Goal: Information Seeking & Learning: Learn about a topic

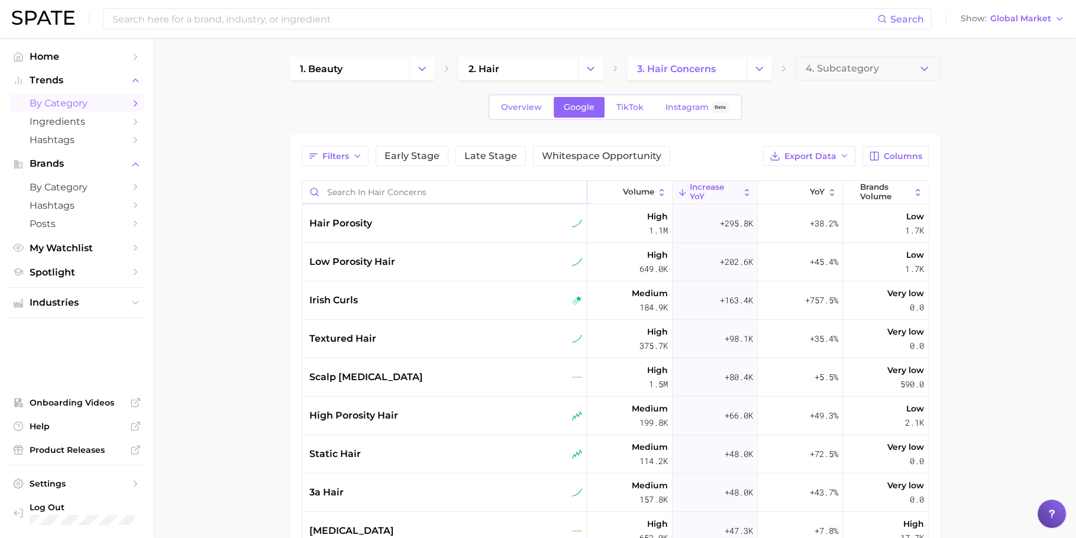
click at [478, 184] on input "Search in hair concerns" at bounding box center [444, 192] width 284 height 22
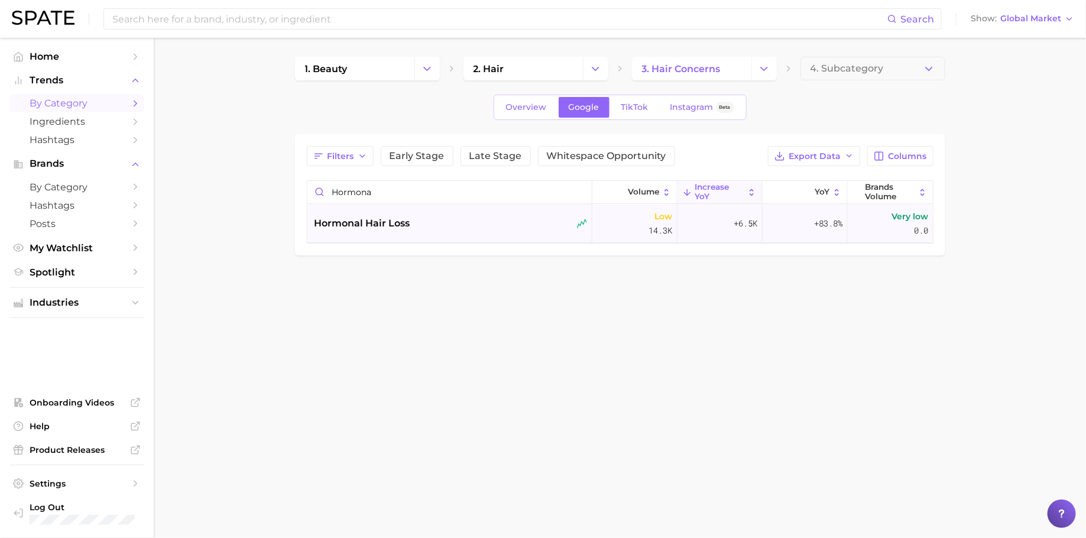
click at [452, 221] on div "hormonal hair loss" at bounding box center [451, 223] width 273 height 14
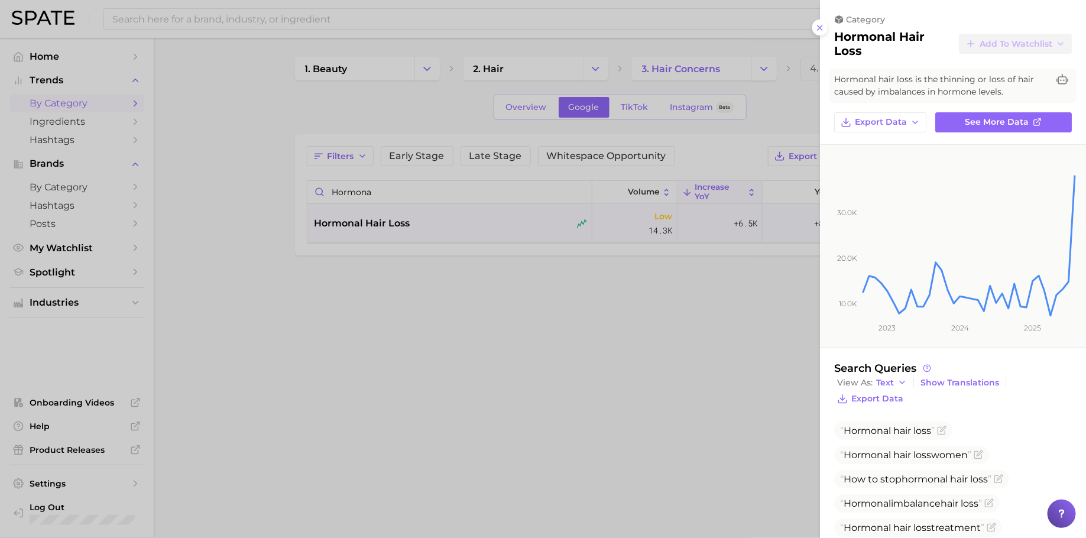
scroll to position [50, 0]
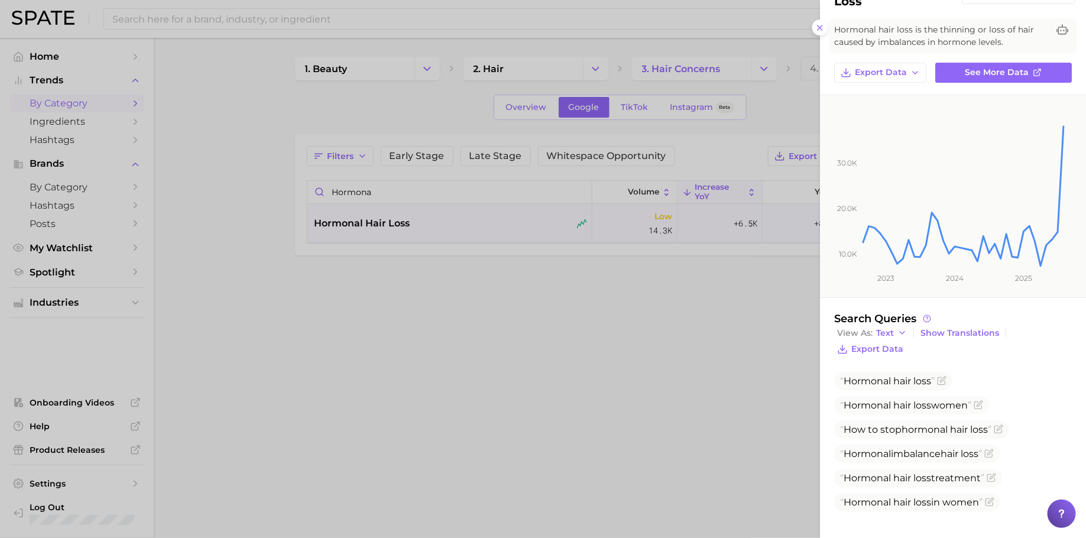
click at [429, 205] on div at bounding box center [543, 269] width 1086 height 538
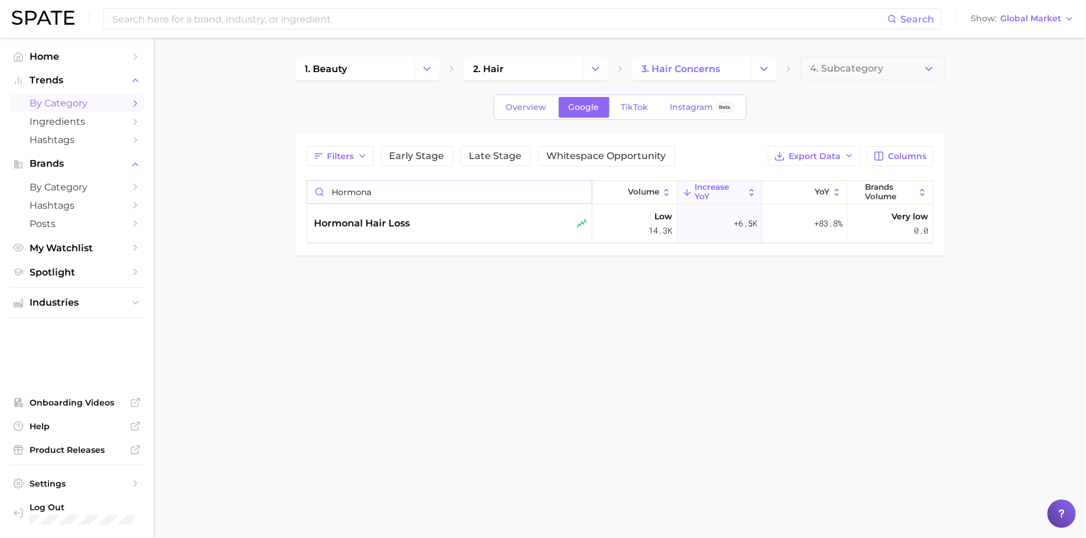
click at [432, 193] on input "hormona" at bounding box center [450, 192] width 284 height 22
click at [423, 222] on div "[MEDICAL_DATA]" at bounding box center [451, 223] width 273 height 14
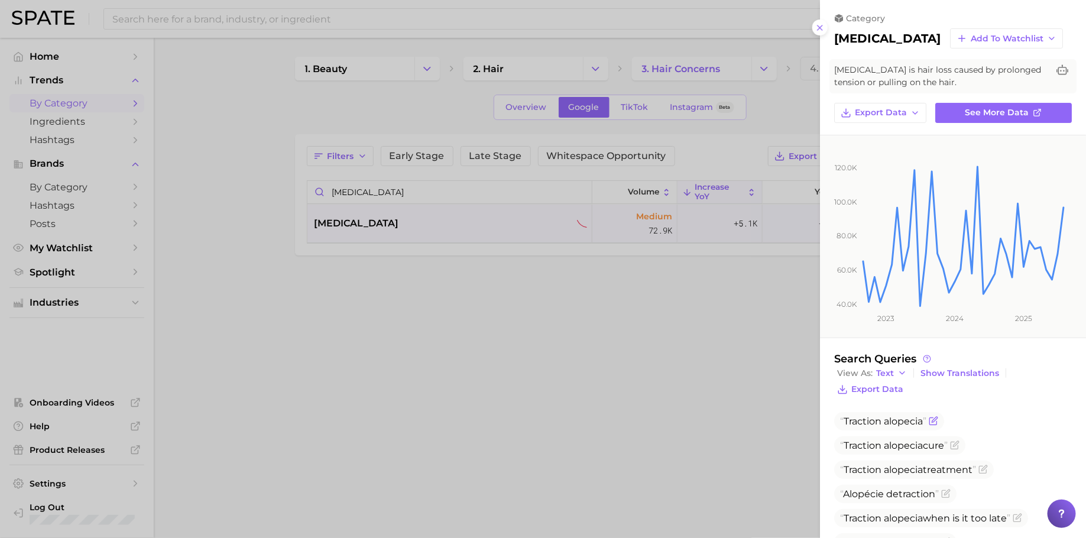
scroll to position [164, 0]
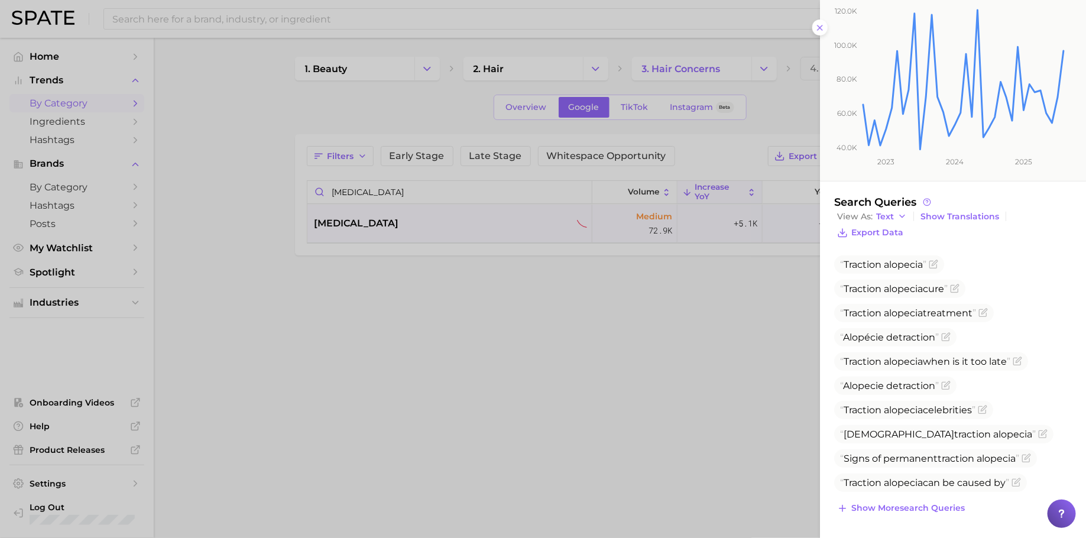
click at [491, 189] on div at bounding box center [543, 269] width 1086 height 538
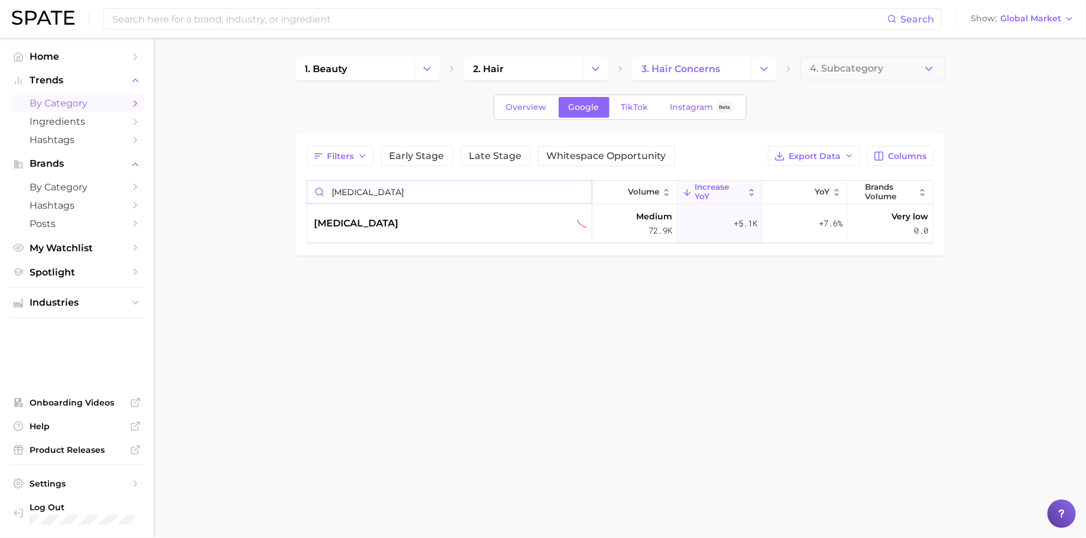
click at [491, 189] on input "[MEDICAL_DATA]" at bounding box center [450, 192] width 284 height 22
click at [473, 225] on div "shower hair loss" at bounding box center [451, 223] width 273 height 14
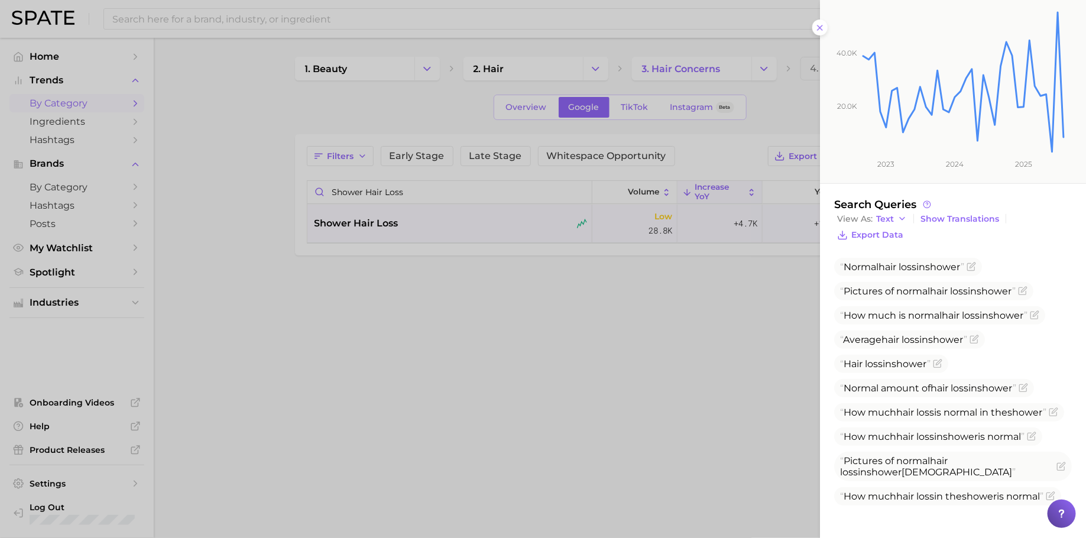
scroll to position [224, 0]
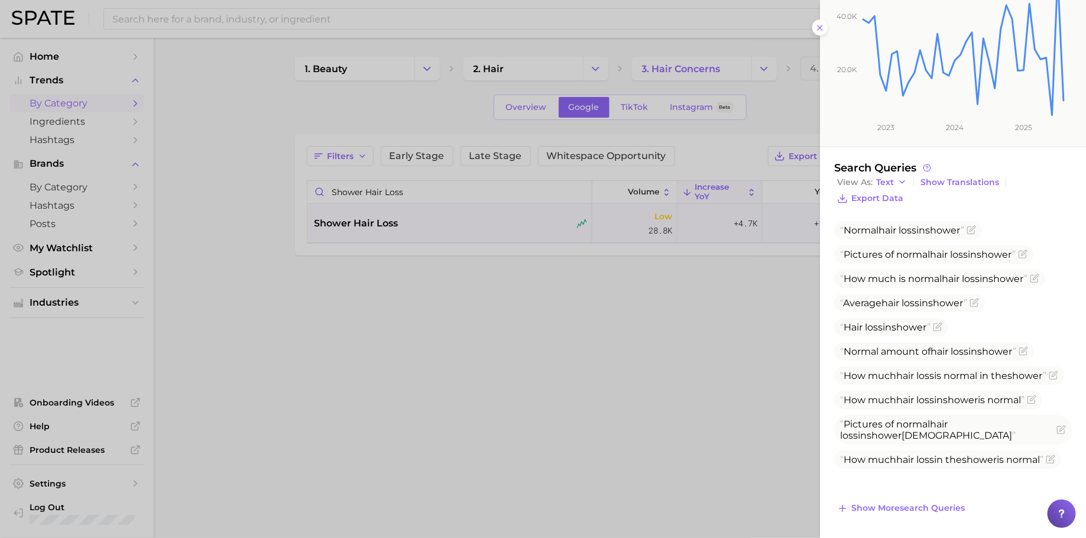
click at [422, 182] on div at bounding box center [543, 269] width 1086 height 538
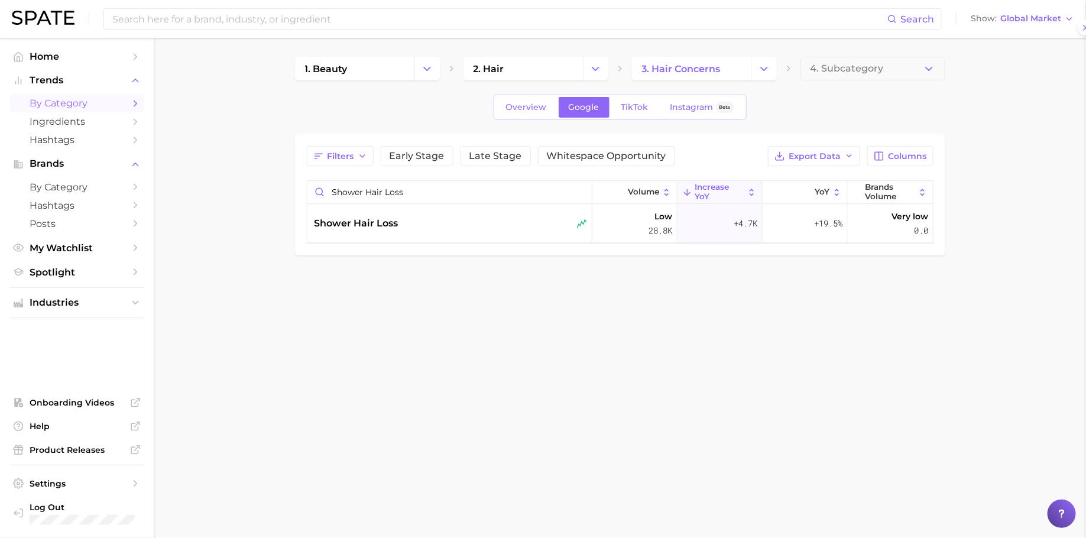
click at [422, 182] on div at bounding box center [543, 269] width 1086 height 538
click at [422, 182] on input "shower hair loss" at bounding box center [450, 192] width 284 height 22
click at [399, 225] on span "[MEDICAL_DATA]" at bounding box center [357, 223] width 85 height 14
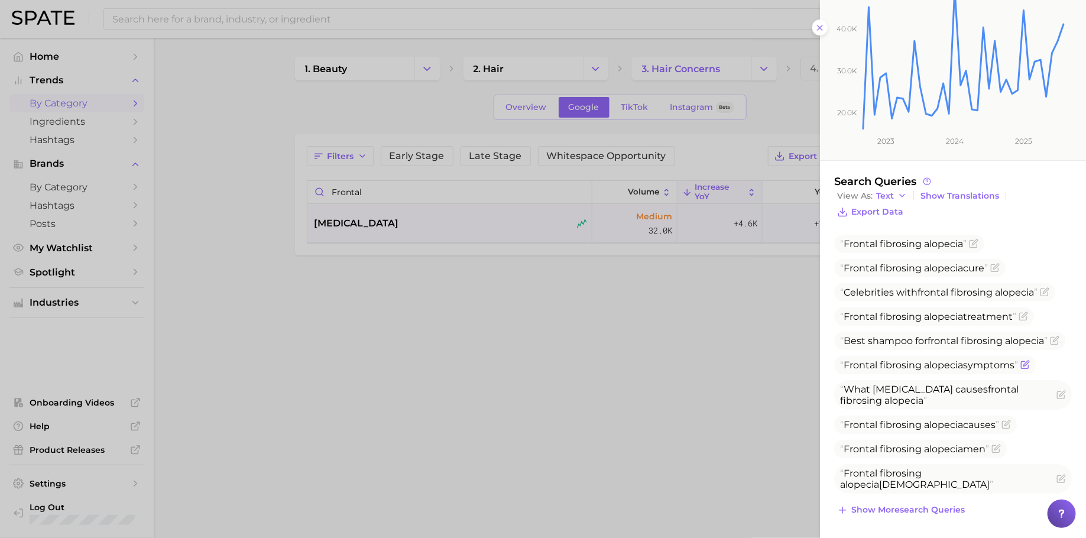
scroll to position [210, 0]
click at [893, 503] on button "Show more search queries" at bounding box center [901, 508] width 134 height 17
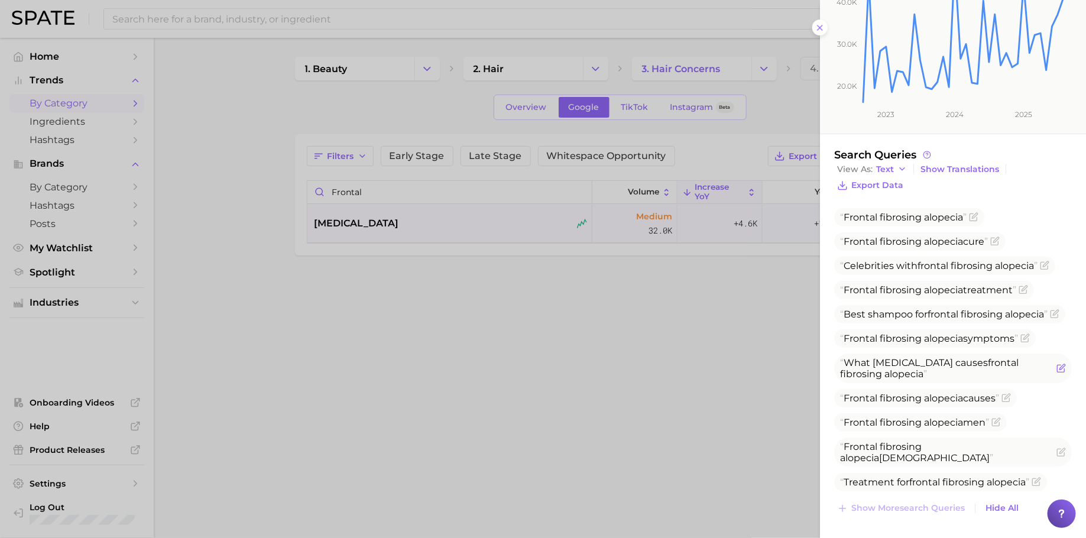
scroll to position [235, 0]
click at [488, 192] on div at bounding box center [543, 269] width 1086 height 538
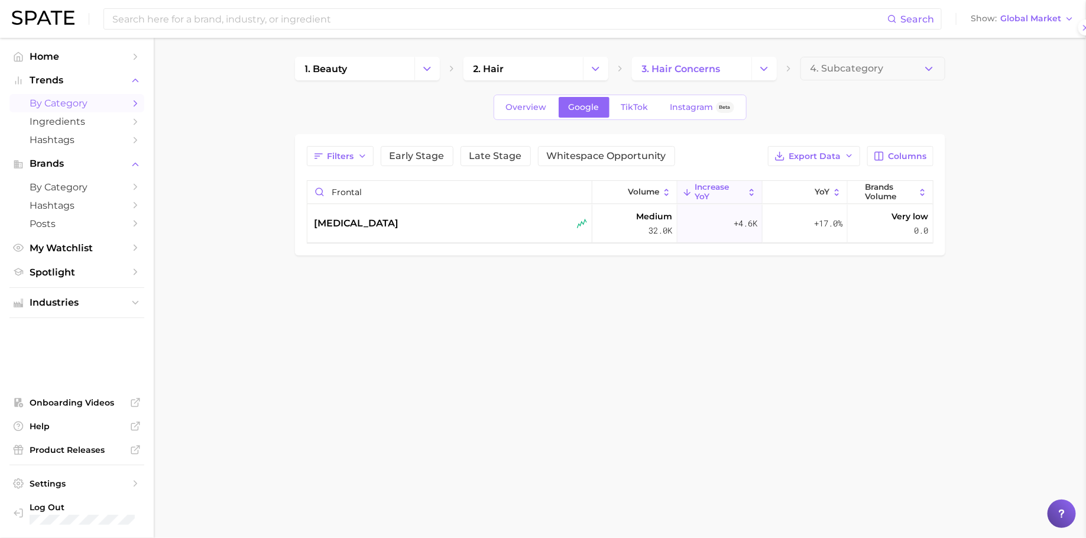
click at [488, 192] on div at bounding box center [543, 269] width 1086 height 538
click at [488, 192] on input "frontal" at bounding box center [450, 192] width 284 height 22
click at [477, 229] on div "pcos hair loss" at bounding box center [451, 223] width 273 height 14
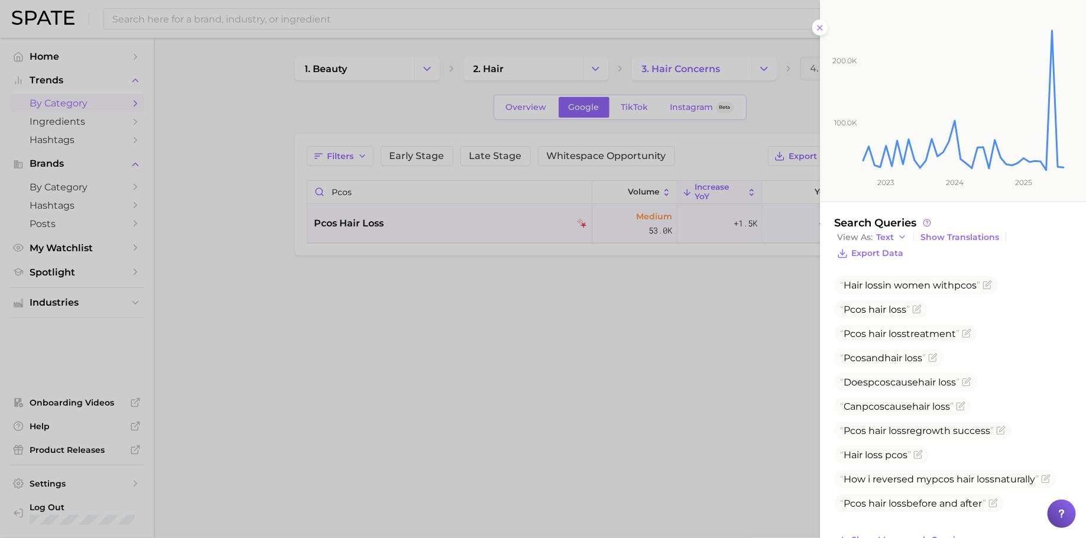
scroll to position [179, 0]
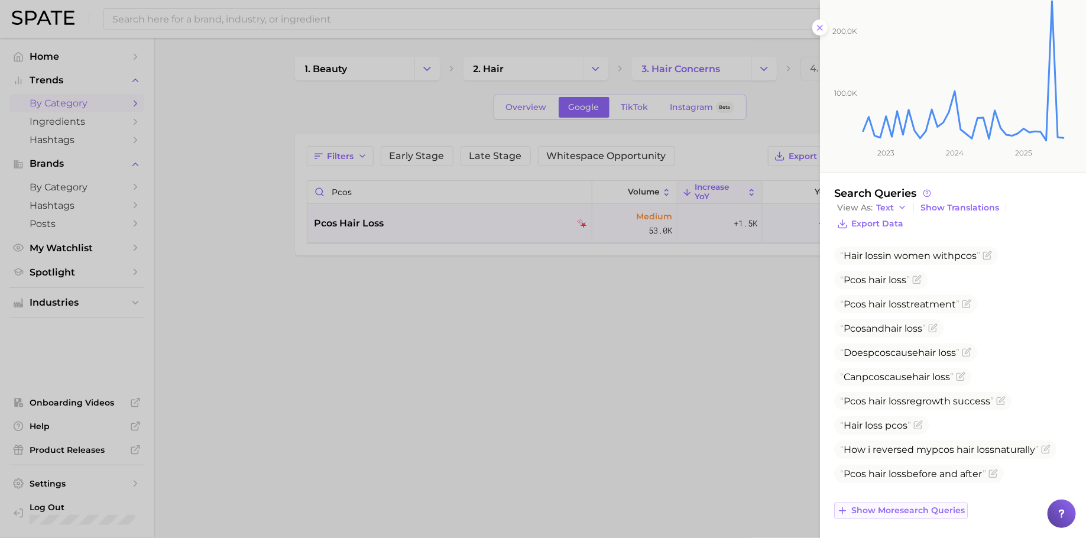
click at [904, 508] on span "Show more search queries" at bounding box center [909, 511] width 114 height 10
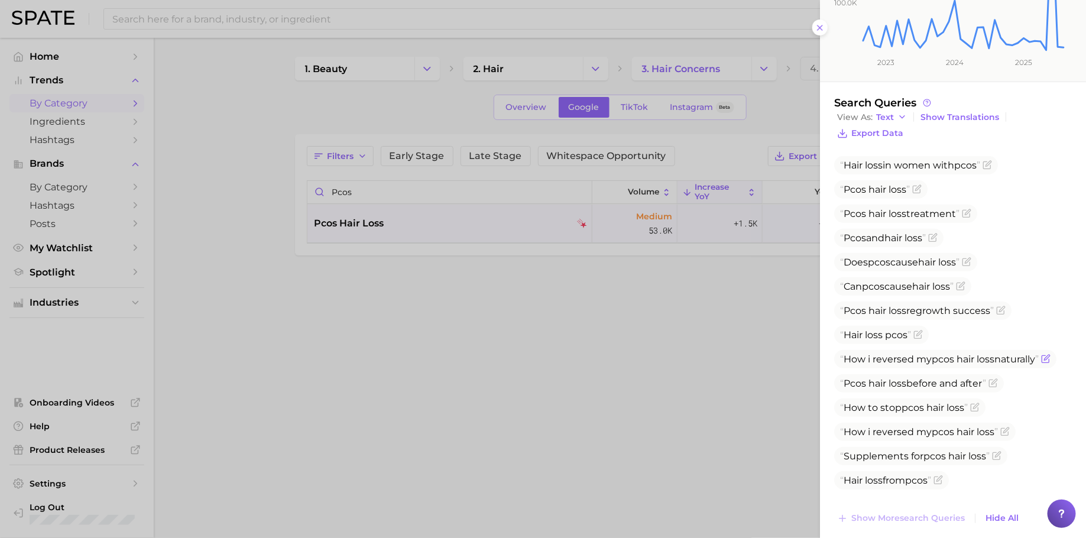
scroll to position [277, 0]
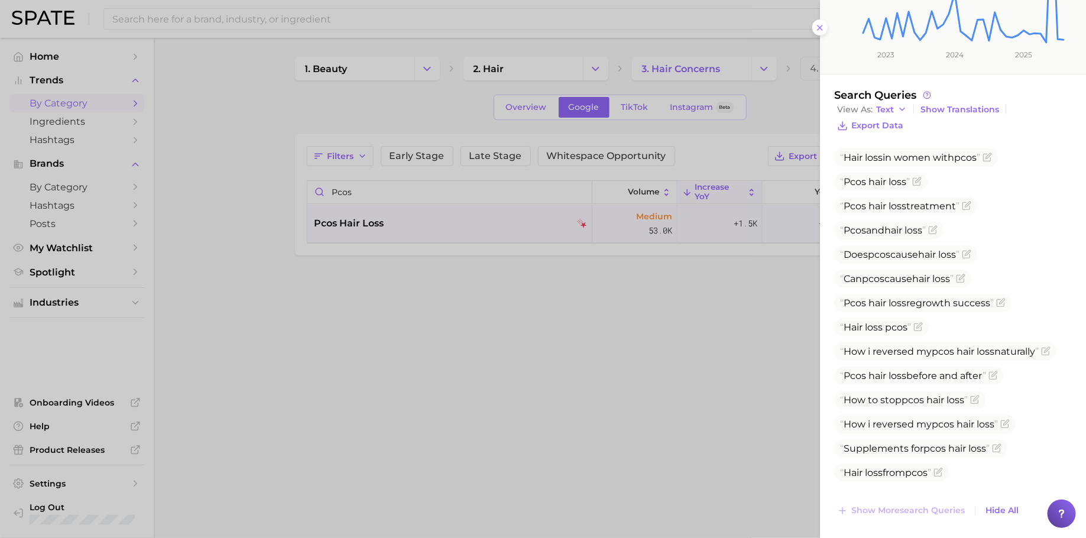
click at [418, 198] on div at bounding box center [543, 269] width 1086 height 538
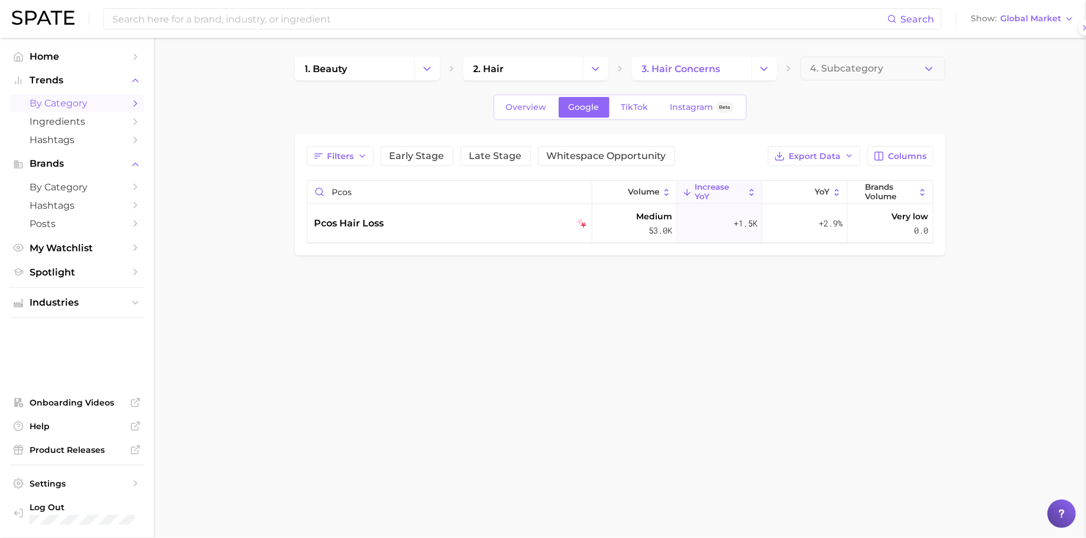
click at [418, 198] on div at bounding box center [543, 269] width 1086 height 538
click at [418, 198] on input "pcos" at bounding box center [450, 192] width 284 height 22
click at [417, 221] on div "diffuse alopecia" at bounding box center [451, 223] width 273 height 14
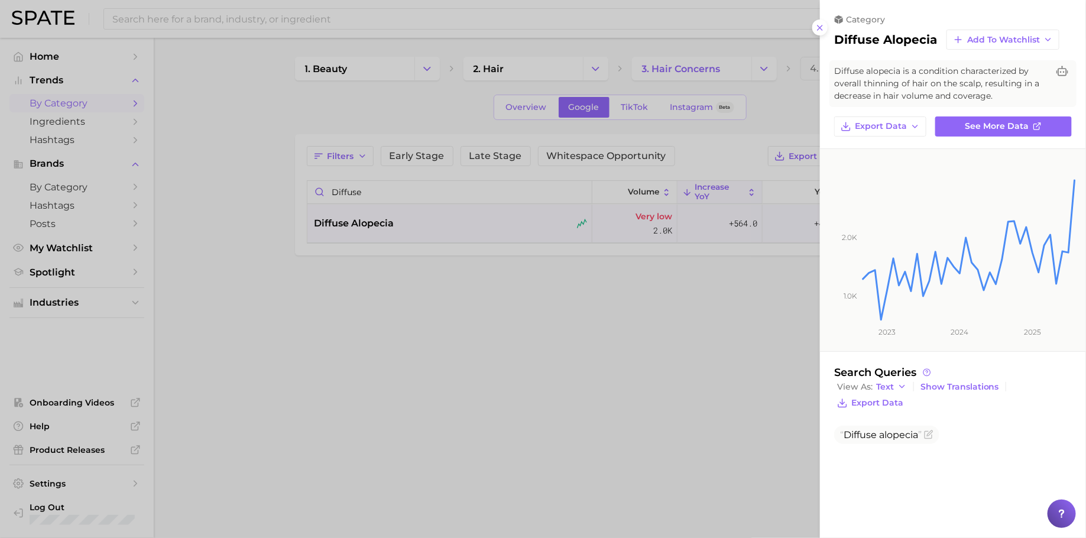
click at [349, 189] on div at bounding box center [543, 269] width 1086 height 538
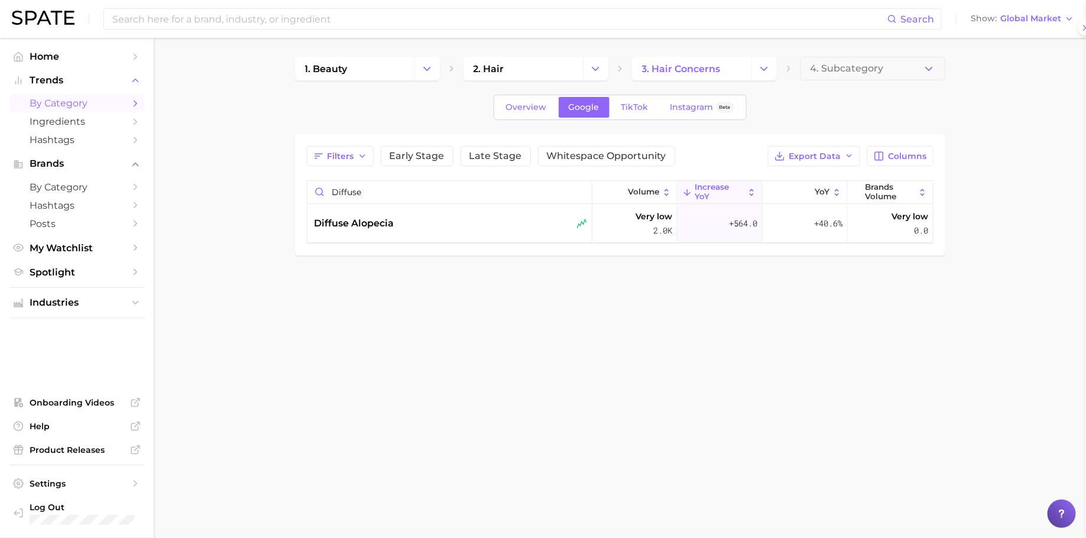
click at [349, 189] on div at bounding box center [543, 269] width 1086 height 538
click at [349, 189] on input "diffuse" at bounding box center [450, 192] width 284 height 22
click at [378, 233] on div "extreme hair loss" at bounding box center [450, 224] width 285 height 38
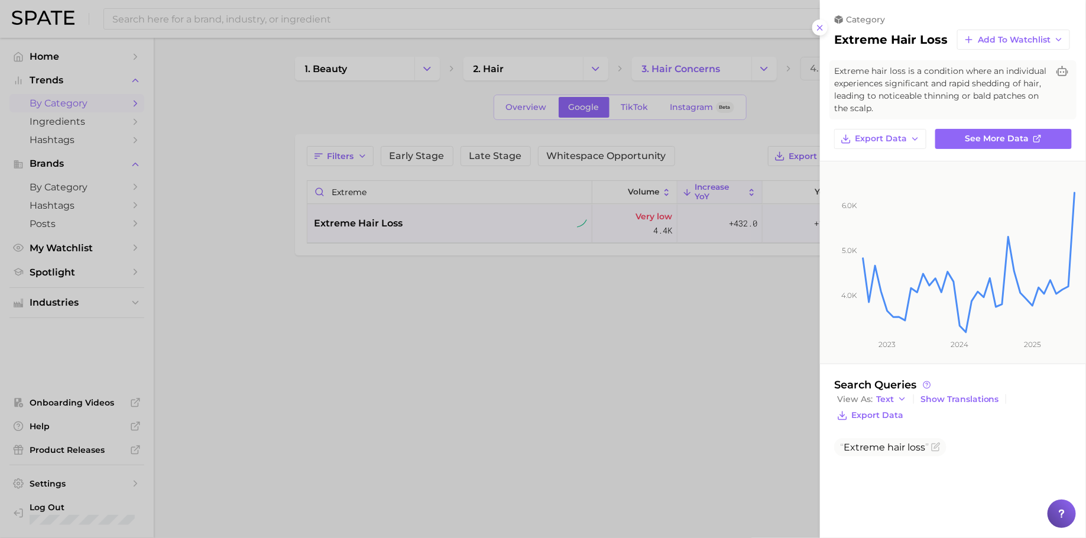
click at [454, 194] on div at bounding box center [543, 269] width 1086 height 538
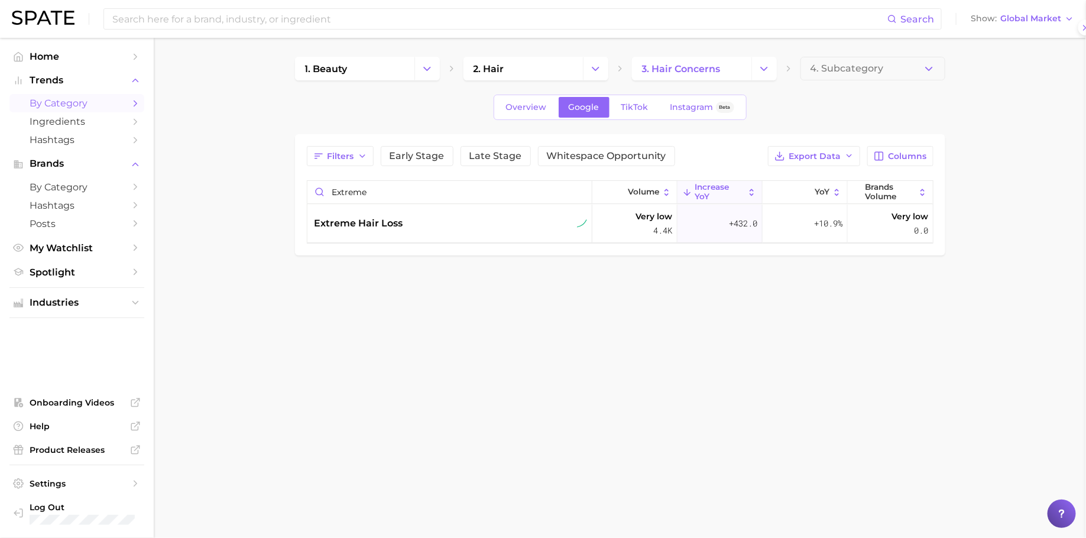
click at [454, 194] on div at bounding box center [543, 269] width 1086 height 538
click at [454, 194] on input "extreme" at bounding box center [450, 192] width 284 height 22
click at [430, 230] on div "[DEMOGRAPHIC_DATA][MEDICAL_DATA]" at bounding box center [450, 224] width 285 height 38
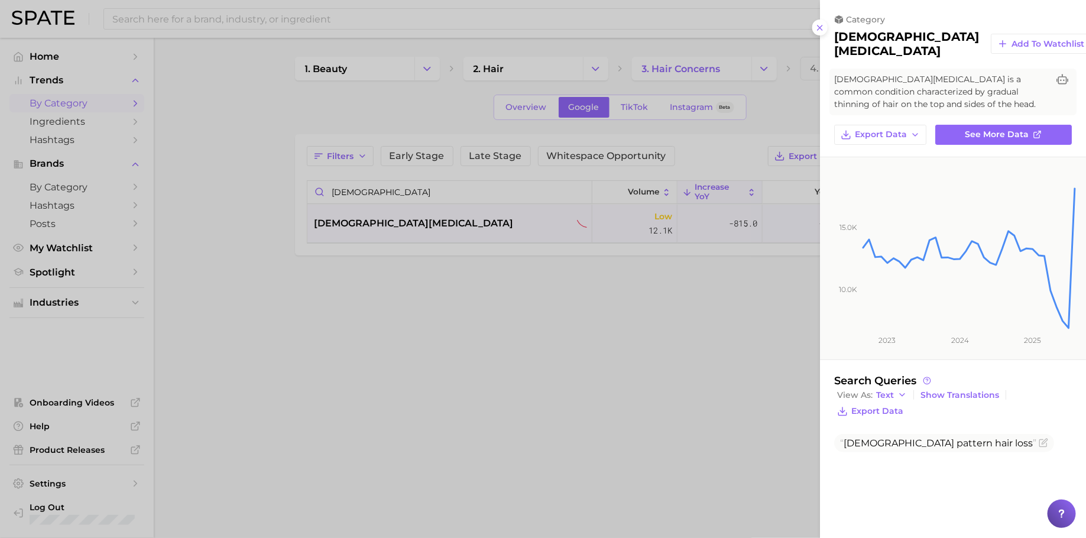
click at [456, 190] on div at bounding box center [543, 269] width 1086 height 538
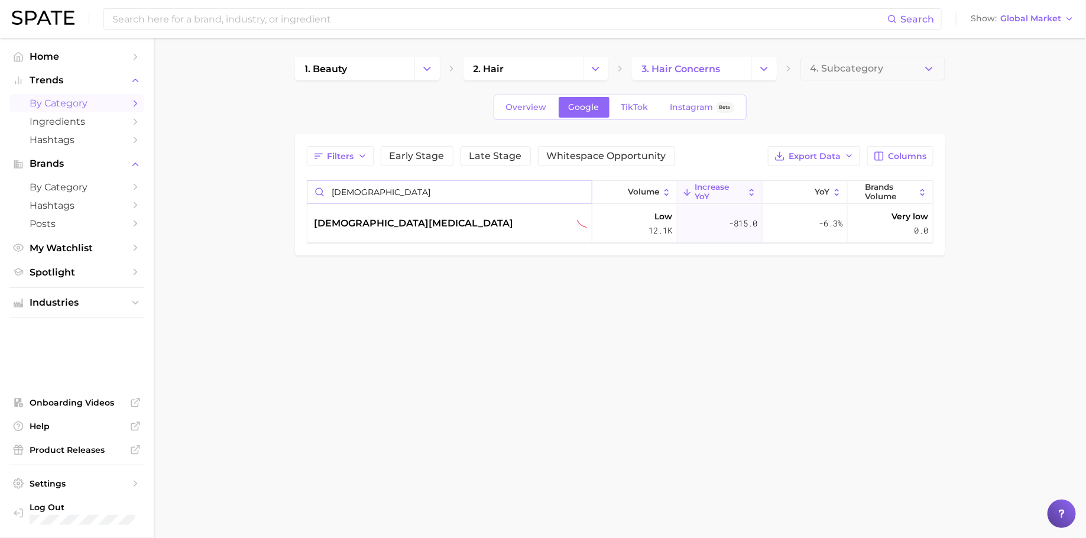
click at [456, 190] on input "[DEMOGRAPHIC_DATA]" at bounding box center [450, 192] width 284 height 22
click at [470, 218] on div "thinning hair treatment" at bounding box center [451, 223] width 273 height 14
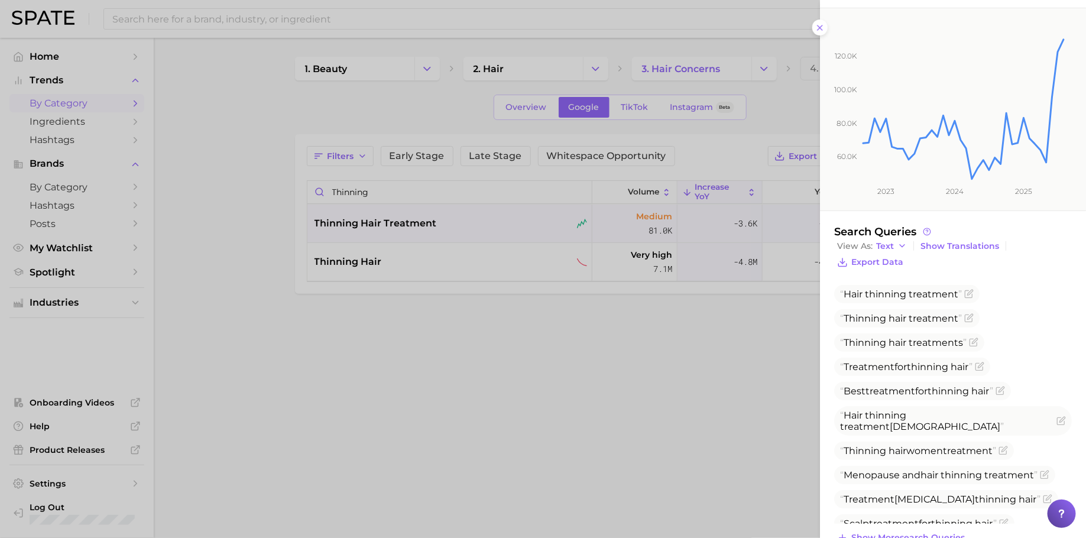
scroll to position [187, 0]
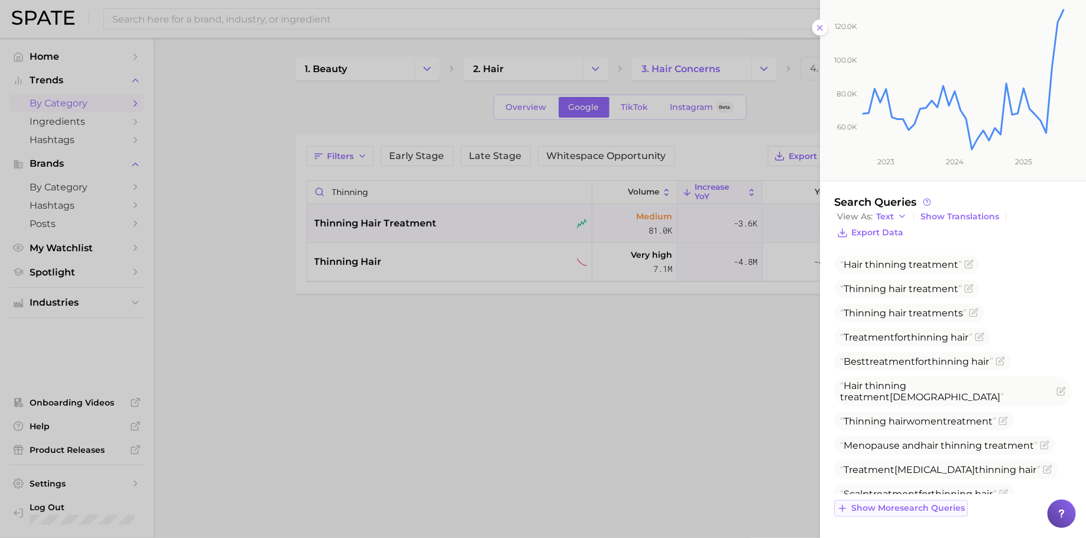
click at [904, 503] on span "Show more search queries" at bounding box center [909, 508] width 114 height 10
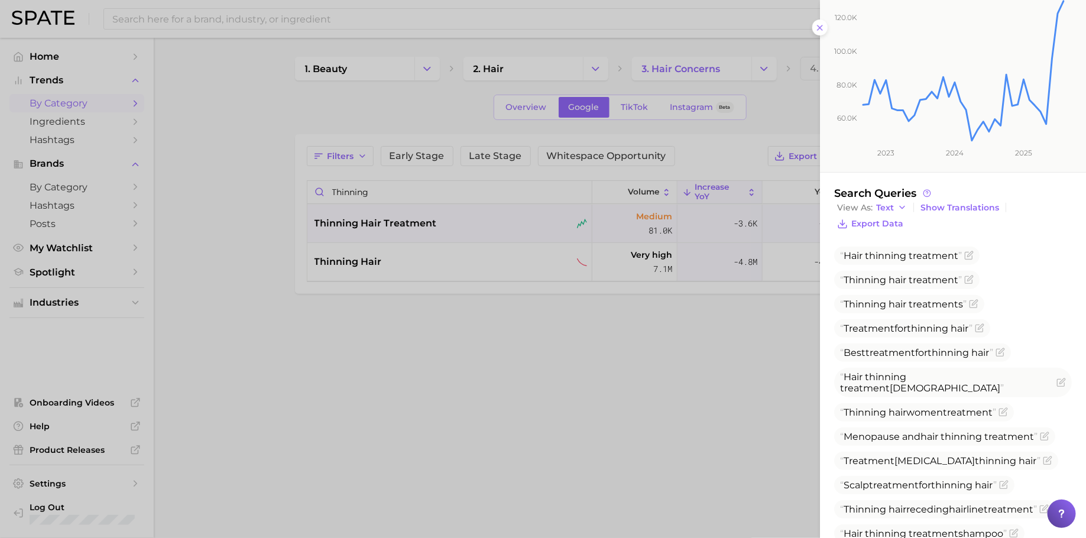
scroll to position [248, 0]
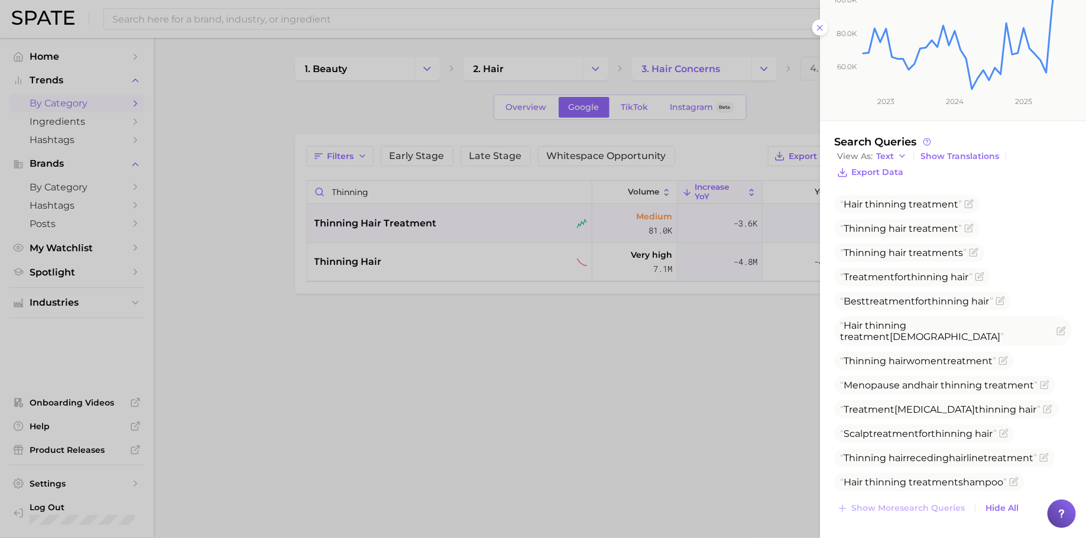
click at [438, 189] on div at bounding box center [543, 269] width 1086 height 538
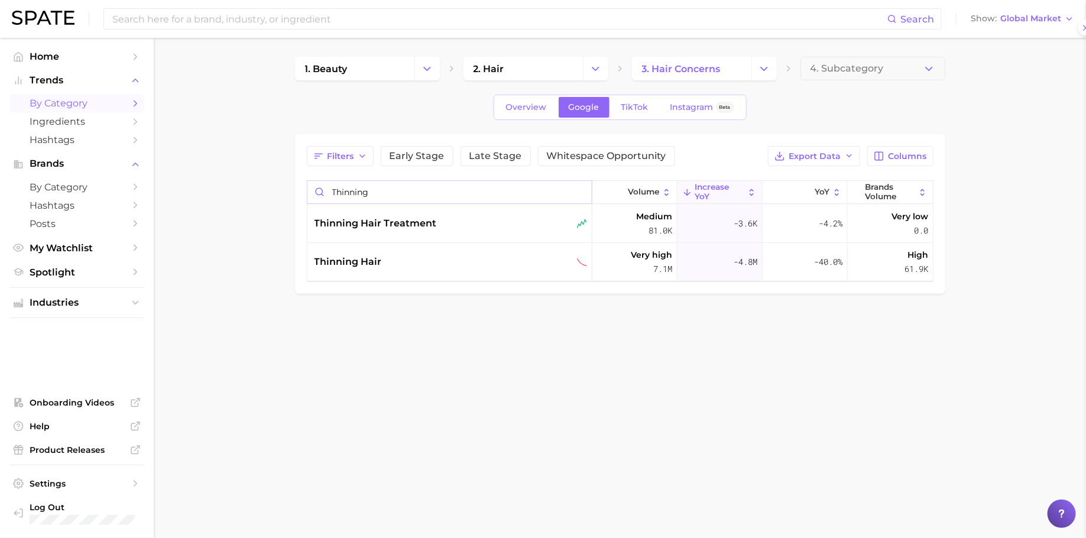
click at [438, 189] on input "thinning" at bounding box center [450, 192] width 284 height 22
type input "hair volume"
click at [437, 210] on div "hair volume" at bounding box center [450, 224] width 285 height 38
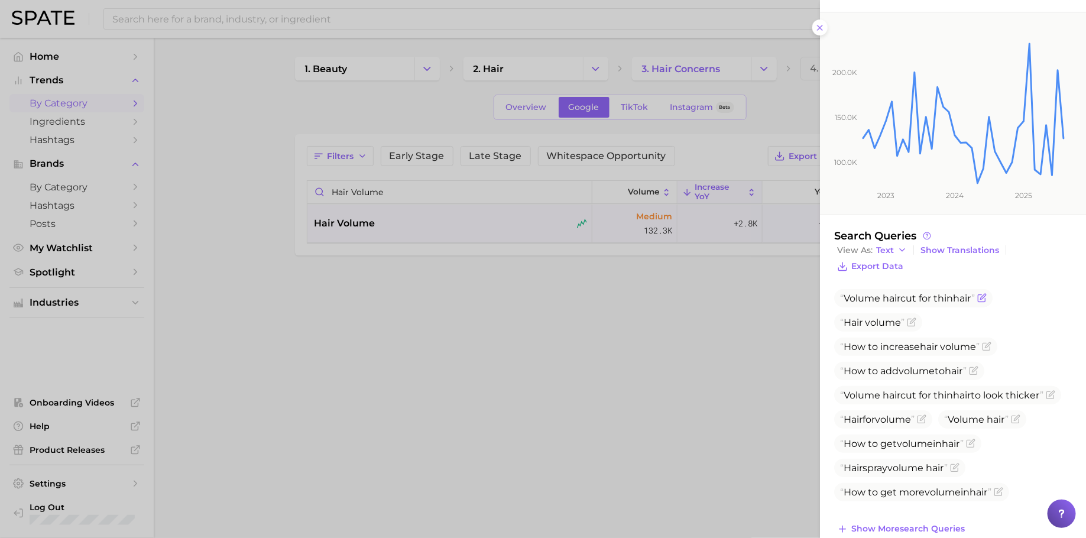
scroll to position [143, 0]
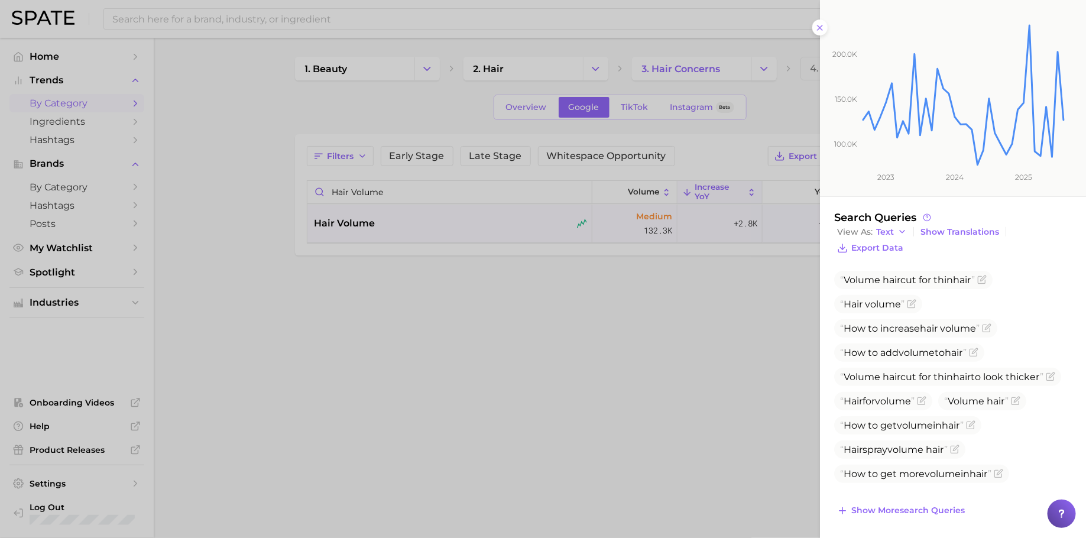
click at [723, 218] on div at bounding box center [543, 269] width 1086 height 538
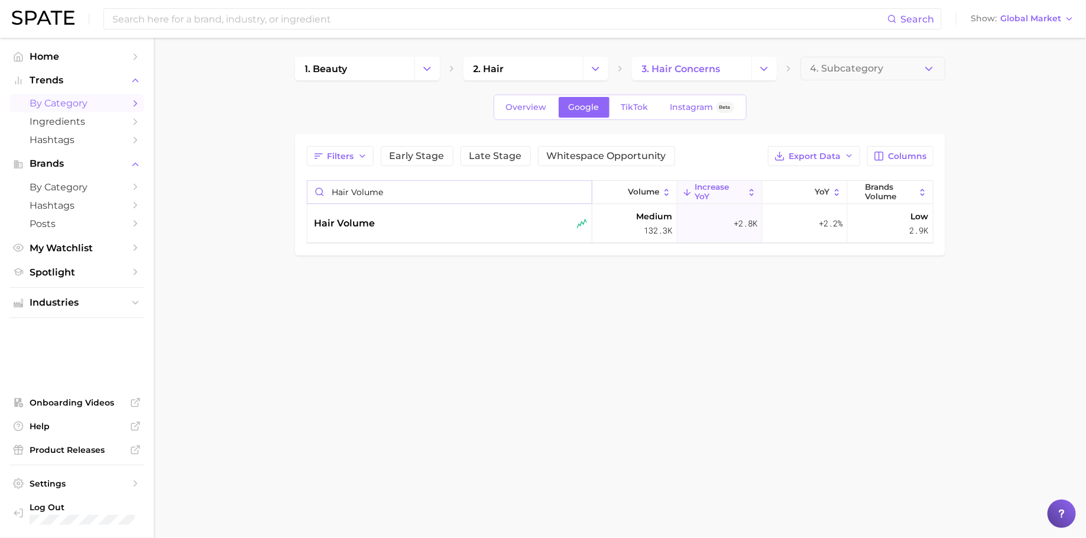
click at [581, 189] on input "hair volume" at bounding box center [450, 192] width 284 height 22
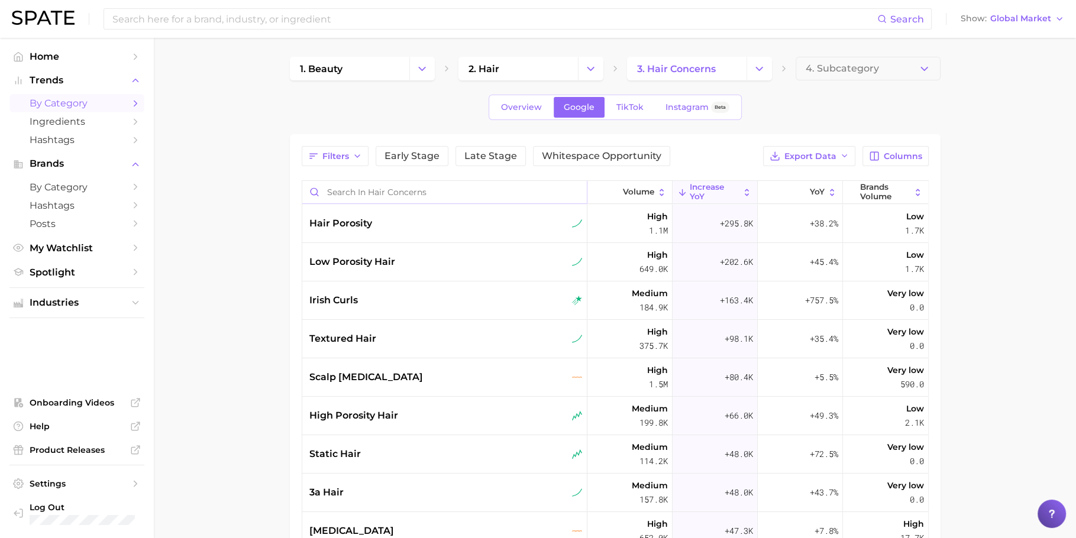
click at [400, 184] on input "Search in hair concerns" at bounding box center [444, 192] width 284 height 22
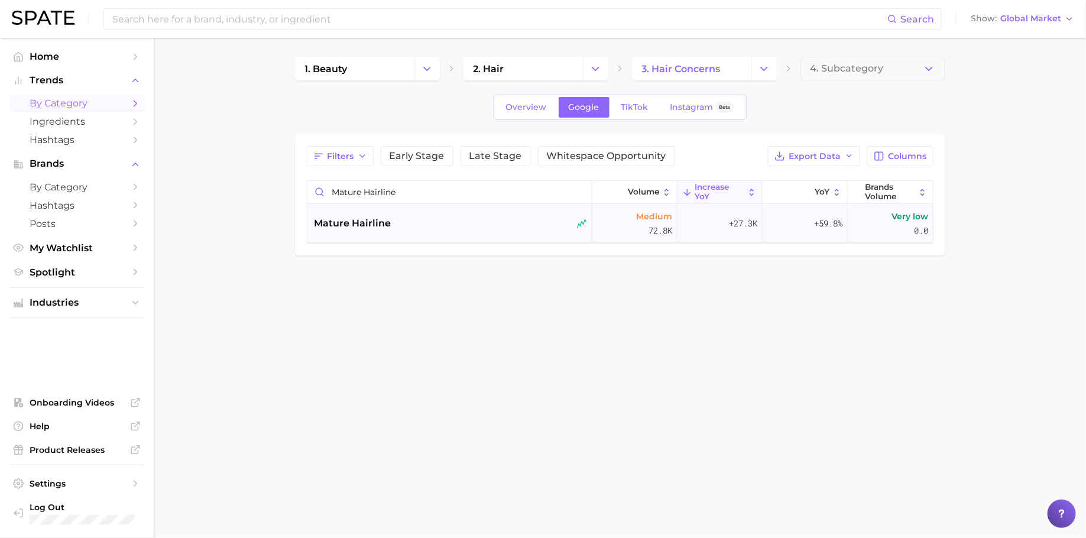
click at [413, 231] on div "mature hairline" at bounding box center [450, 224] width 285 height 38
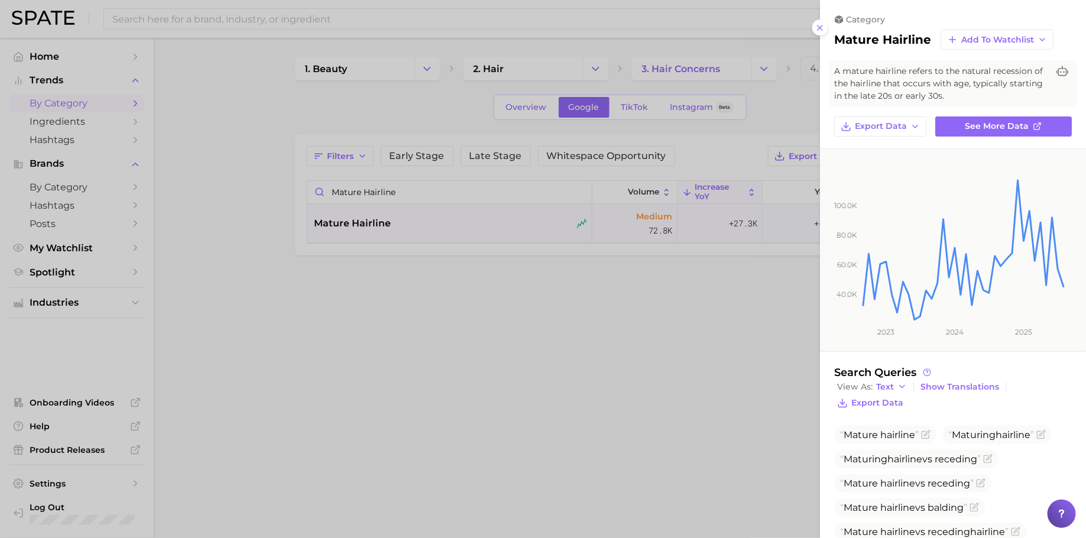
scroll to position [143, 0]
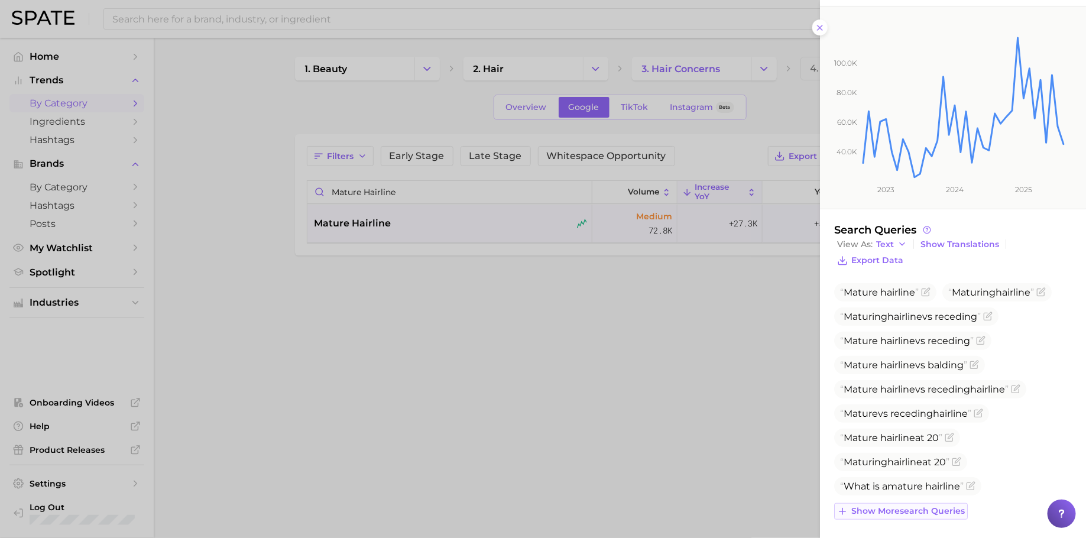
click at [920, 506] on span "Show more search queries" at bounding box center [909, 511] width 114 height 10
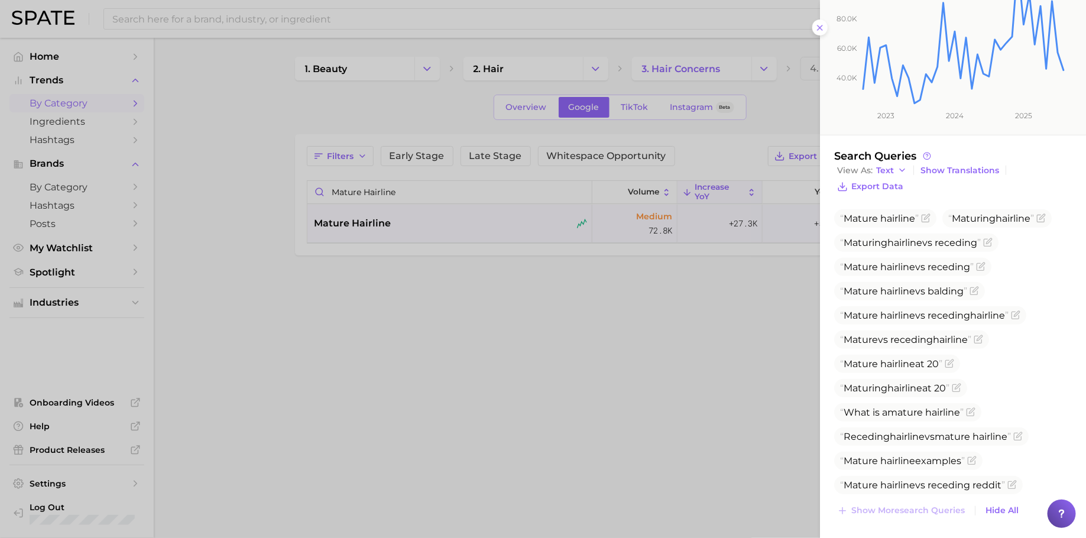
click at [415, 193] on div at bounding box center [543, 269] width 1086 height 538
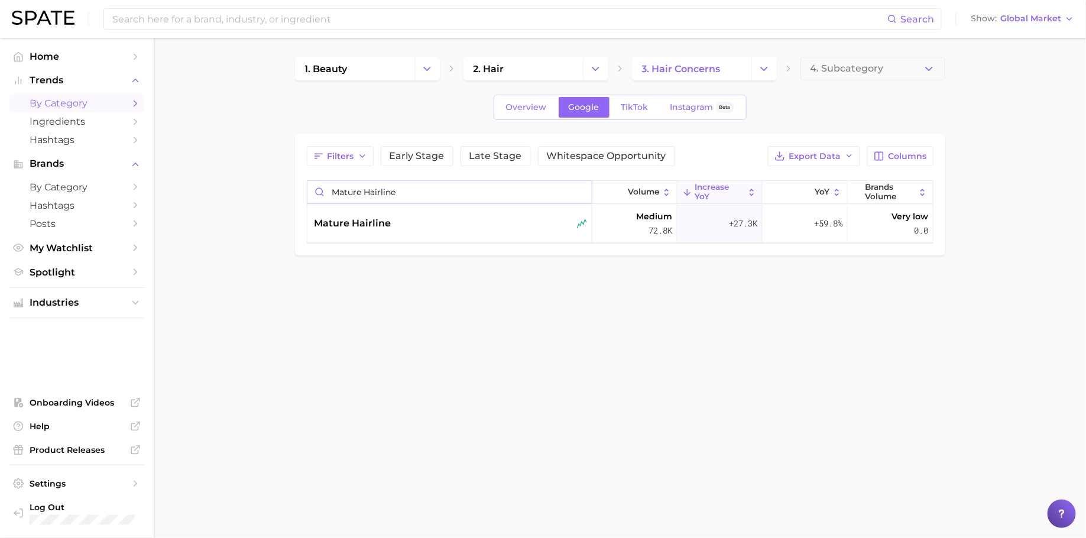
click at [415, 193] on input "mature hairline" at bounding box center [450, 192] width 284 height 22
click at [420, 219] on div "hair creasing" at bounding box center [451, 223] width 273 height 14
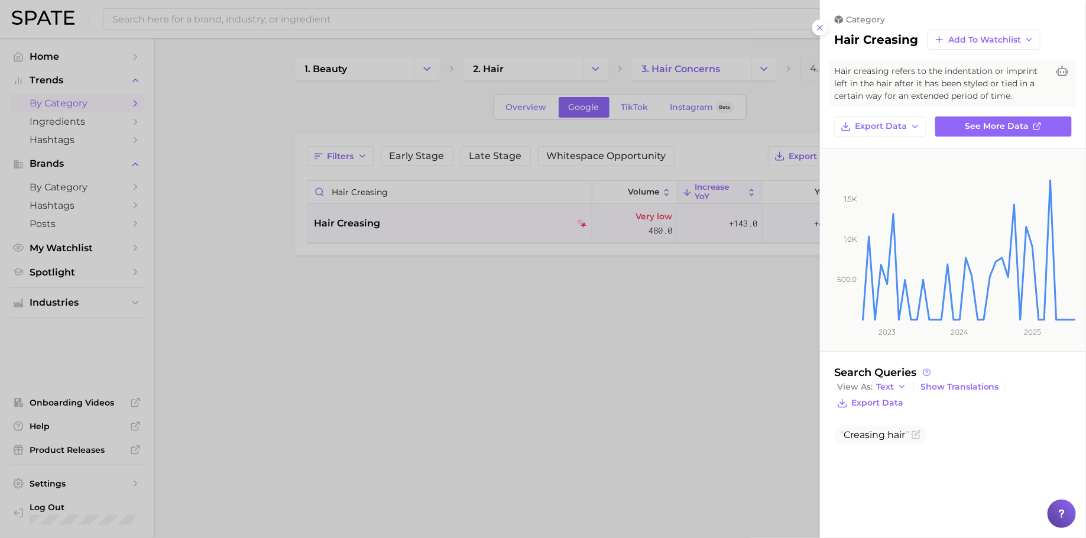
click at [397, 202] on div at bounding box center [543, 269] width 1086 height 538
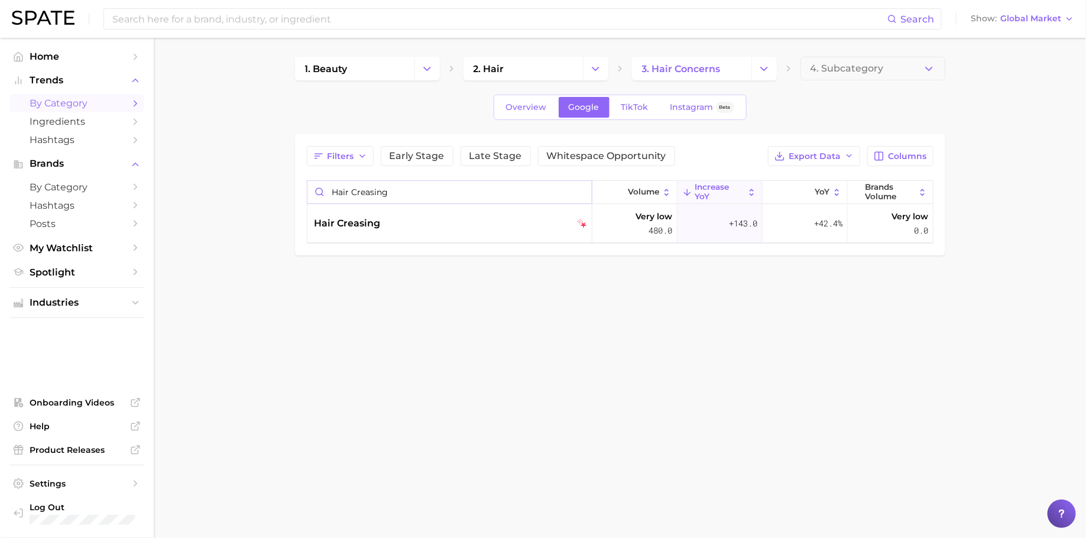
click at [403, 192] on input "hair creasing" at bounding box center [450, 192] width 284 height 22
type input "hair density"
click at [414, 226] on div "hair density" at bounding box center [451, 223] width 273 height 14
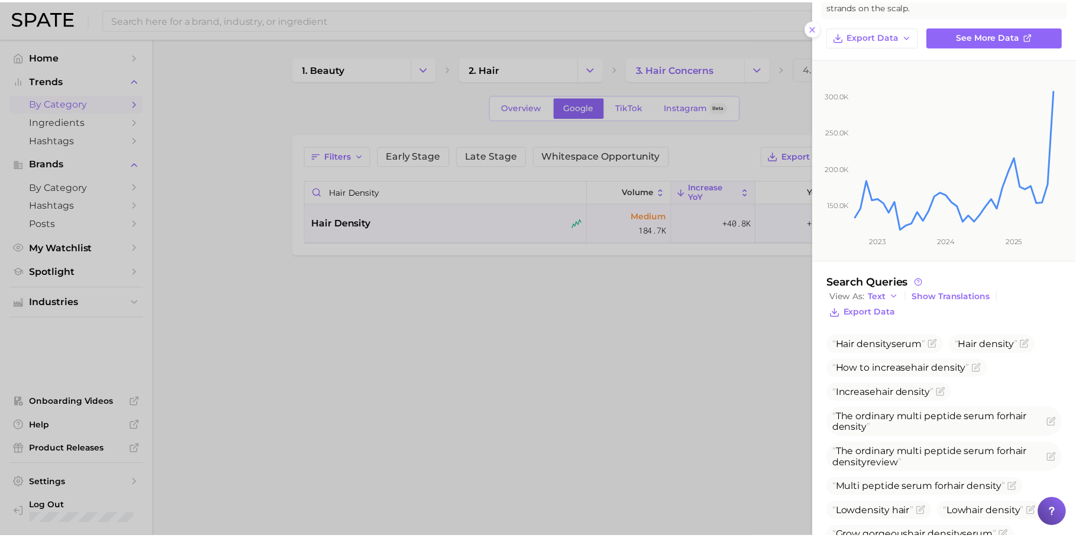
scroll to position [130, 0]
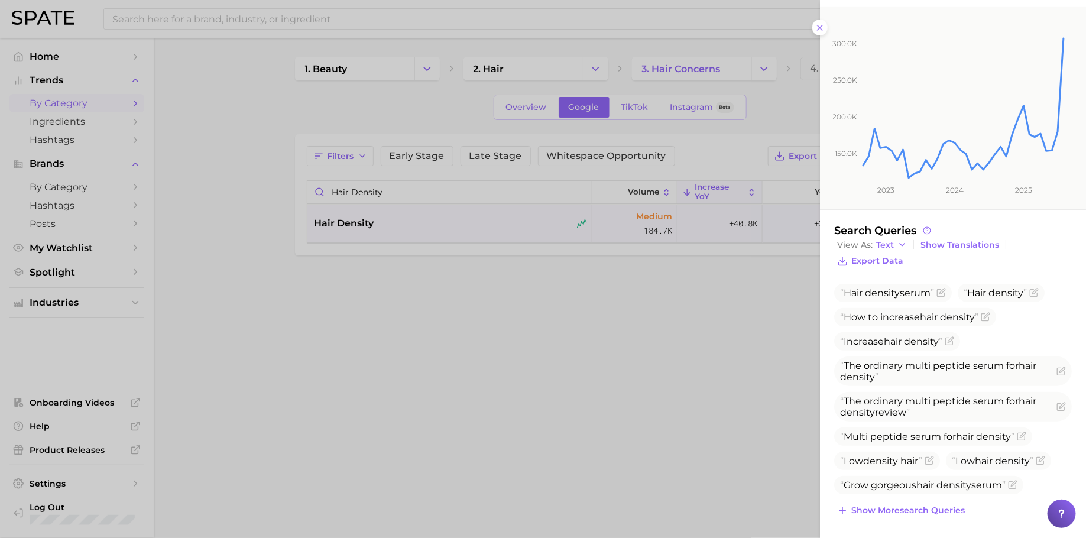
click at [464, 328] on div at bounding box center [543, 269] width 1086 height 538
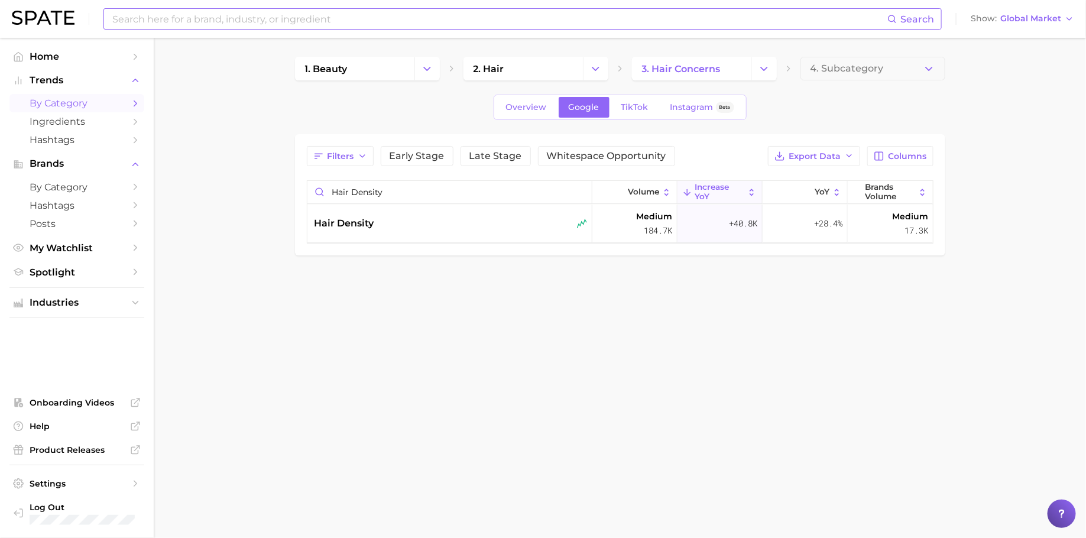
click at [488, 13] on input at bounding box center [499, 19] width 776 height 20
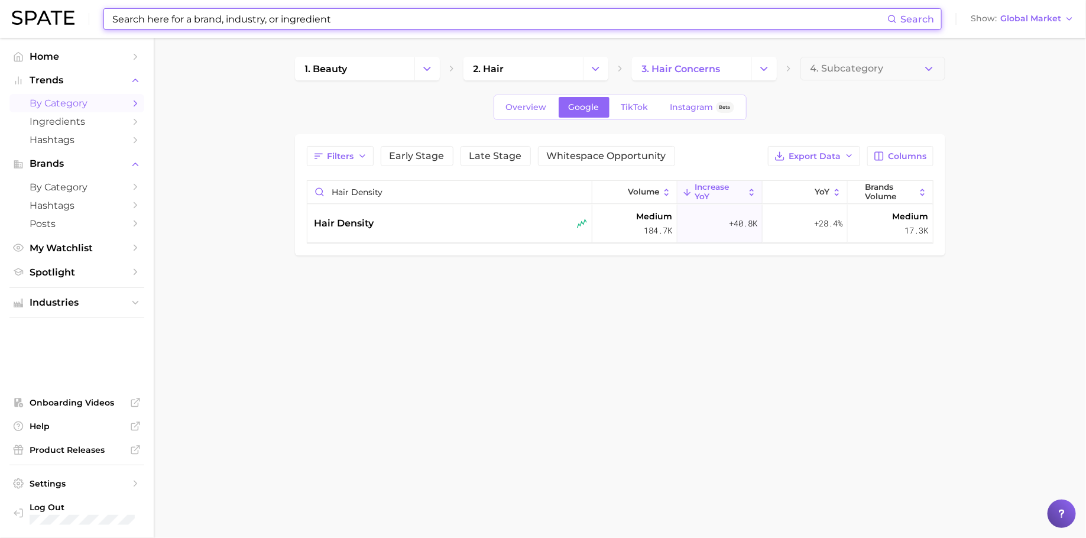
click at [488, 13] on input at bounding box center [499, 19] width 776 height 20
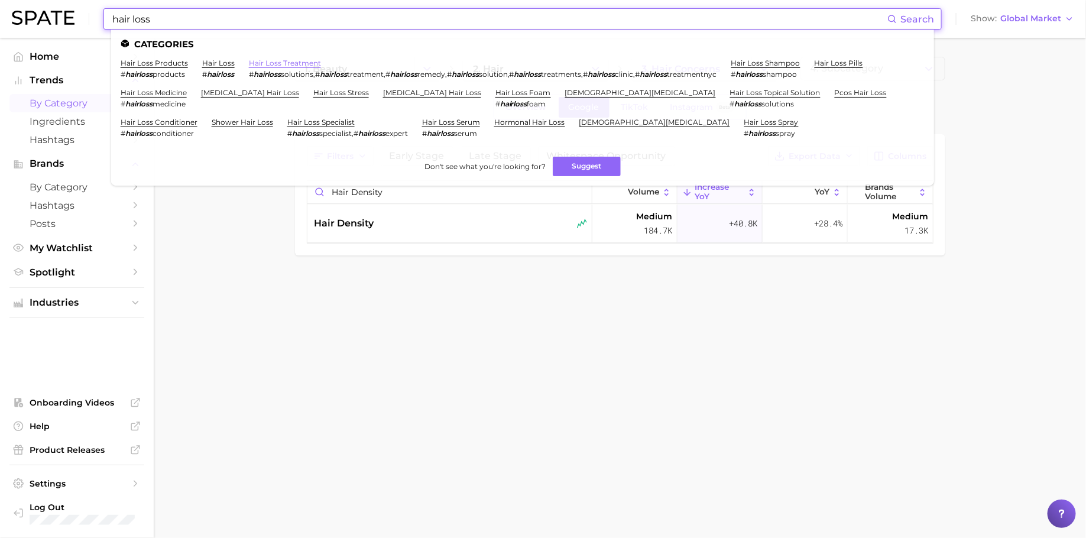
type input "hair loss"
click at [279, 65] on link "hair loss treatment" at bounding box center [285, 63] width 72 height 9
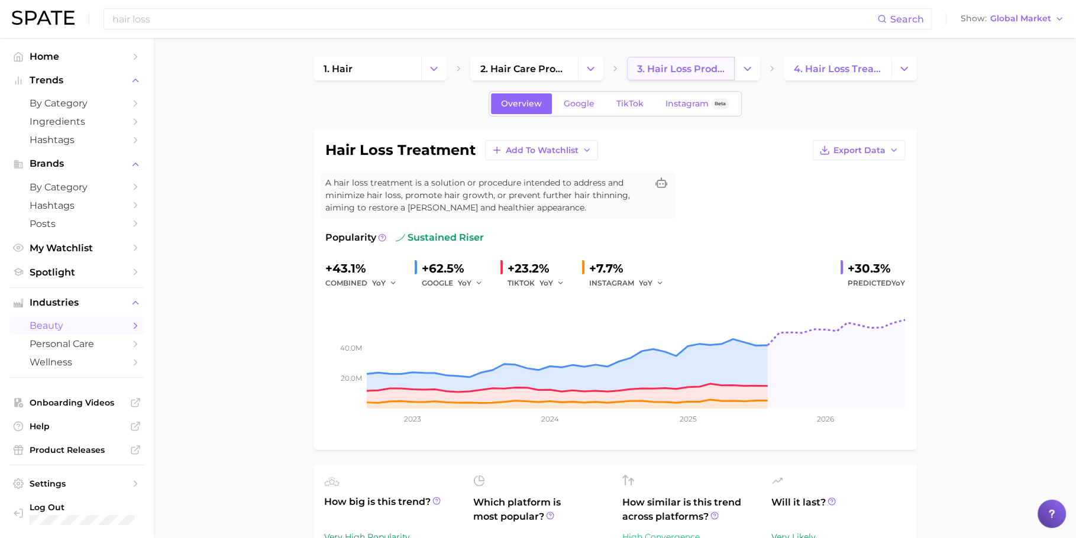
click at [702, 66] on span "3. hair loss products" at bounding box center [681, 68] width 88 height 11
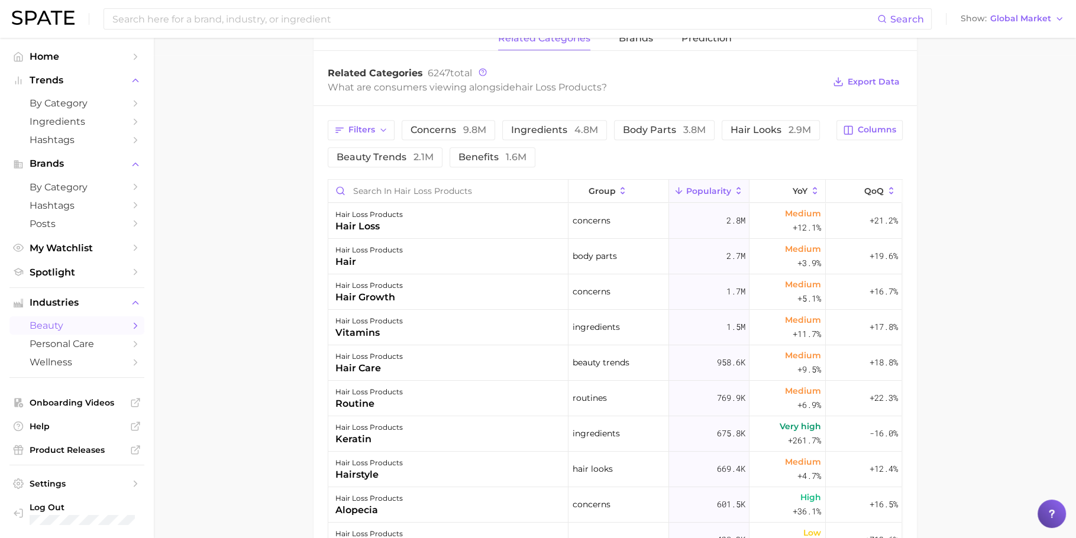
click at [545, 112] on div "Filters concerns 9.8m ingredients 4.8m body parts 3.8m hair looks 2.9m beauty t…" at bounding box center [614, 419] width 603 height 626
click at [545, 121] on button "ingredients 4.8m" at bounding box center [554, 130] width 105 height 20
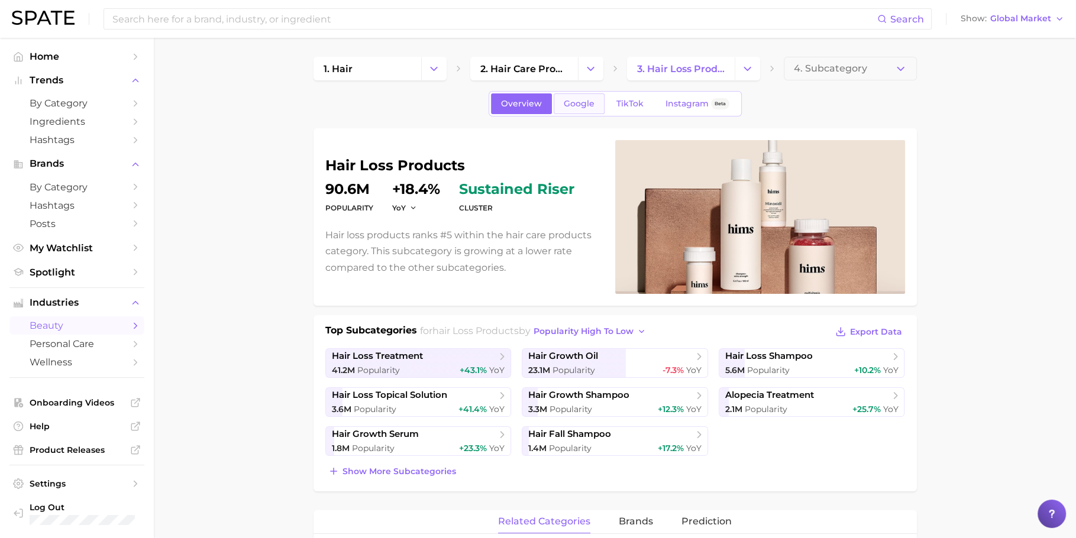
click at [577, 99] on span "Google" at bounding box center [579, 104] width 31 height 10
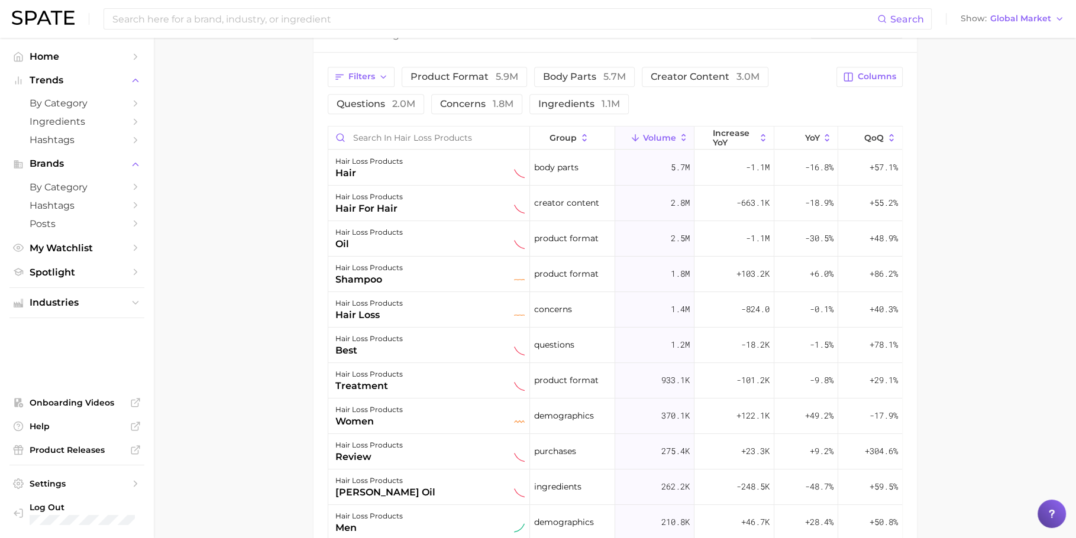
scroll to position [616, 0]
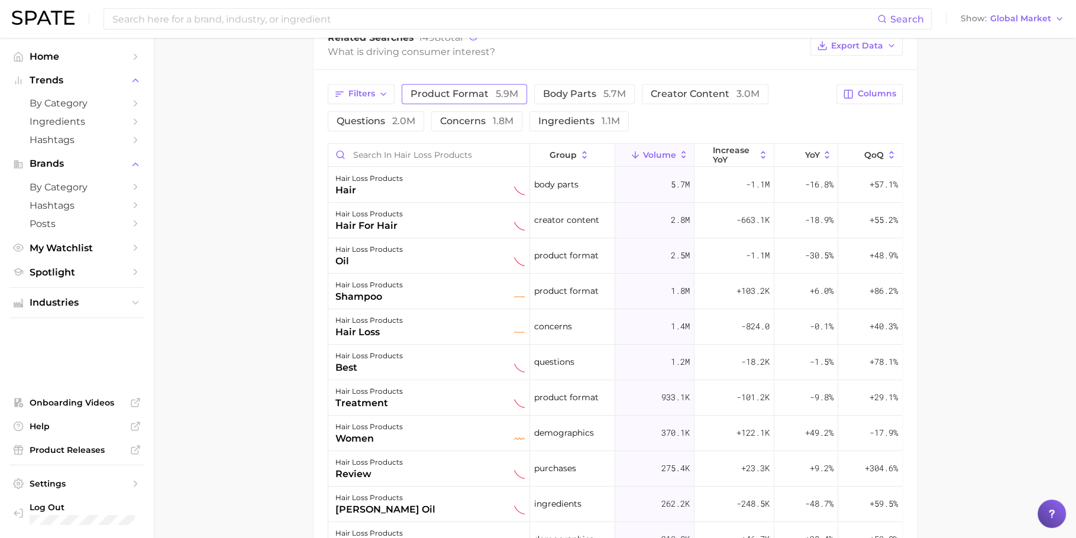
click at [473, 92] on span "product format 5.9m" at bounding box center [464, 93] width 108 height 11
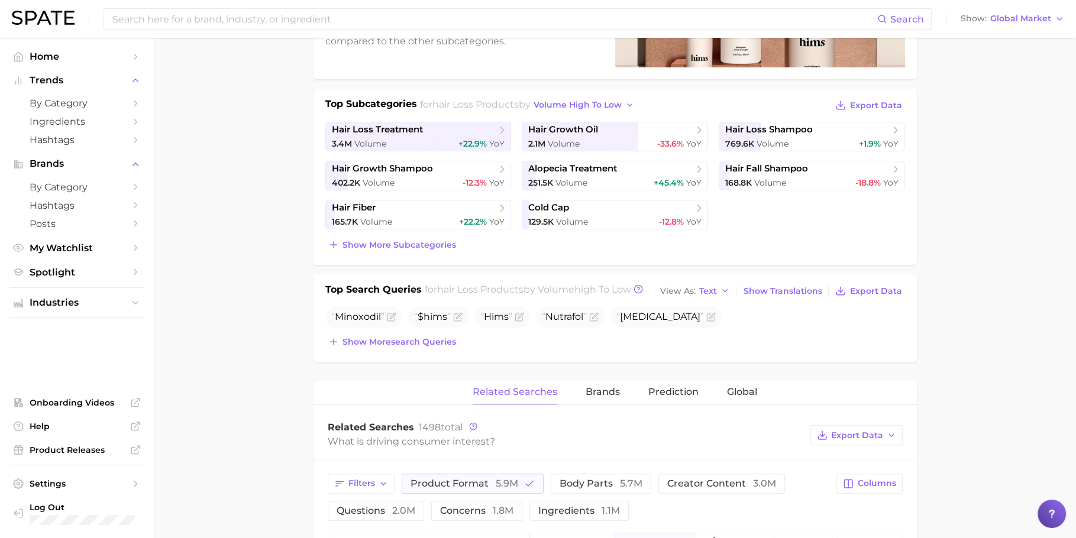
scroll to position [0, 0]
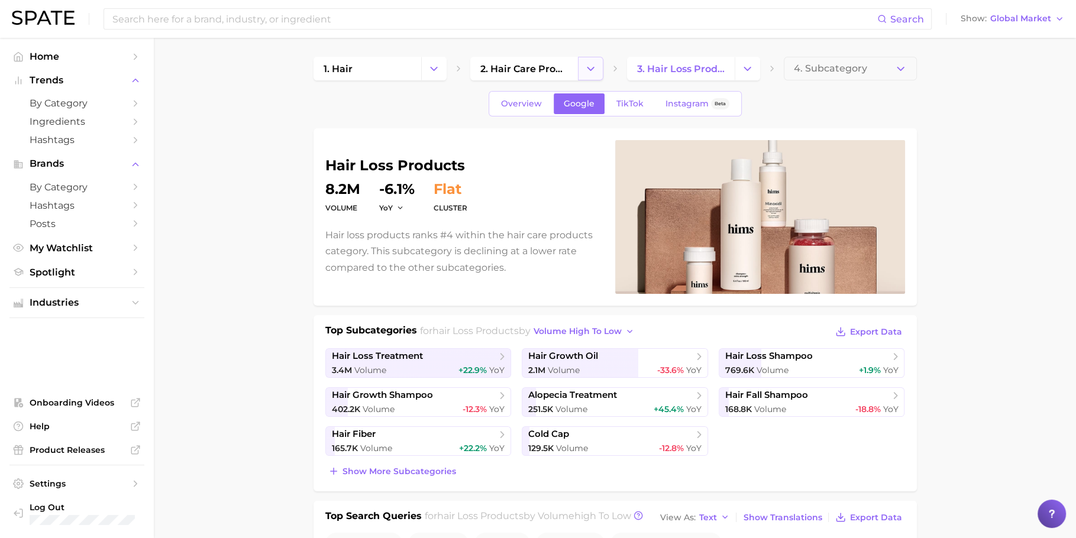
click at [596, 70] on icon "Change Category" at bounding box center [590, 69] width 12 height 12
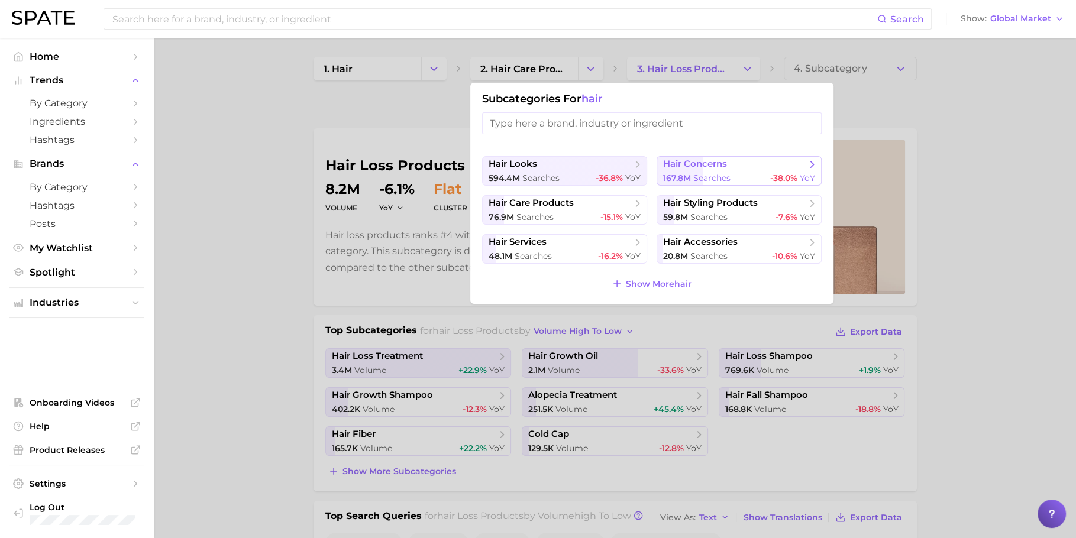
click at [729, 171] on button "hair concerns 167.8m searches -38.0% YoY" at bounding box center [738, 171] width 165 height 30
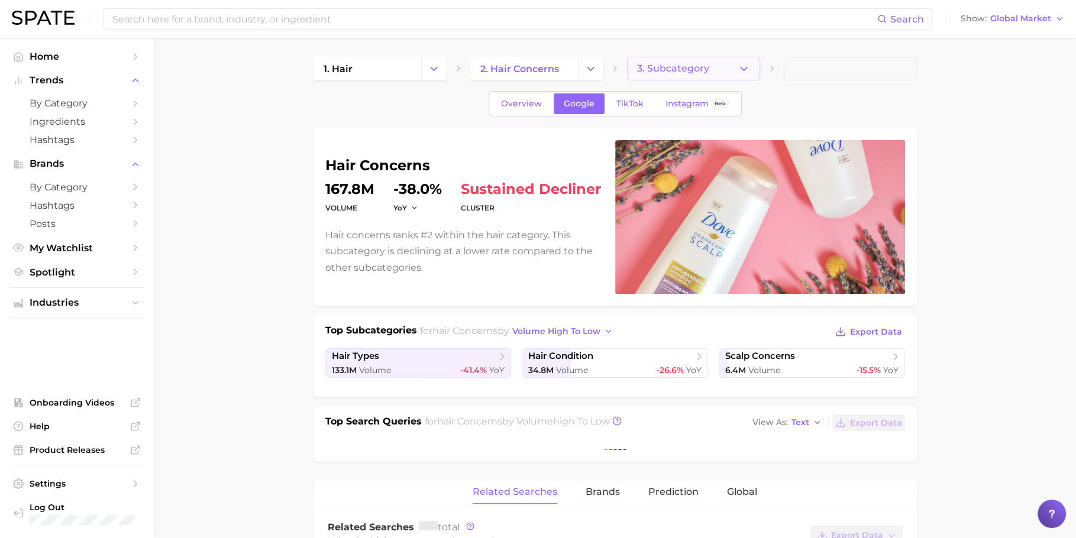
click at [716, 60] on button "3. Subcategory" at bounding box center [693, 69] width 133 height 24
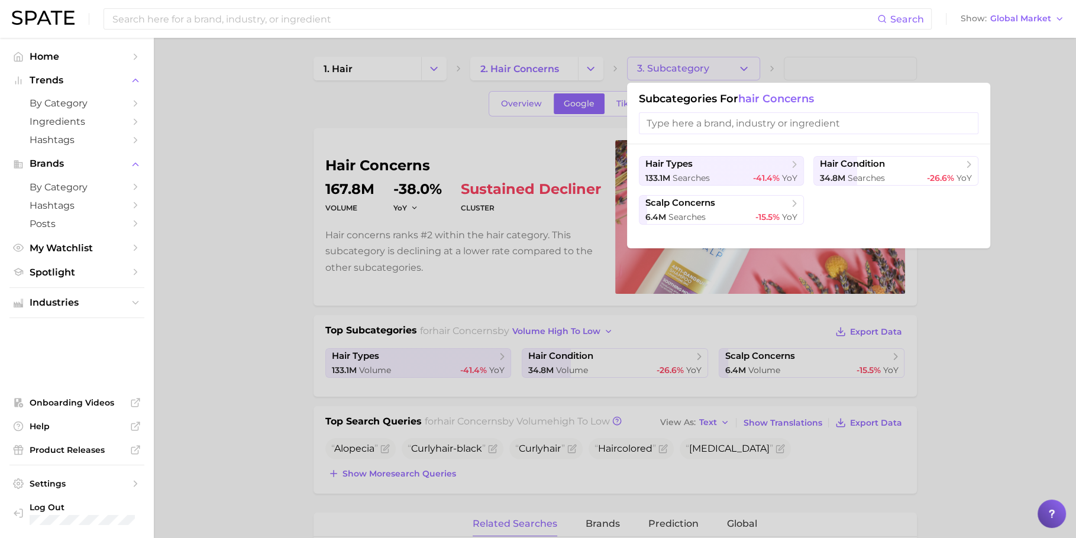
click at [991, 280] on div at bounding box center [538, 269] width 1076 height 538
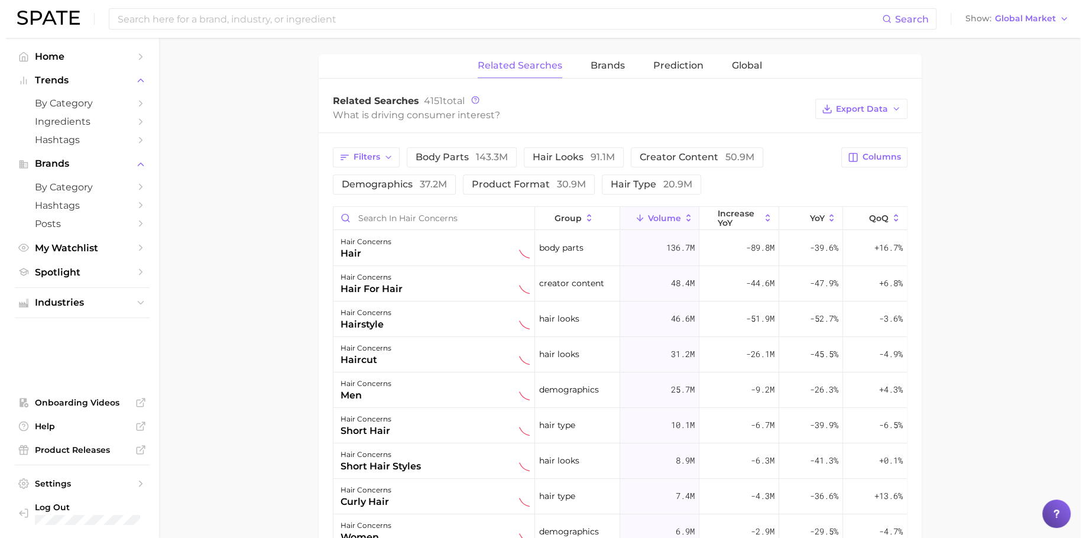
scroll to position [465, 0]
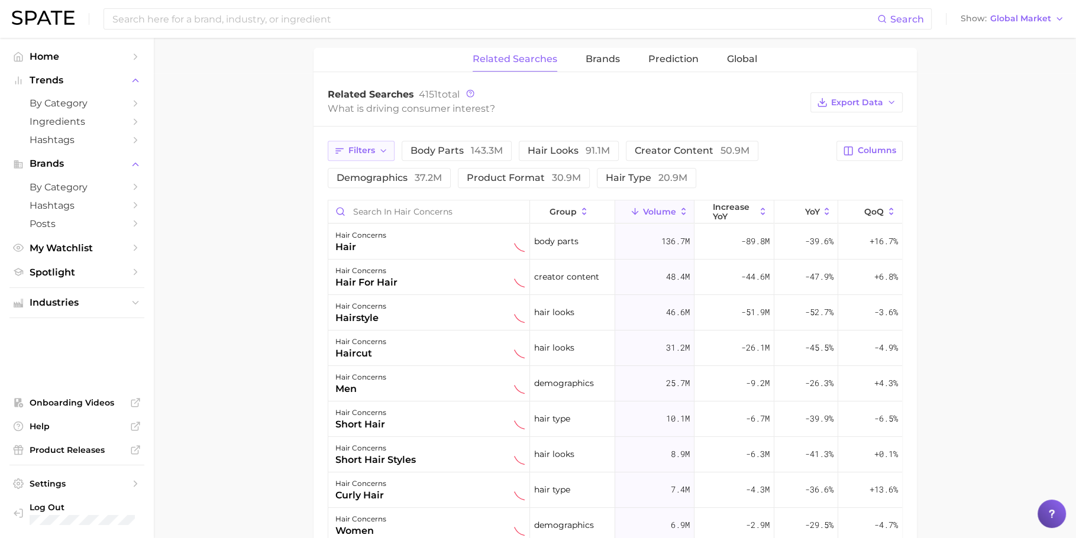
click at [383, 150] on polyline "button" at bounding box center [383, 151] width 5 height 2
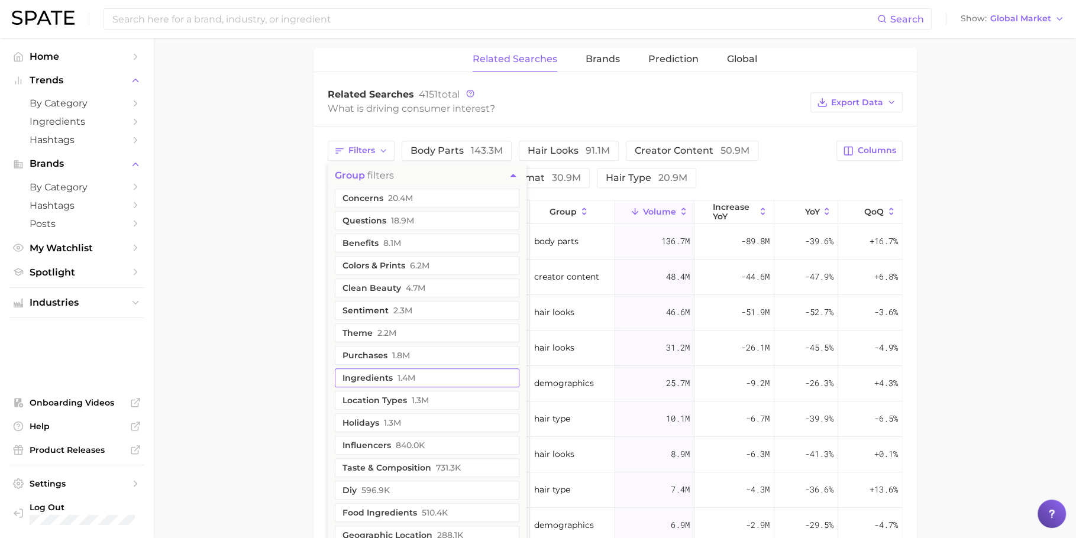
click at [409, 373] on span "1.4m" at bounding box center [406, 377] width 18 height 9
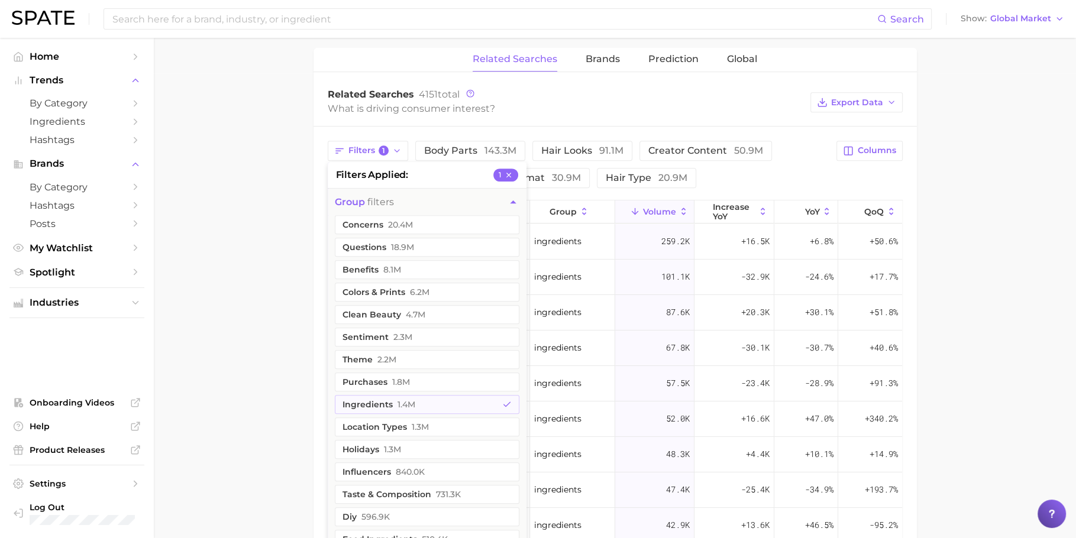
click at [271, 242] on main "1. hair 2. hair concerns 3. Subcategory Overview Google TikTok Instagram Beta h…" at bounding box center [615, 192] width 922 height 1238
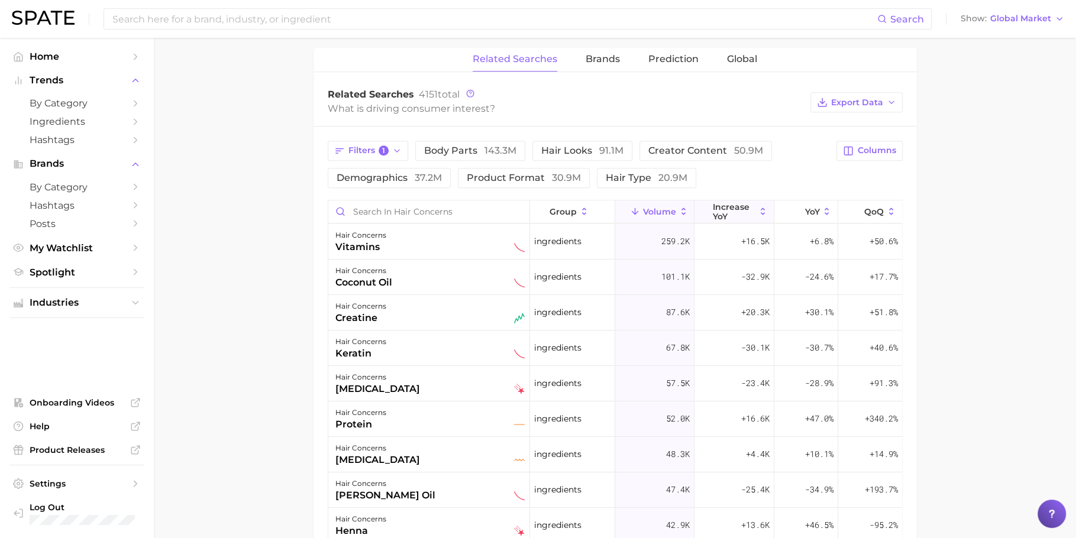
click at [723, 205] on span "increase YoY" at bounding box center [733, 211] width 43 height 19
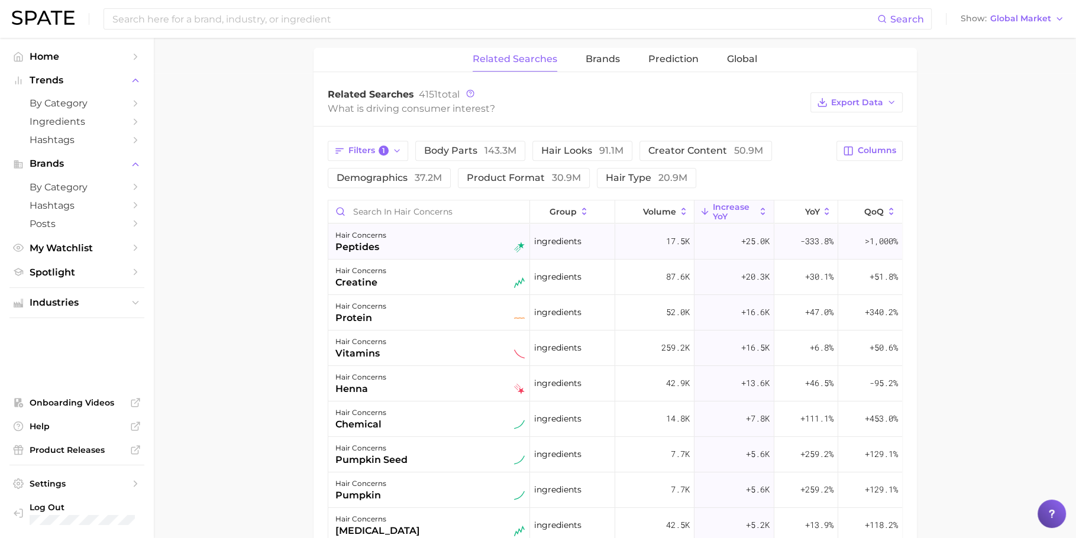
click at [442, 235] on div "hair concerns peptides" at bounding box center [429, 241] width 189 height 26
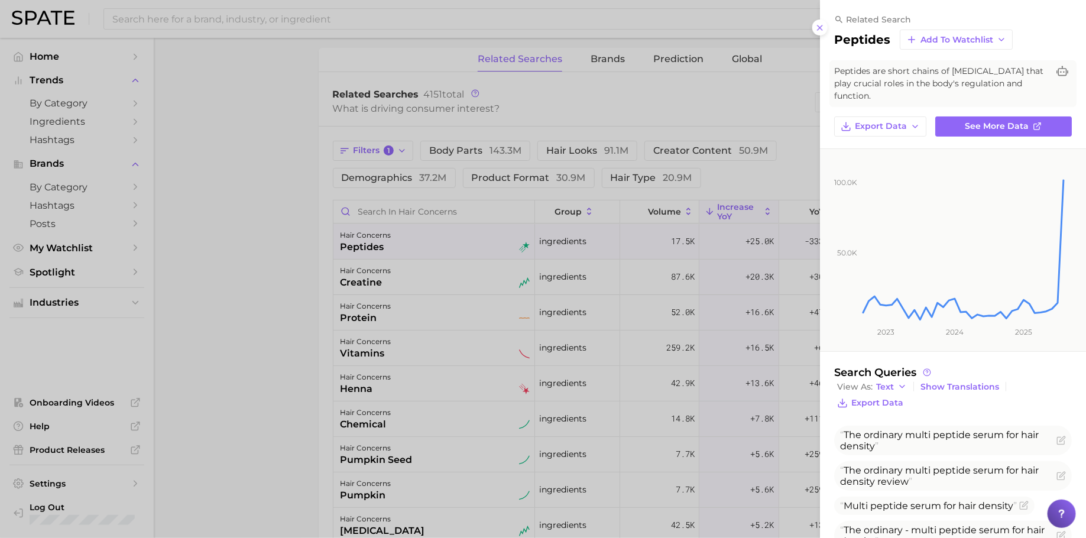
click at [444, 263] on div at bounding box center [543, 269] width 1086 height 538
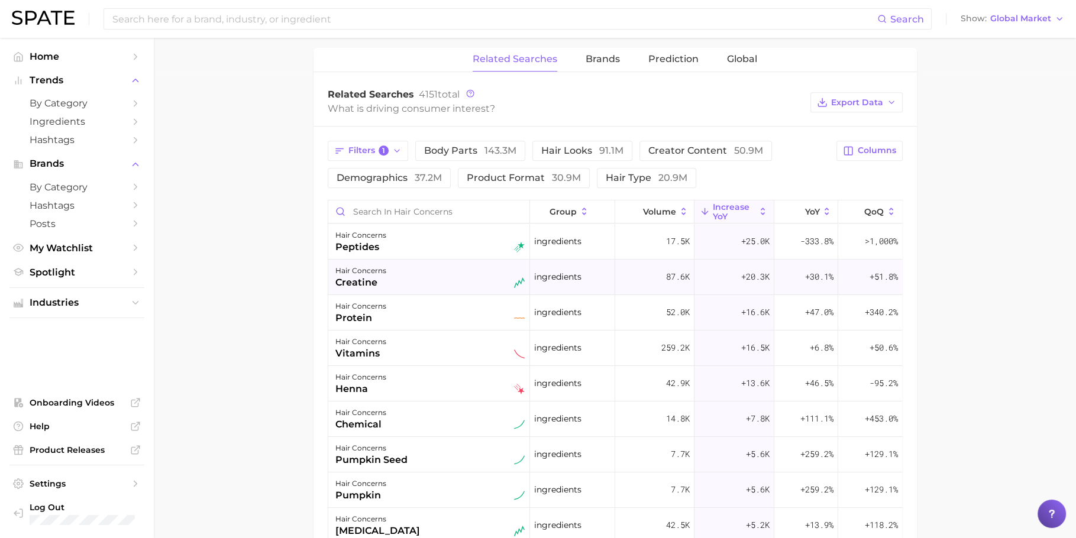
click at [446, 283] on div "hair concerns creatine" at bounding box center [429, 277] width 189 height 26
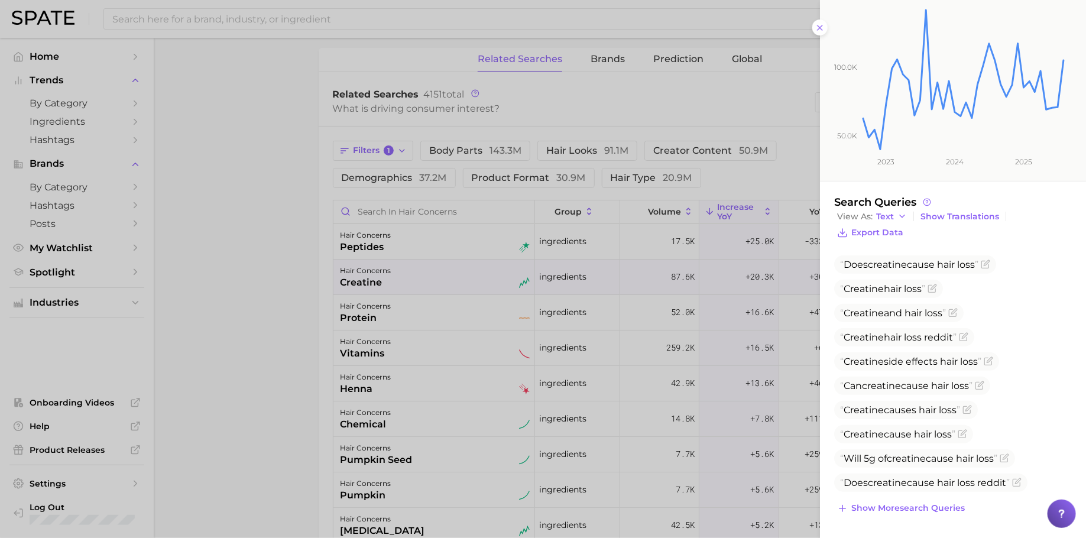
scroll to position [180, 0]
click at [915, 507] on span "Show more search queries" at bounding box center [909, 508] width 114 height 10
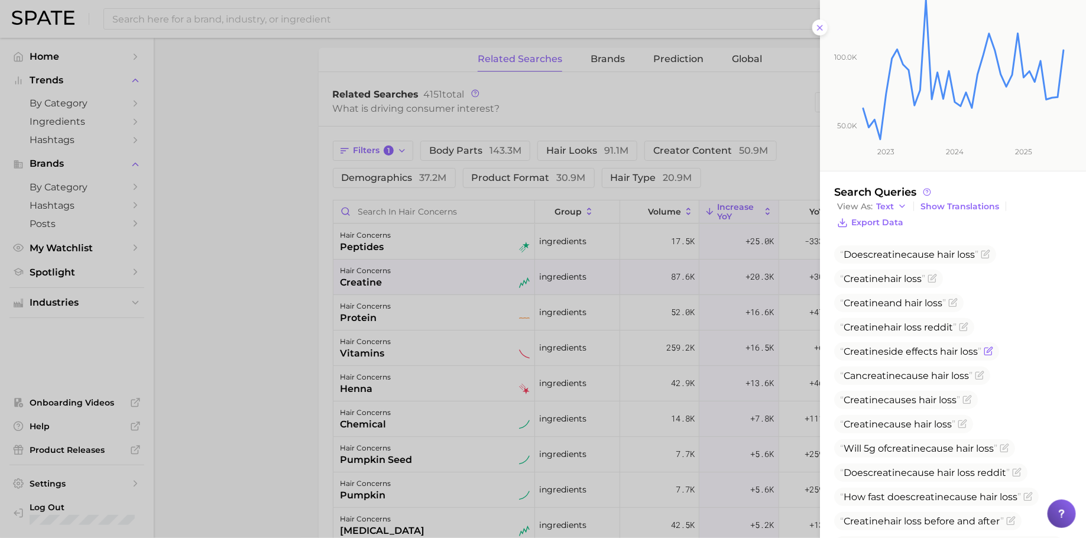
scroll to position [265, 0]
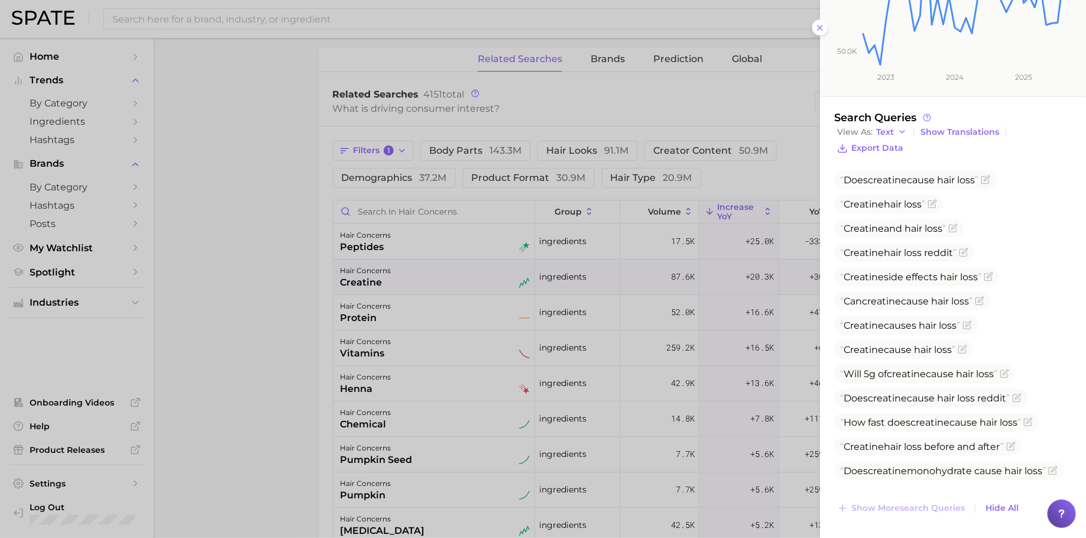
click at [521, 353] on div at bounding box center [543, 269] width 1086 height 538
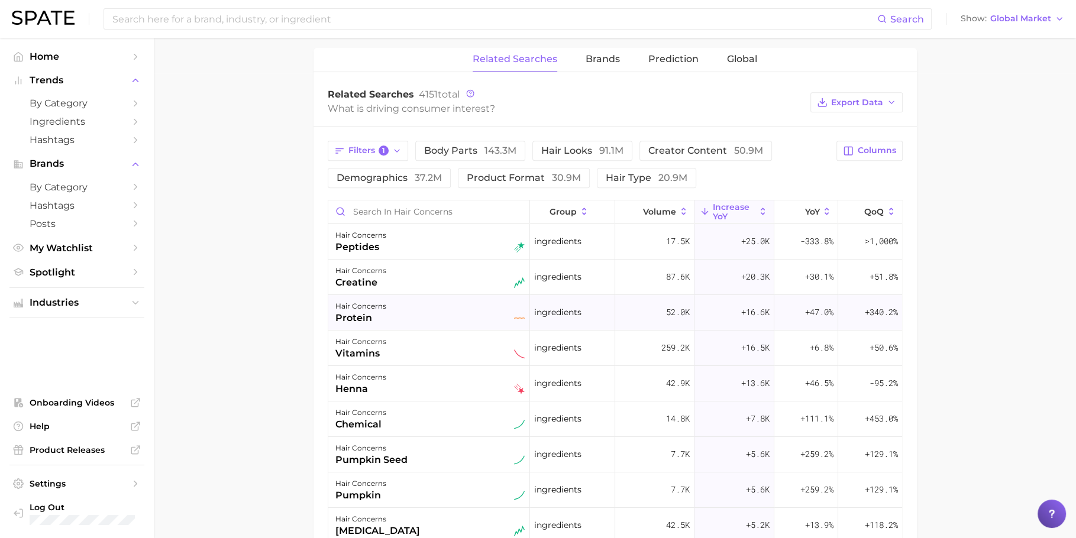
click at [459, 313] on div "hair concerns protein" at bounding box center [429, 312] width 189 height 26
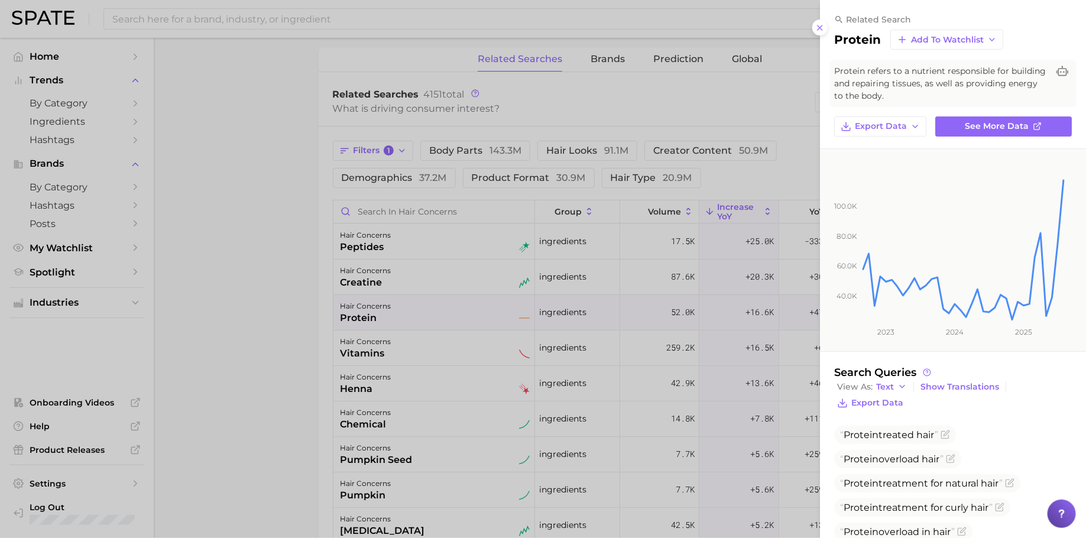
click at [459, 313] on div at bounding box center [543, 269] width 1086 height 538
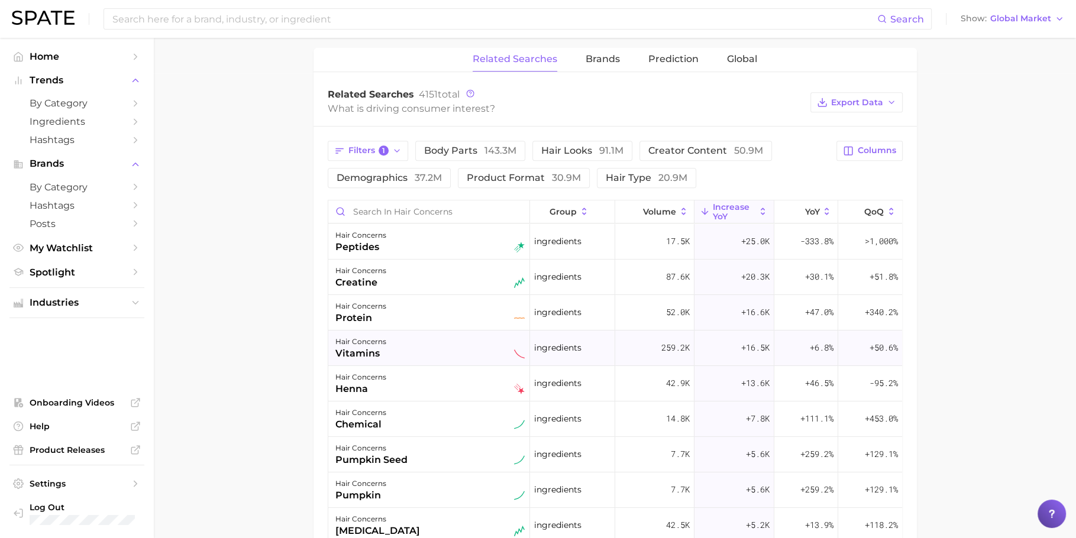
click at [459, 351] on div "hair concerns vitamins" at bounding box center [429, 348] width 189 height 26
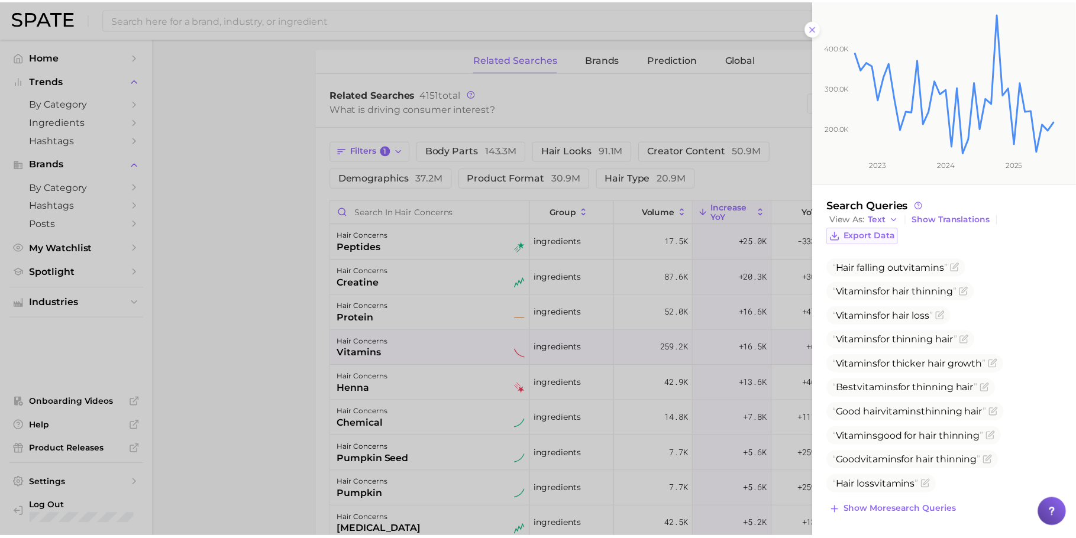
scroll to position [180, 0]
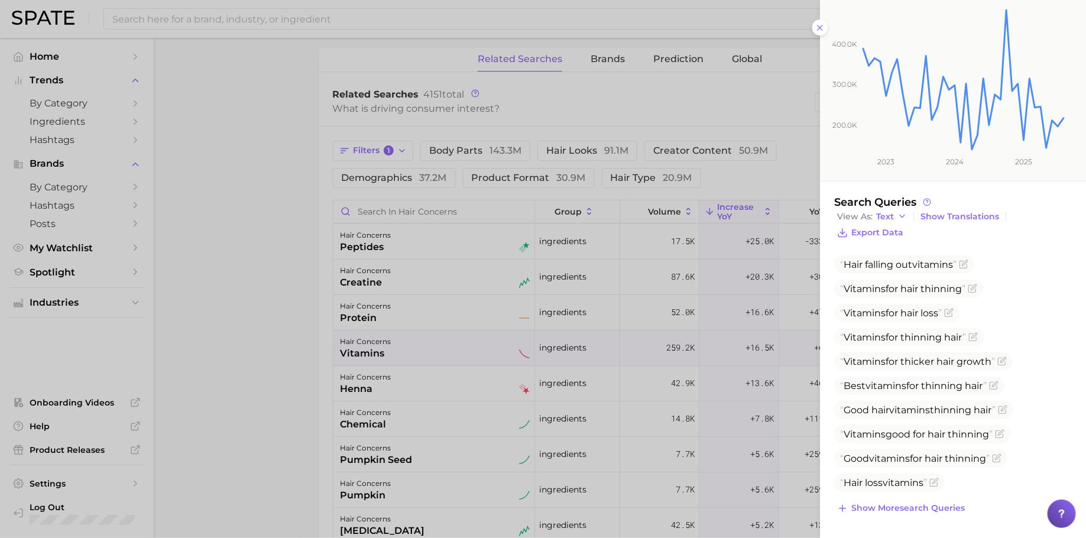
click at [516, 340] on div at bounding box center [543, 269] width 1086 height 538
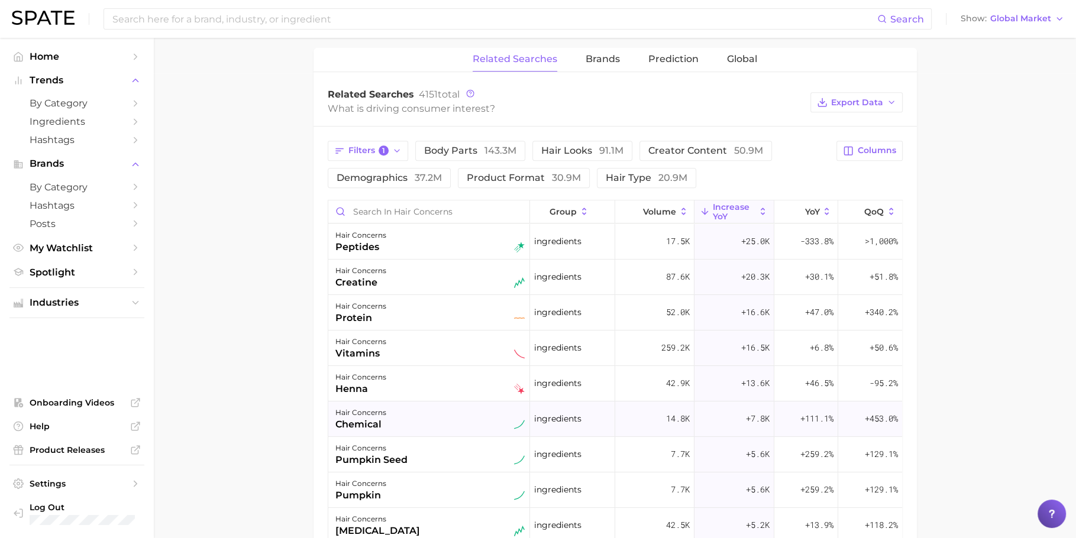
click at [441, 424] on div "hair concerns chemical" at bounding box center [429, 419] width 189 height 26
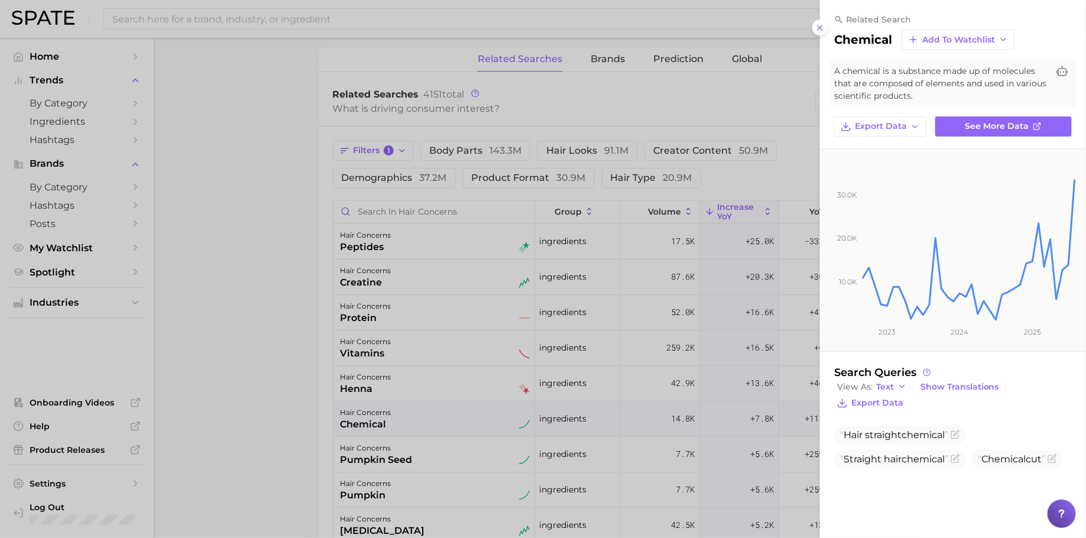
click at [442, 414] on div at bounding box center [543, 269] width 1086 height 538
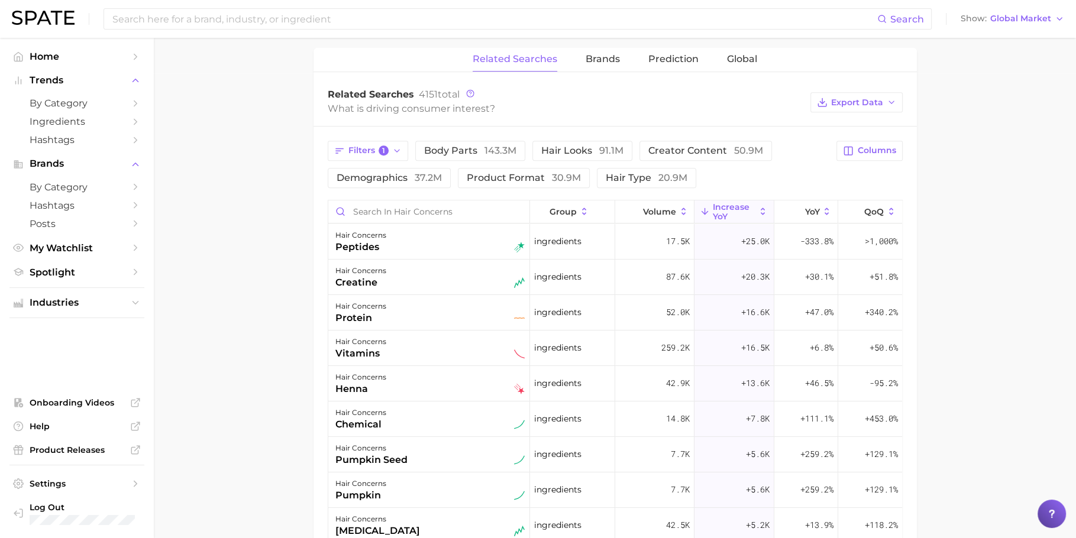
scroll to position [33, 0]
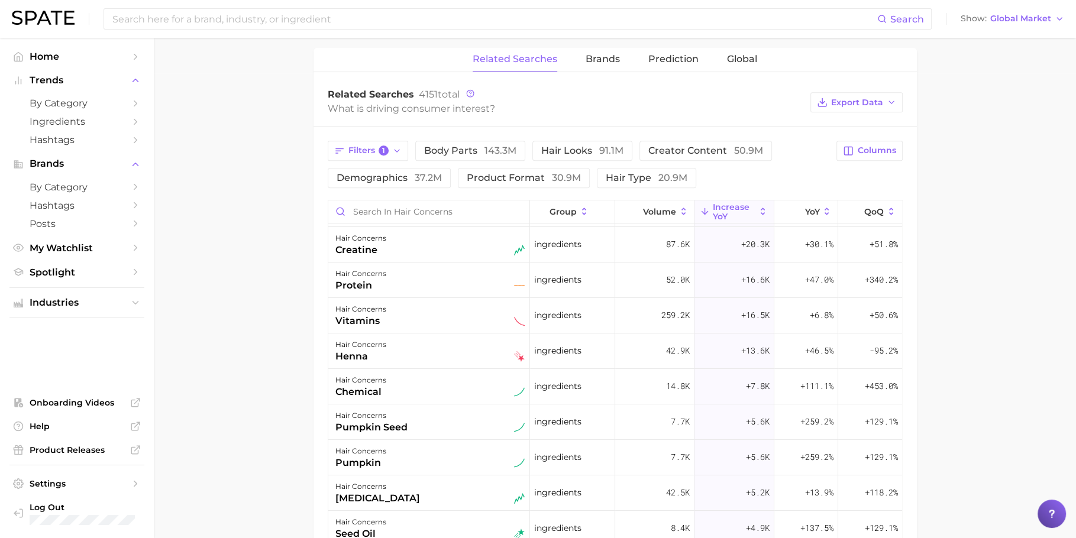
click at [442, 414] on div "hair concerns pumpkin seed" at bounding box center [429, 422] width 189 height 26
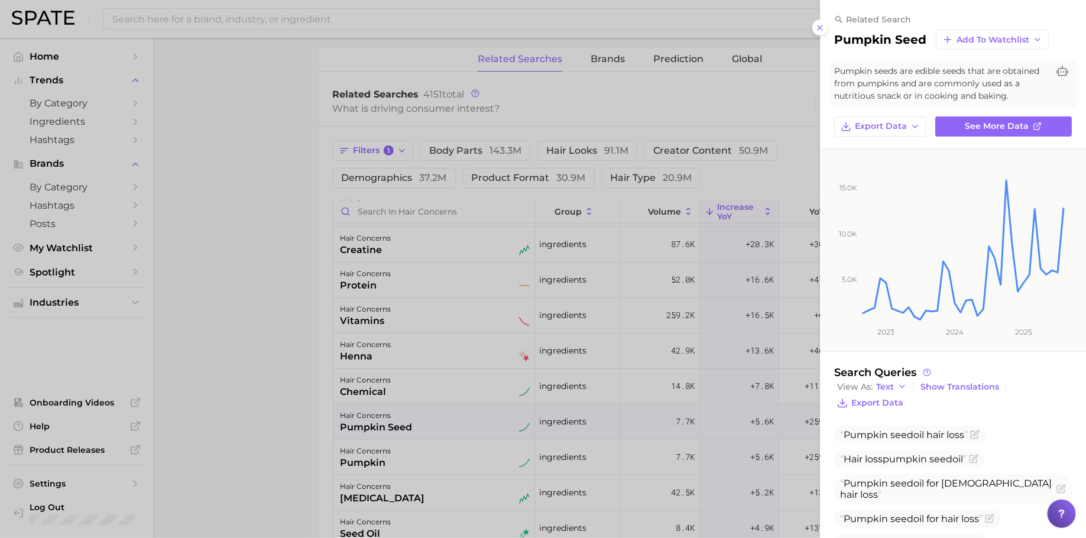
click at [442, 414] on div at bounding box center [543, 269] width 1086 height 538
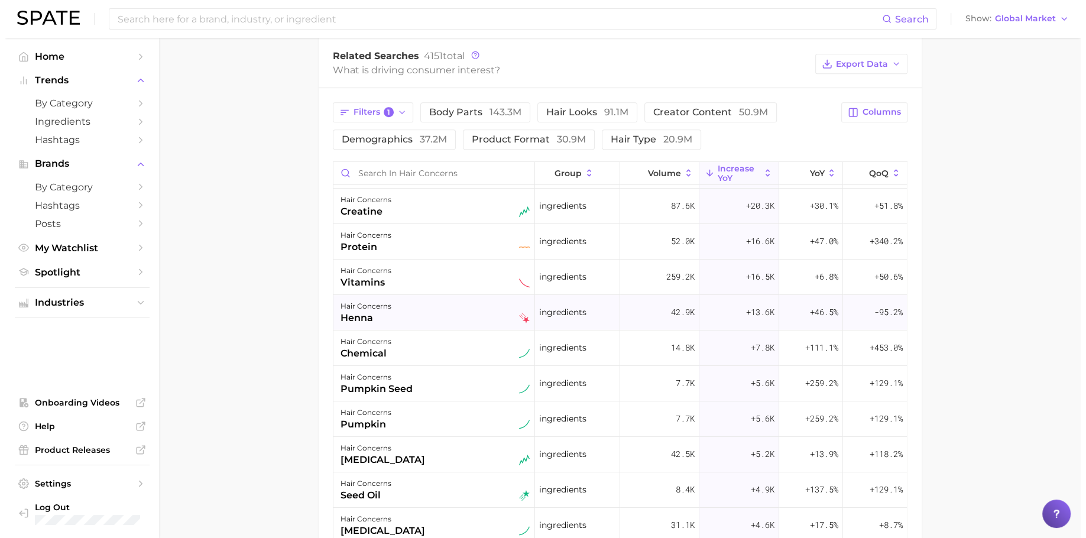
scroll to position [0, 0]
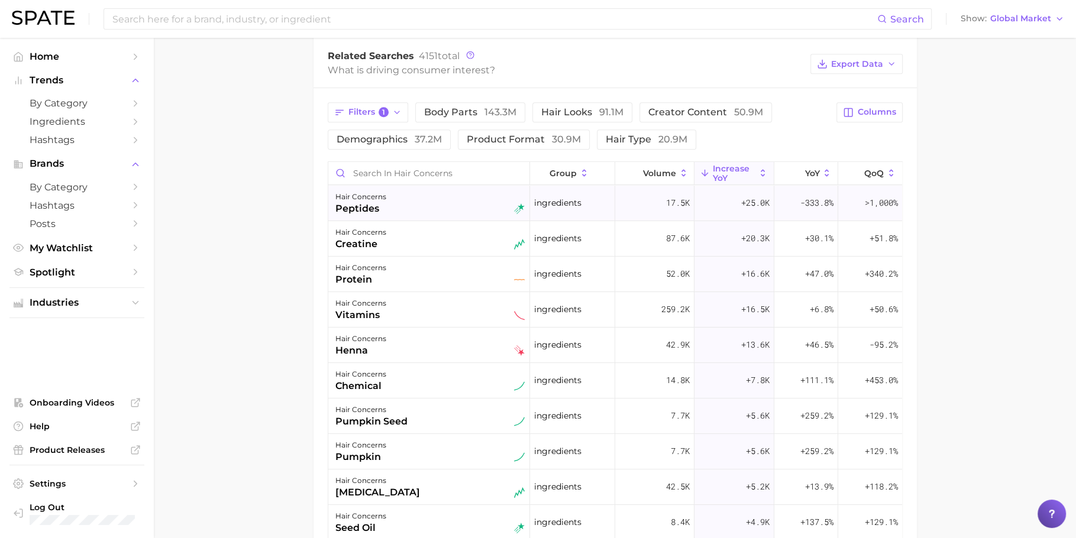
click at [368, 212] on div "peptides" at bounding box center [360, 209] width 51 height 14
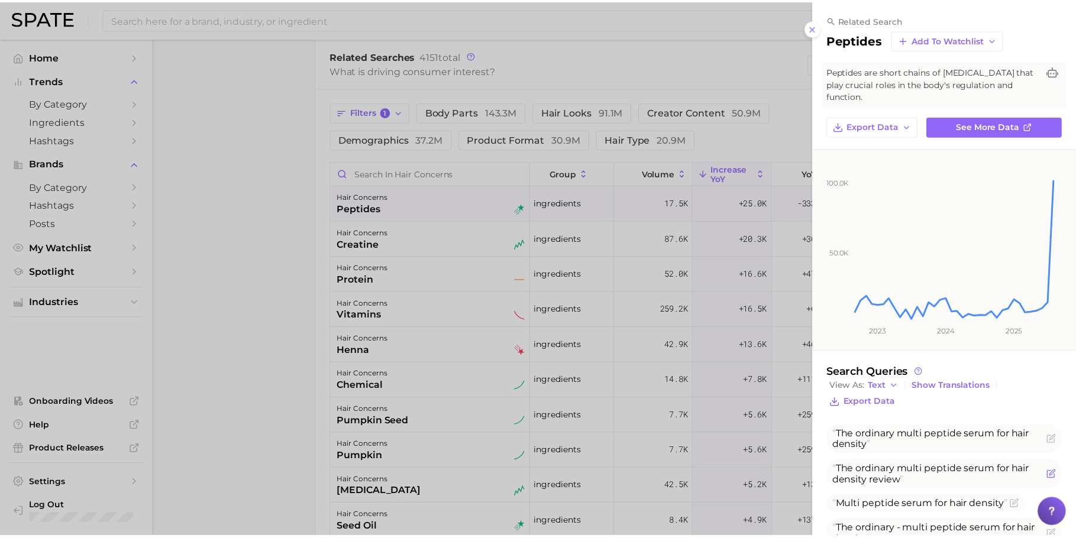
scroll to position [64, 0]
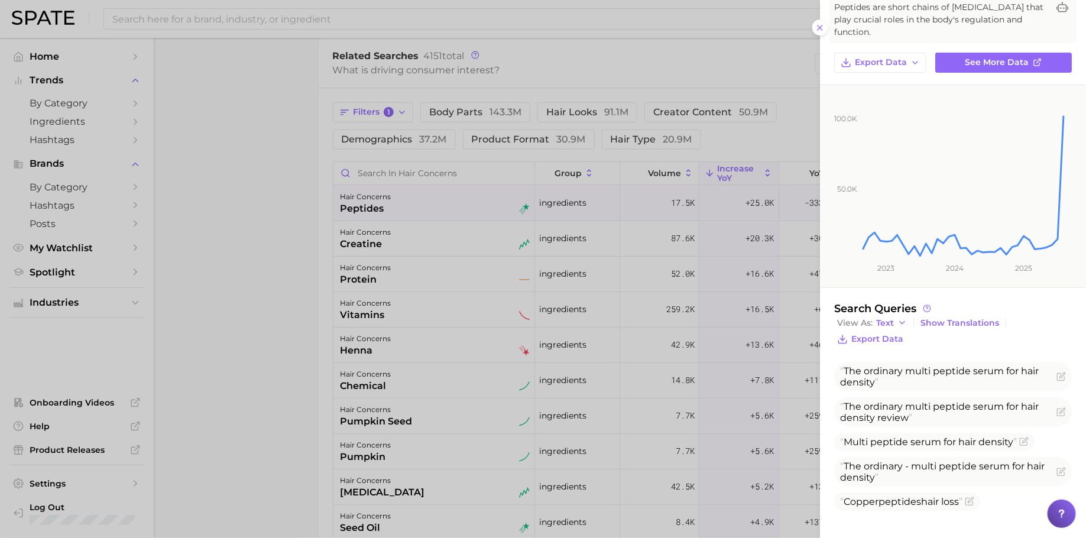
click at [241, 290] on div at bounding box center [543, 269] width 1086 height 538
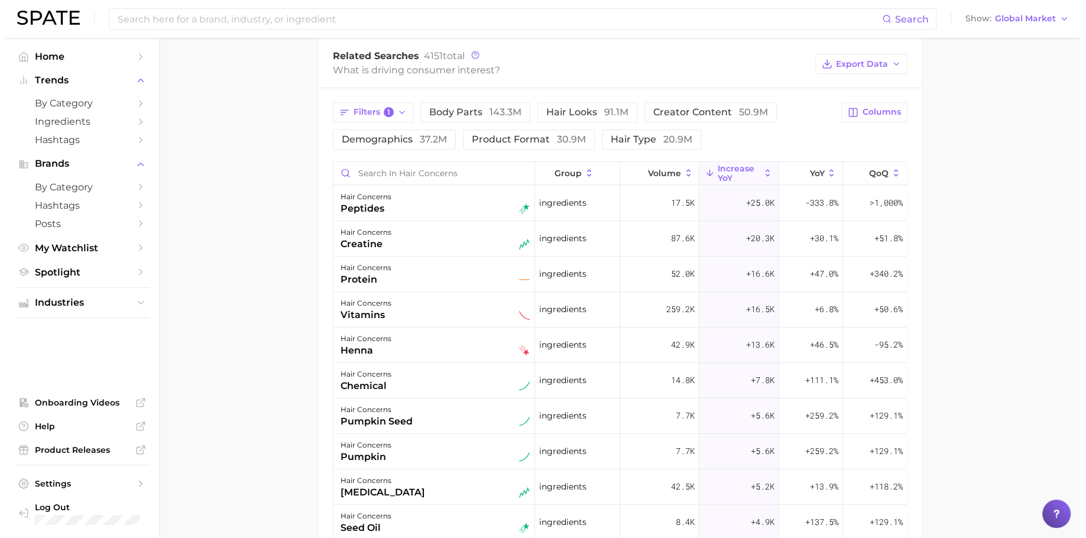
scroll to position [527, 0]
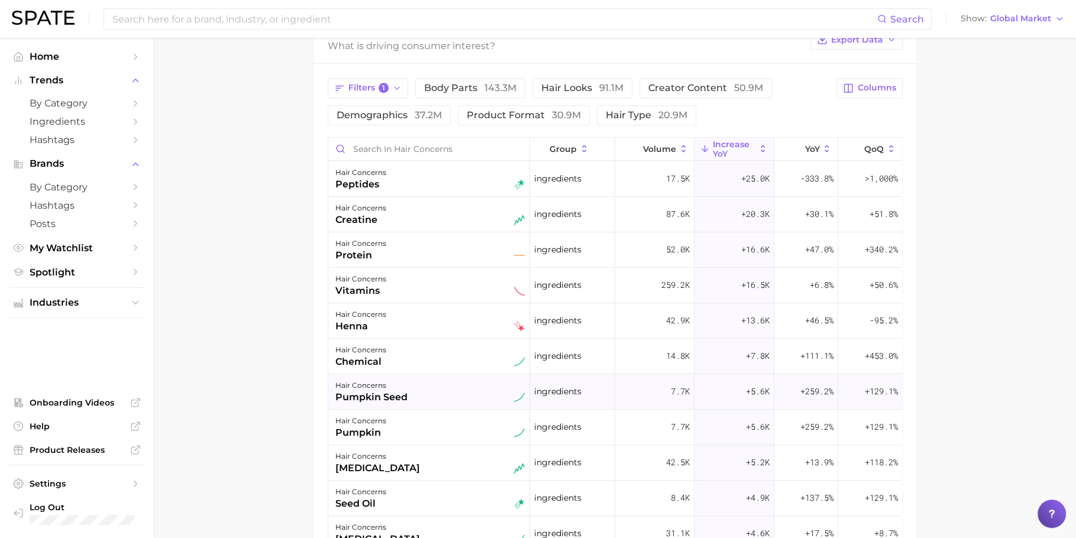
click at [394, 390] on div "pumpkin seed" at bounding box center [371, 397] width 72 height 14
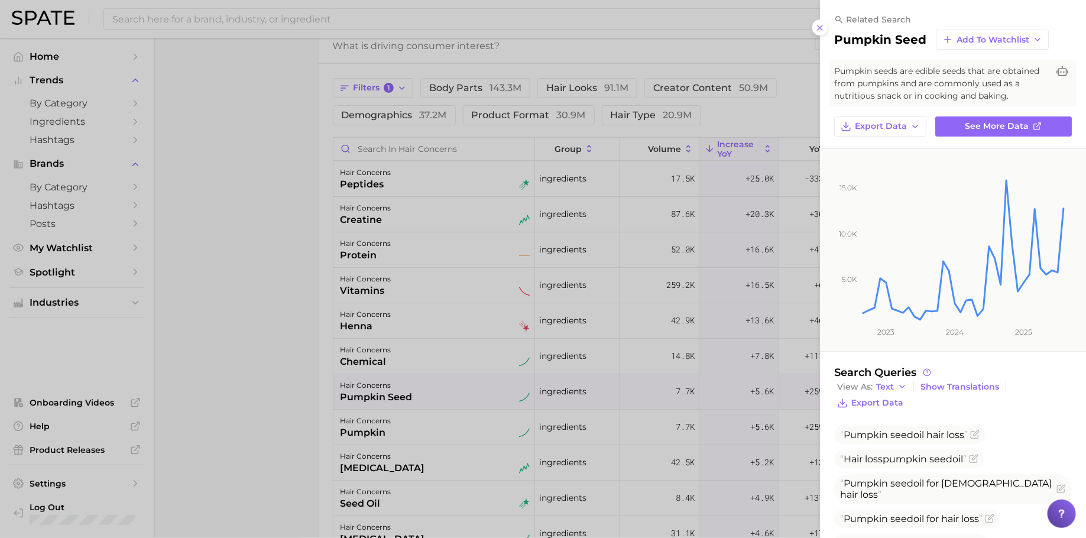
click at [448, 279] on div at bounding box center [543, 269] width 1086 height 538
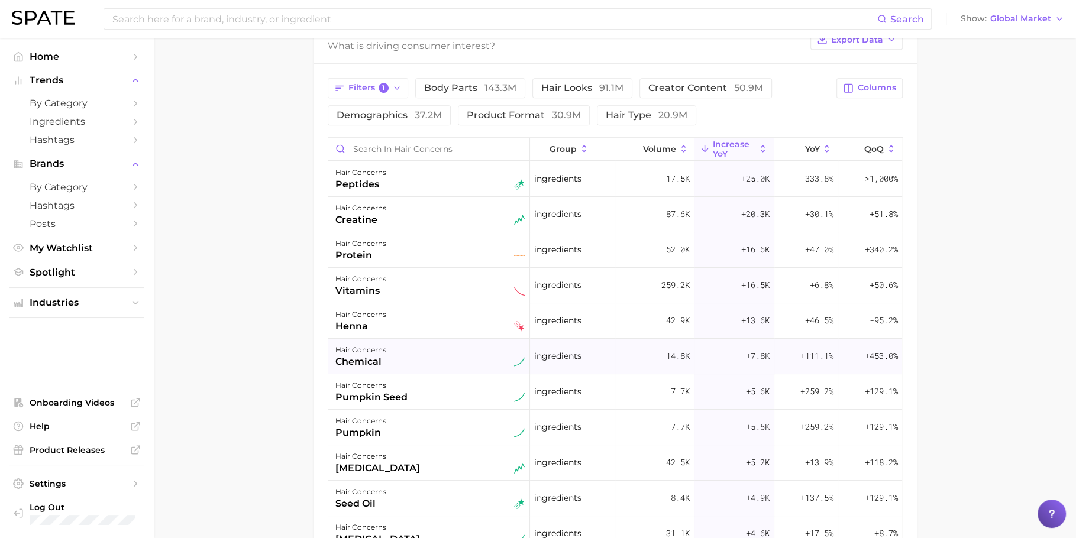
click at [449, 354] on div "hair concerns chemical" at bounding box center [429, 356] width 189 height 26
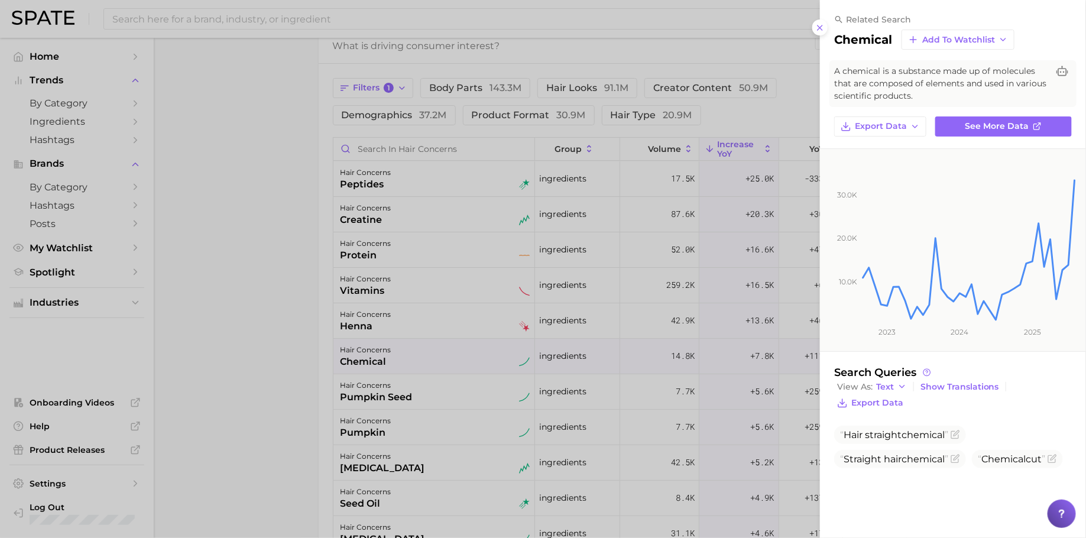
click at [449, 223] on div at bounding box center [543, 269] width 1086 height 538
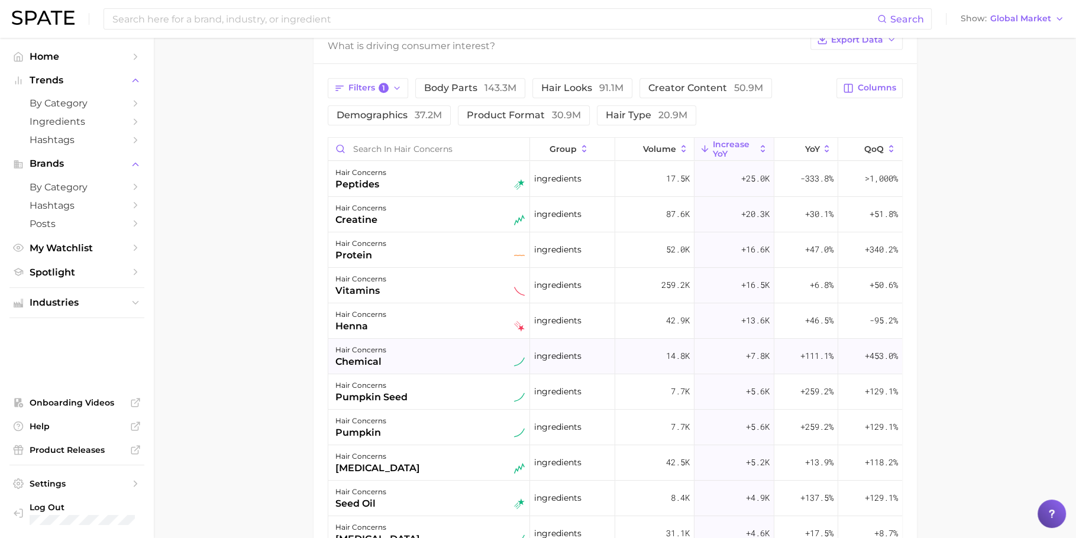
click at [449, 364] on div "hair concerns chemical" at bounding box center [429, 356] width 189 height 26
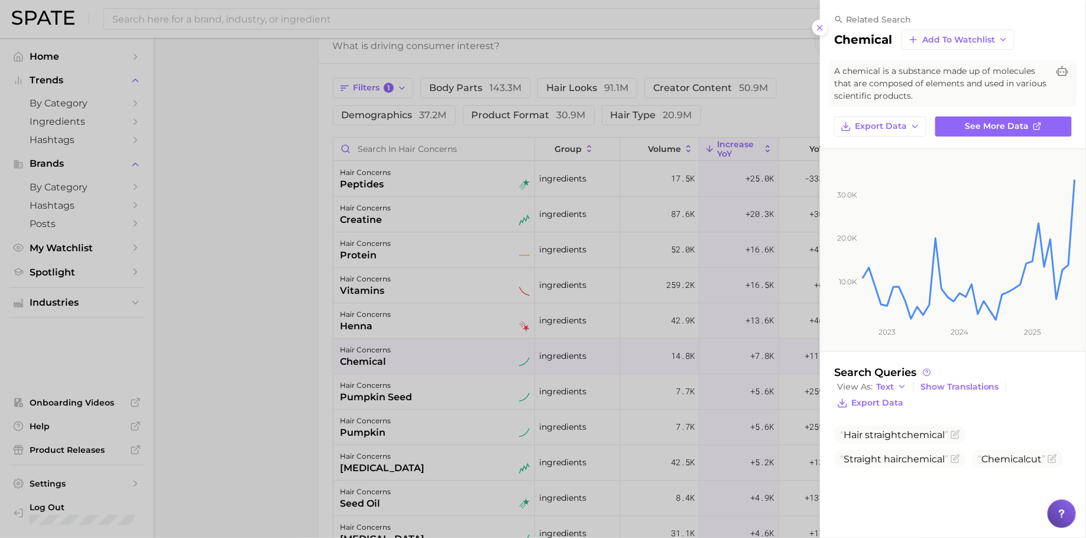
click at [449, 361] on div at bounding box center [543, 269] width 1086 height 538
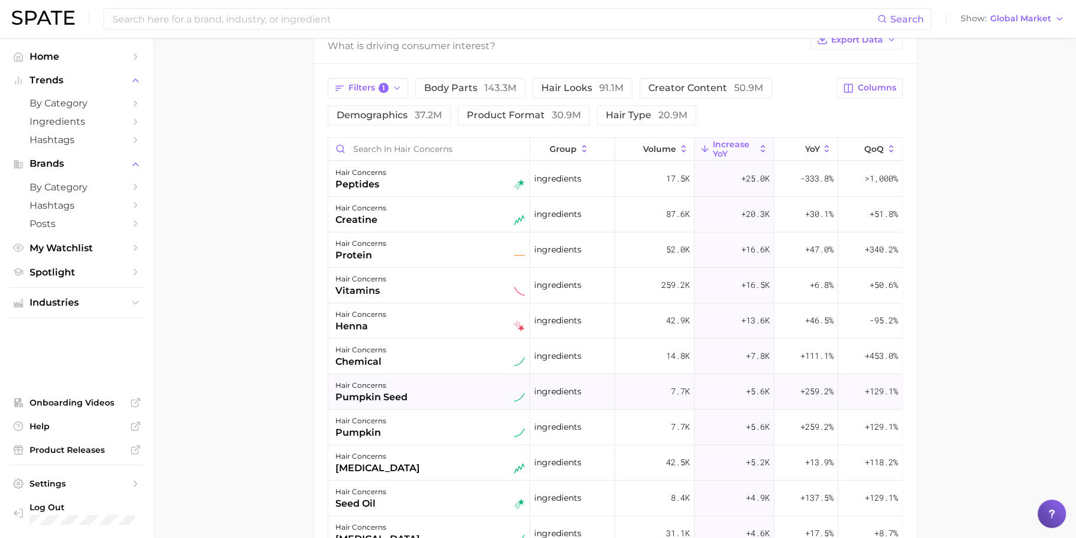
click at [400, 393] on div "pumpkin seed" at bounding box center [371, 397] width 72 height 14
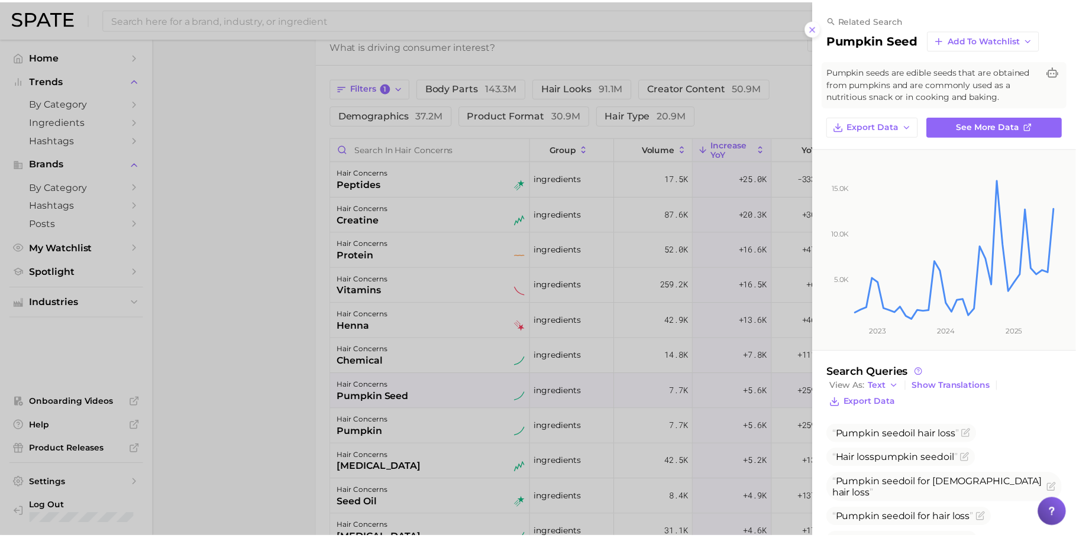
scroll to position [41, 0]
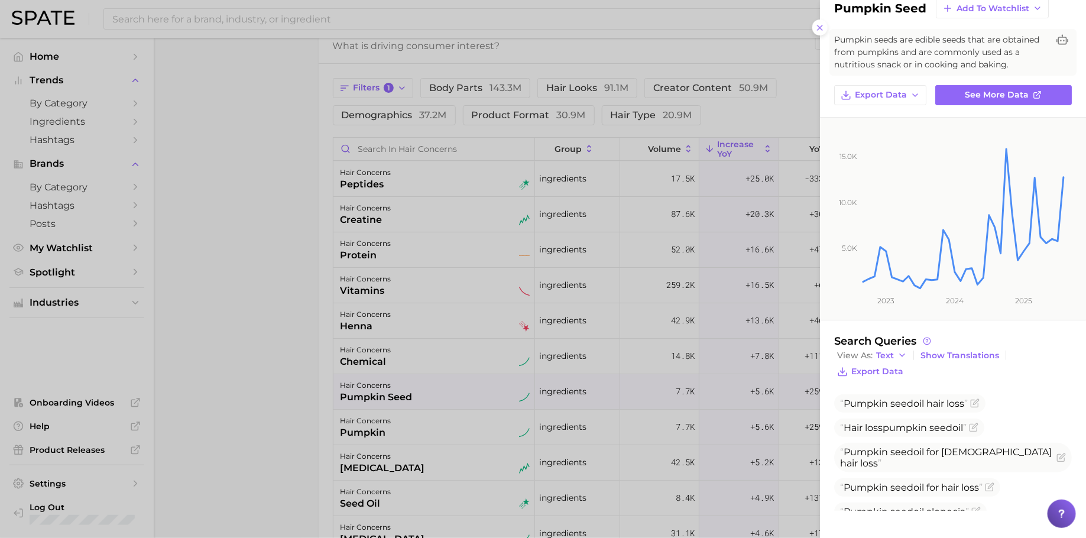
click at [528, 379] on div at bounding box center [543, 269] width 1086 height 538
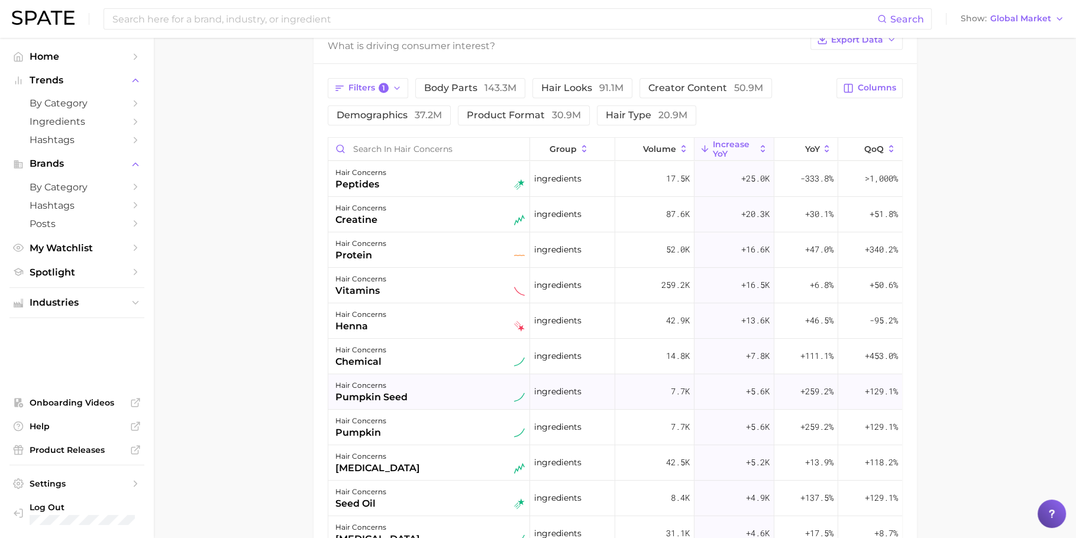
click at [520, 376] on div "hair concerns pumpkin seed" at bounding box center [429, 391] width 202 height 35
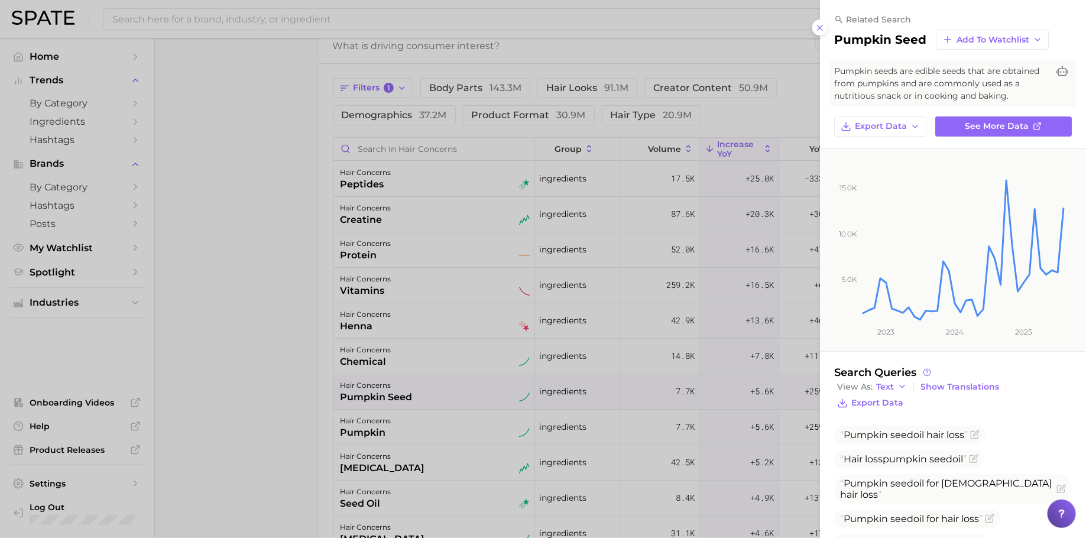
click at [520, 375] on div at bounding box center [543, 269] width 1086 height 538
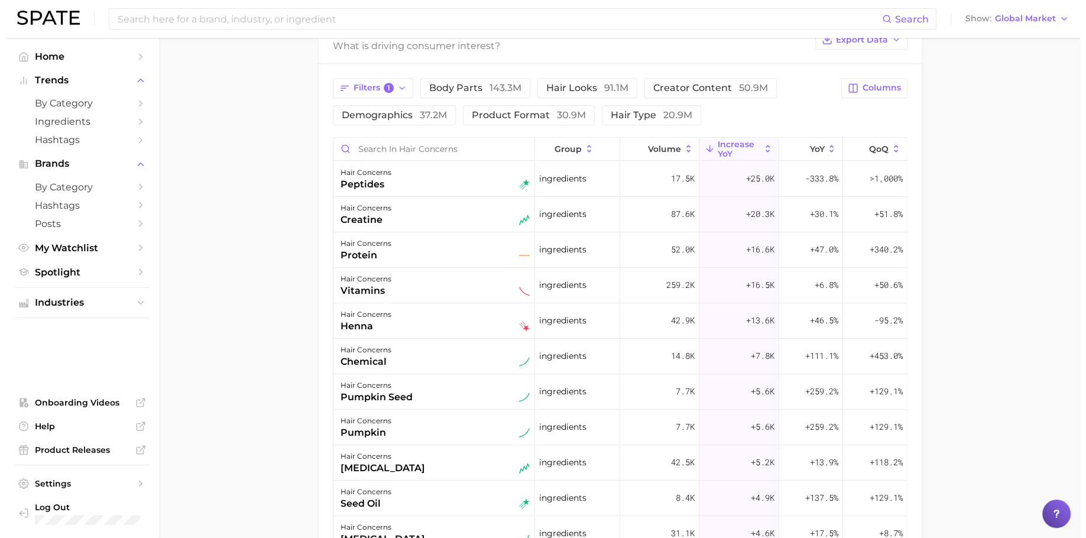
scroll to position [595, 0]
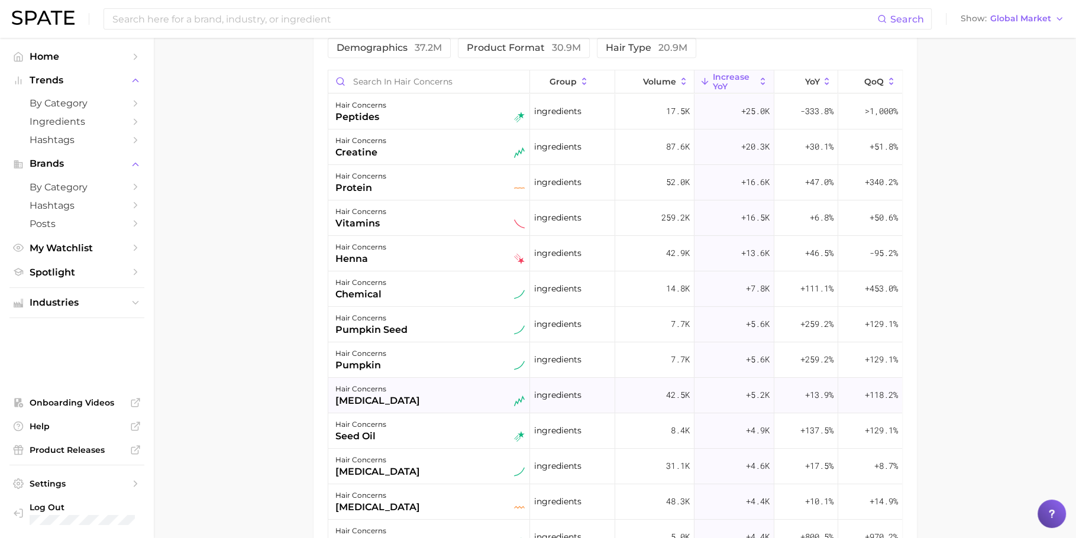
click at [530, 393] on div "ingredients" at bounding box center [572, 395] width 85 height 35
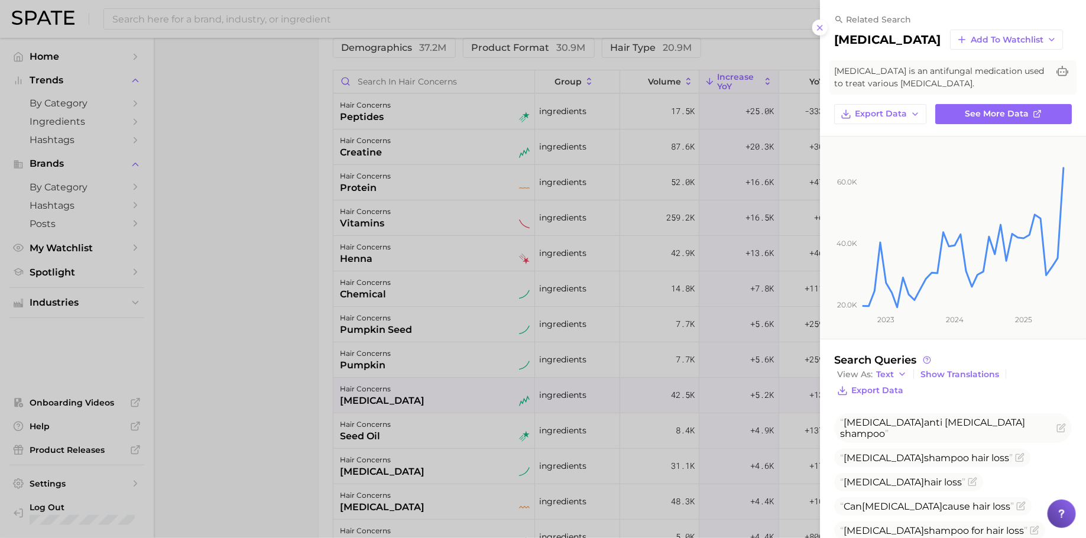
scroll to position [166, 0]
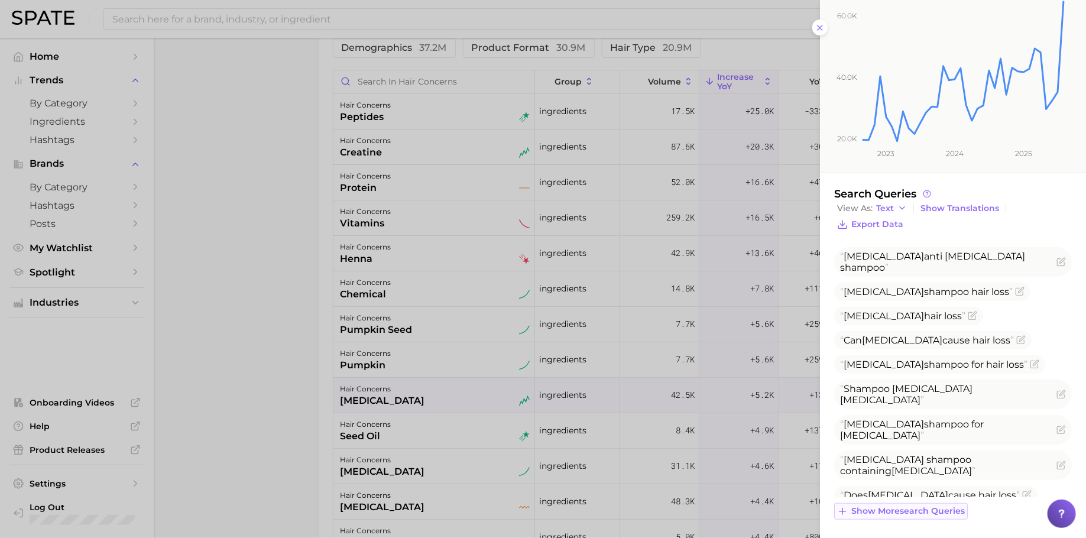
click at [890, 510] on span "Show more search queries" at bounding box center [909, 511] width 114 height 10
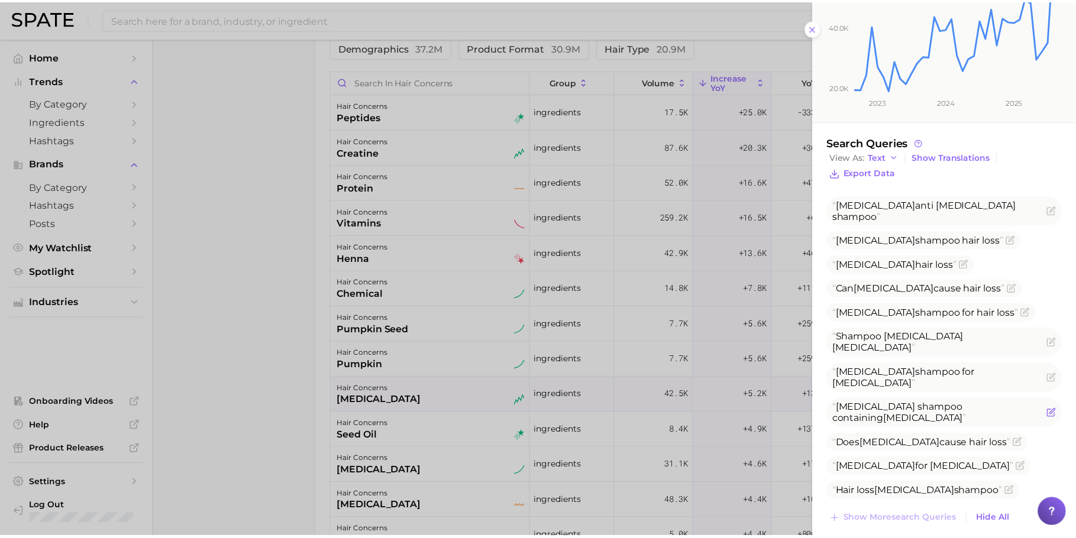
scroll to position [227, 0]
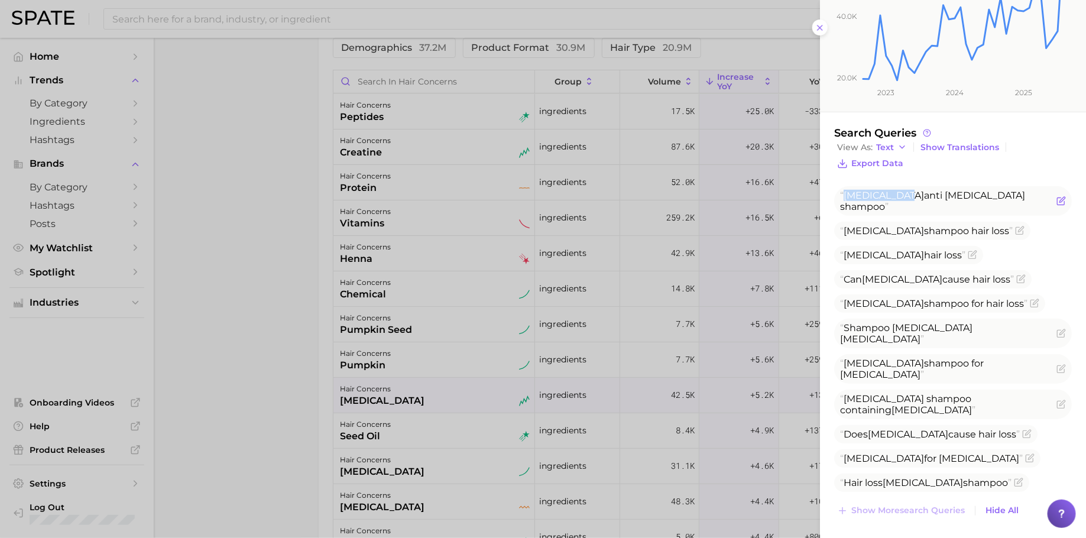
drag, startPoint x: 908, startPoint y: 192, endPoint x: 844, endPoint y: 192, distance: 63.3
click at [844, 192] on span "[MEDICAL_DATA] anti [MEDICAL_DATA] shampoo" at bounding box center [932, 201] width 185 height 22
copy span "[MEDICAL_DATA]"
click at [552, 254] on div at bounding box center [543, 269] width 1086 height 538
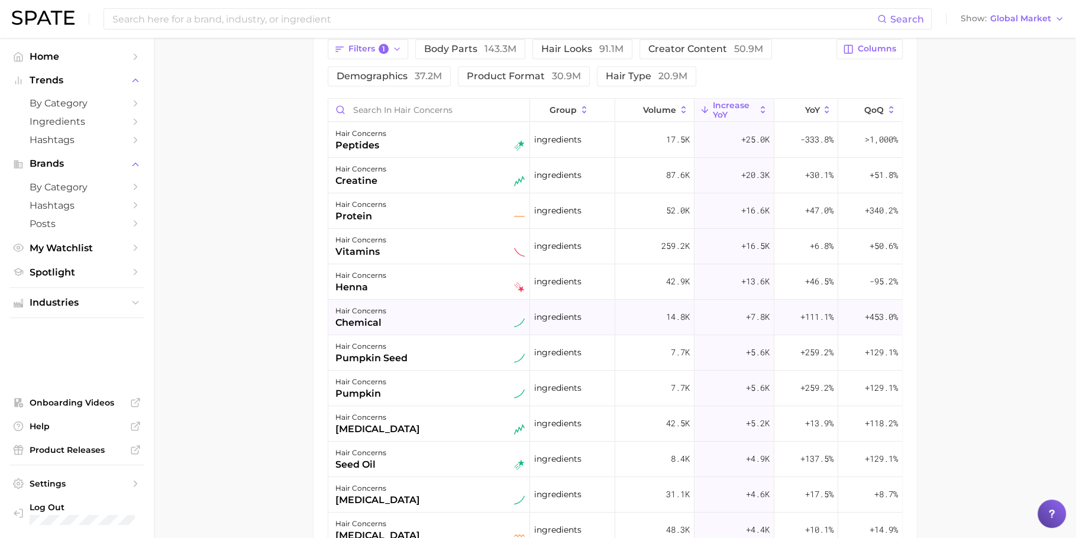
scroll to position [561, 0]
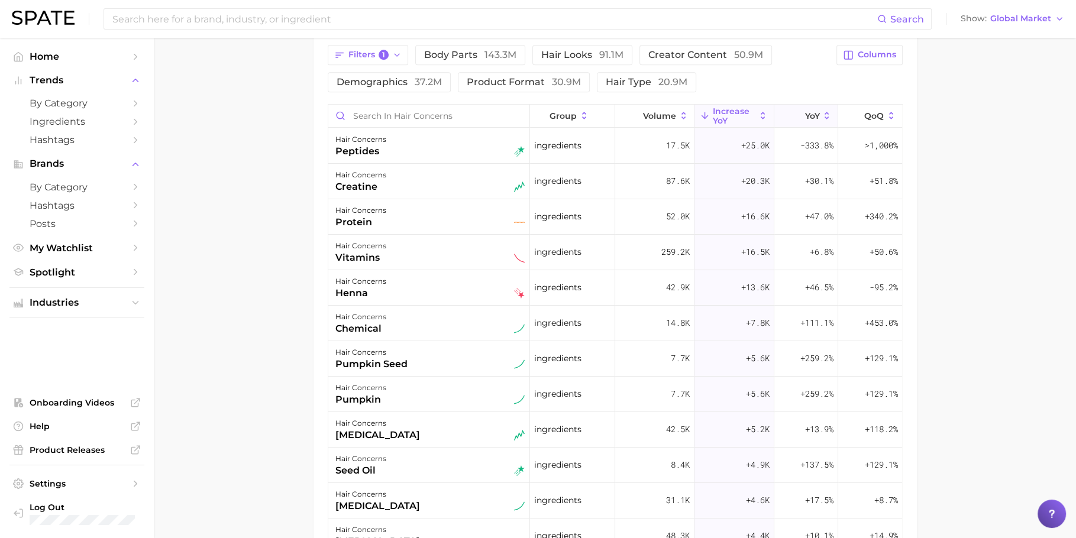
click at [808, 105] on button "YoY" at bounding box center [806, 116] width 64 height 23
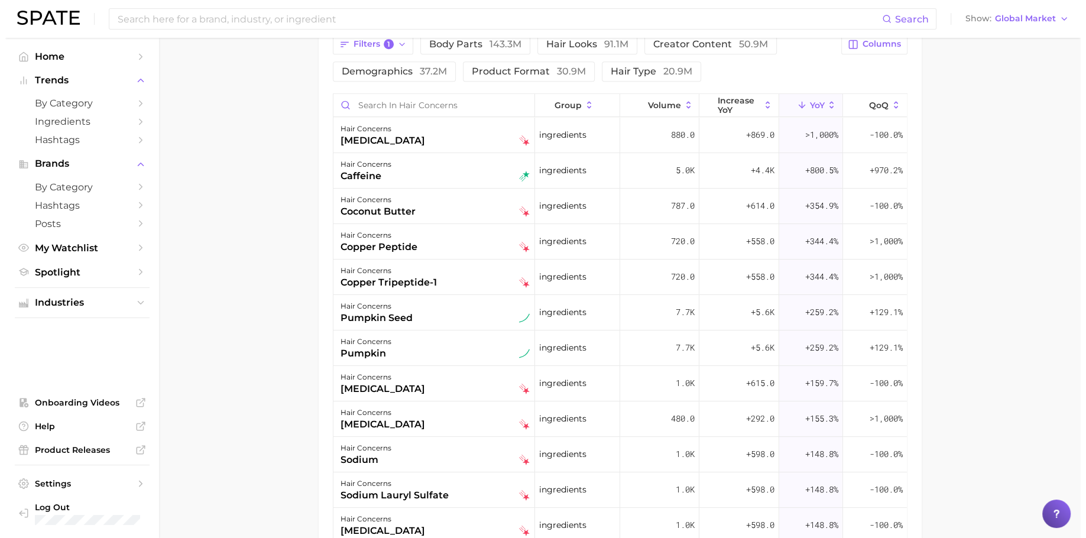
scroll to position [574, 0]
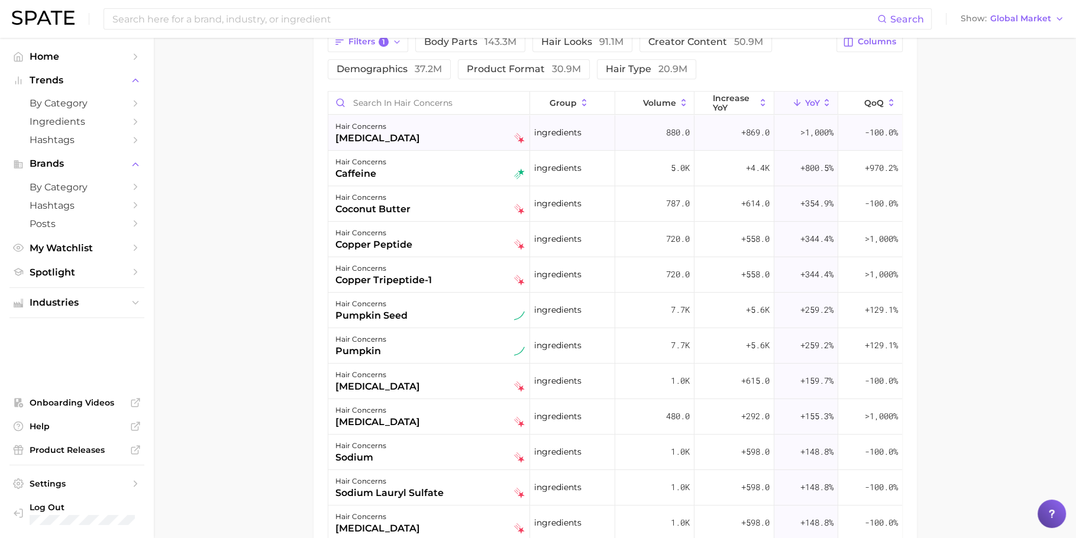
click at [729, 141] on div "+869.0" at bounding box center [733, 132] width 79 height 35
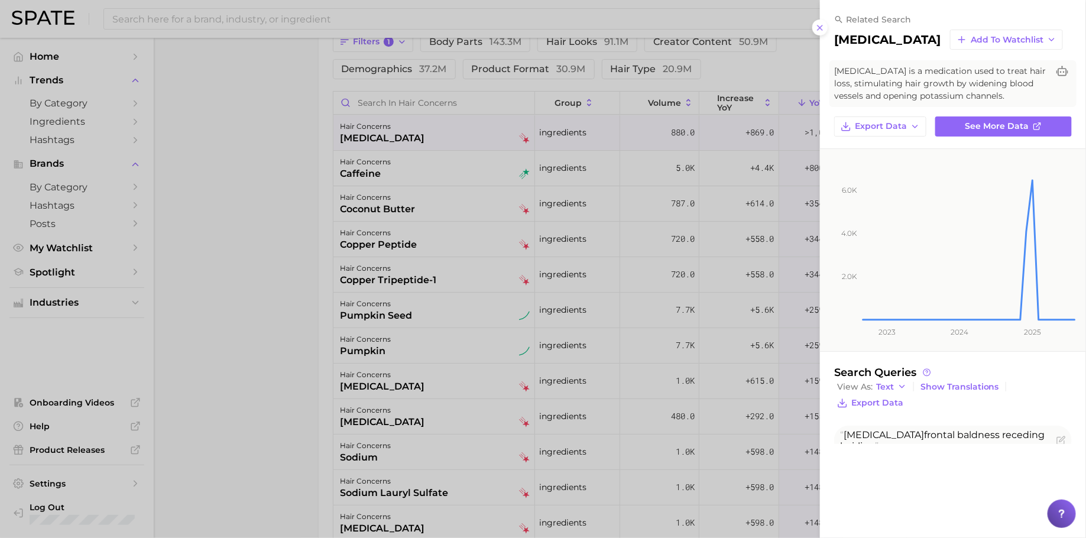
click at [541, 240] on div at bounding box center [543, 269] width 1086 height 538
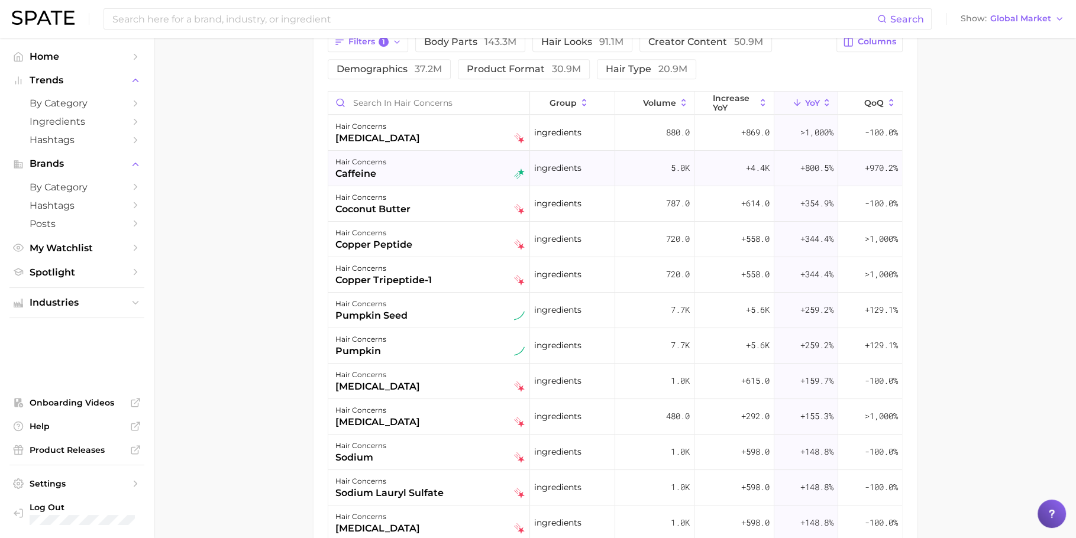
click at [433, 166] on div "hair concerns caffeine" at bounding box center [429, 168] width 189 height 26
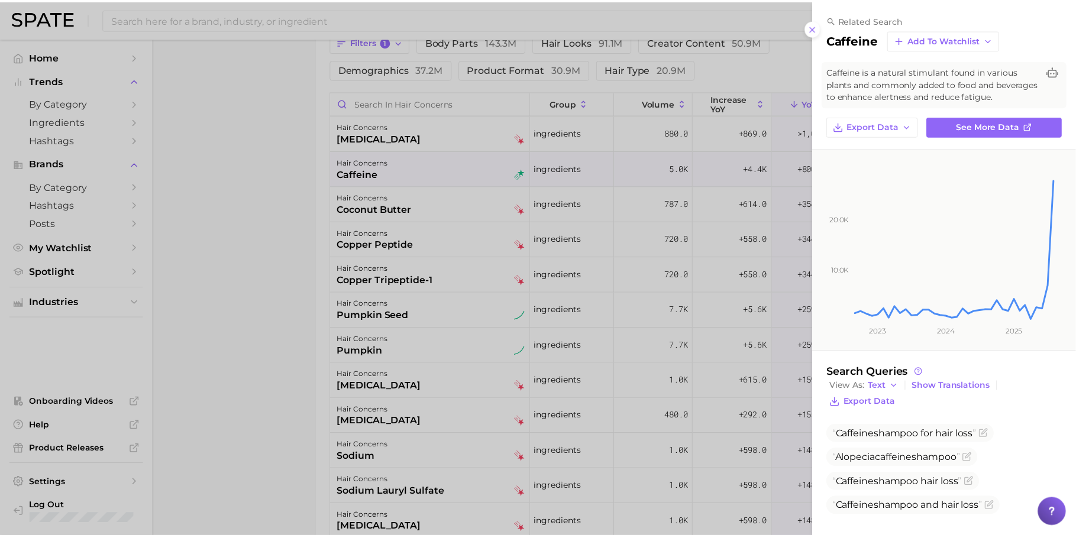
scroll to position [17, 0]
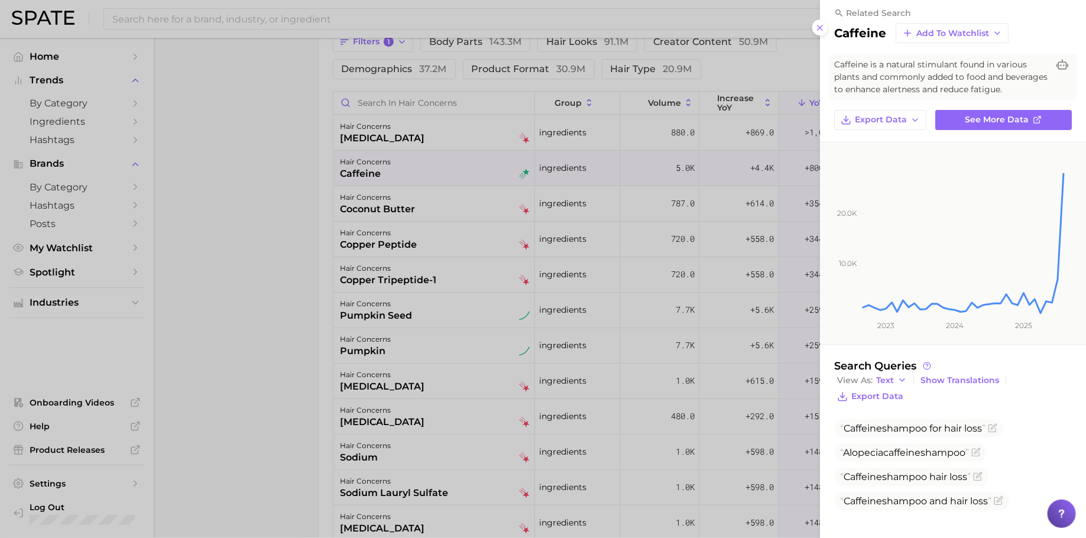
click at [513, 200] on div at bounding box center [543, 269] width 1086 height 538
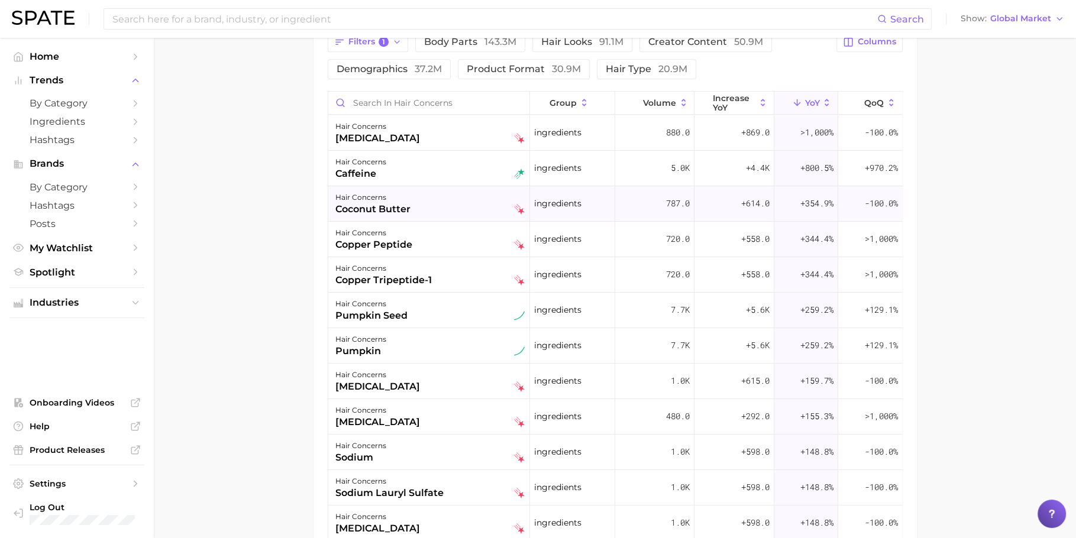
click at [470, 198] on div "hair concerns coconut butter" at bounding box center [429, 203] width 189 height 26
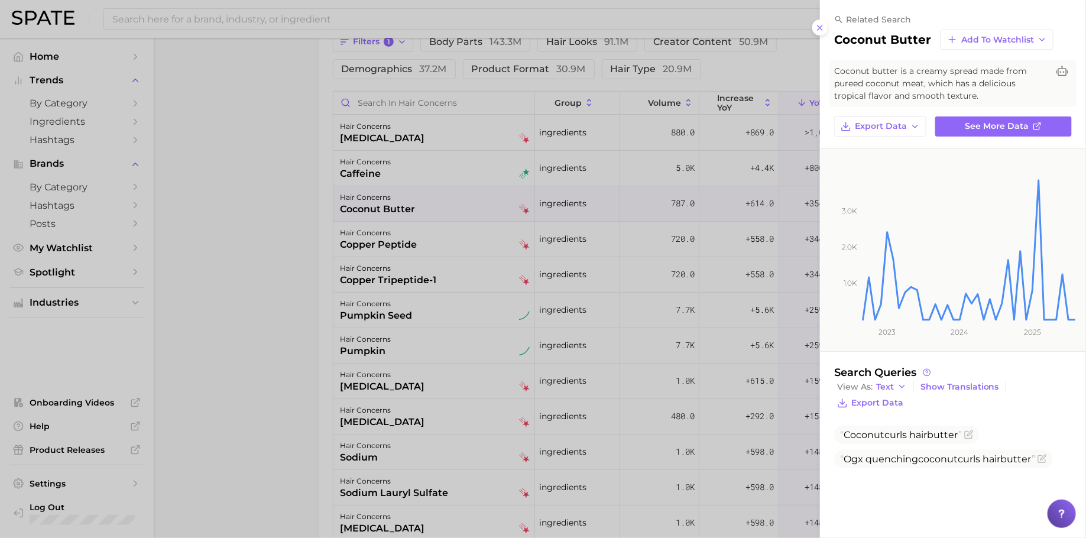
click at [489, 240] on div at bounding box center [543, 269] width 1086 height 538
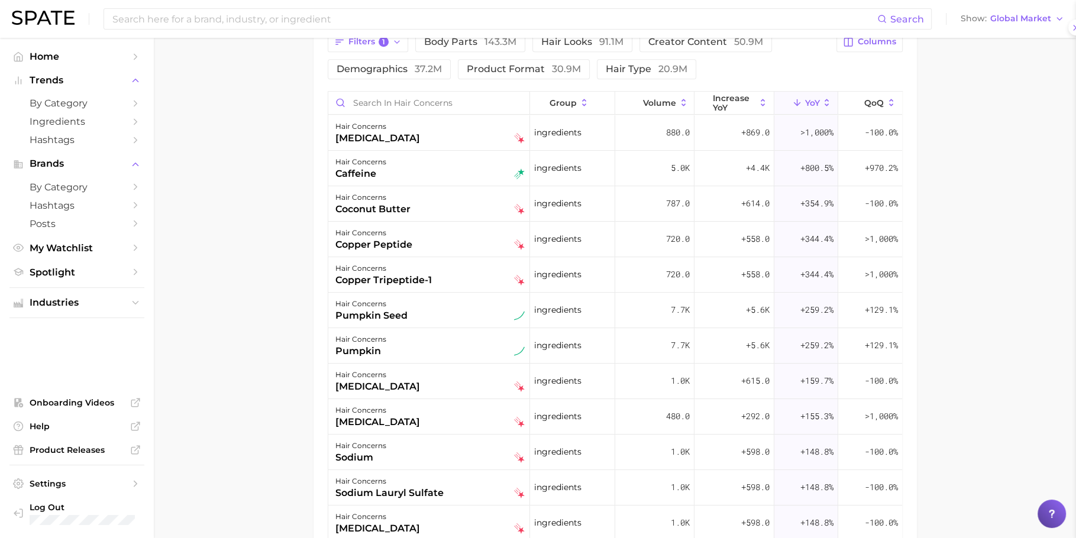
click at [465, 240] on div "hair concerns copper peptide" at bounding box center [429, 239] width 189 height 26
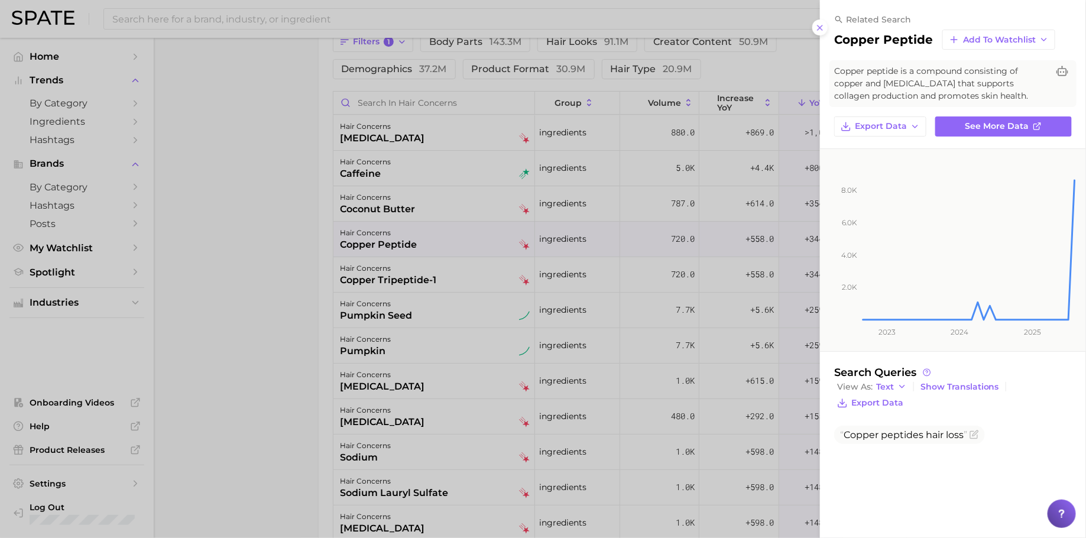
click at [617, 318] on div at bounding box center [543, 269] width 1086 height 538
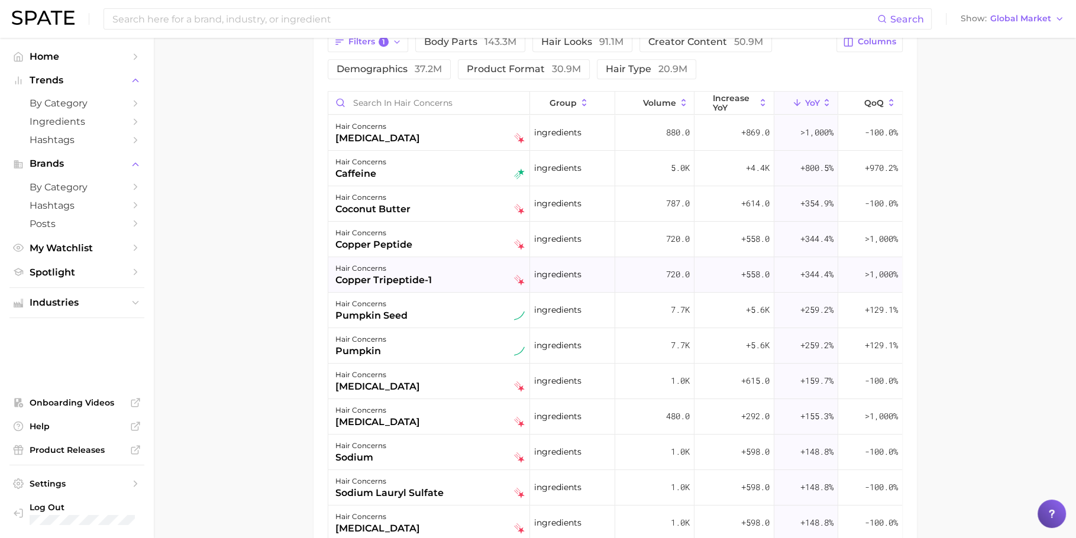
click at [460, 263] on div "hair concerns copper tripeptide-1" at bounding box center [429, 274] width 189 height 26
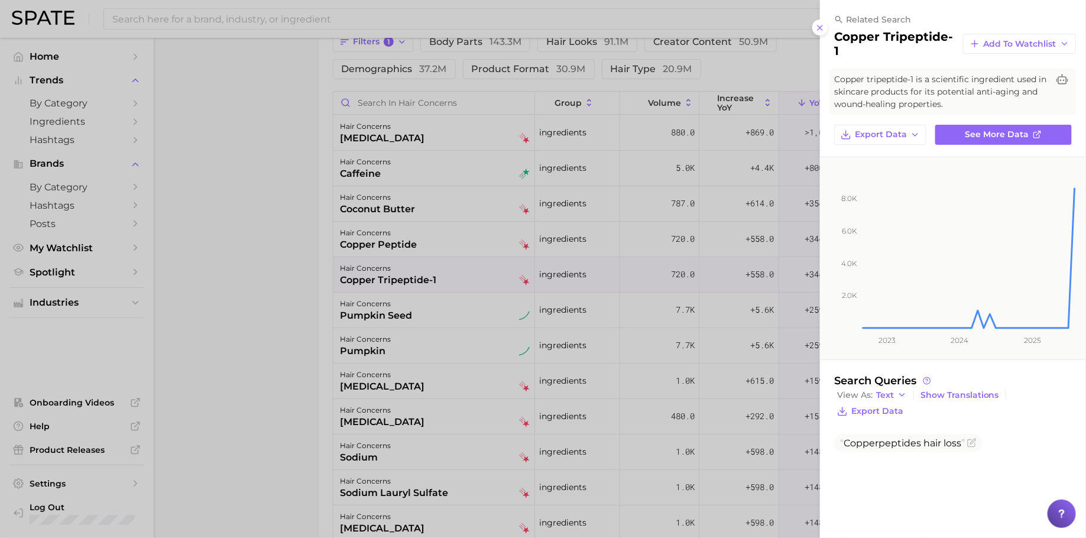
click at [604, 341] on div at bounding box center [543, 269] width 1086 height 538
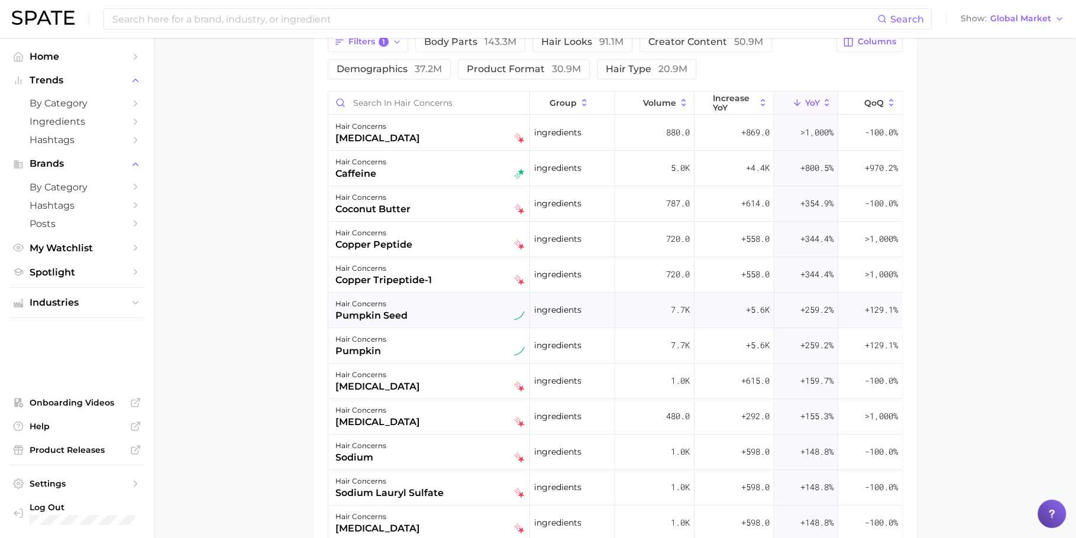
click at [449, 298] on div "hair concerns pumpkin seed" at bounding box center [429, 310] width 189 height 26
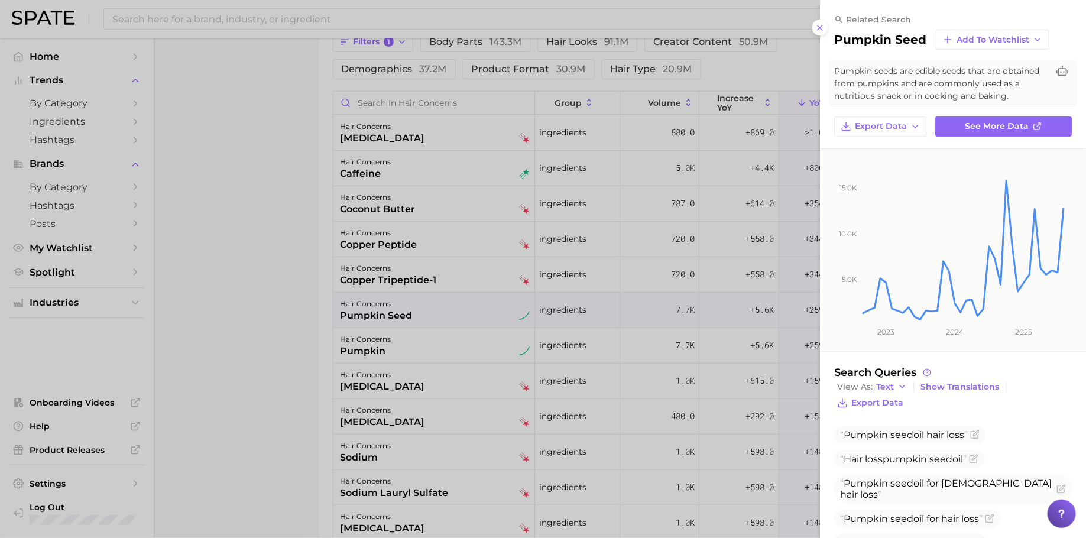
click at [449, 298] on div at bounding box center [543, 269] width 1086 height 538
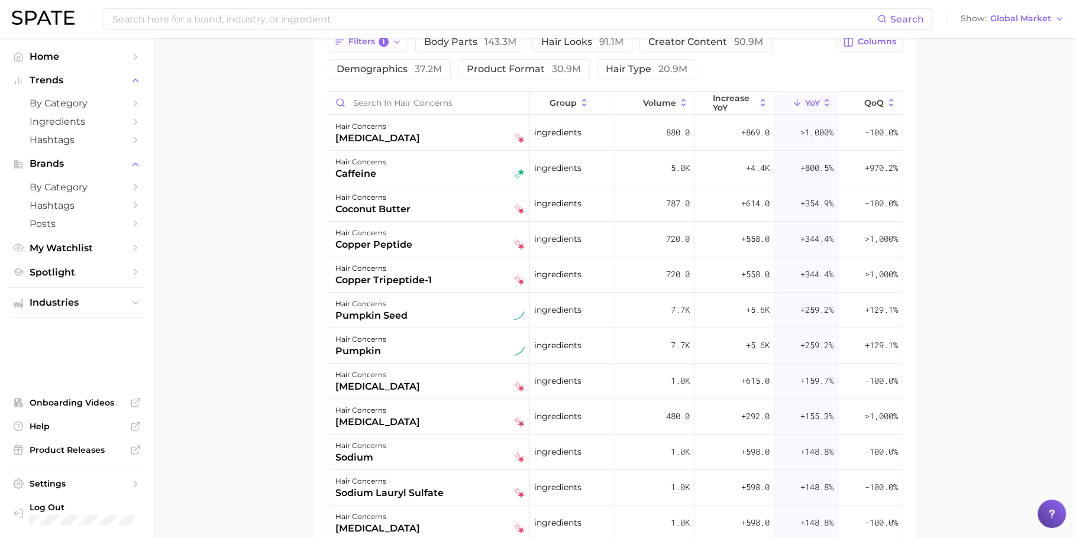
click at [211, 246] on main "1. hair 2. hair concerns 3. Subcategory Overview Google TikTok Instagram Beta h…" at bounding box center [615, 83] width 922 height 1238
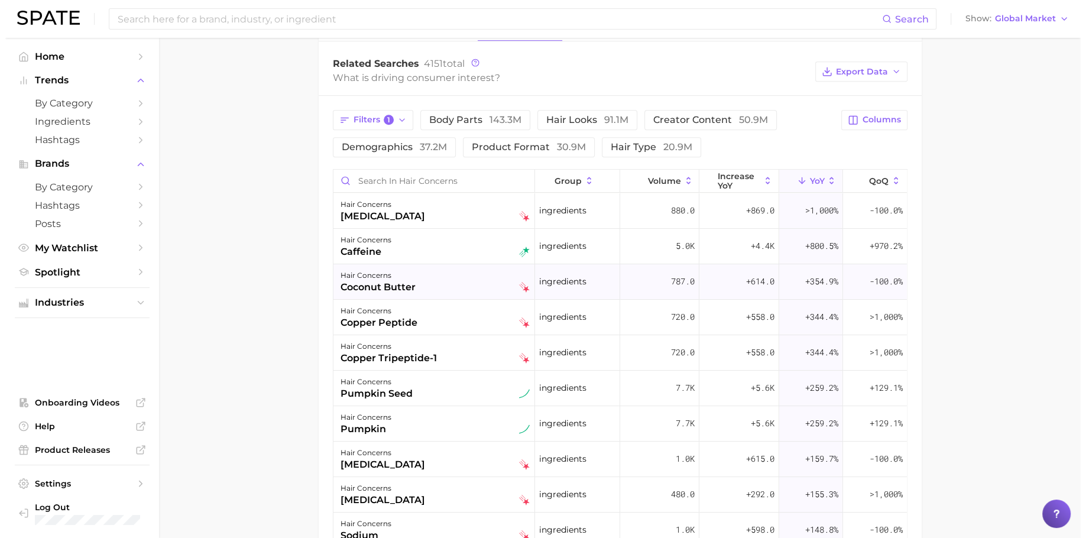
scroll to position [490, 0]
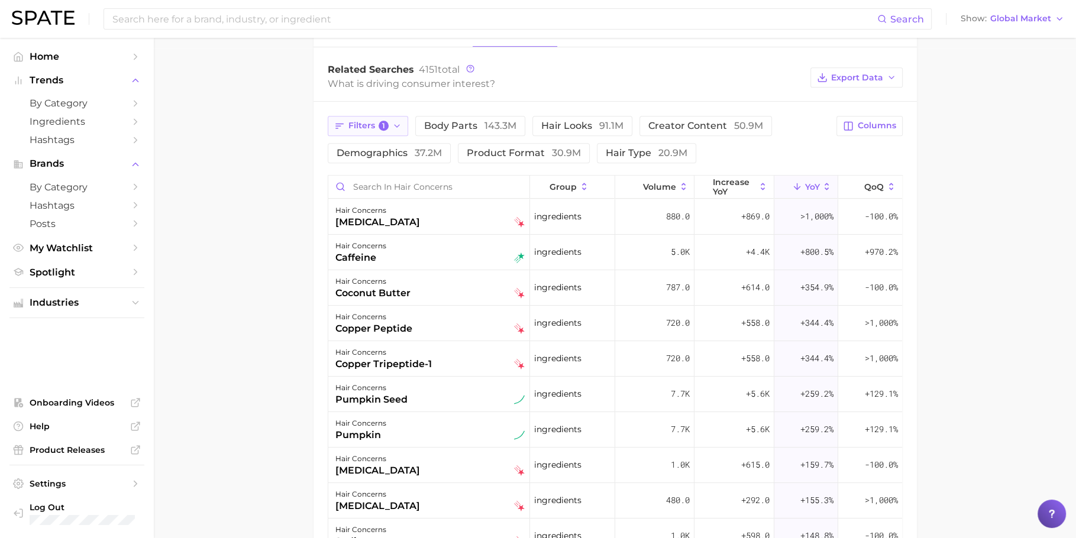
click at [375, 124] on span "Filters 1" at bounding box center [368, 126] width 41 height 11
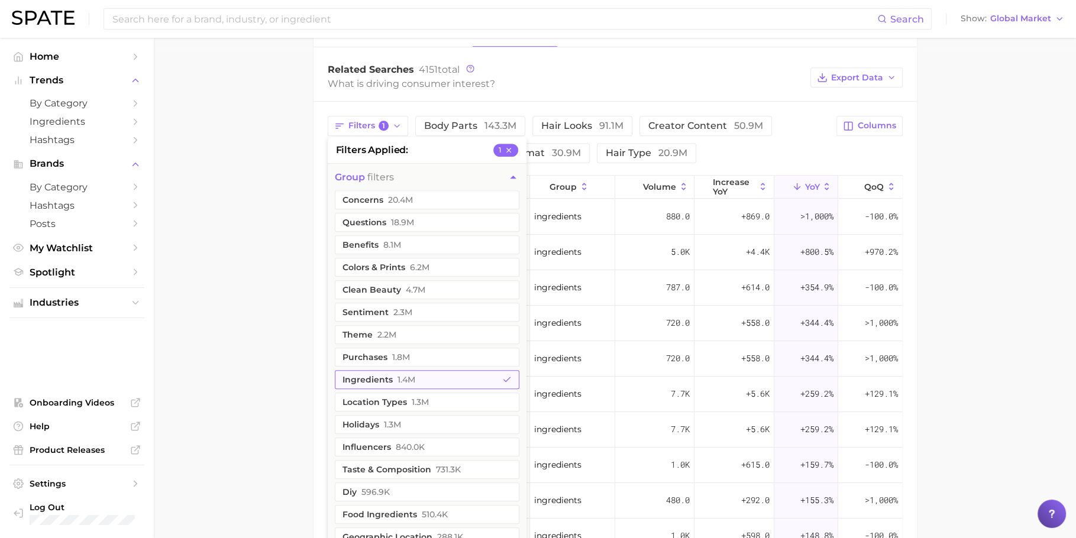
click at [450, 381] on button "ingredients 1.4m" at bounding box center [427, 379] width 185 height 19
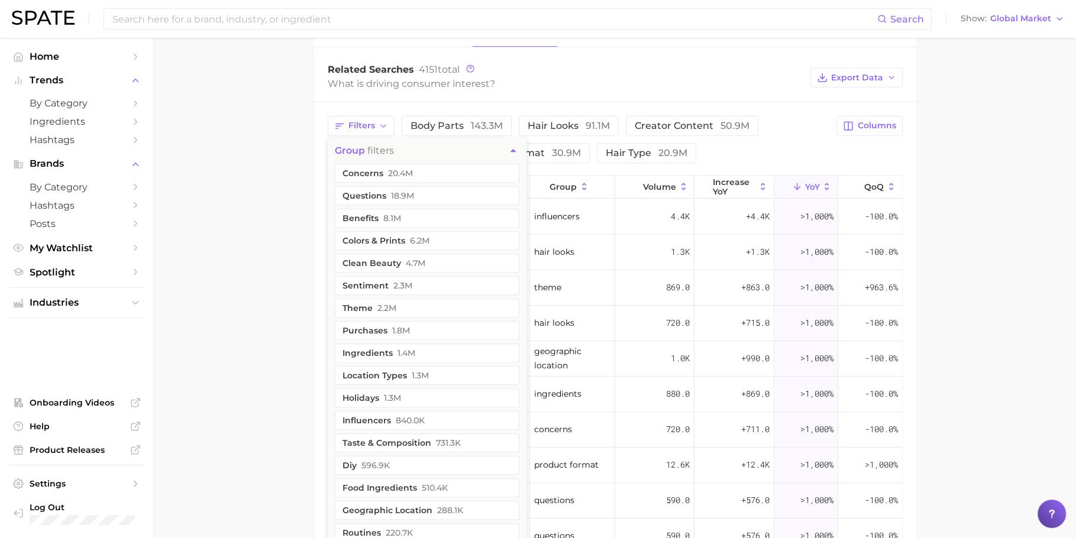
click at [280, 290] on main "1. hair 2. hair concerns 3. Subcategory Overview Google TikTok Instagram Beta h…" at bounding box center [615, 167] width 922 height 1238
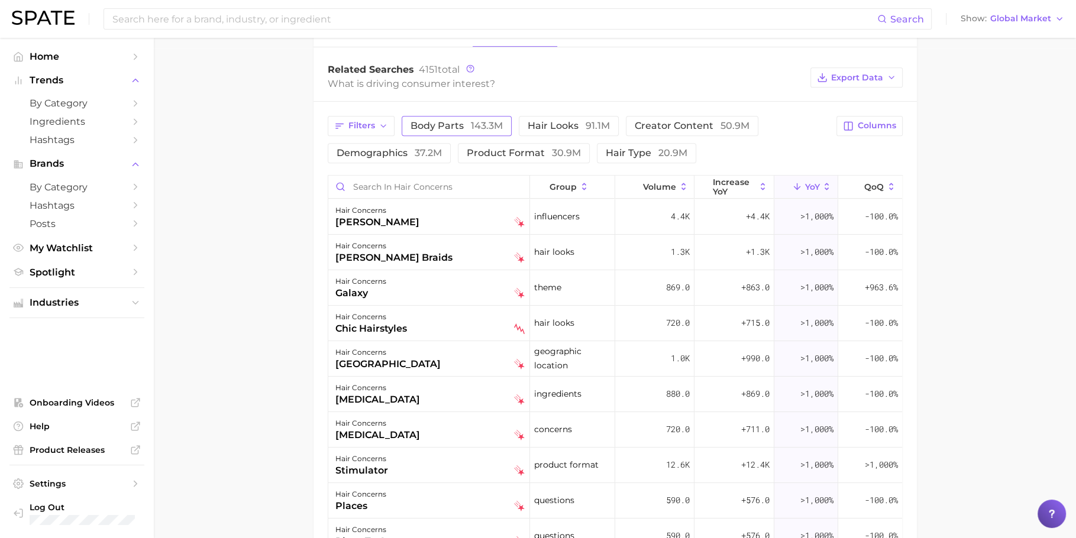
click at [474, 120] on span "143.3m" at bounding box center [487, 125] width 32 height 11
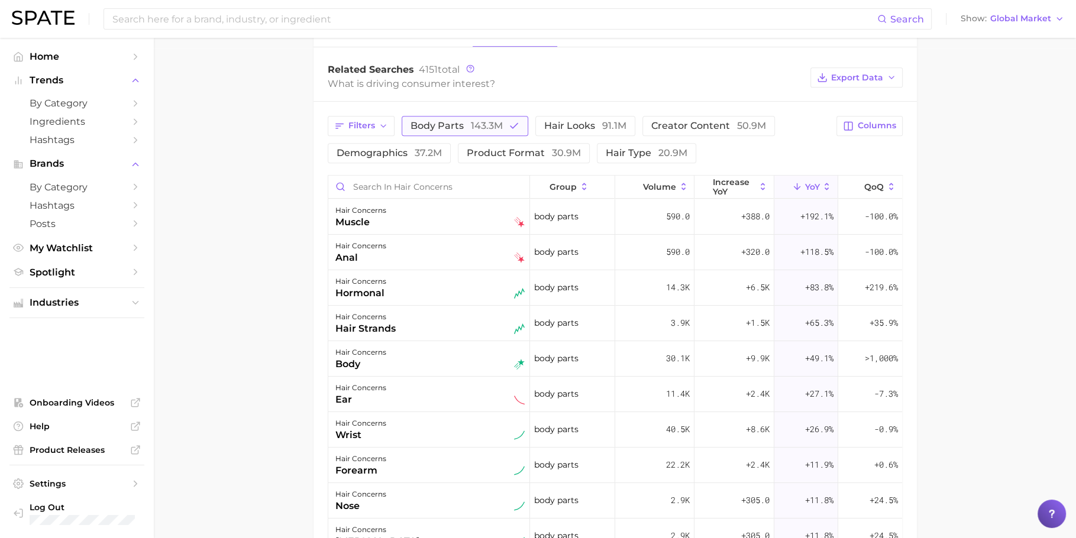
click at [475, 120] on span "143.3m" at bounding box center [487, 125] width 32 height 11
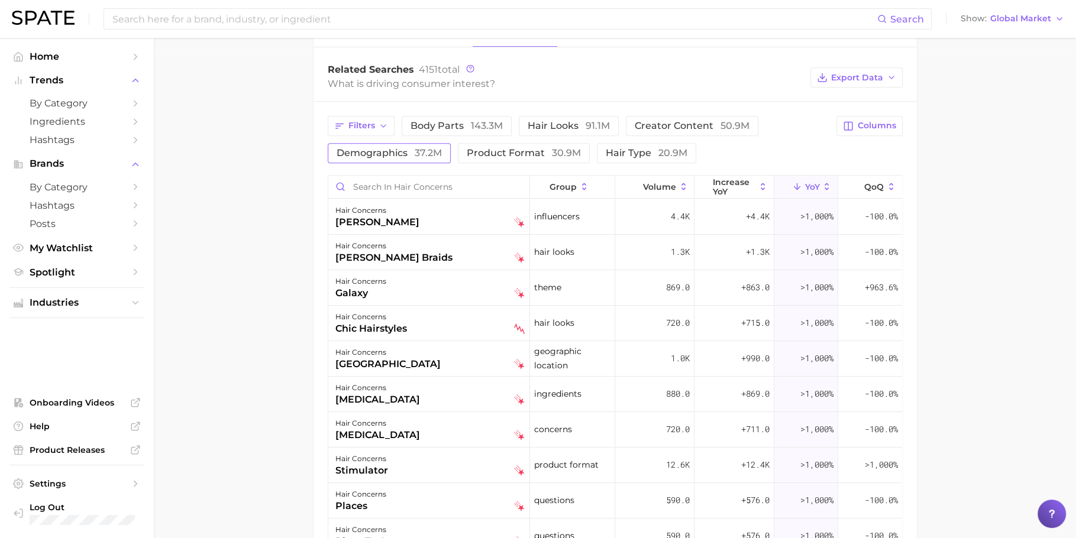
click at [403, 147] on span "demographics 37.2m" at bounding box center [388, 152] width 105 height 11
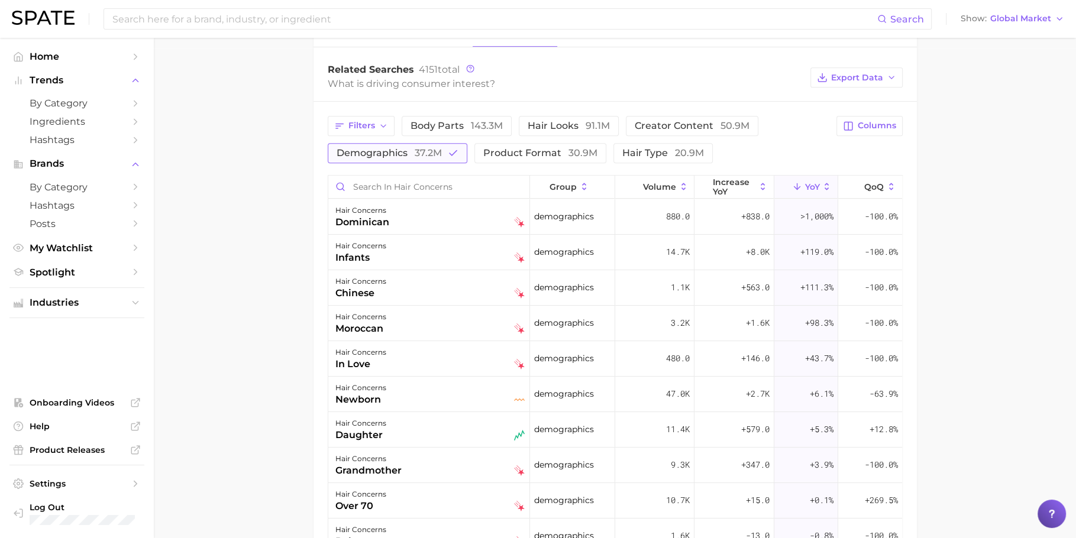
click at [415, 147] on span "37.2m" at bounding box center [428, 152] width 27 height 11
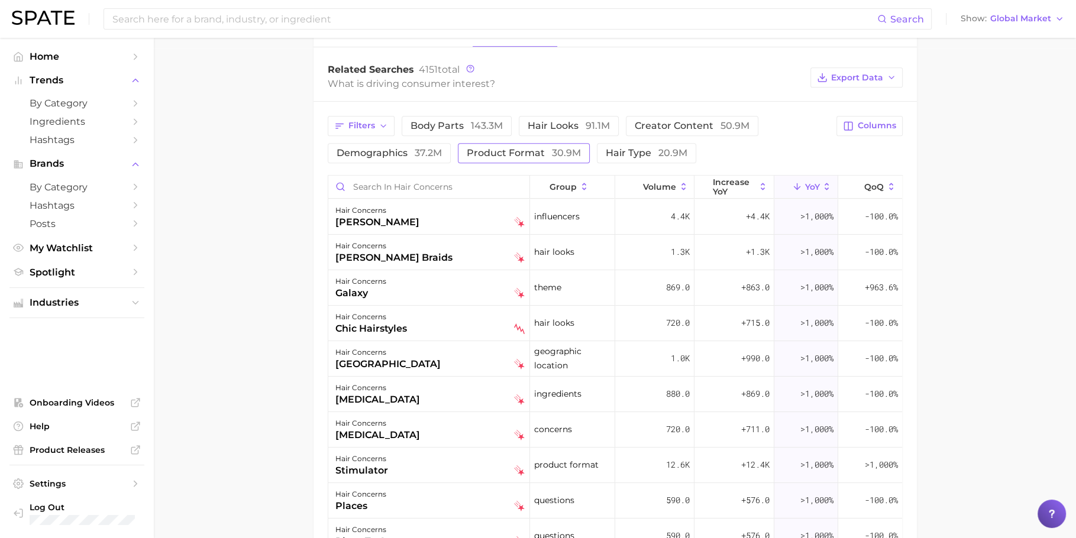
click at [506, 147] on span "product format 30.9m" at bounding box center [524, 152] width 114 height 11
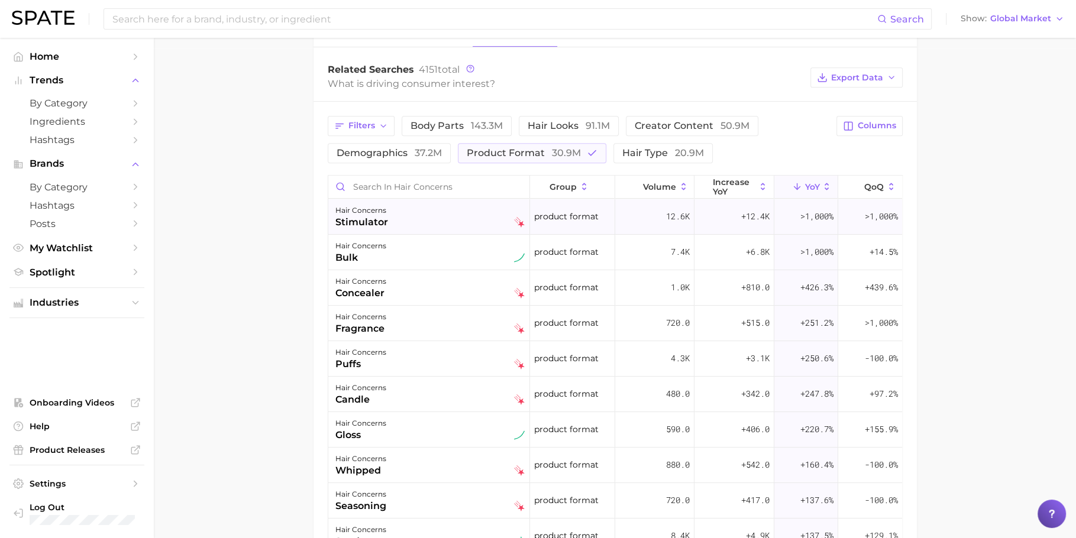
click at [448, 211] on div "hair concerns stimulator" at bounding box center [429, 216] width 189 height 26
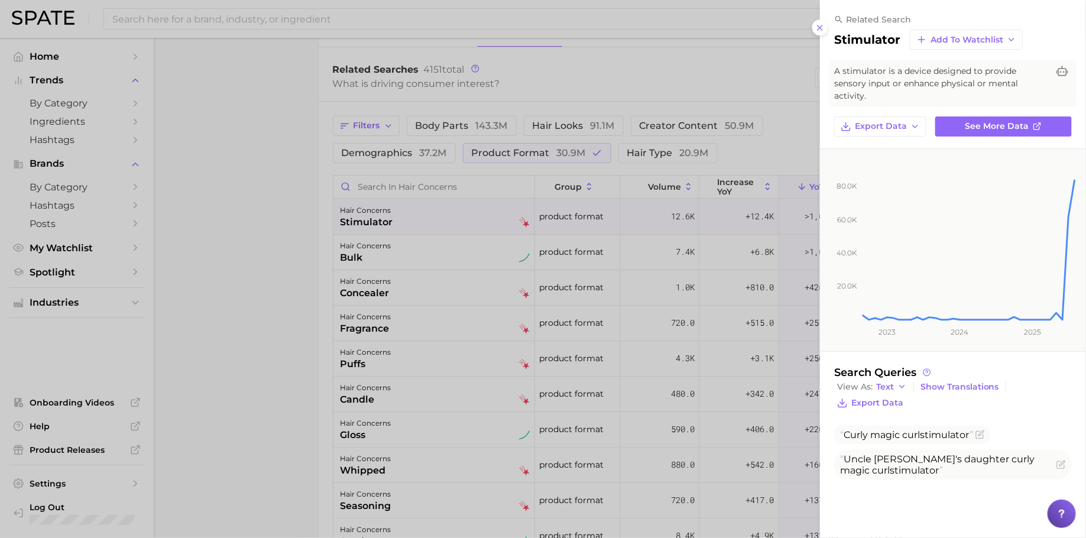
click at [478, 255] on div at bounding box center [543, 269] width 1086 height 538
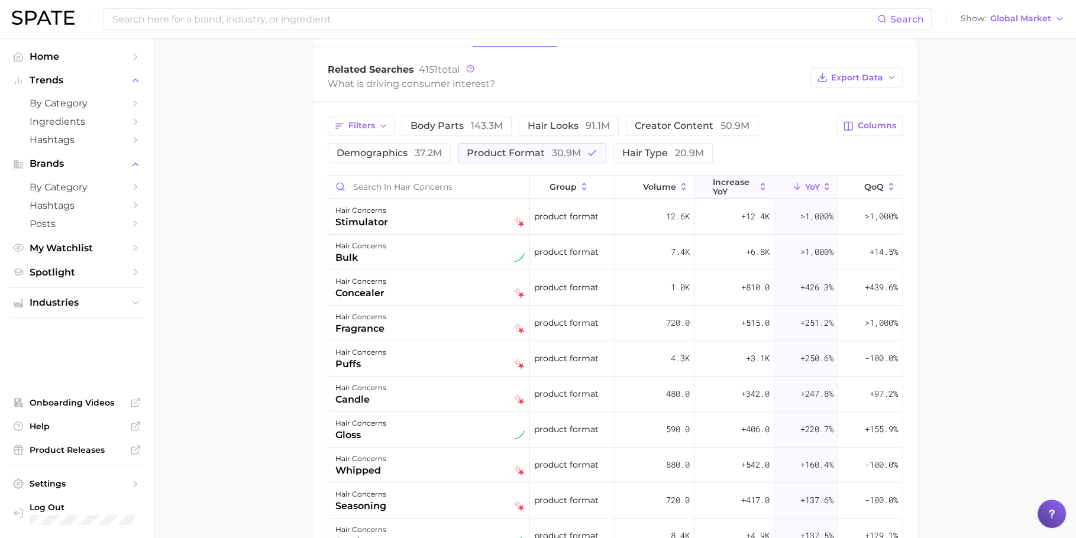
click at [729, 185] on span "increase YoY" at bounding box center [733, 186] width 43 height 19
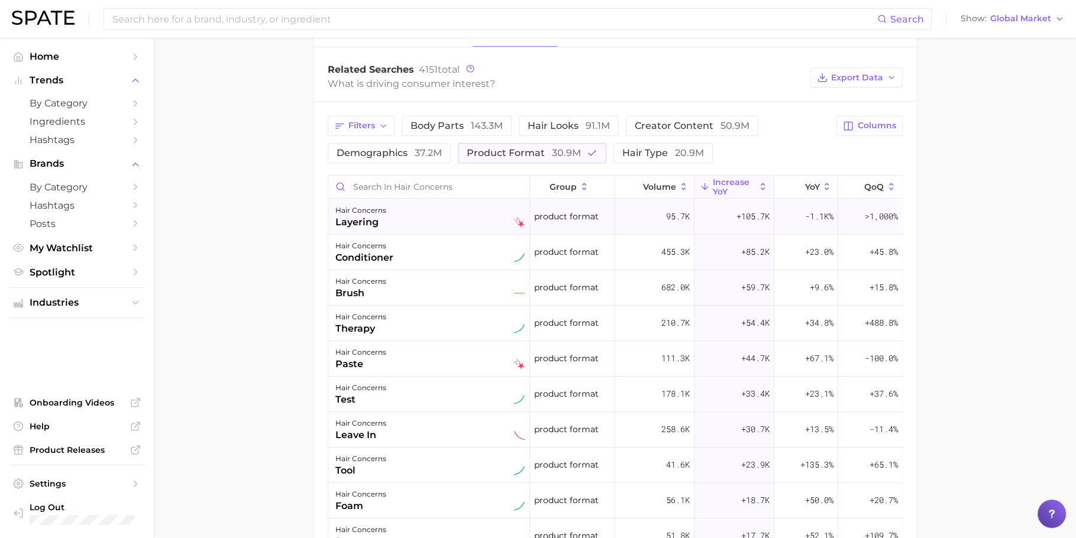
click at [477, 216] on div "hair concerns layering" at bounding box center [429, 216] width 189 height 26
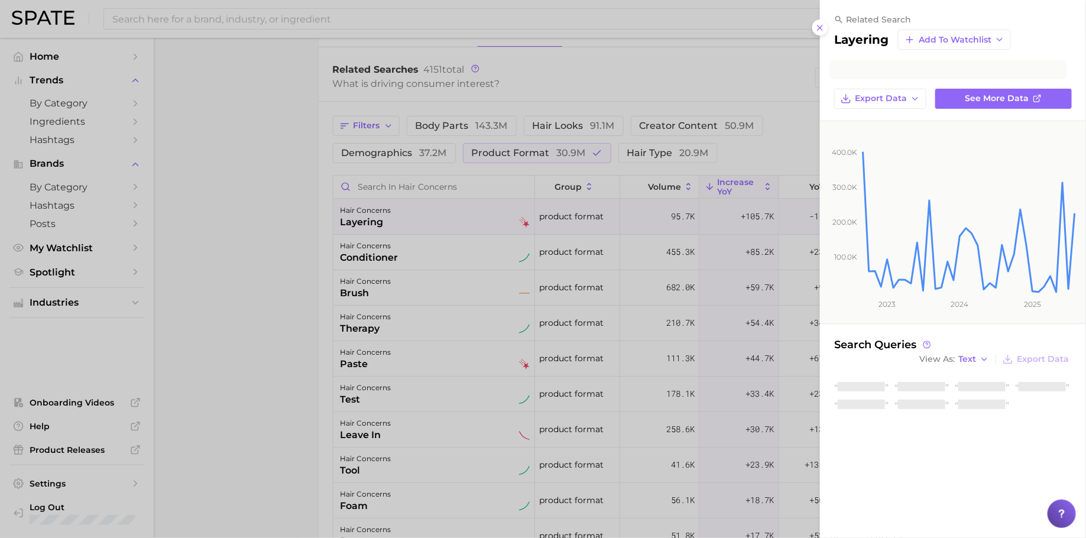
click at [485, 251] on div at bounding box center [543, 269] width 1086 height 538
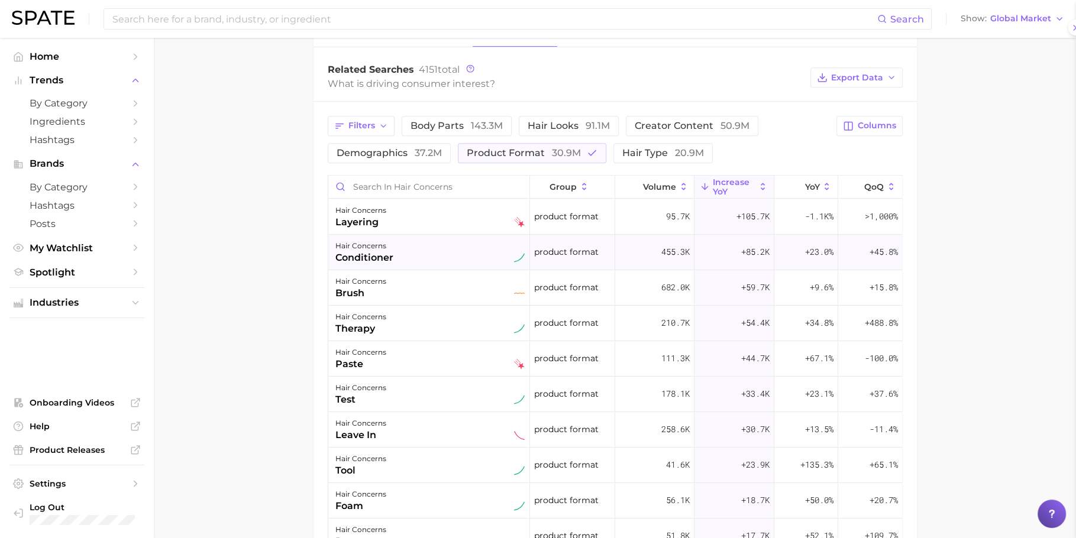
click at [486, 253] on div "hair concerns conditioner" at bounding box center [429, 252] width 189 height 26
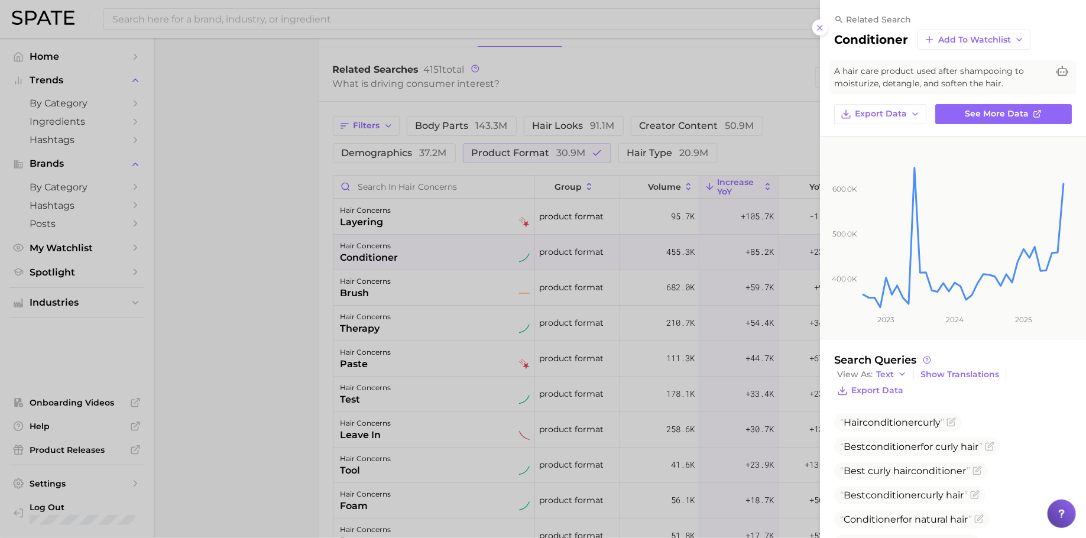
click at [486, 253] on div at bounding box center [543, 269] width 1086 height 538
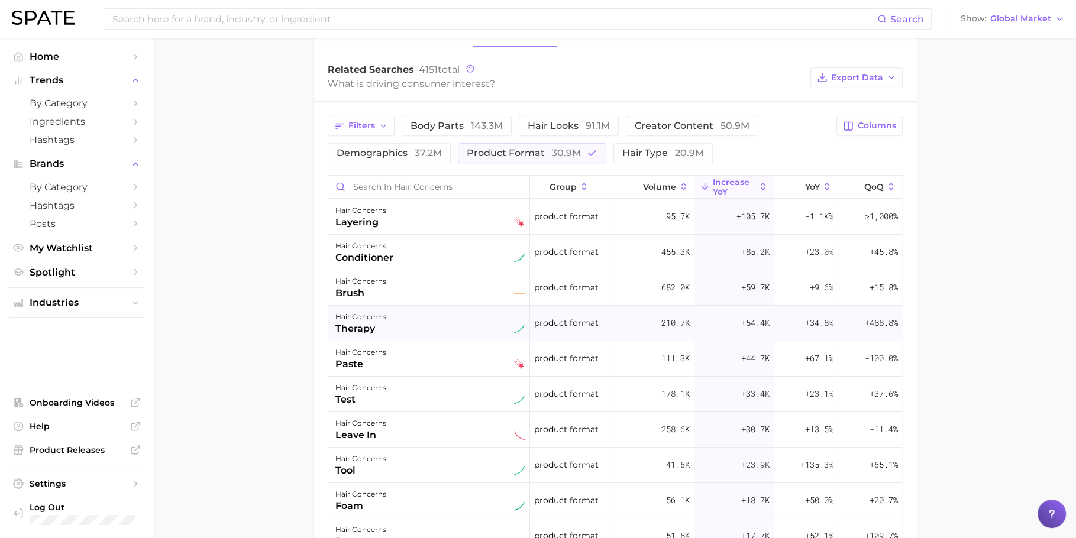
click at [472, 318] on div "hair concerns therapy" at bounding box center [429, 323] width 189 height 26
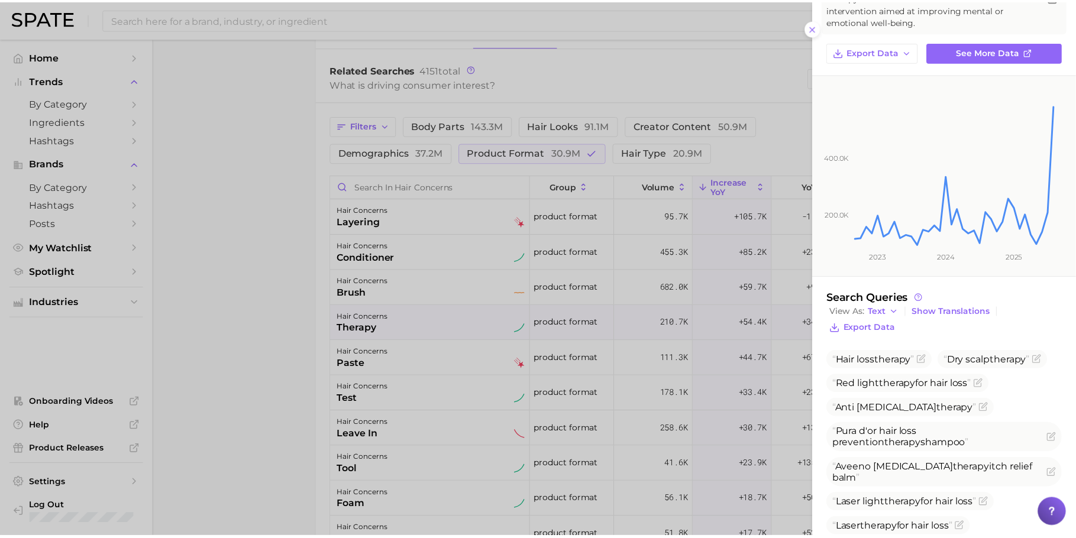
scroll to position [163, 0]
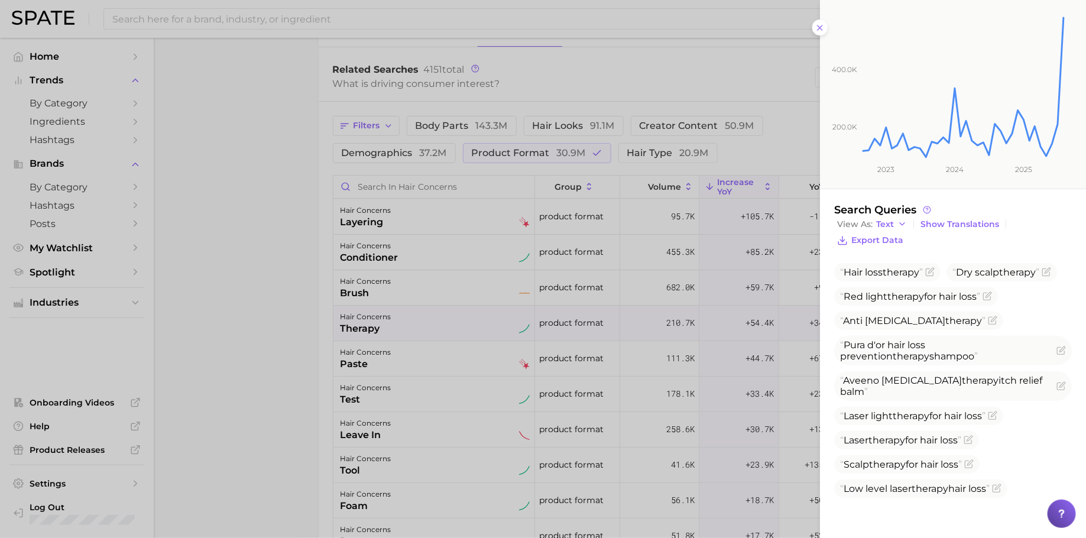
click at [613, 305] on div at bounding box center [543, 269] width 1086 height 538
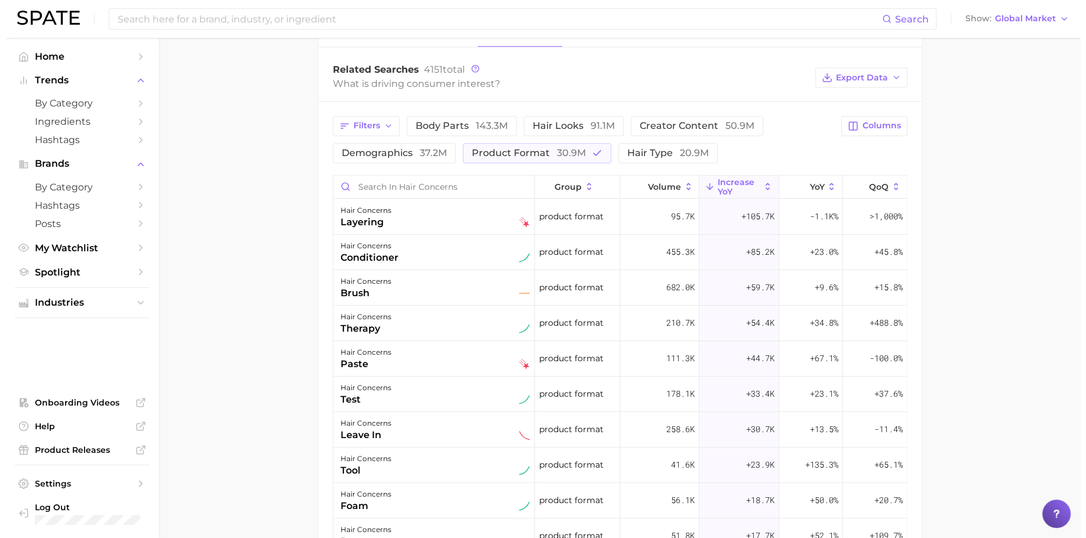
scroll to position [25, 0]
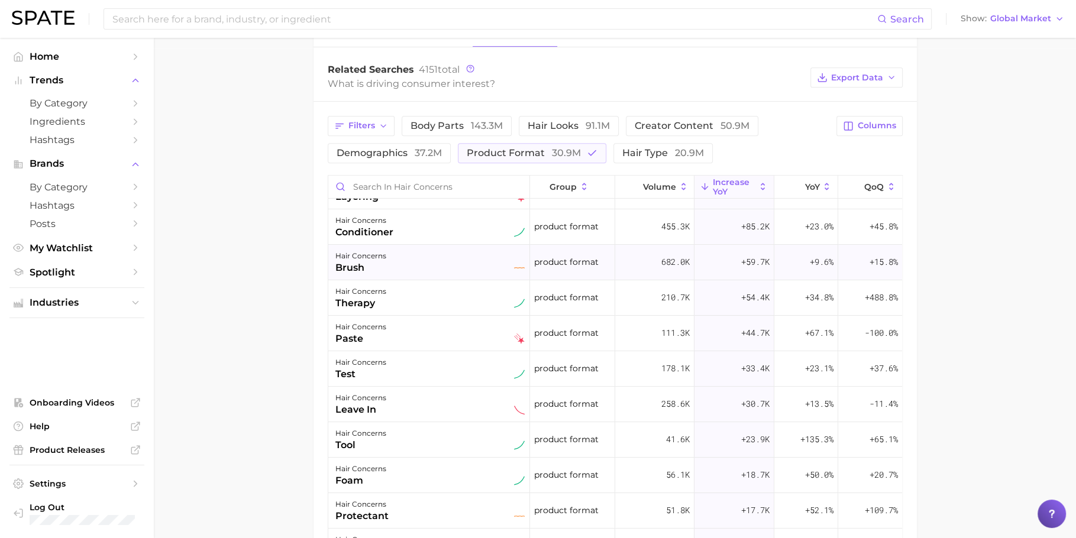
click at [620, 266] on div "682.0k" at bounding box center [654, 262] width 79 height 35
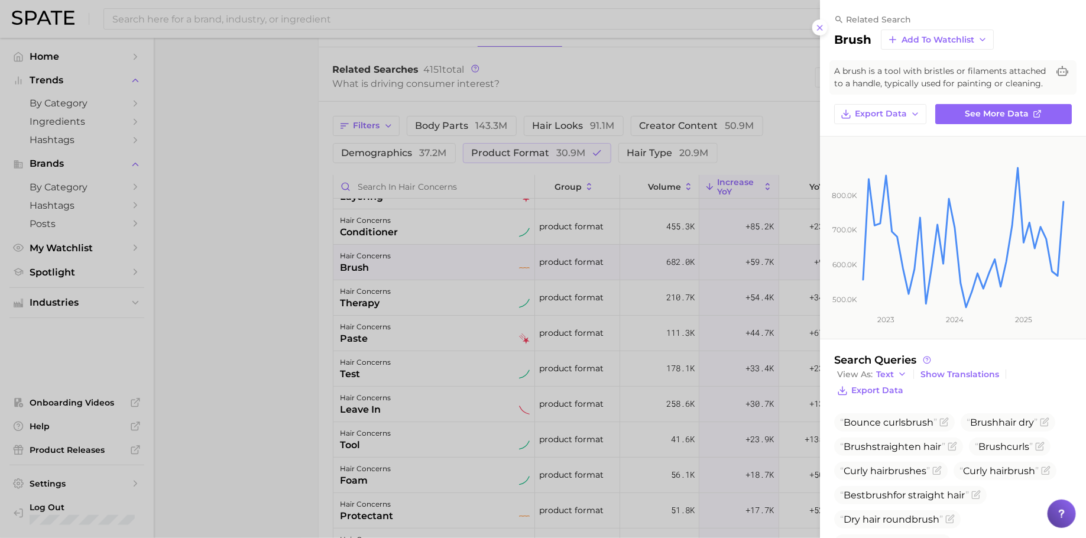
click at [620, 266] on div at bounding box center [543, 269] width 1086 height 538
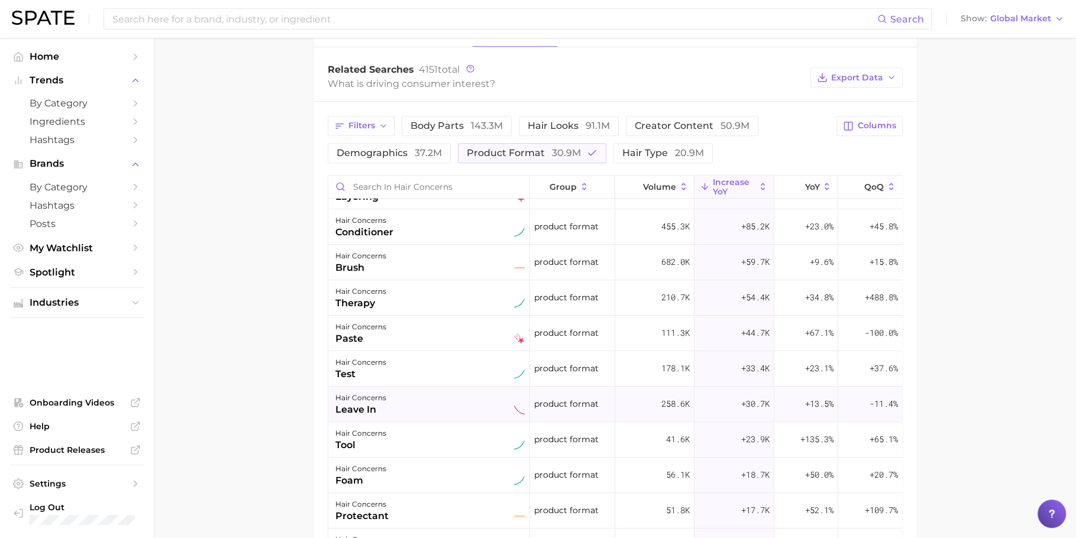
click at [615, 398] on div "258.6k" at bounding box center [654, 404] width 79 height 35
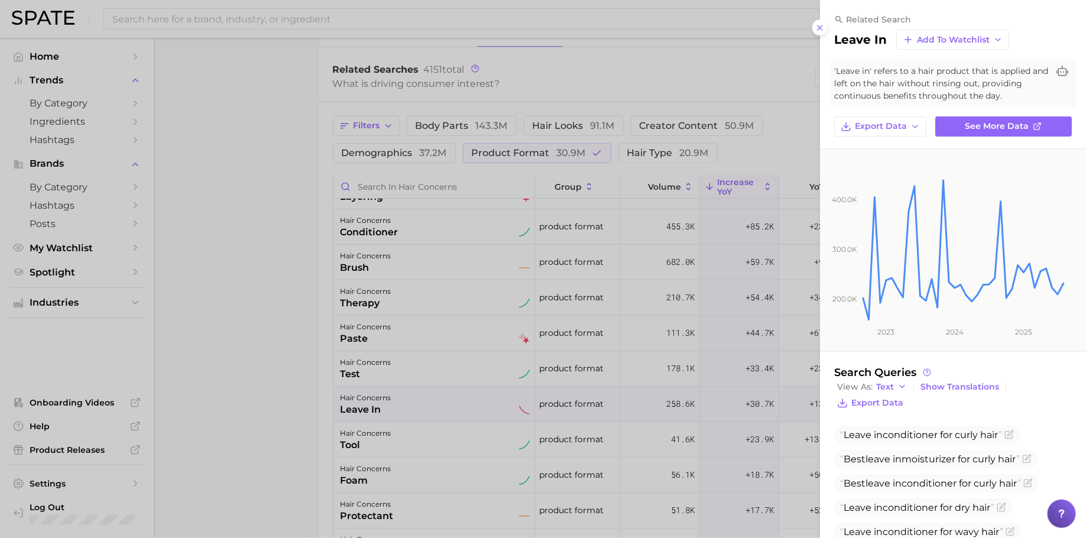
click at [609, 398] on div at bounding box center [543, 269] width 1086 height 538
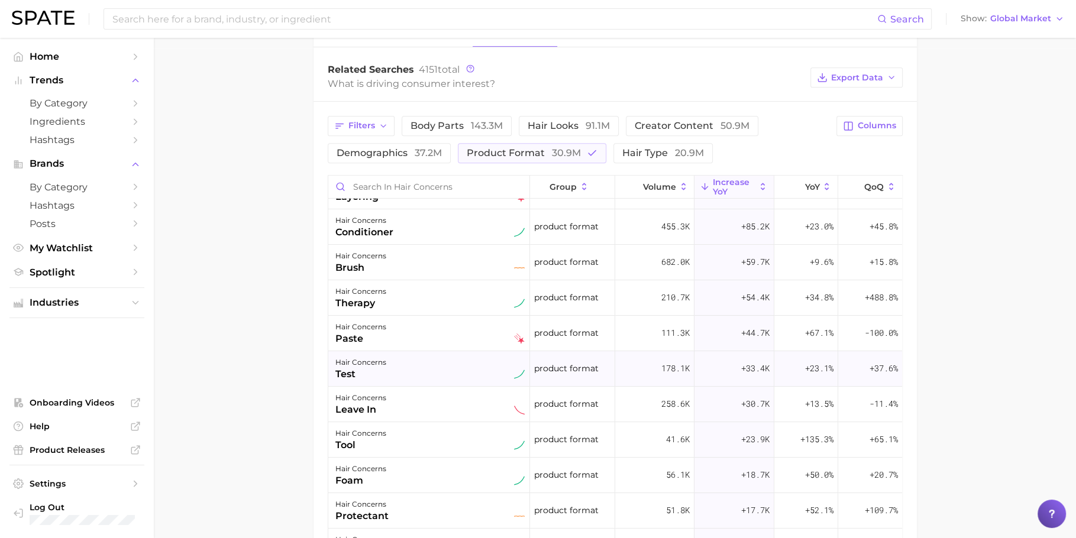
click at [615, 355] on div "178.1k" at bounding box center [654, 368] width 79 height 35
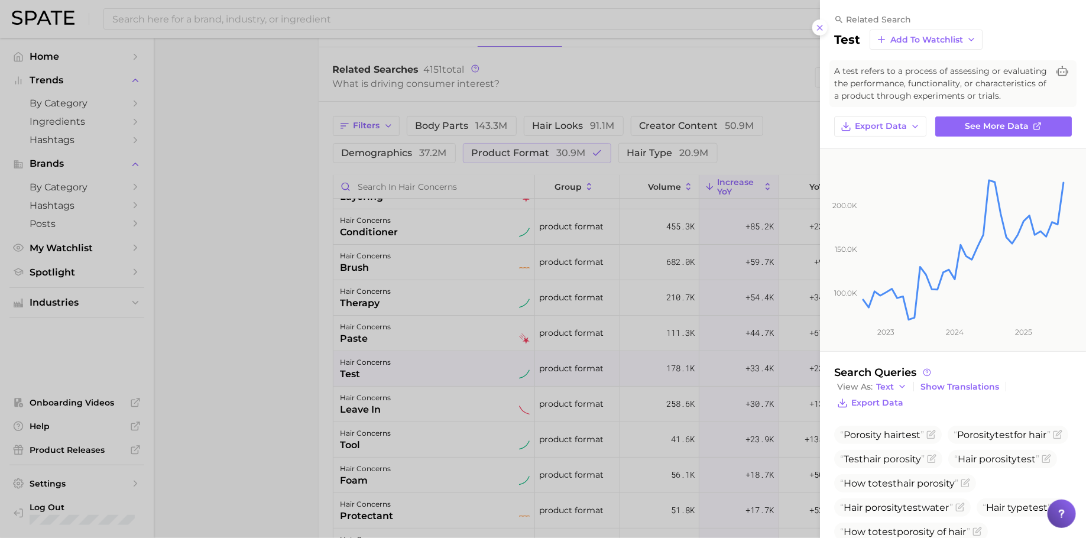
click at [616, 387] on div at bounding box center [543, 269] width 1086 height 538
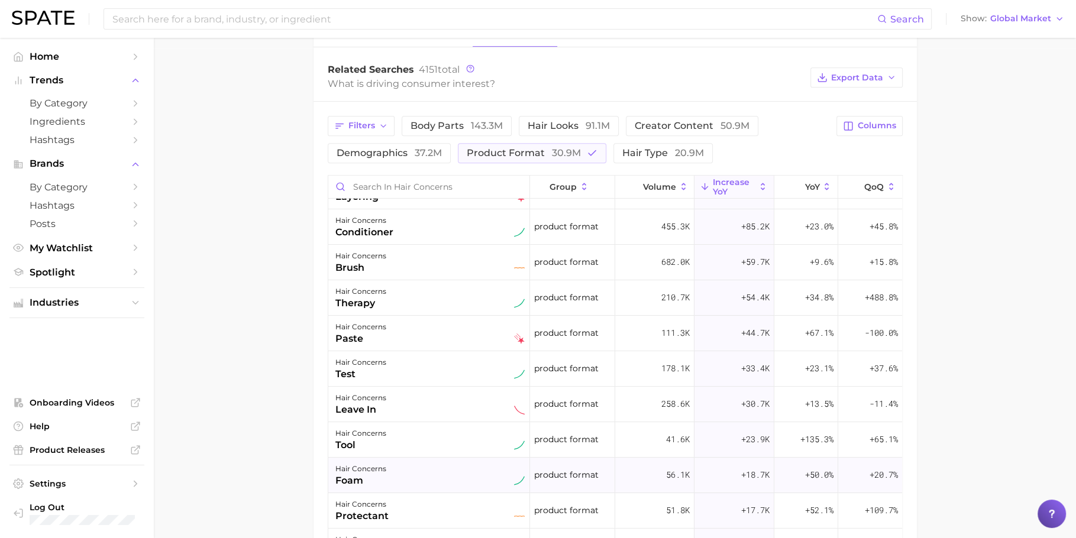
click at [590, 470] on div "product format" at bounding box center [572, 475] width 85 height 35
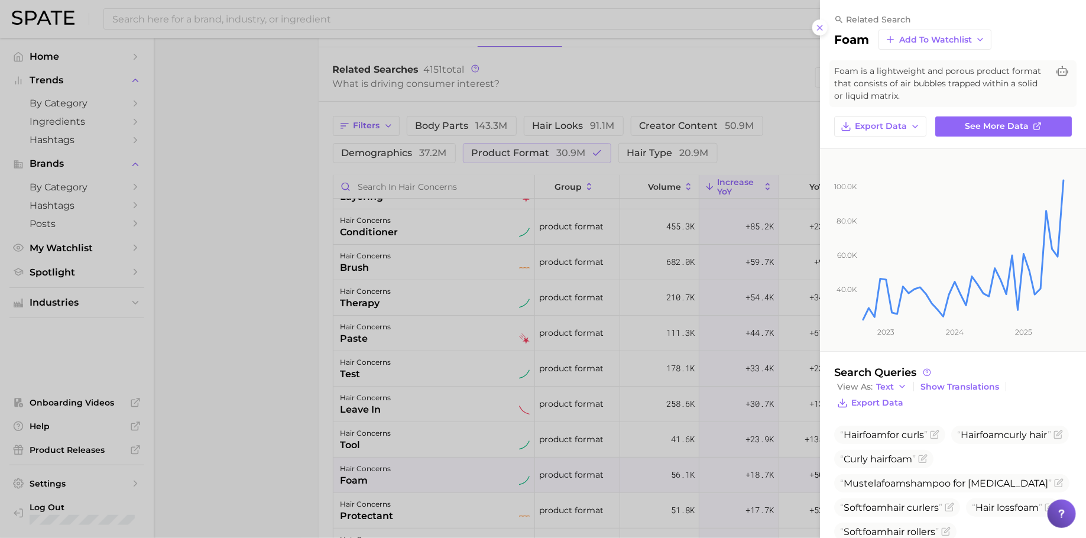
scroll to position [52, 0]
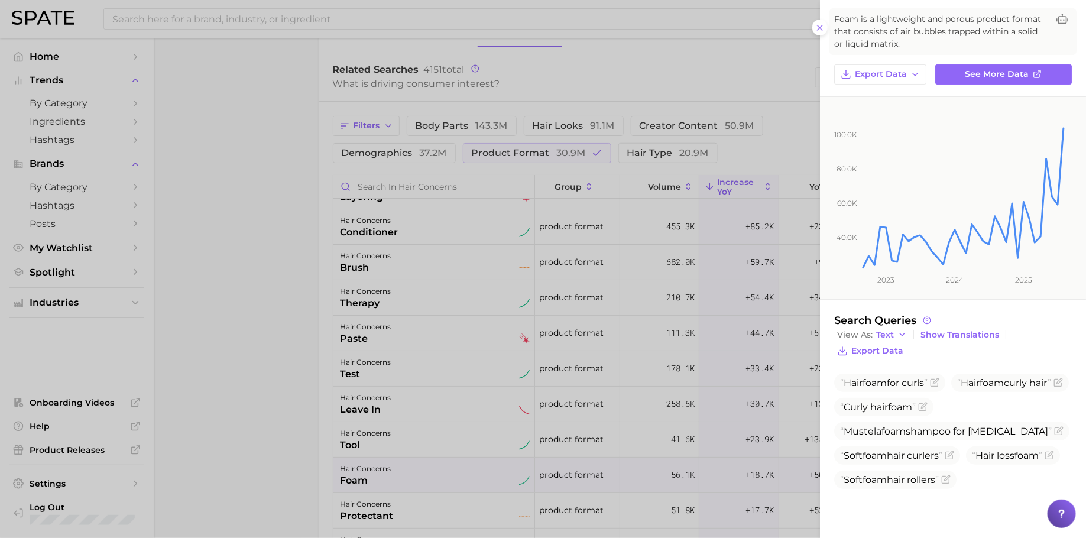
click at [646, 374] on div at bounding box center [543, 269] width 1086 height 538
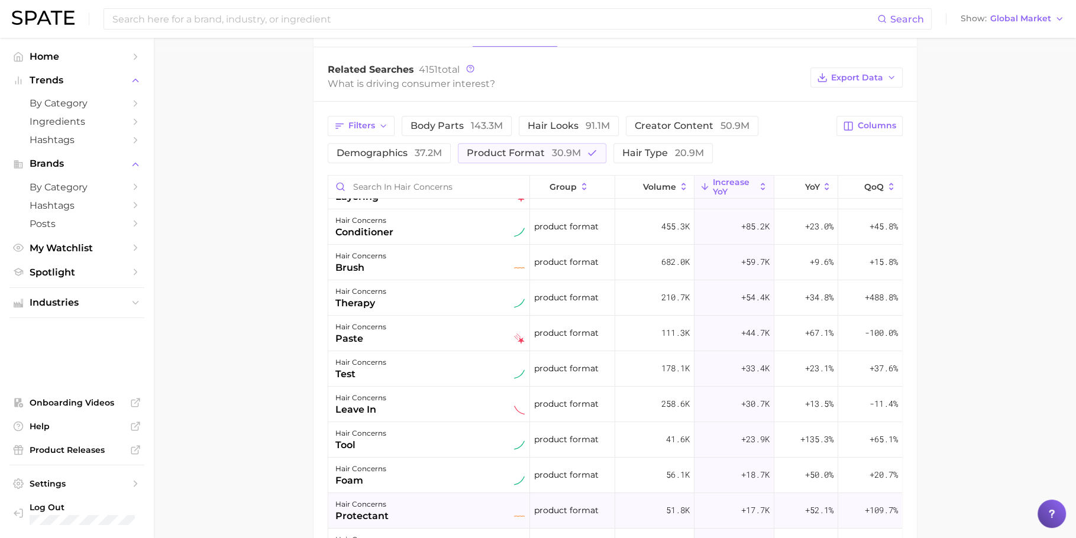
click at [588, 509] on span "product format" at bounding box center [566, 510] width 64 height 14
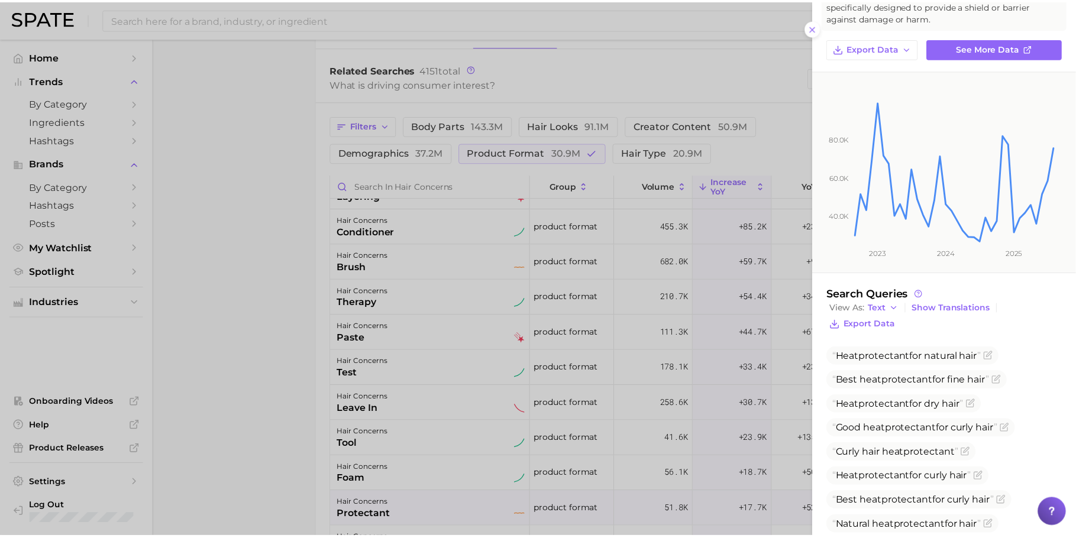
scroll to position [83, 0]
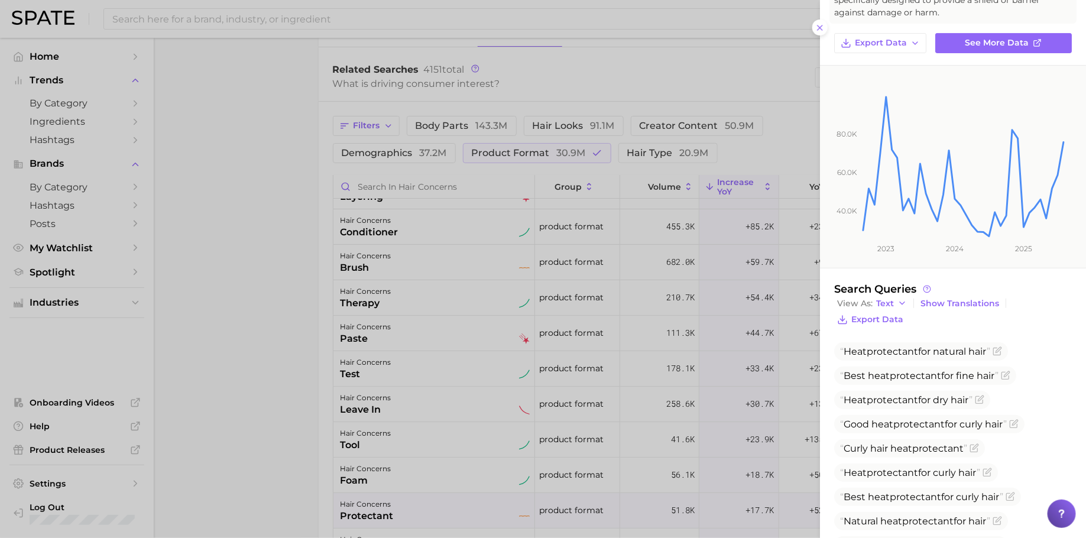
click at [546, 335] on div at bounding box center [543, 269] width 1086 height 538
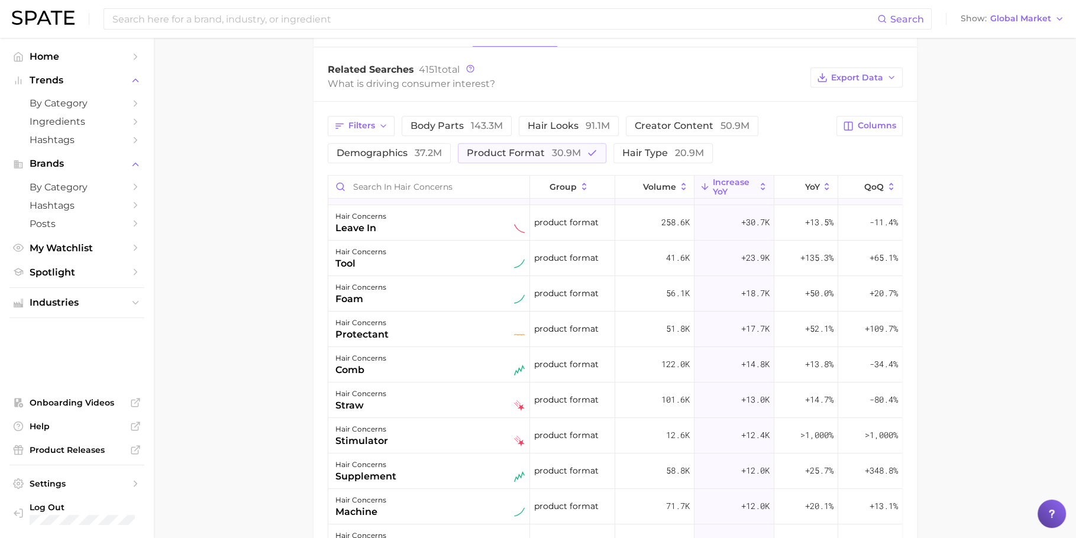
scroll to position [253, 0]
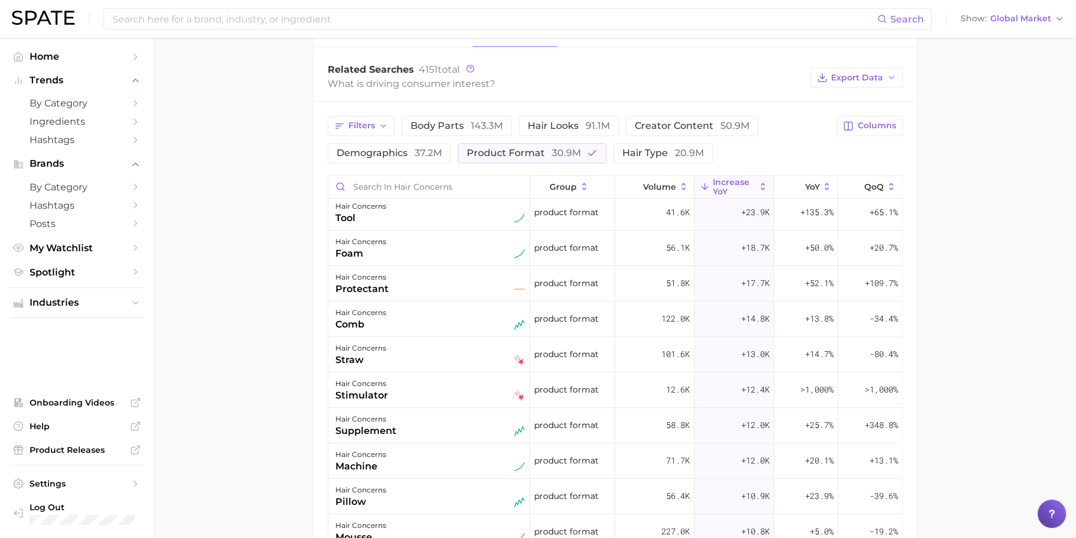
click at [530, 373] on div "product format" at bounding box center [572, 390] width 85 height 35
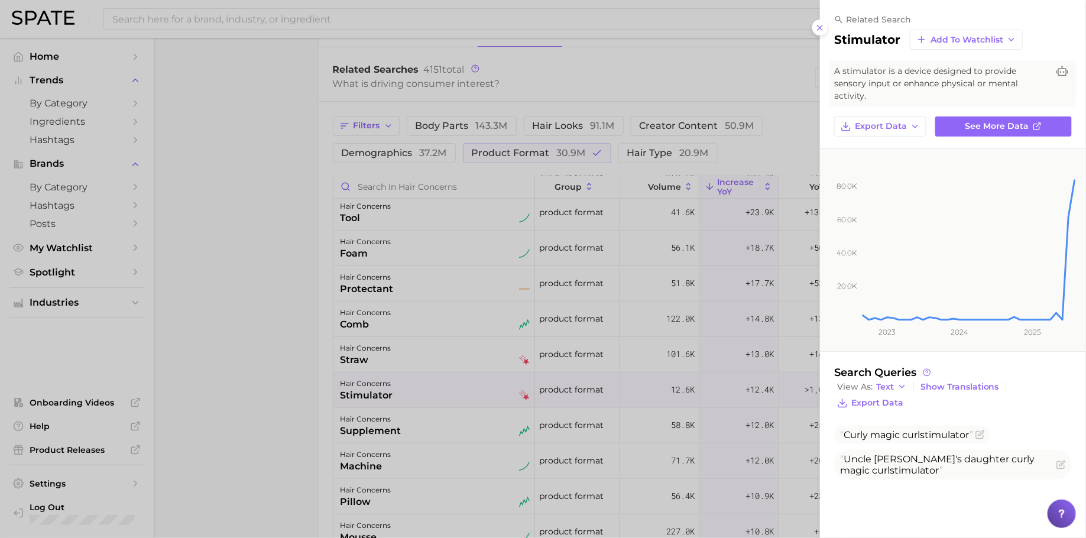
click at [581, 372] on div at bounding box center [543, 269] width 1086 height 538
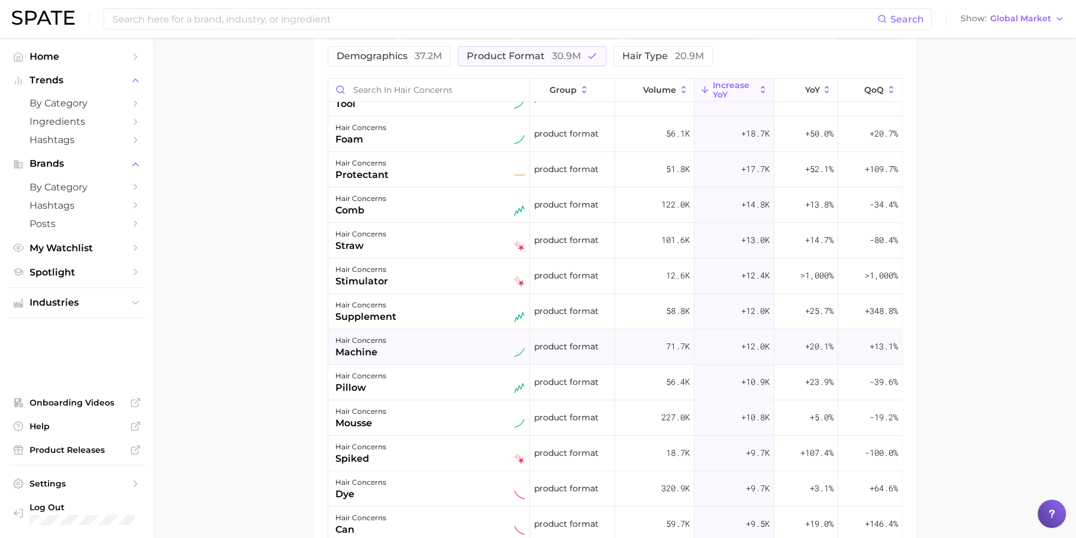
scroll to position [276, 0]
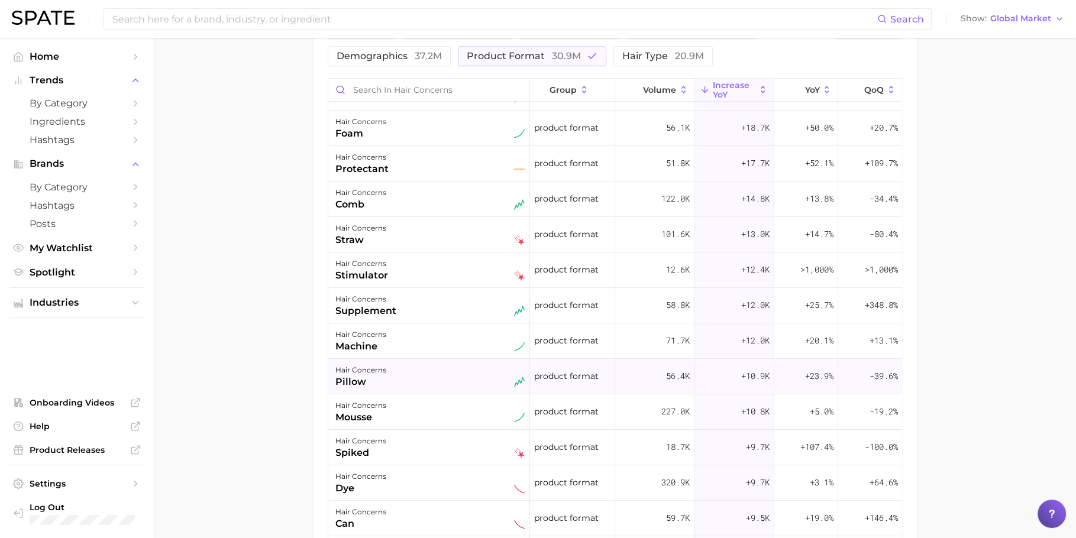
click at [588, 374] on span "product format" at bounding box center [566, 376] width 64 height 14
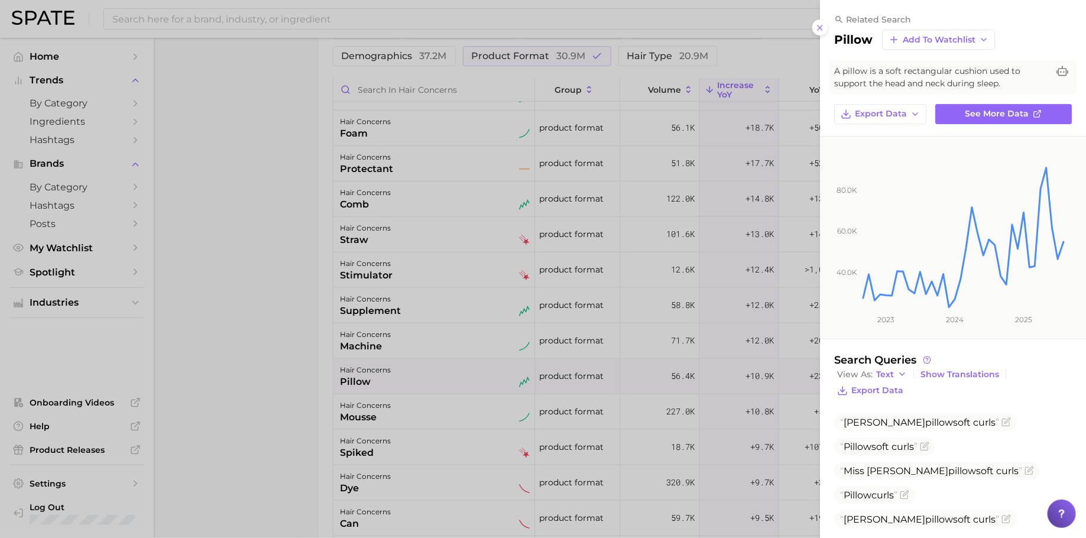
click at [588, 374] on div at bounding box center [543, 269] width 1086 height 538
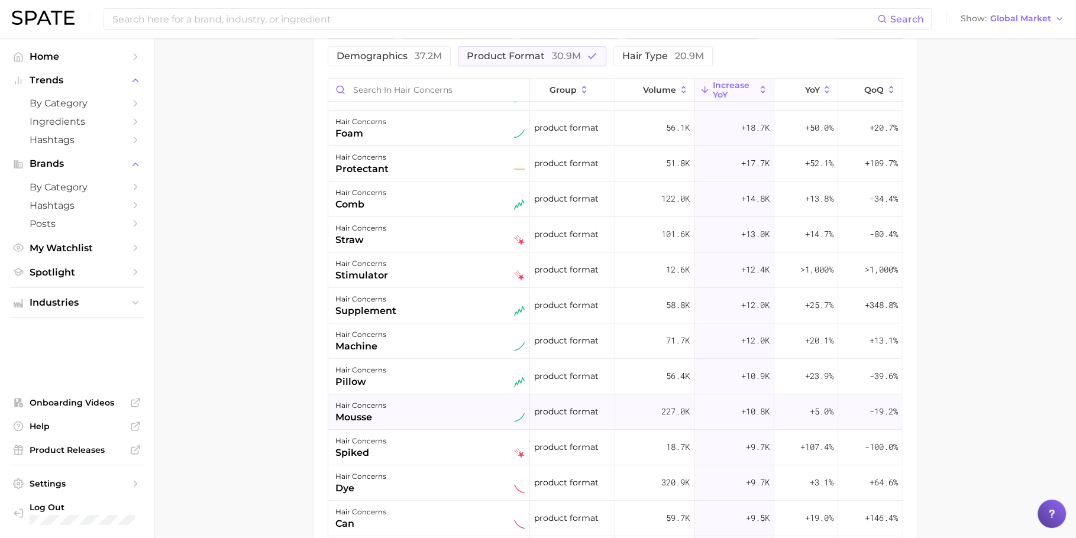
click at [585, 397] on div "product format" at bounding box center [572, 411] width 85 height 35
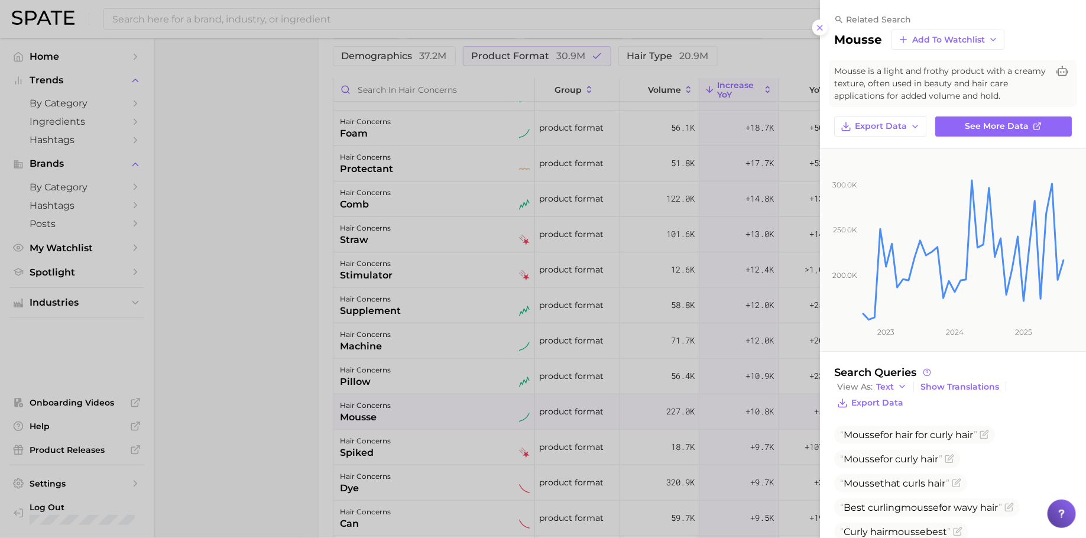
click at [602, 393] on div at bounding box center [543, 269] width 1086 height 538
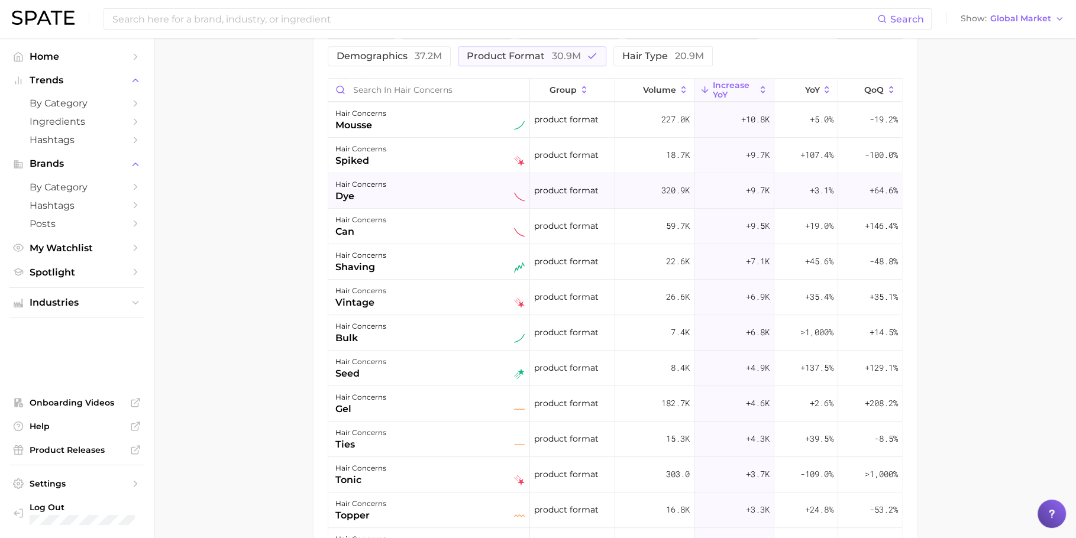
scroll to position [569, 0]
click at [616, 352] on div "8.4k" at bounding box center [654, 366] width 79 height 35
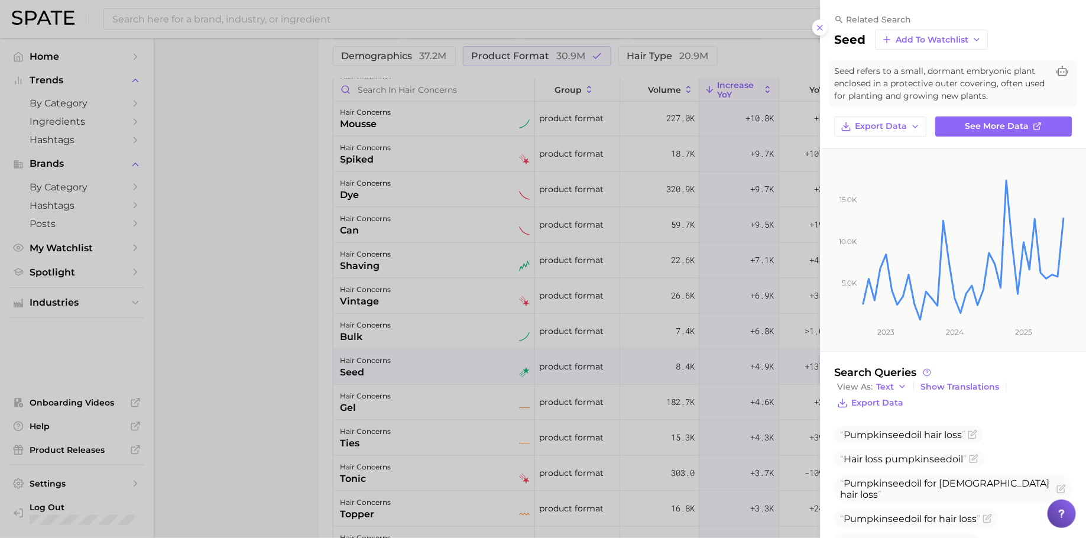
click at [617, 357] on div at bounding box center [543, 269] width 1086 height 538
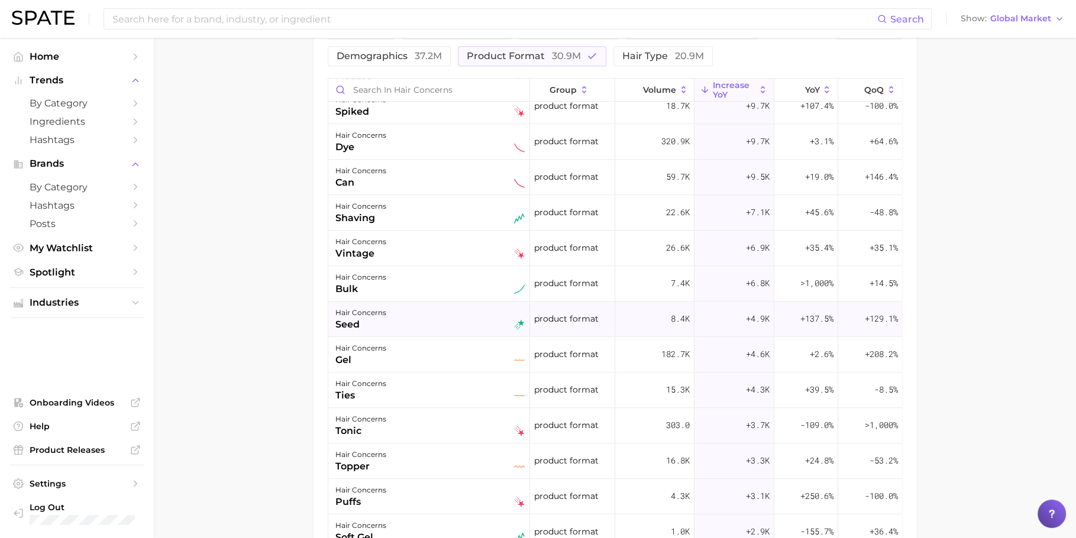
scroll to position [618, 0]
click at [616, 359] on div "182.7k" at bounding box center [654, 353] width 79 height 35
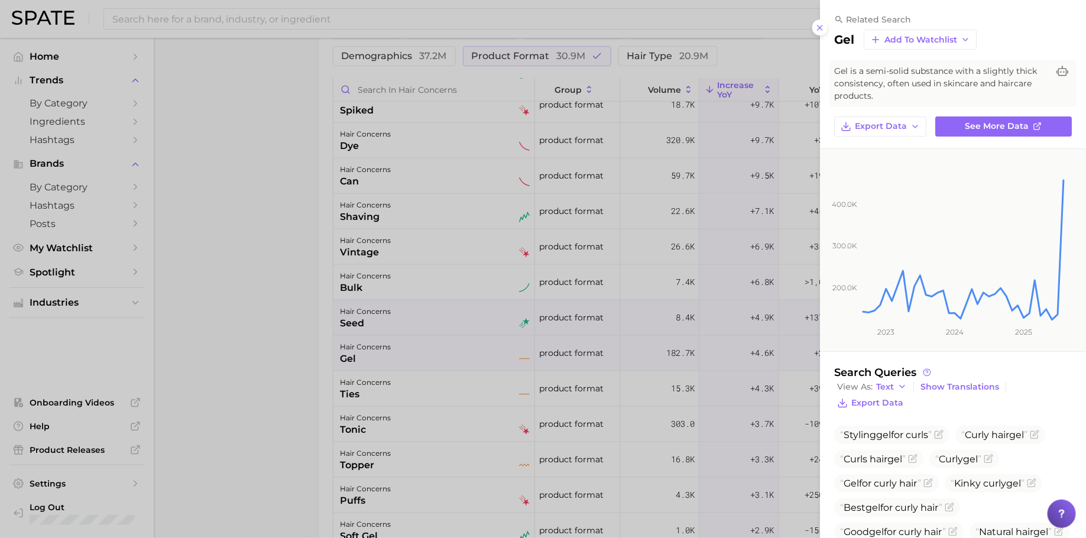
click at [616, 359] on div at bounding box center [543, 269] width 1086 height 538
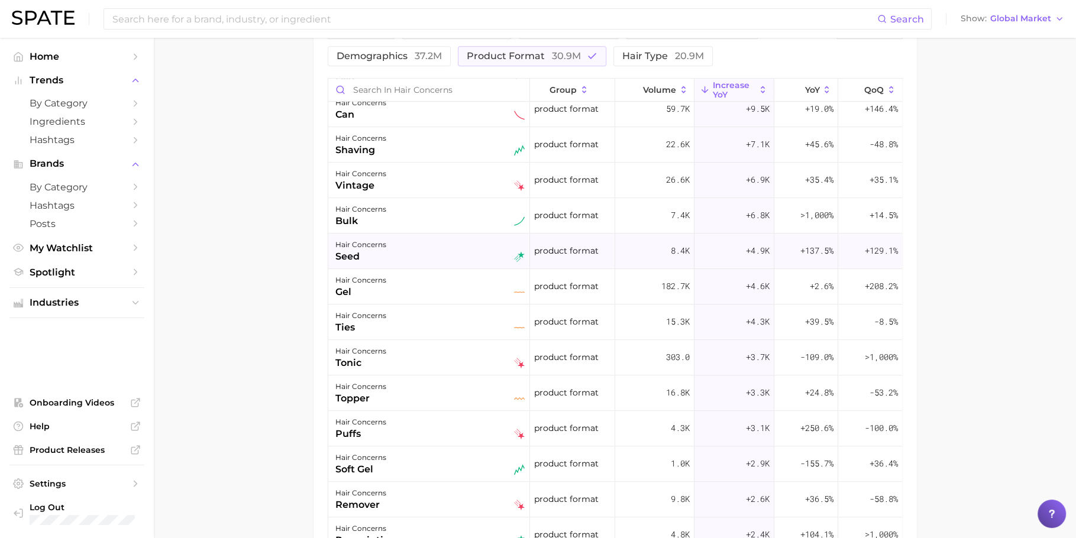
scroll to position [687, 0]
click at [616, 359] on div "303.0" at bounding box center [654, 355] width 79 height 35
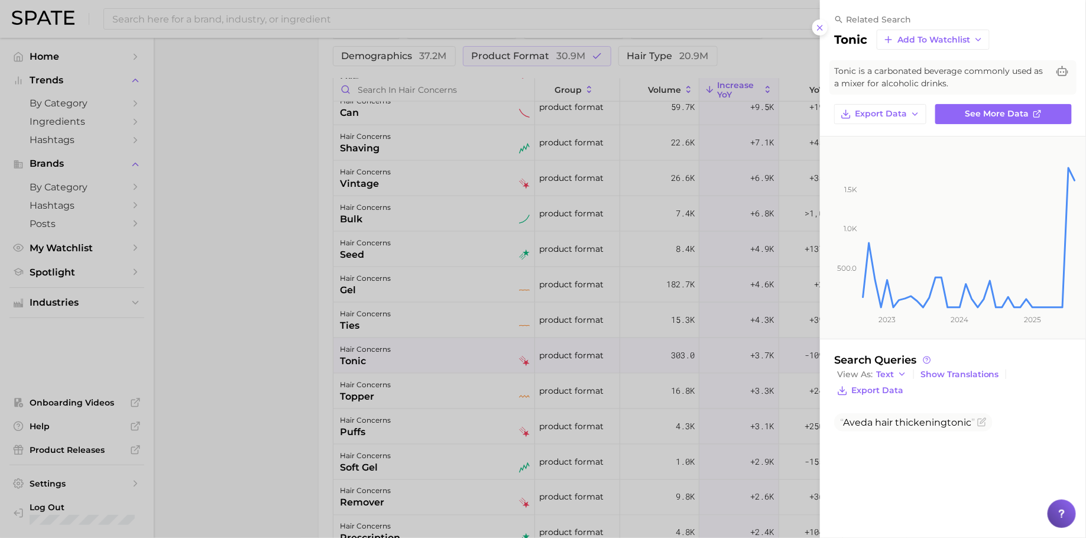
click at [618, 360] on div at bounding box center [543, 269] width 1086 height 538
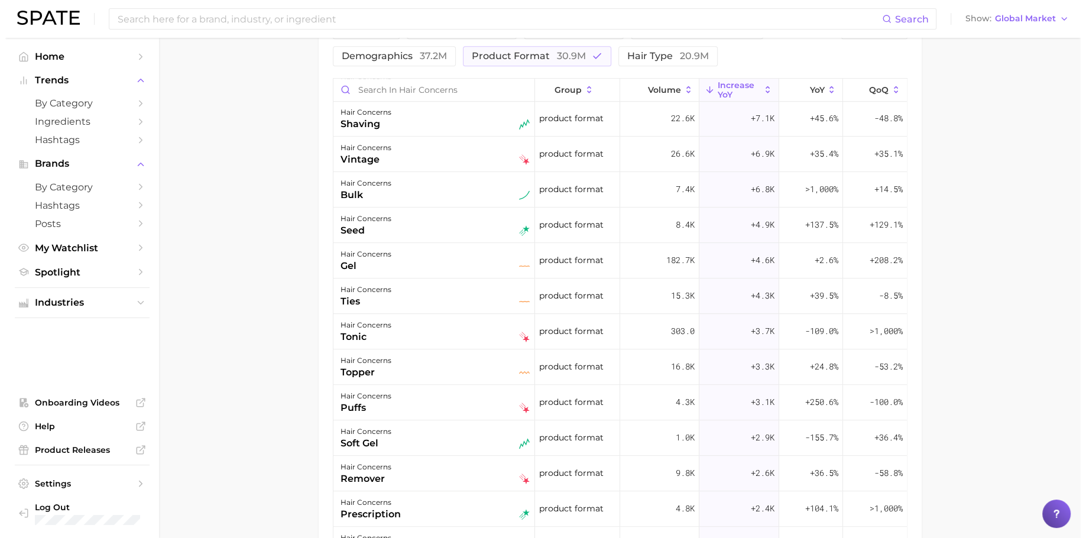
scroll to position [713, 0]
click at [618, 360] on div "16.8k" at bounding box center [654, 364] width 79 height 35
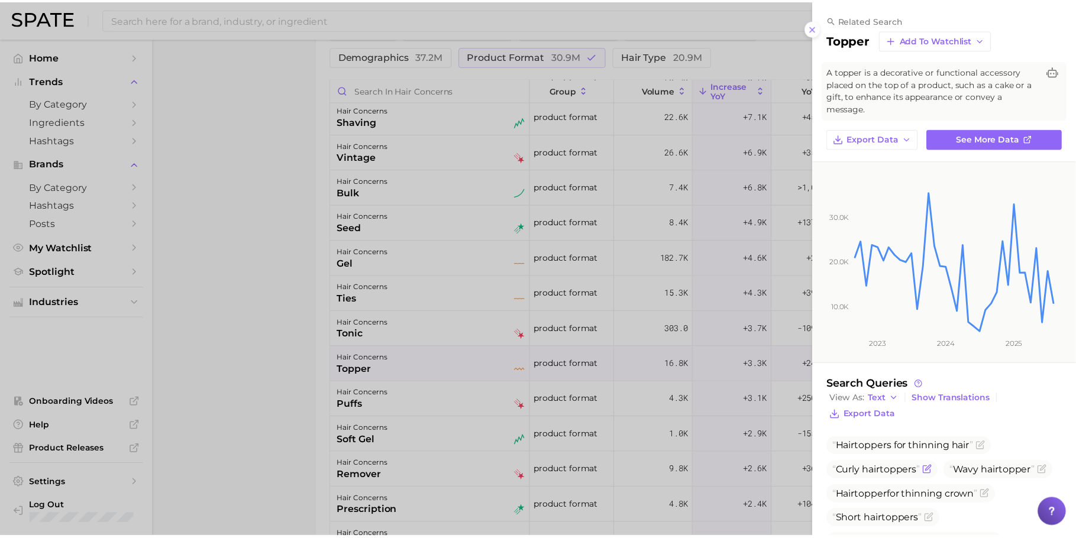
scroll to position [115, 0]
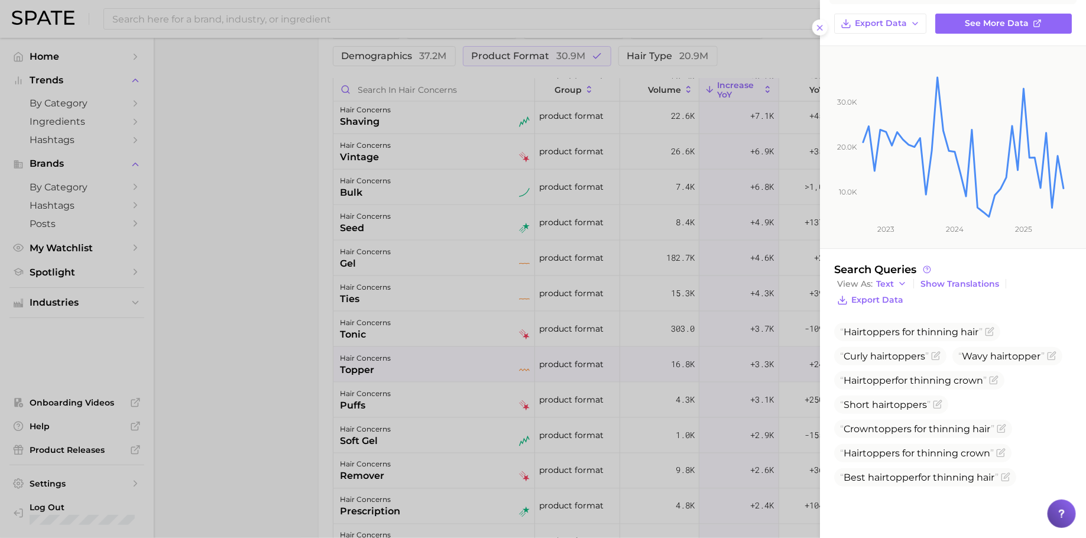
click at [636, 327] on div at bounding box center [543, 269] width 1086 height 538
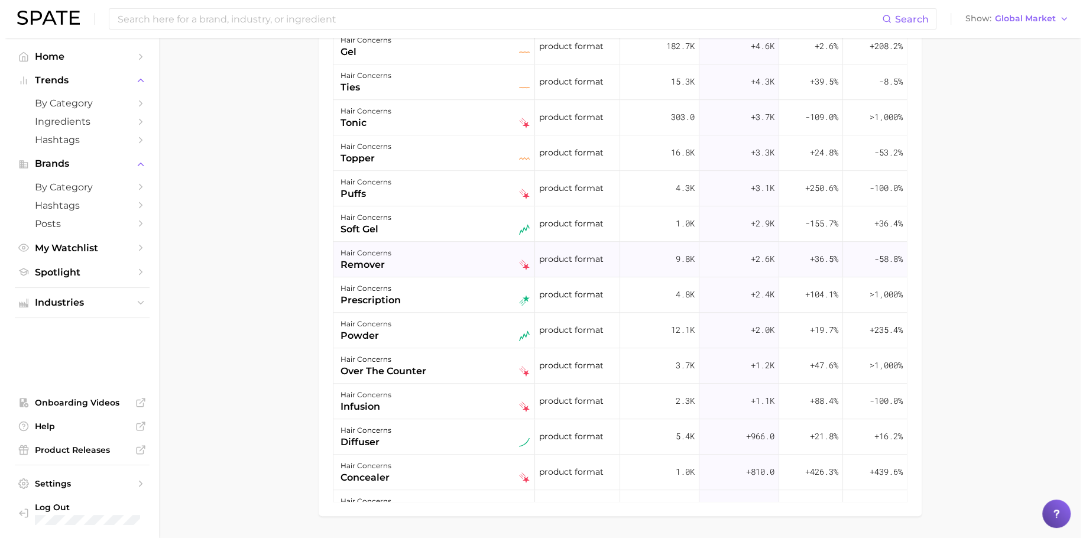
scroll to position [824, 0]
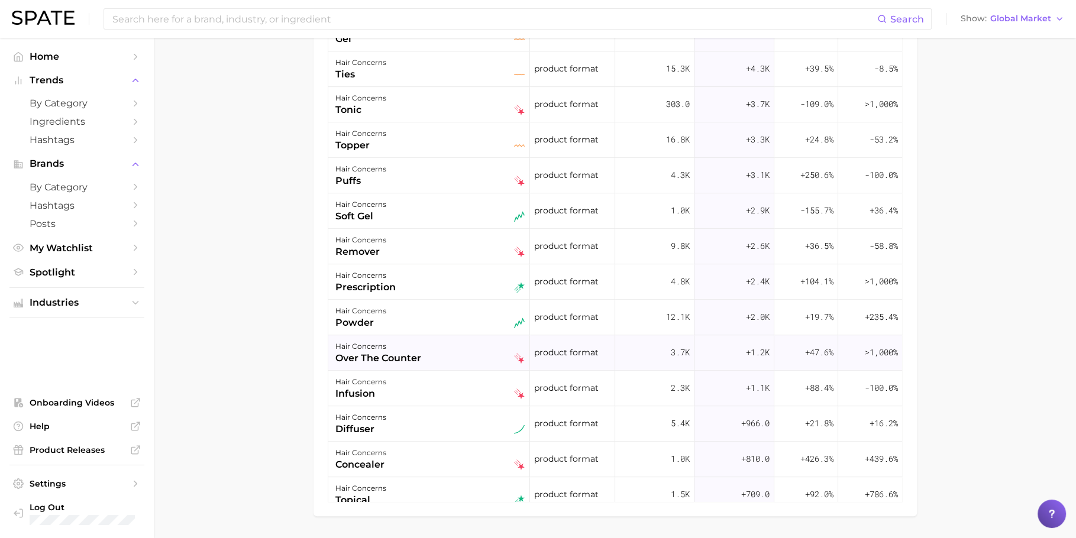
click at [649, 335] on div "3.7k" at bounding box center [654, 352] width 79 height 35
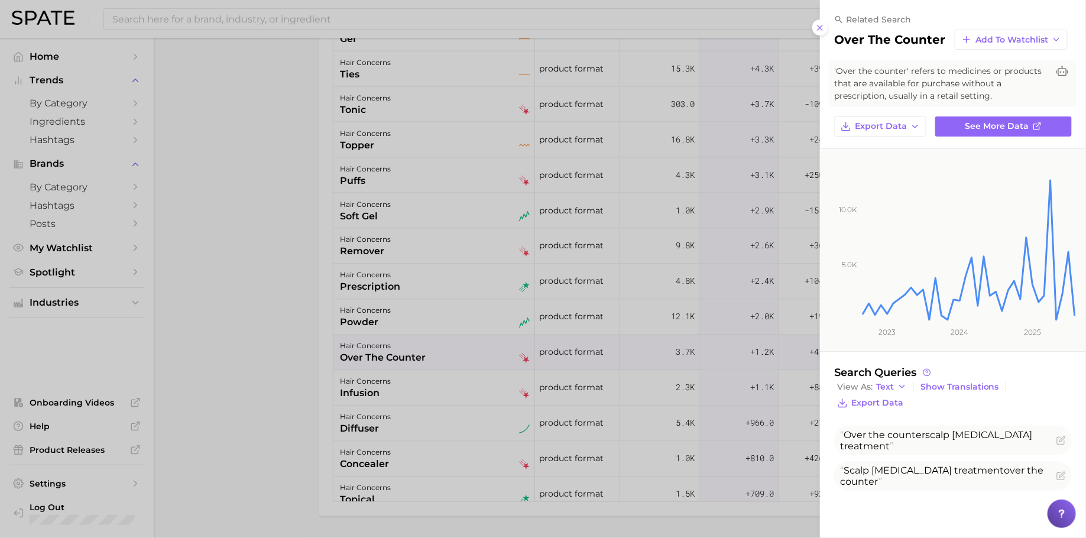
click at [649, 331] on div at bounding box center [543, 269] width 1086 height 538
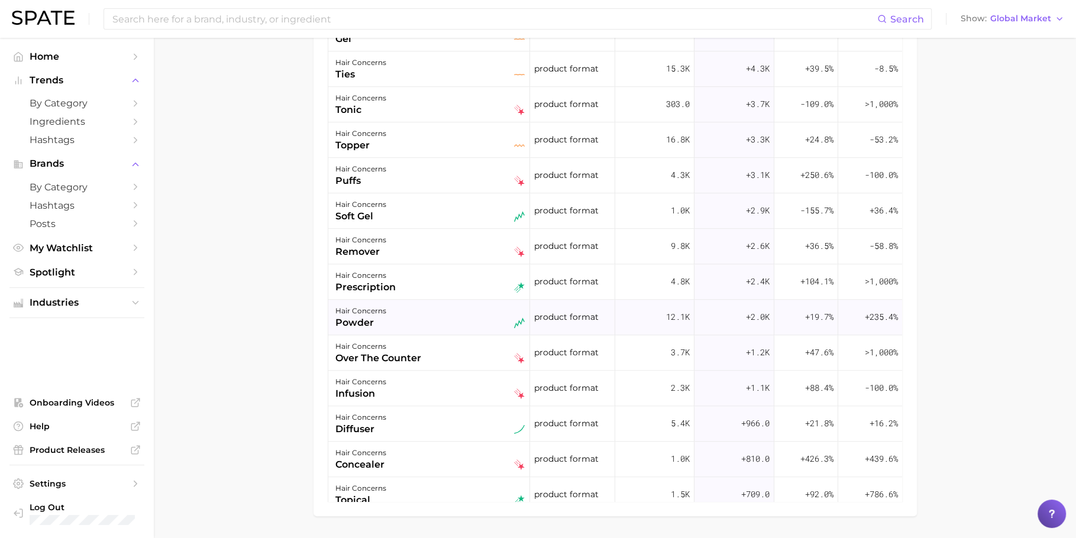
click at [649, 308] on div "12.1k" at bounding box center [654, 317] width 79 height 35
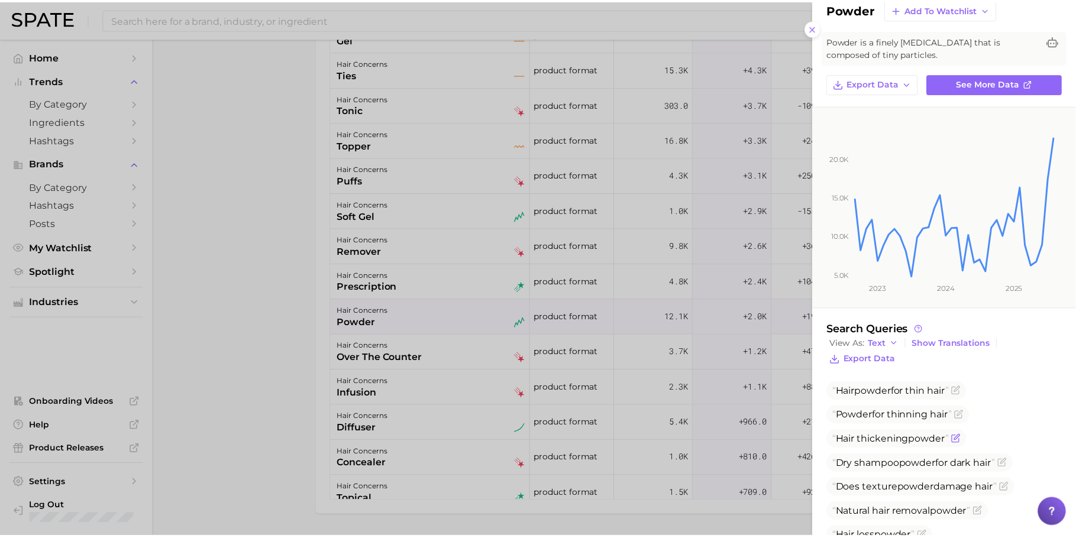
scroll to position [114, 0]
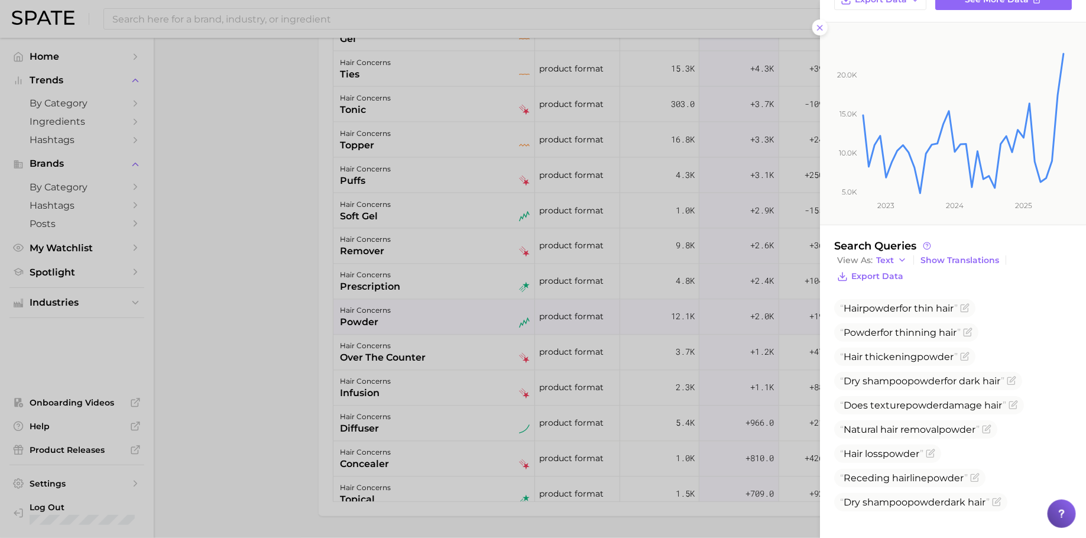
click at [707, 346] on div at bounding box center [543, 269] width 1086 height 538
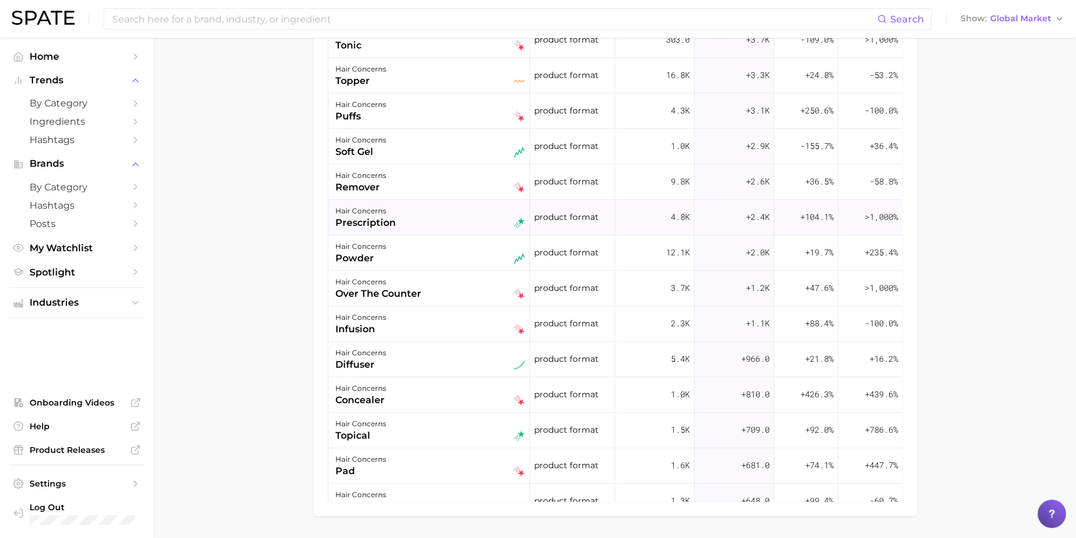
scroll to position [899, 0]
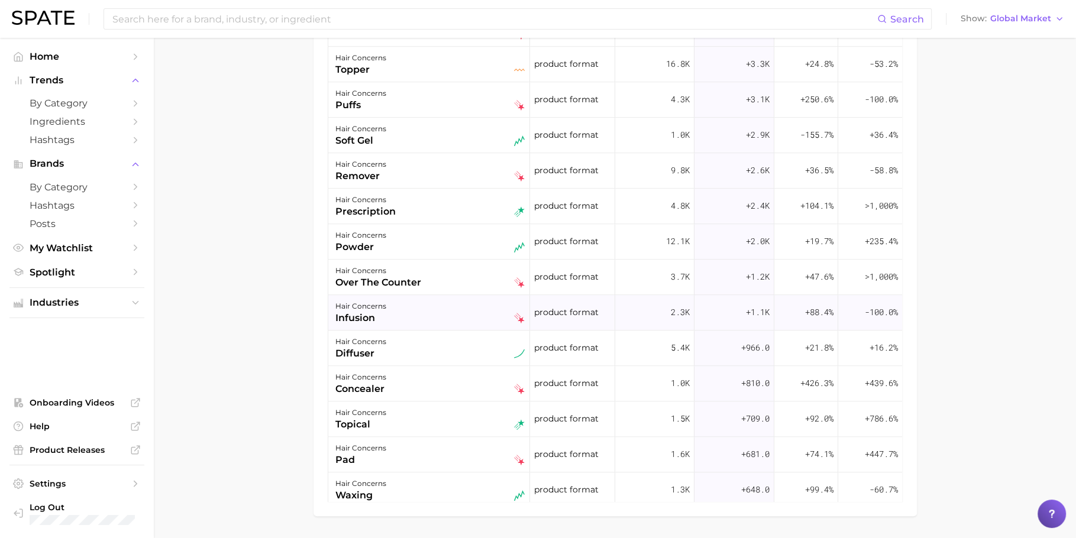
click at [486, 300] on div "hair concerns infusion" at bounding box center [429, 312] width 189 height 26
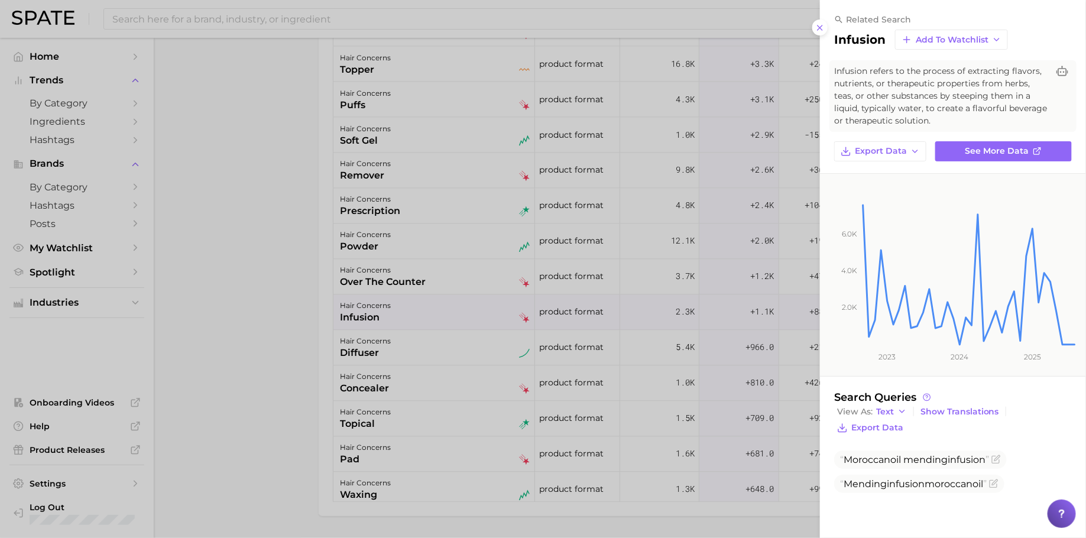
click at [486, 329] on div at bounding box center [543, 269] width 1086 height 538
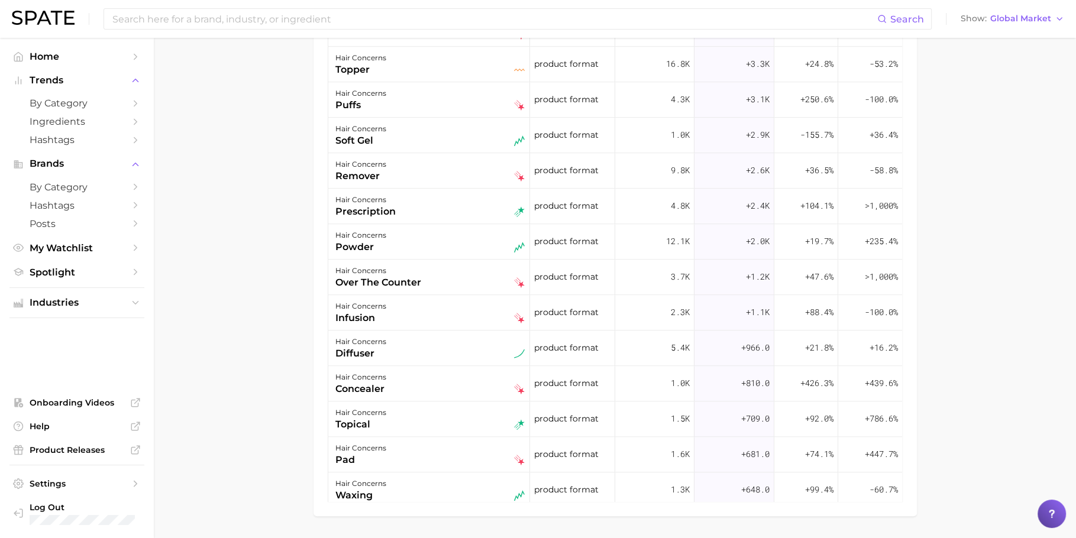
click at [486, 335] on div "hair concerns diffuser" at bounding box center [429, 348] width 189 height 26
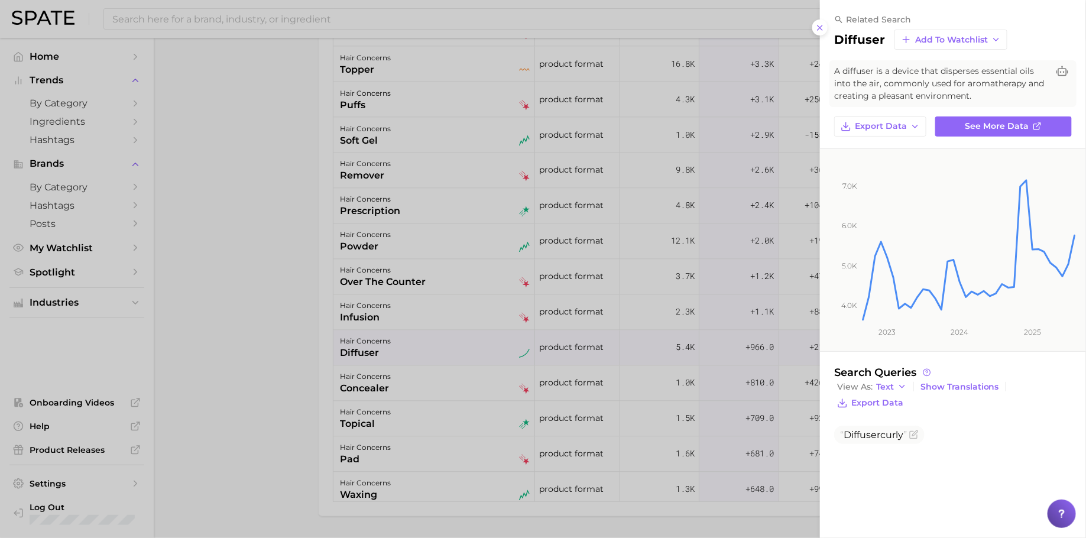
click at [486, 332] on div at bounding box center [543, 269] width 1086 height 538
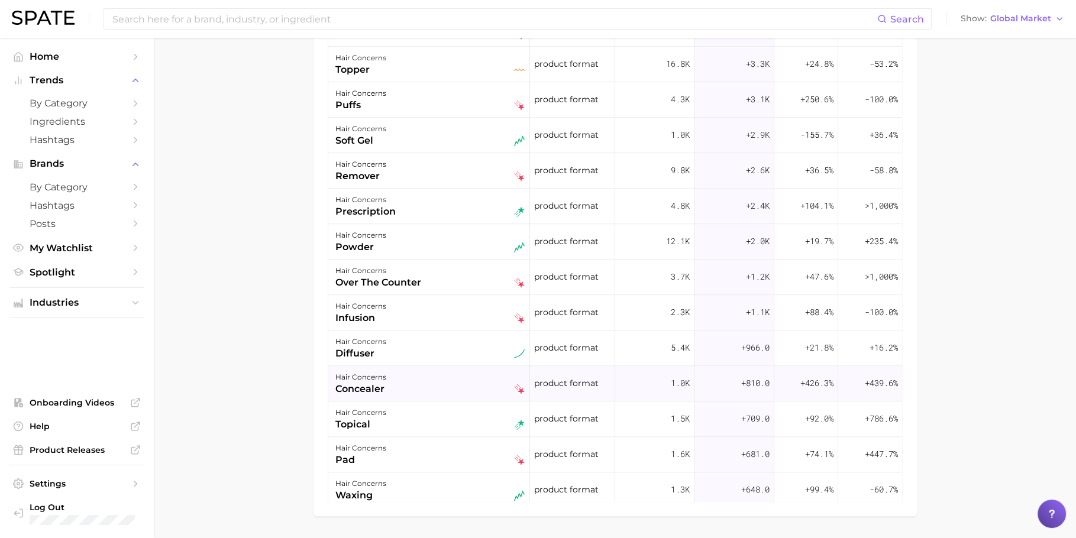
click at [486, 390] on div "hair concerns concealer" at bounding box center [429, 383] width 189 height 26
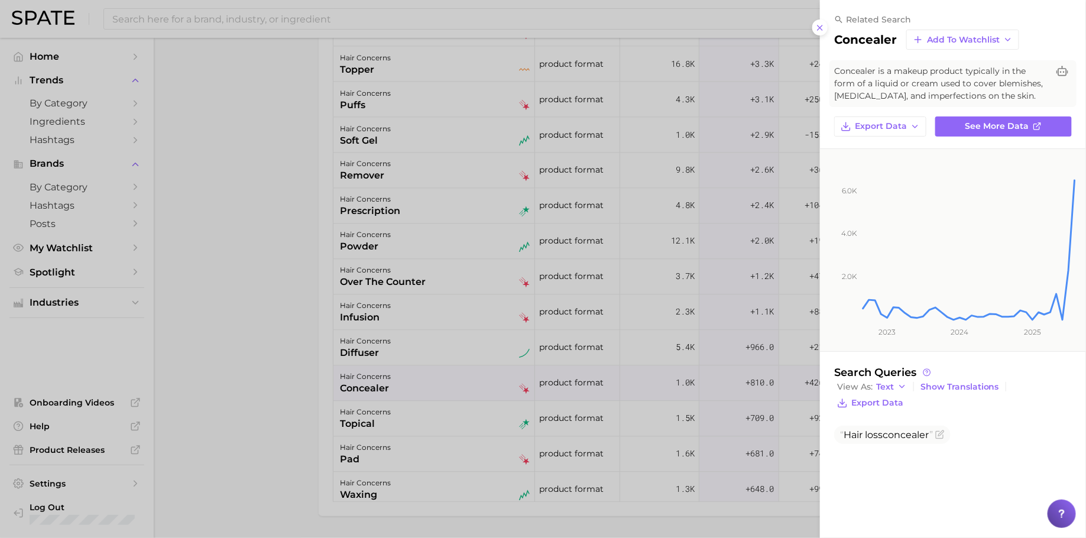
click at [489, 401] on div at bounding box center [543, 269] width 1086 height 538
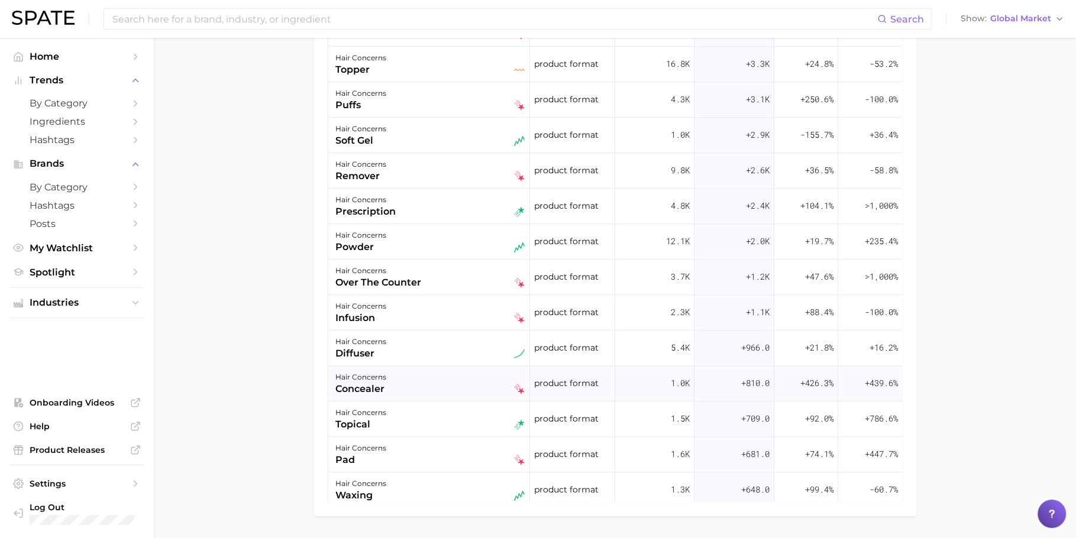
click at [491, 380] on div "hair concerns concealer" at bounding box center [429, 383] width 189 height 26
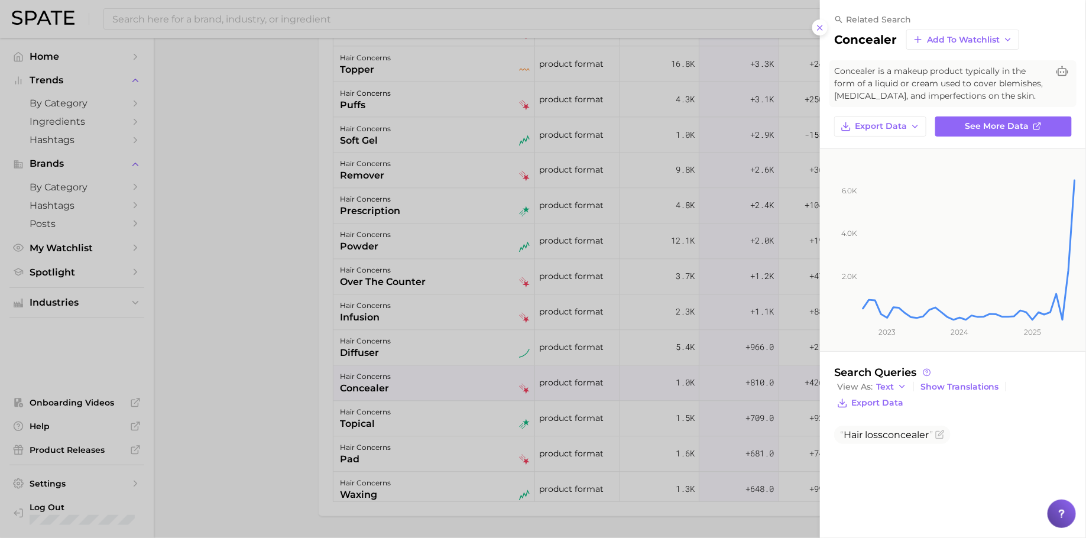
click at [491, 380] on div at bounding box center [543, 269] width 1086 height 538
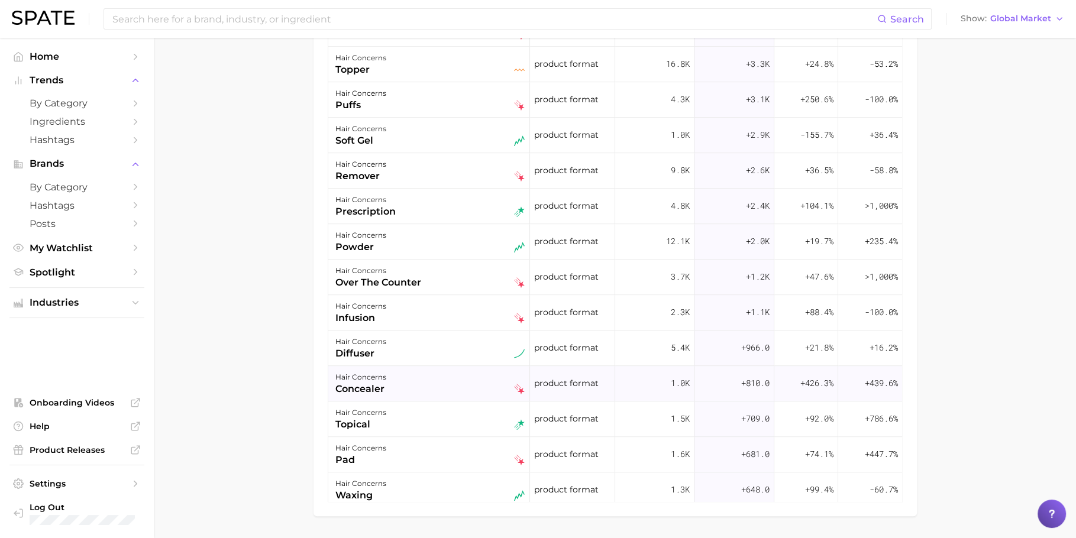
scroll to position [938, 0]
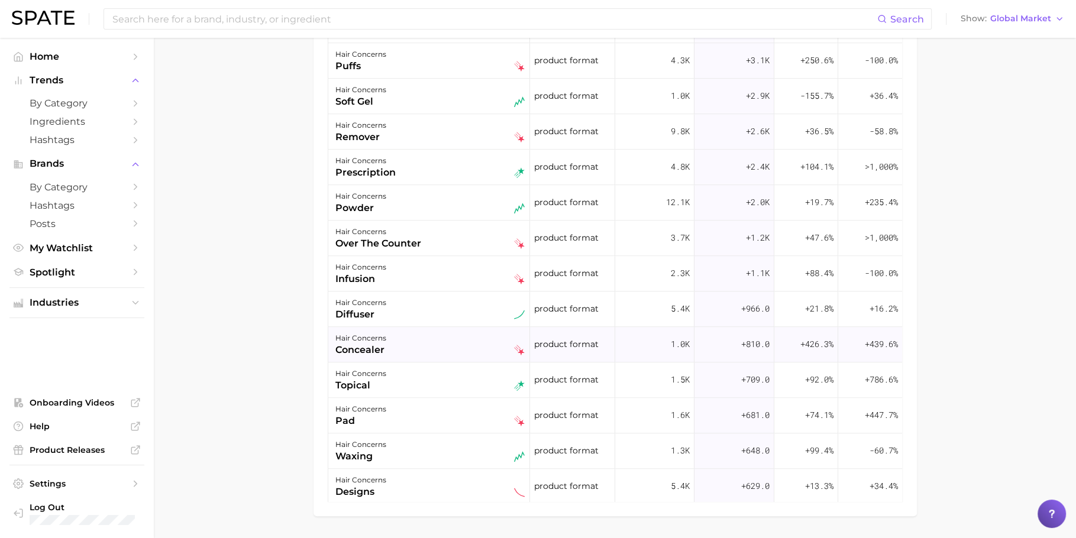
click at [491, 380] on div "hair concerns topical" at bounding box center [429, 380] width 189 height 26
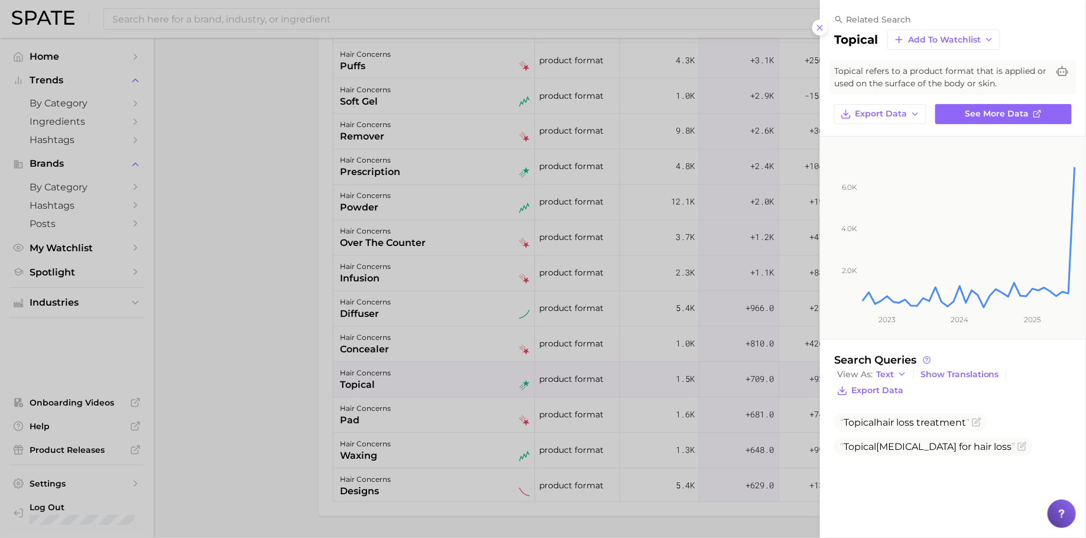
click at [491, 380] on div at bounding box center [543, 269] width 1086 height 538
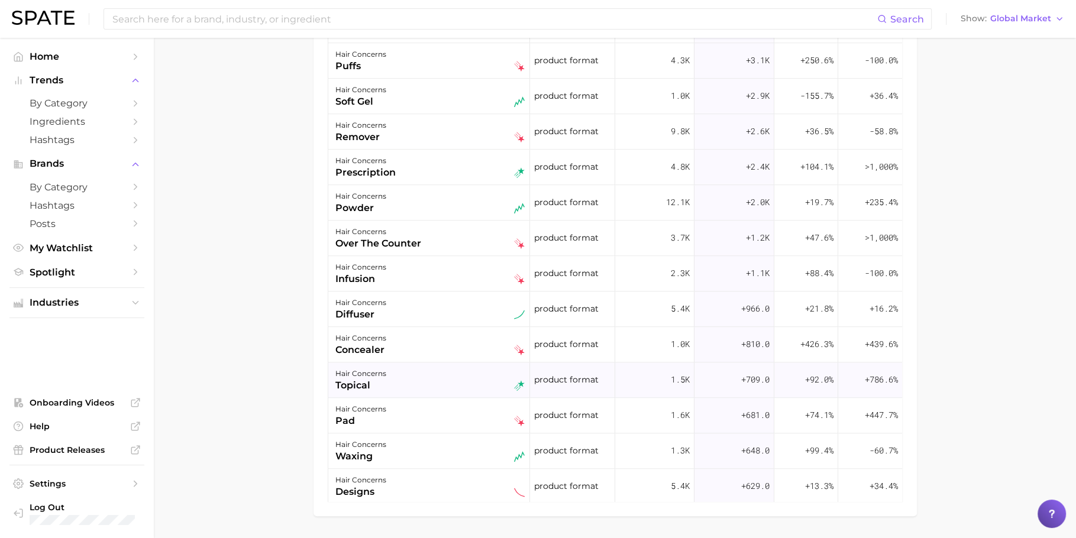
click at [433, 378] on div "hair concerns topical" at bounding box center [429, 380] width 189 height 26
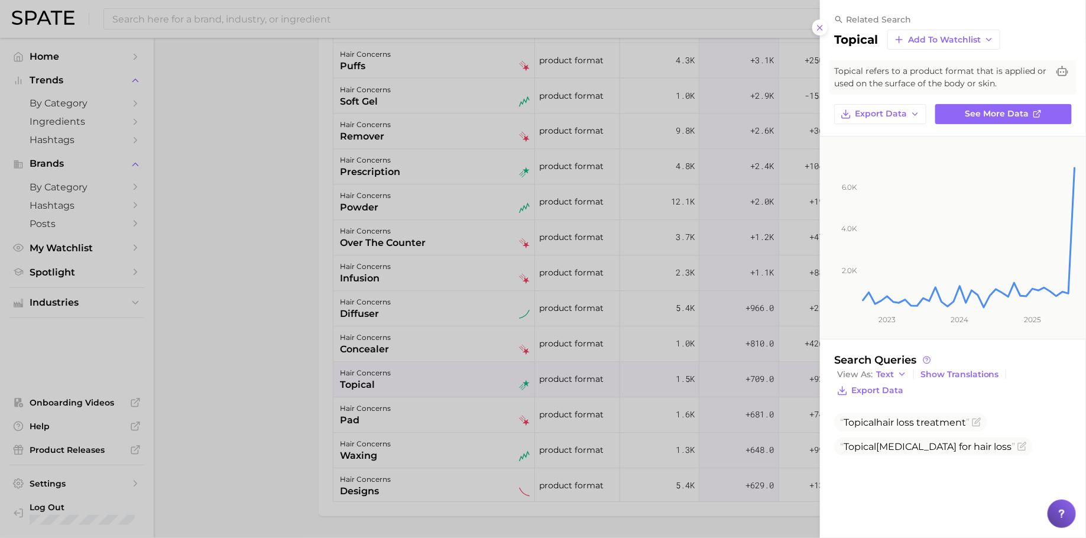
click at [545, 251] on div at bounding box center [543, 269] width 1086 height 538
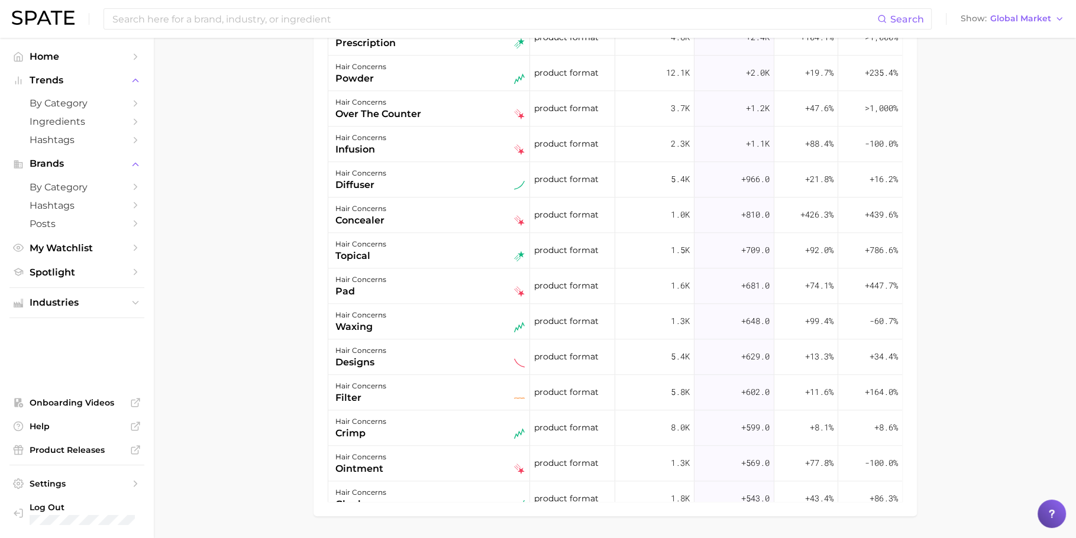
scroll to position [1071, 0]
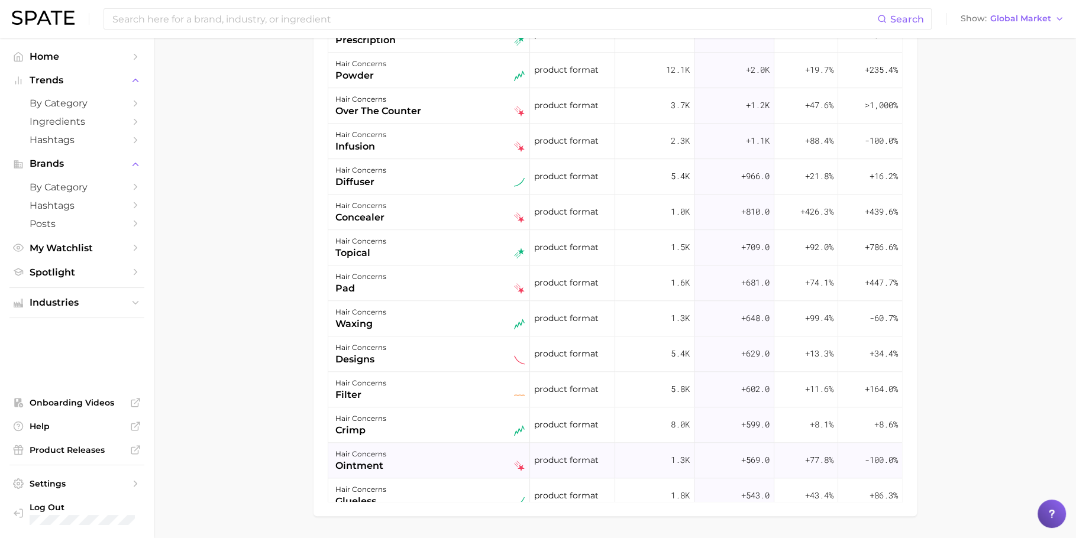
click at [498, 457] on div "hair concerns ointment" at bounding box center [429, 460] width 189 height 26
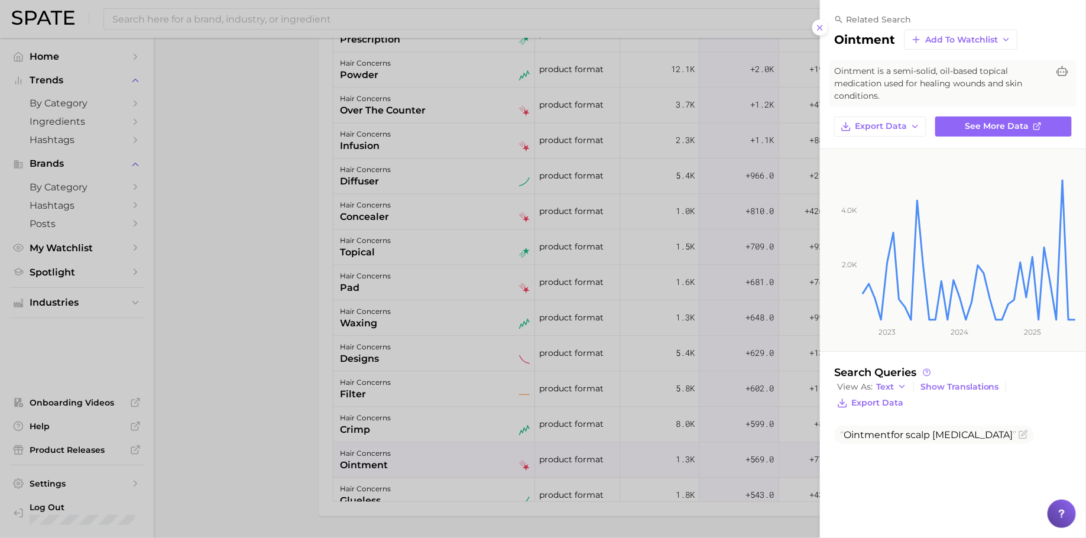
click at [490, 396] on div at bounding box center [543, 269] width 1086 height 538
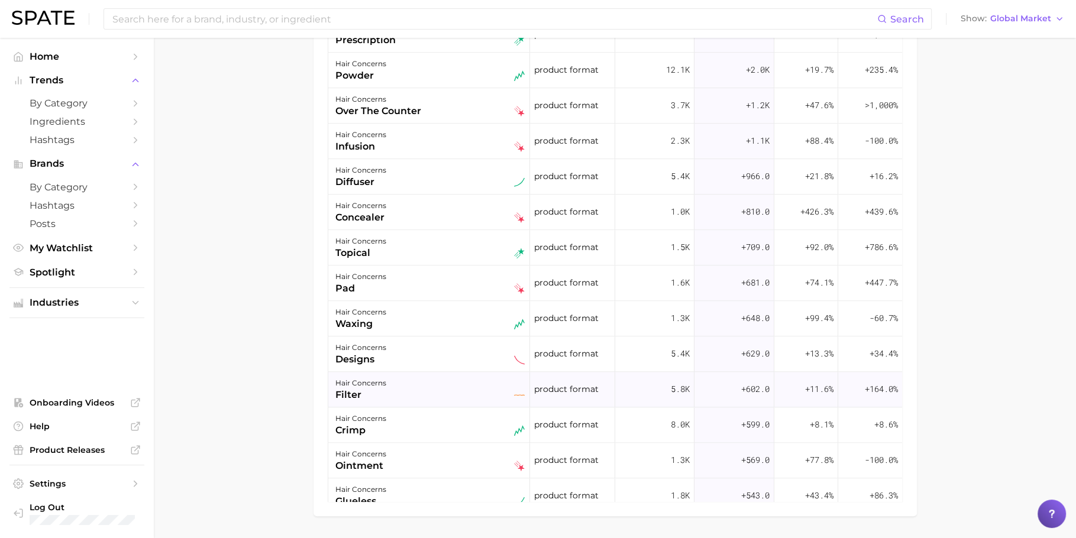
click at [481, 382] on div "hair concerns filter" at bounding box center [429, 389] width 189 height 26
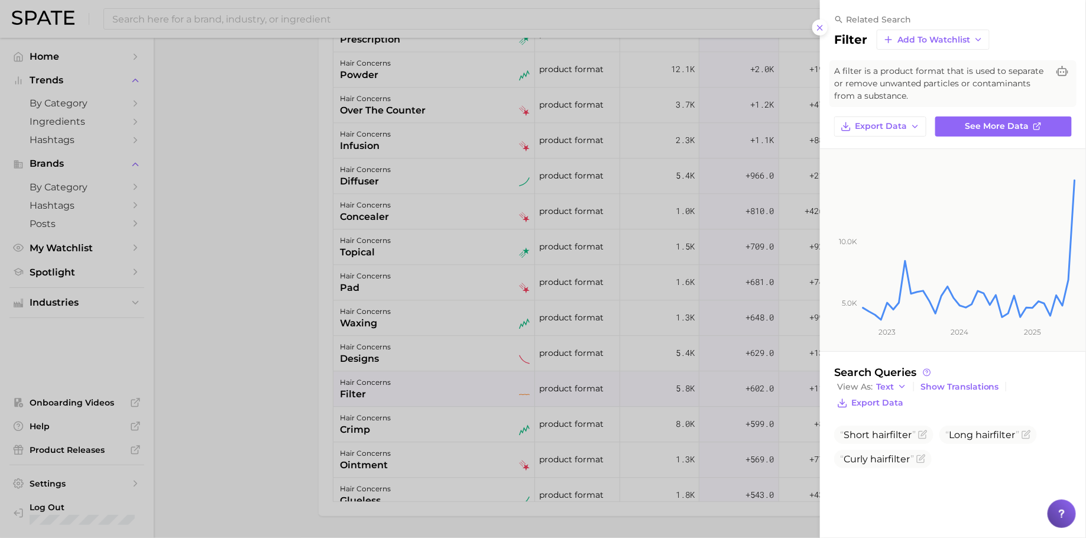
click at [481, 382] on div at bounding box center [543, 269] width 1086 height 538
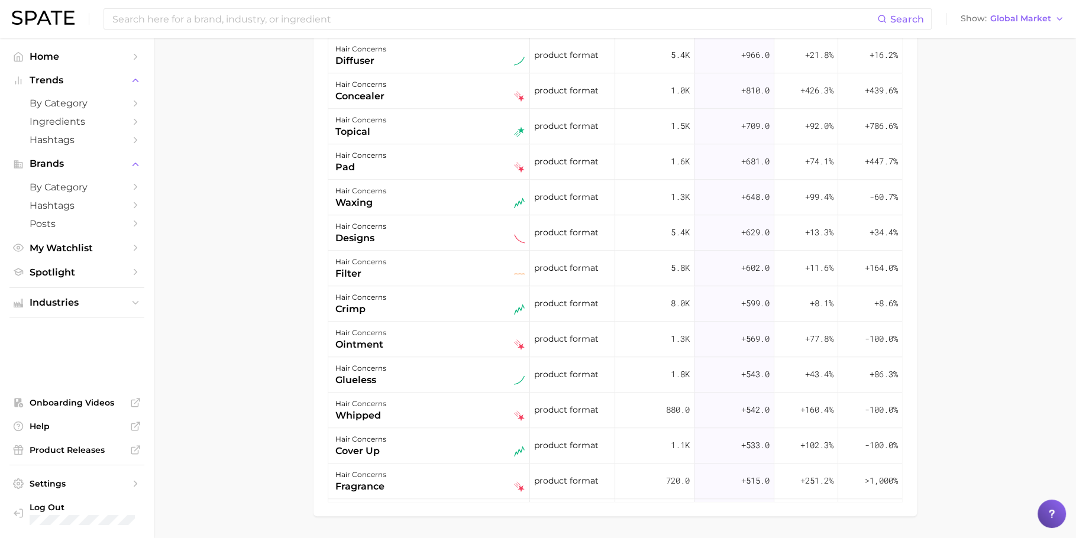
scroll to position [1195, 0]
click at [481, 382] on div "hair concerns glueless" at bounding box center [429, 372] width 202 height 35
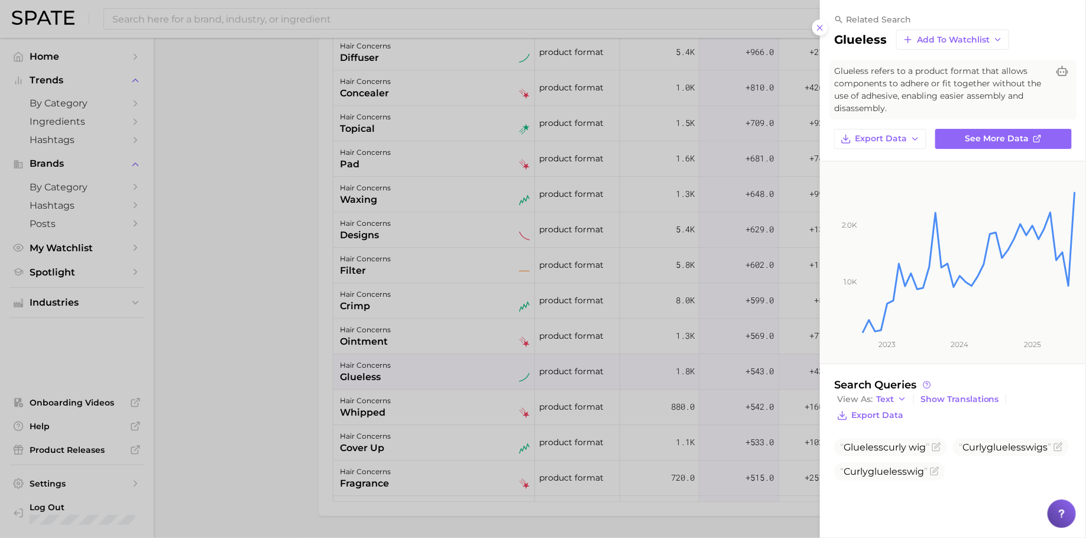
click at [481, 382] on div at bounding box center [543, 269] width 1086 height 538
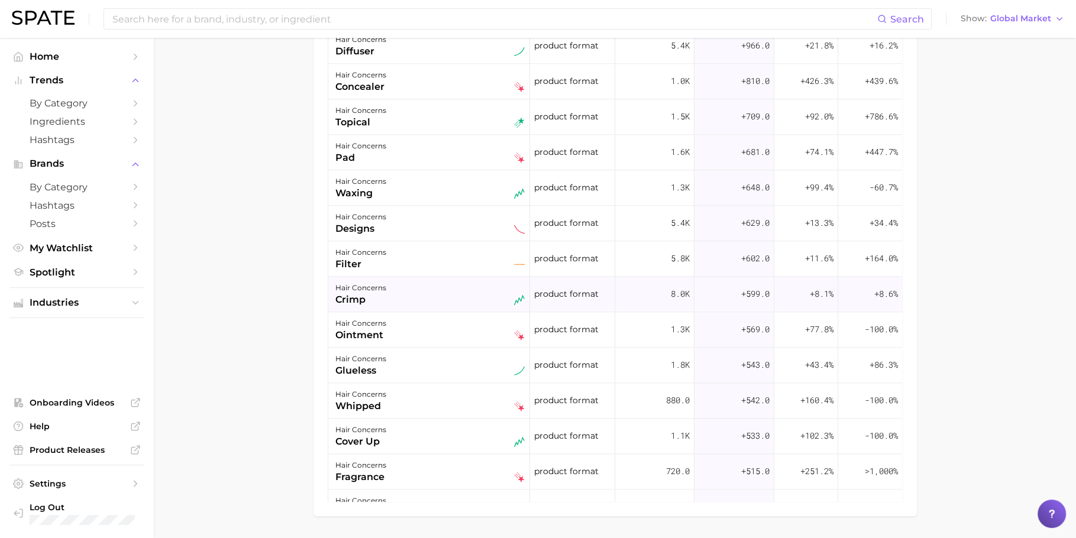
scroll to position [1199, 0]
click at [468, 111] on div "hair concerns topical" at bounding box center [429, 119] width 189 height 26
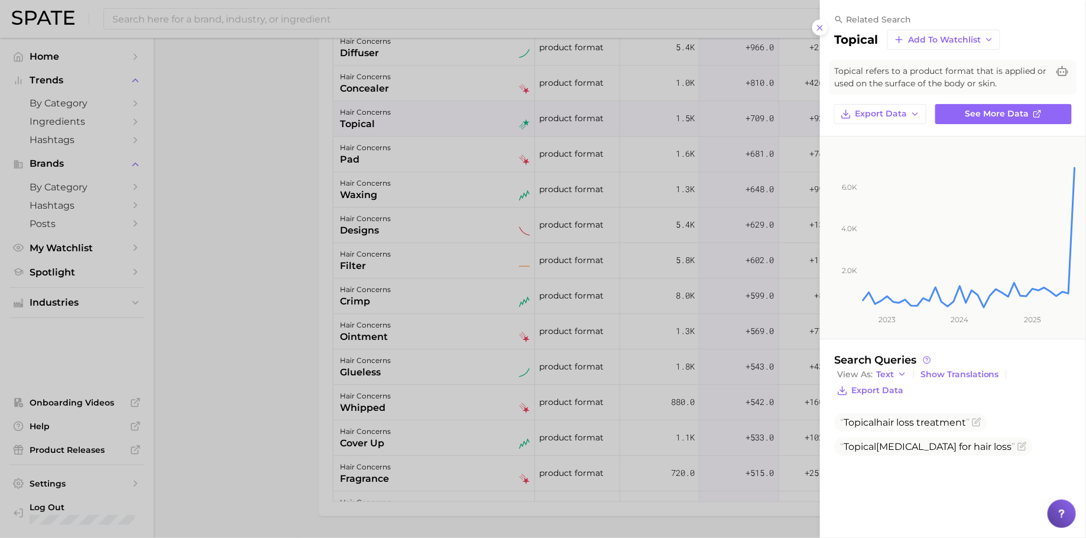
click at [512, 224] on div at bounding box center [543, 269] width 1086 height 538
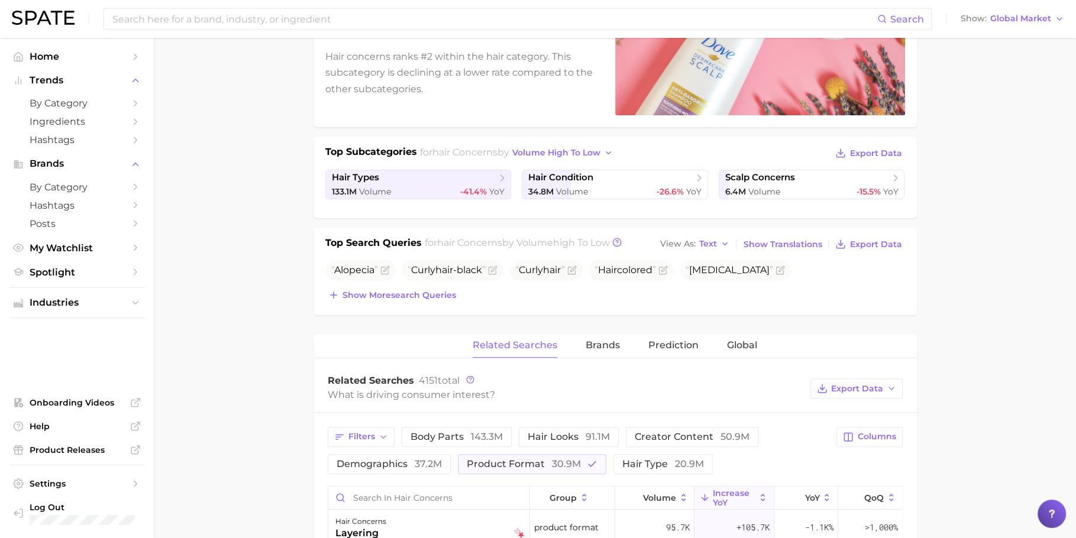
scroll to position [201, 0]
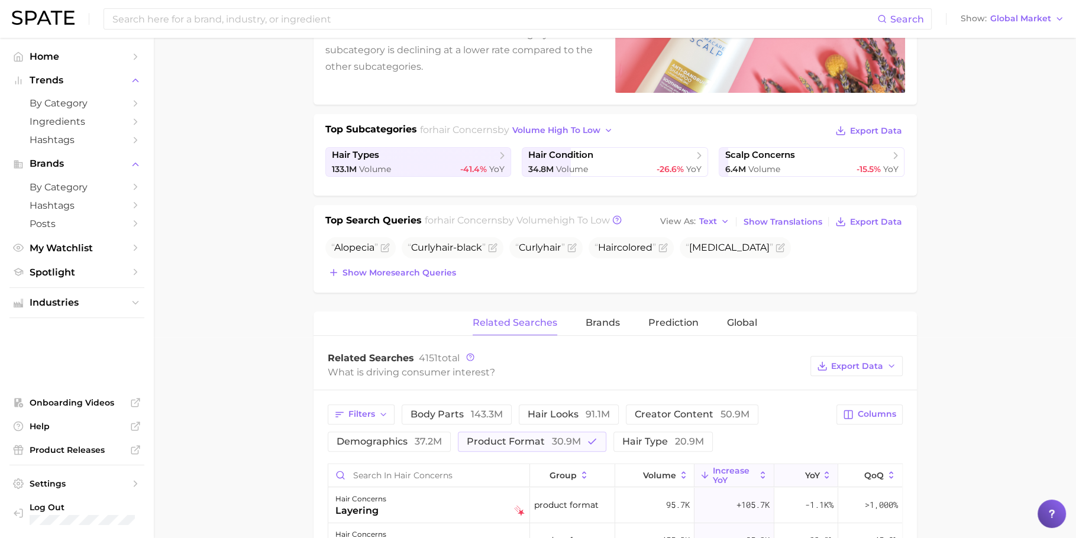
click at [804, 475] on span "YoY" at bounding box center [811, 475] width 15 height 9
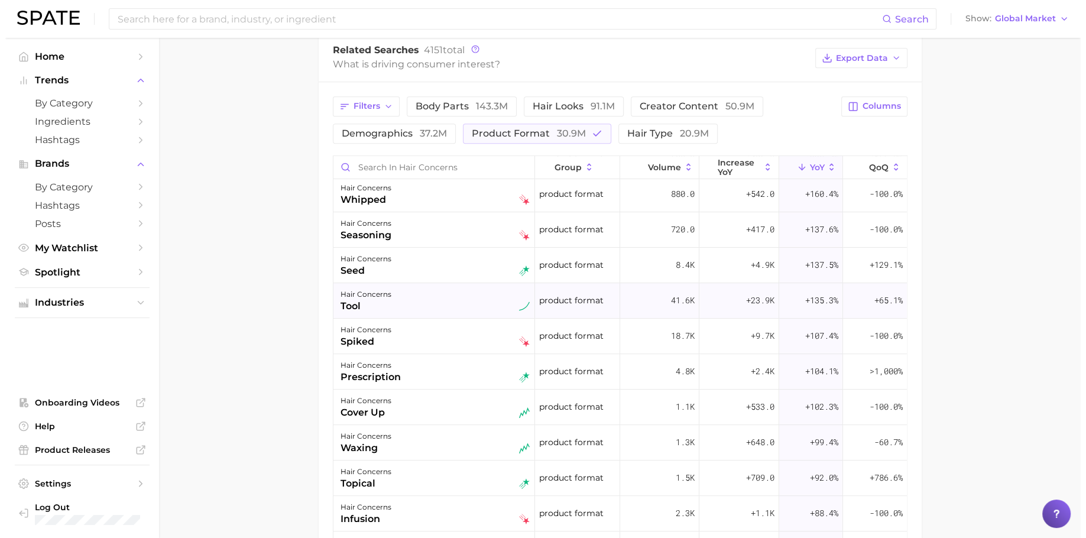
scroll to position [253, 0]
click at [583, 293] on span "product format" at bounding box center [566, 299] width 64 height 14
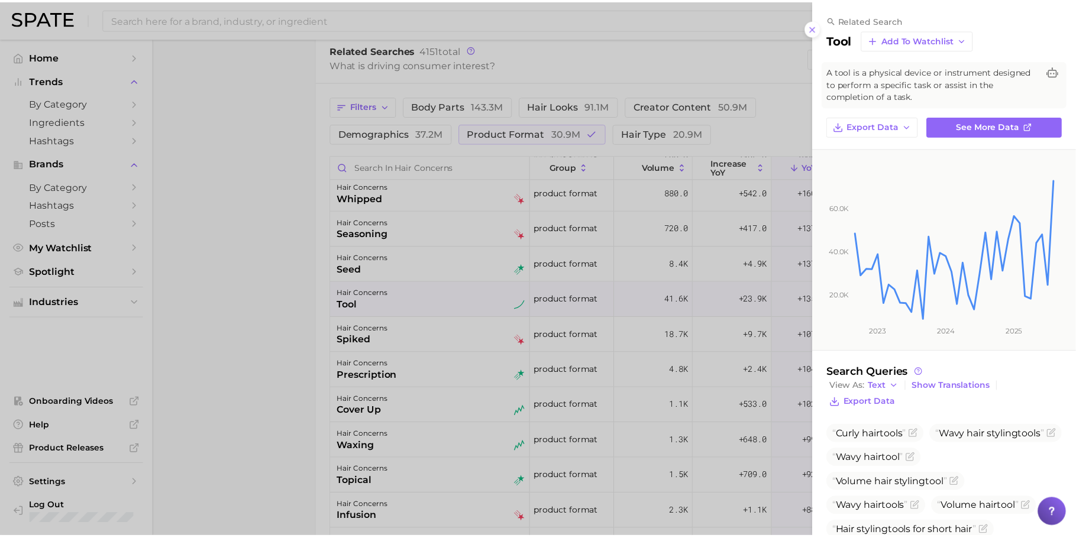
scroll to position [143, 0]
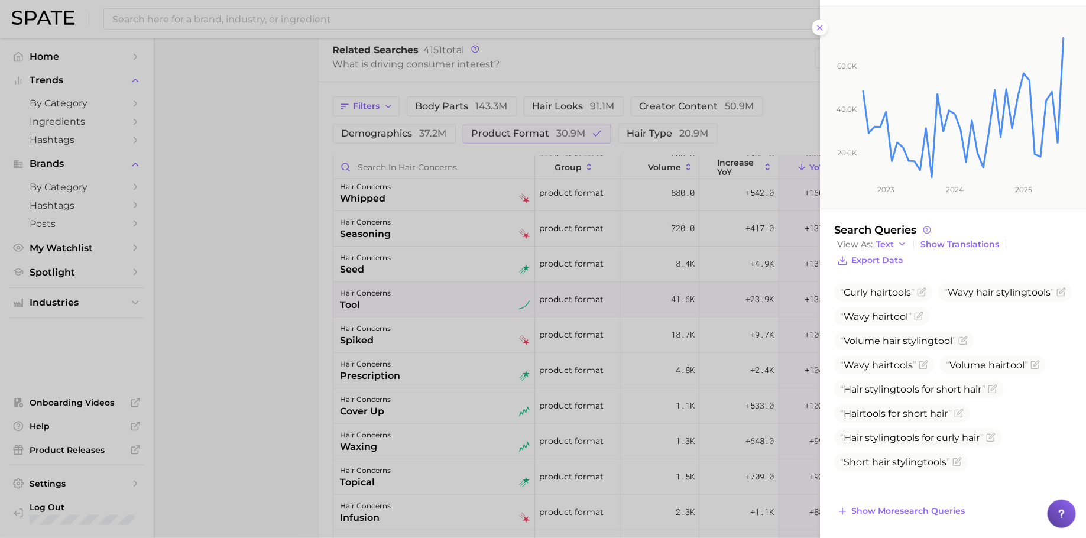
click at [668, 379] on div at bounding box center [543, 269] width 1086 height 538
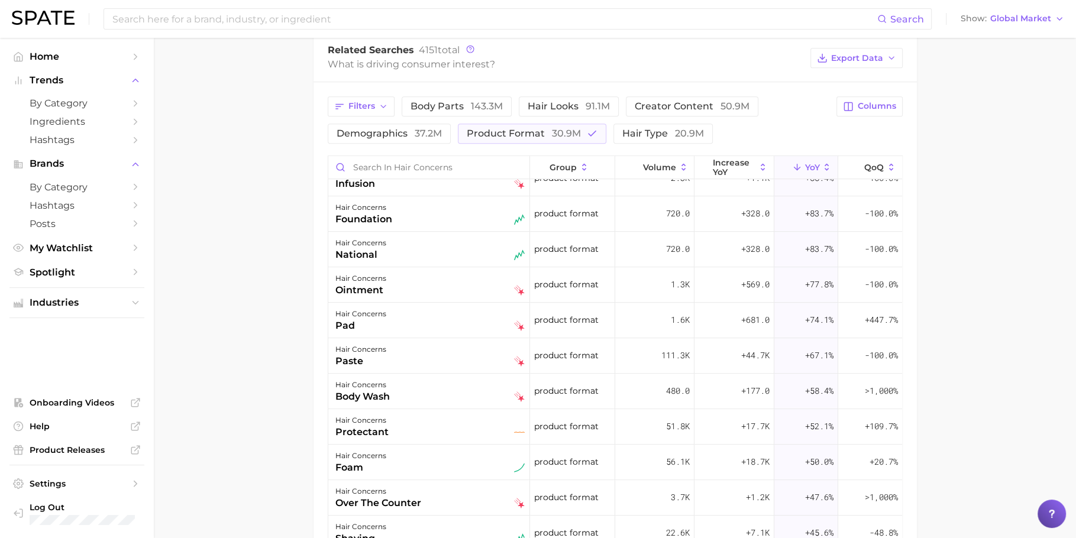
scroll to position [593, 0]
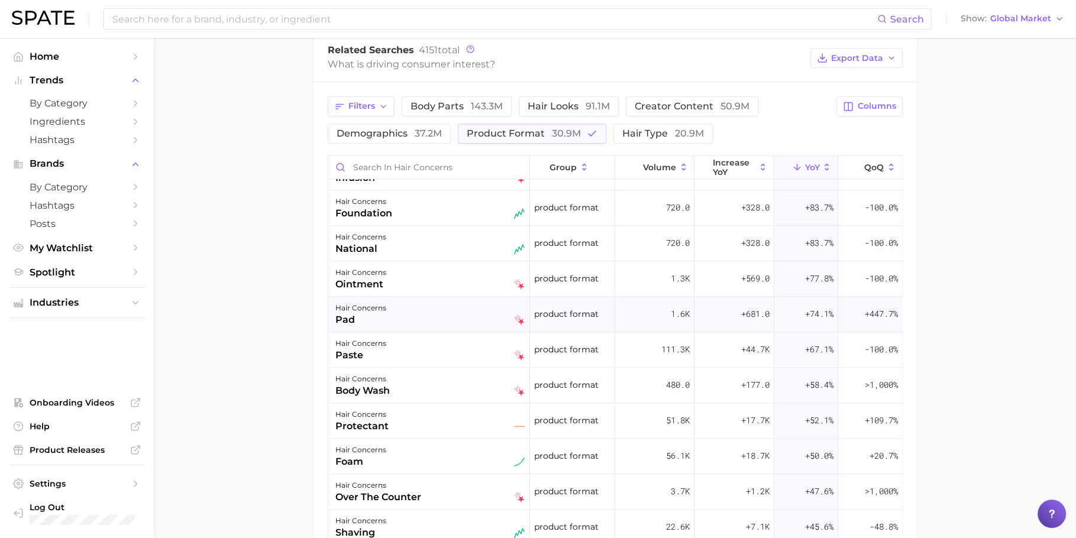
click at [479, 308] on div "hair concerns pad" at bounding box center [429, 314] width 189 height 26
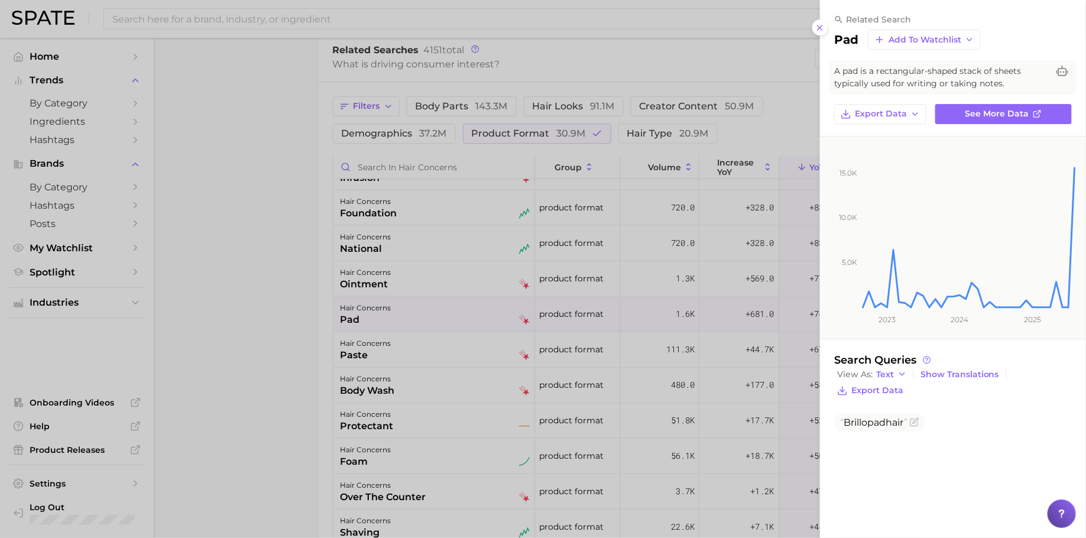
click at [474, 330] on div at bounding box center [543, 269] width 1086 height 538
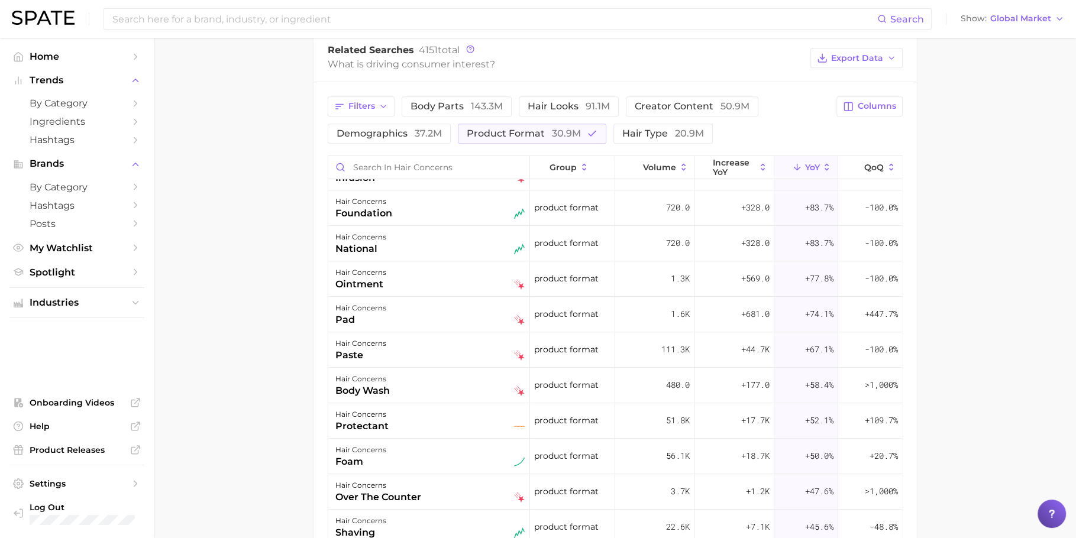
click at [474, 342] on div "hair concerns paste" at bounding box center [429, 349] width 189 height 26
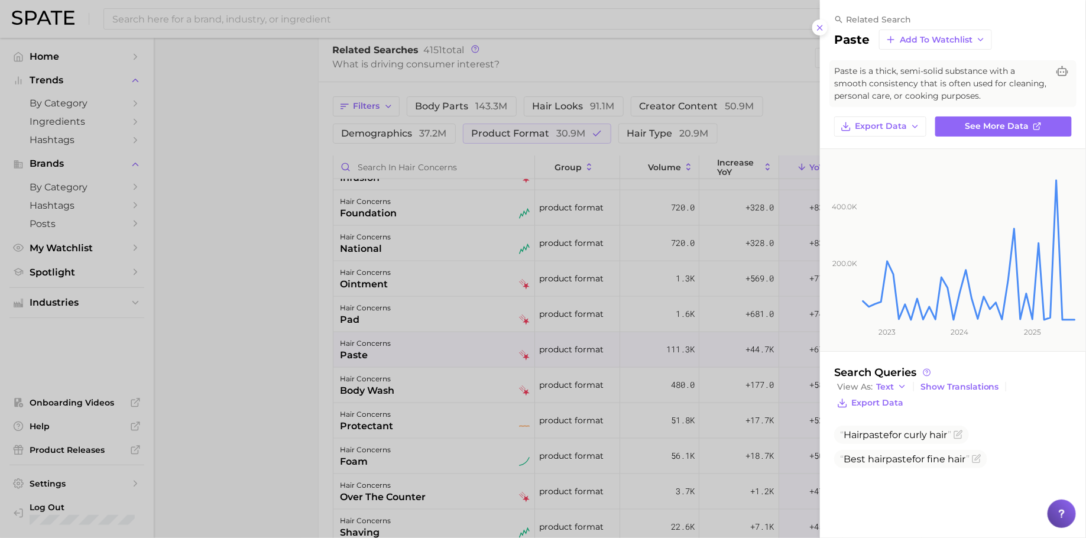
click at [478, 353] on div at bounding box center [543, 269] width 1086 height 538
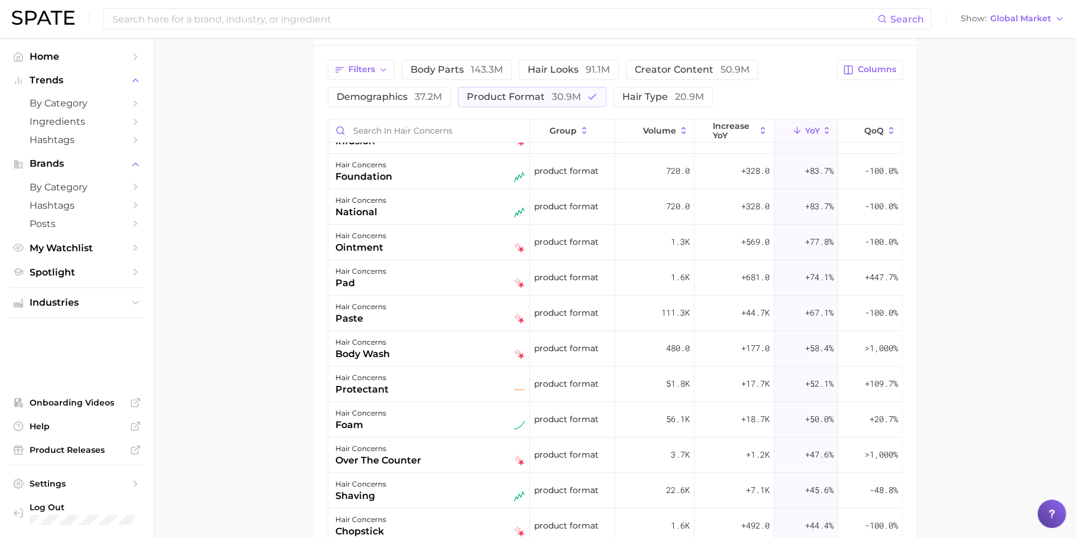
scroll to position [551, 0]
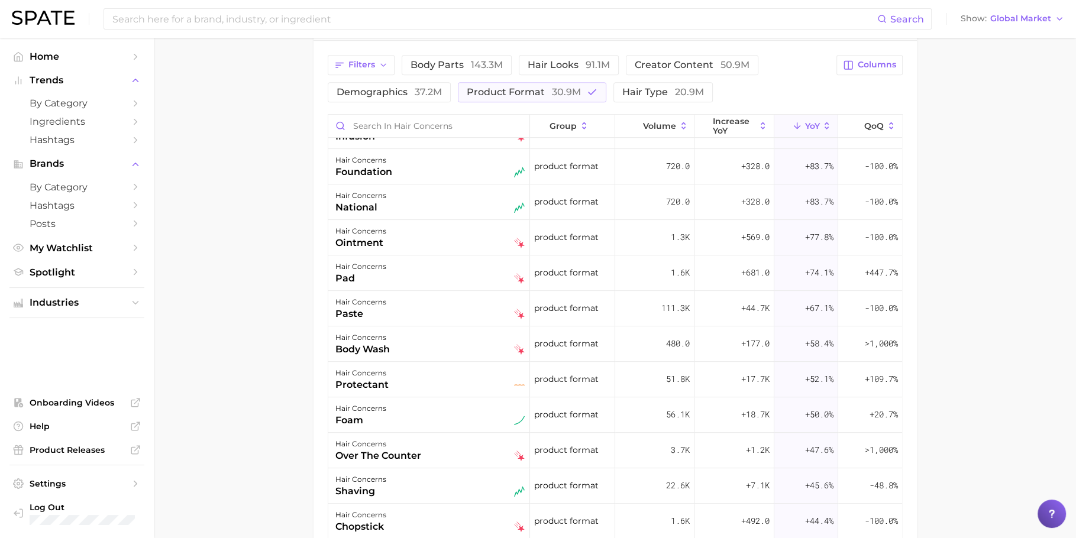
click at [478, 353] on div "hair concerns body wash" at bounding box center [429, 344] width 189 height 26
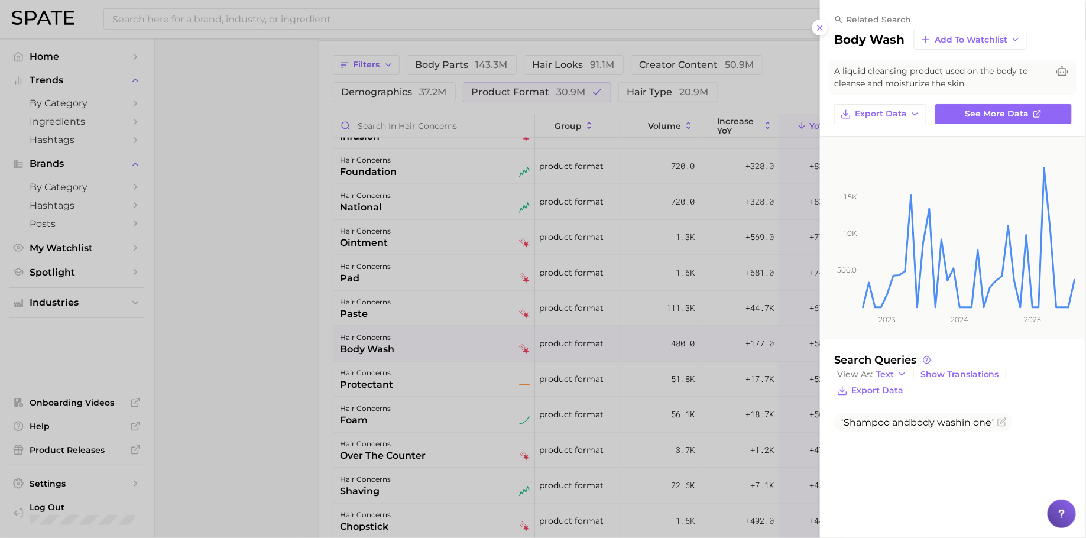
click at [478, 353] on div at bounding box center [543, 269] width 1086 height 538
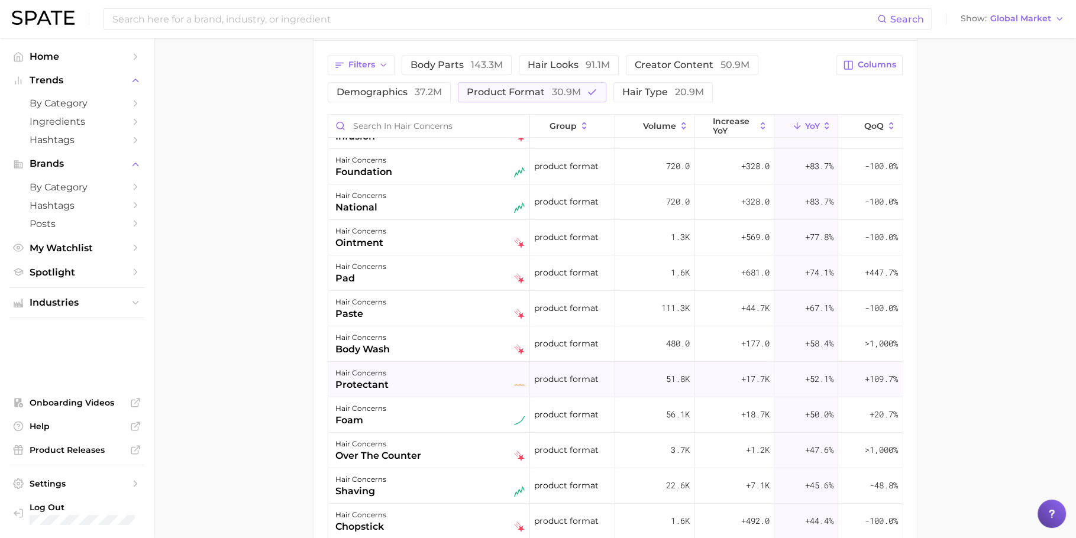
click at [479, 381] on div "hair concerns protectant" at bounding box center [429, 379] width 189 height 26
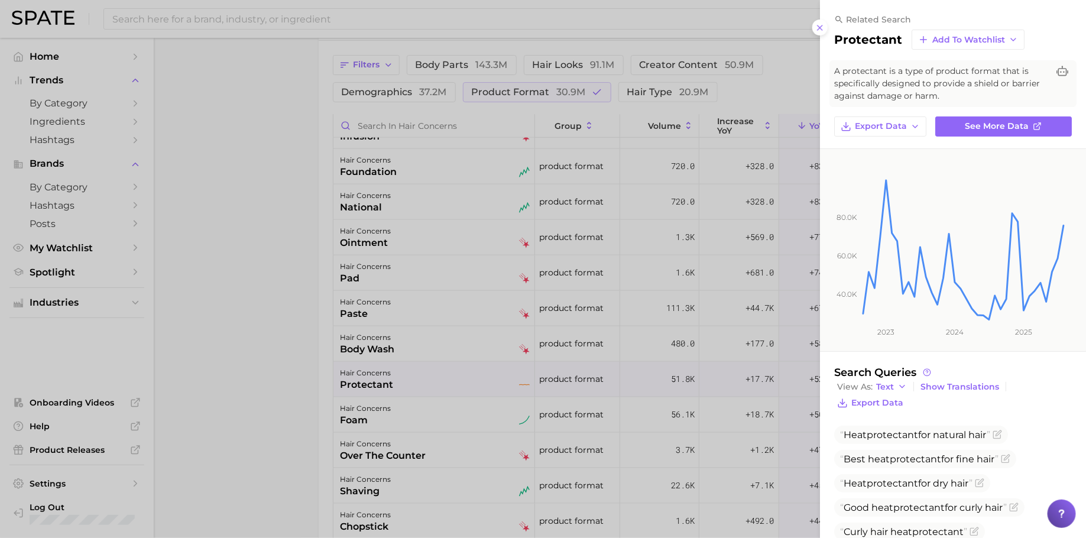
click at [479, 381] on div at bounding box center [543, 269] width 1086 height 538
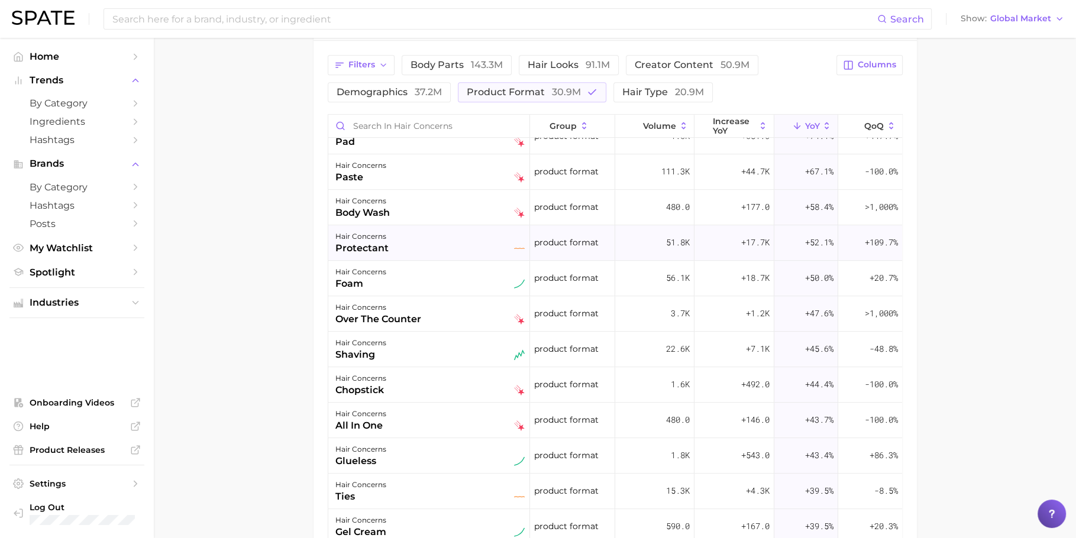
scroll to position [742, 0]
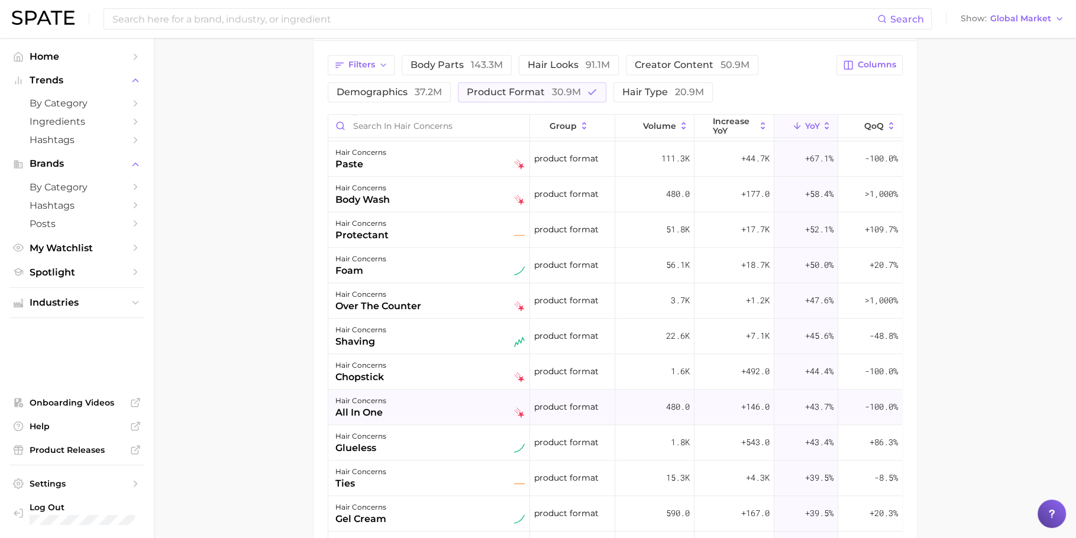
click at [471, 395] on div "hair concerns all in one" at bounding box center [429, 407] width 189 height 26
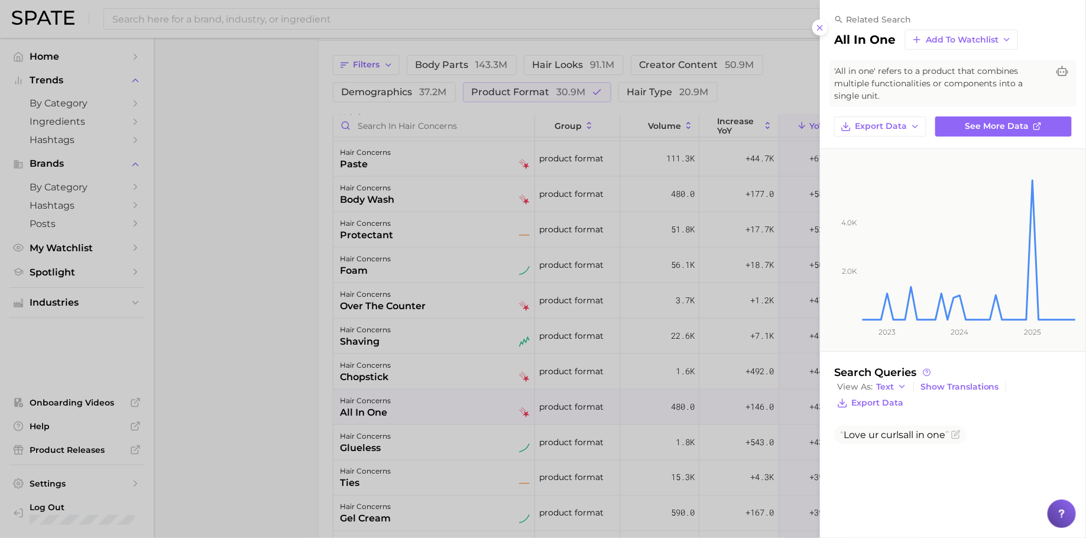
click at [471, 355] on div at bounding box center [543, 269] width 1086 height 538
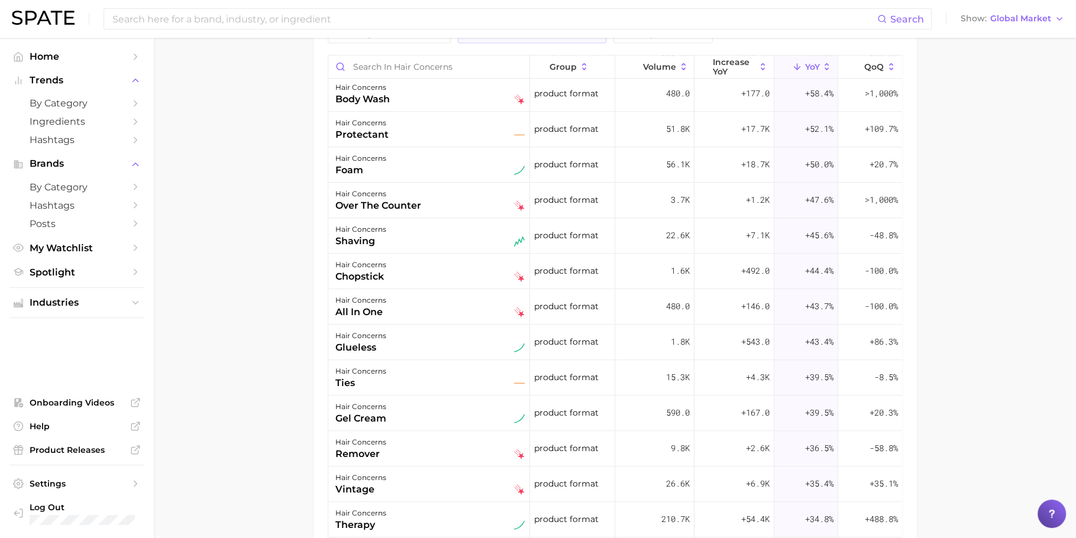
scroll to position [784, 0]
click at [472, 336] on div "hair concerns glueless" at bounding box center [429, 341] width 189 height 26
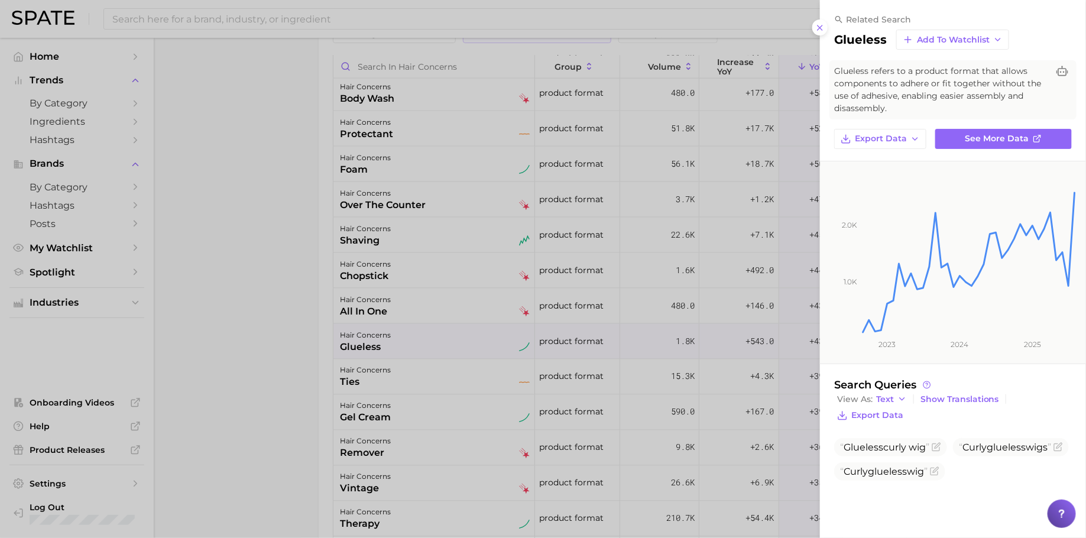
click at [473, 336] on div at bounding box center [543, 269] width 1086 height 538
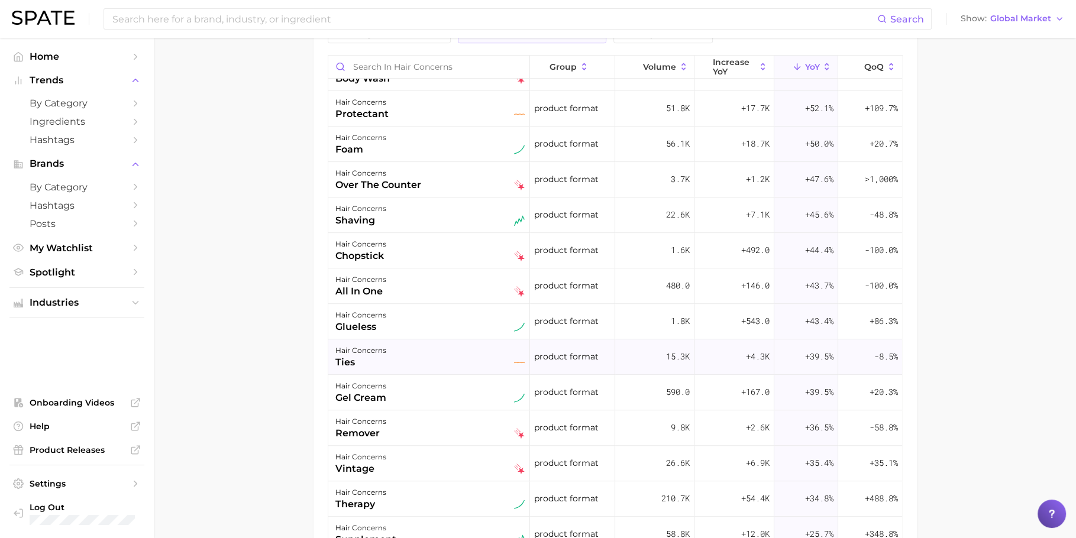
scroll to position [808, 0]
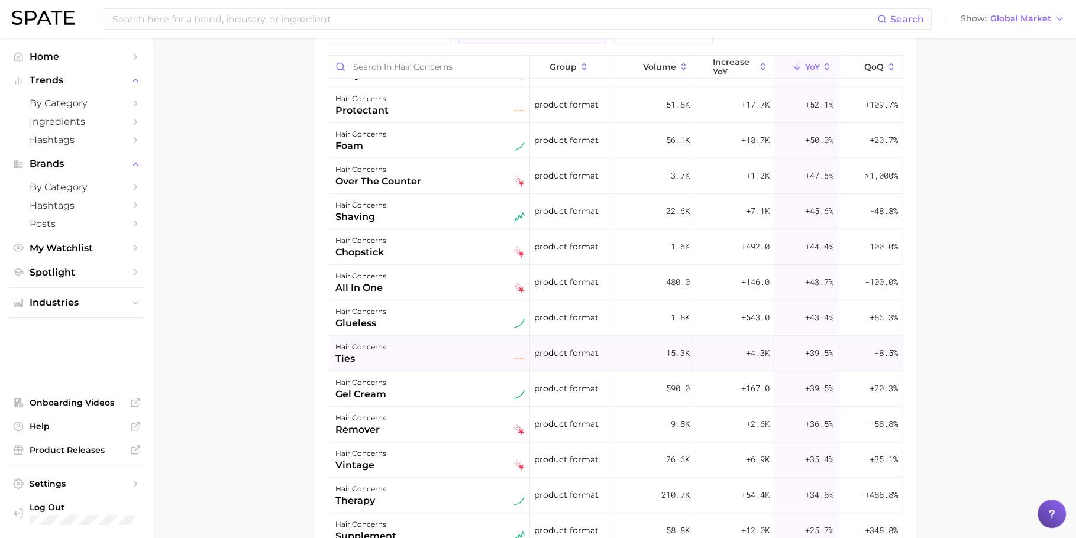
click at [470, 371] on div "hair concerns gel cream" at bounding box center [429, 388] width 202 height 35
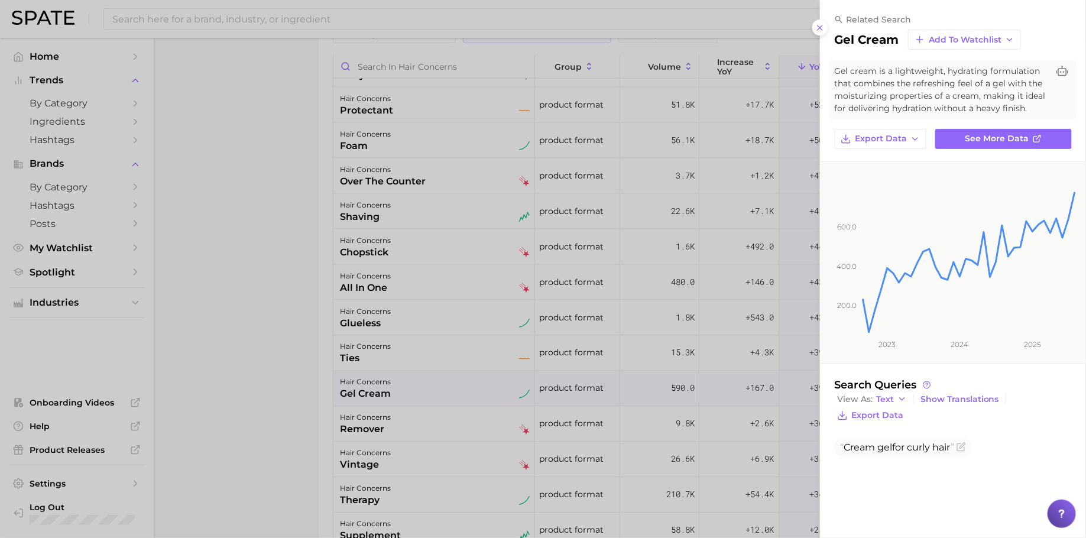
click at [468, 347] on div at bounding box center [543, 269] width 1086 height 538
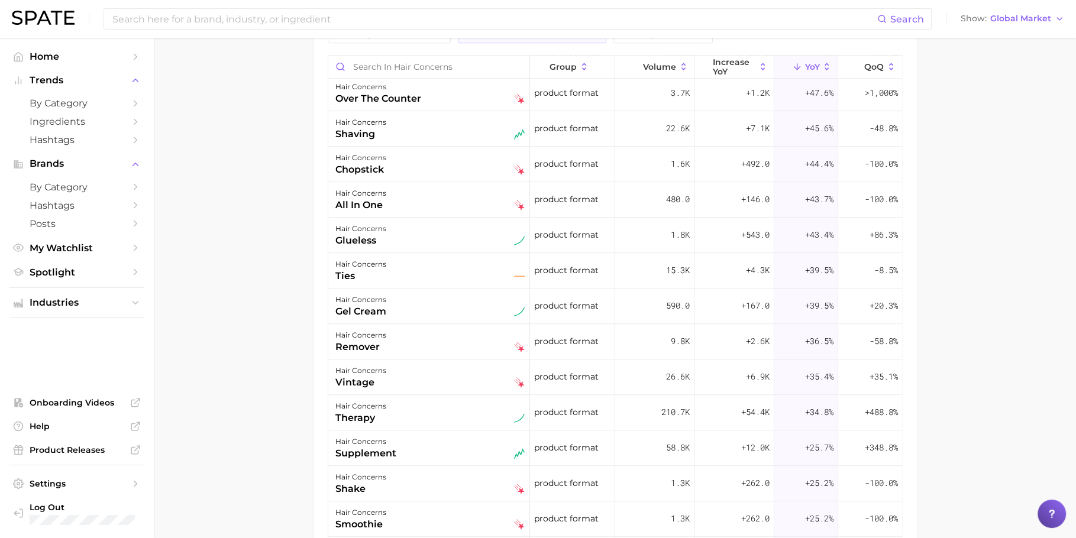
scroll to position [891, 0]
click at [468, 347] on div "hair concerns remover" at bounding box center [429, 341] width 189 height 26
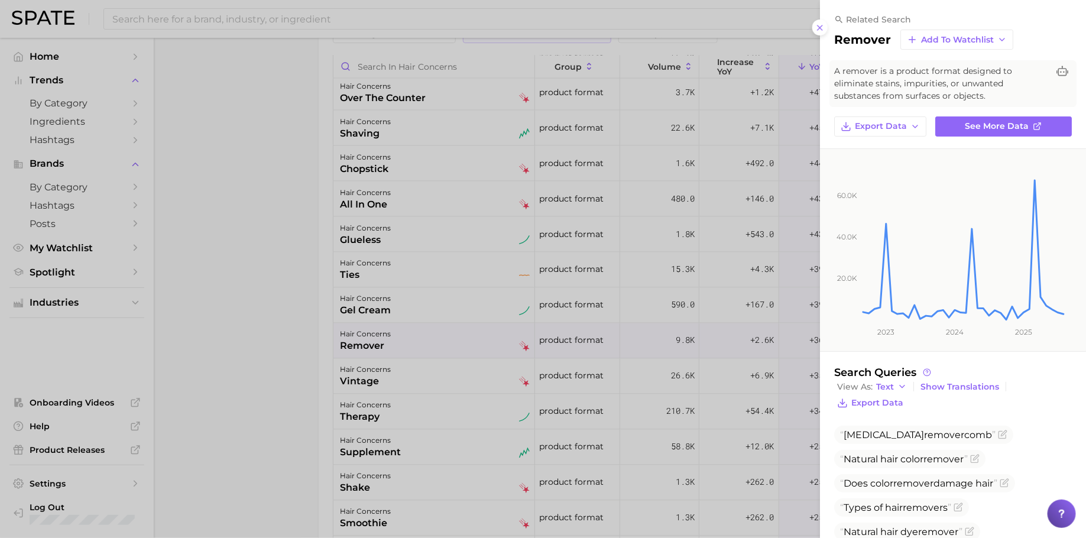
click at [469, 347] on div at bounding box center [543, 269] width 1086 height 538
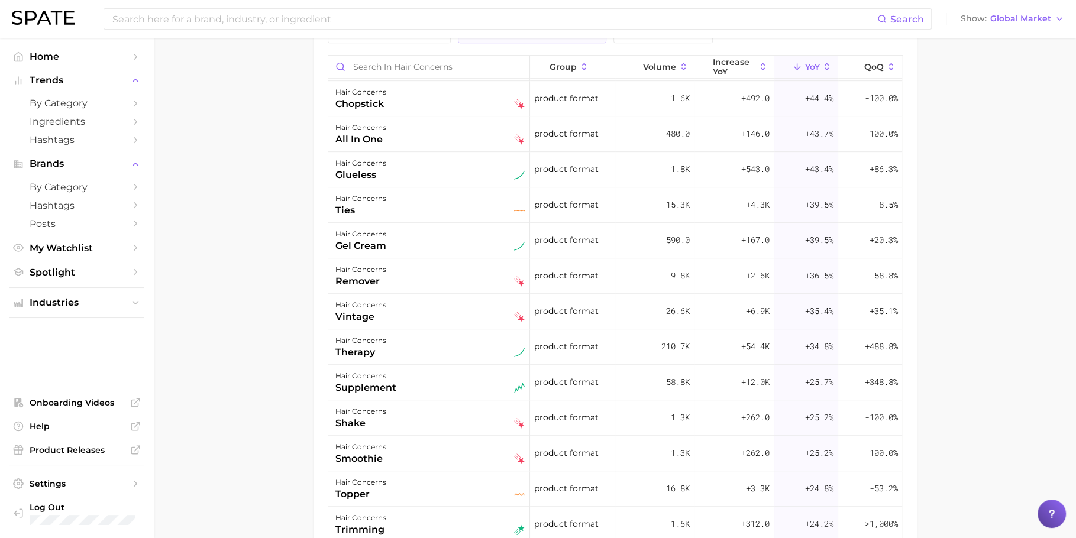
scroll to position [959, 0]
click at [469, 347] on div "hair concerns therapy" at bounding box center [429, 344] width 189 height 26
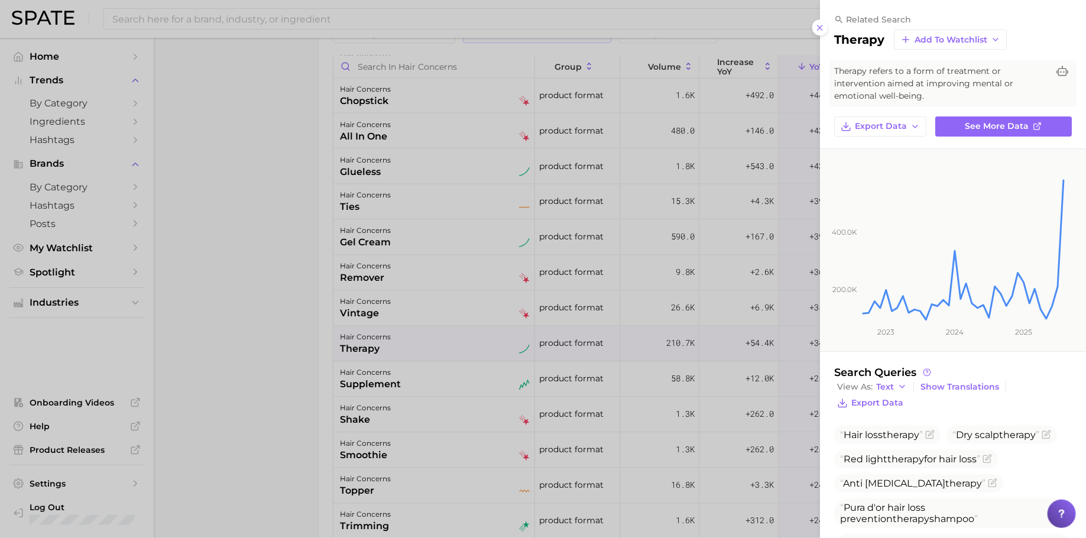
click at [479, 340] on div at bounding box center [543, 269] width 1086 height 538
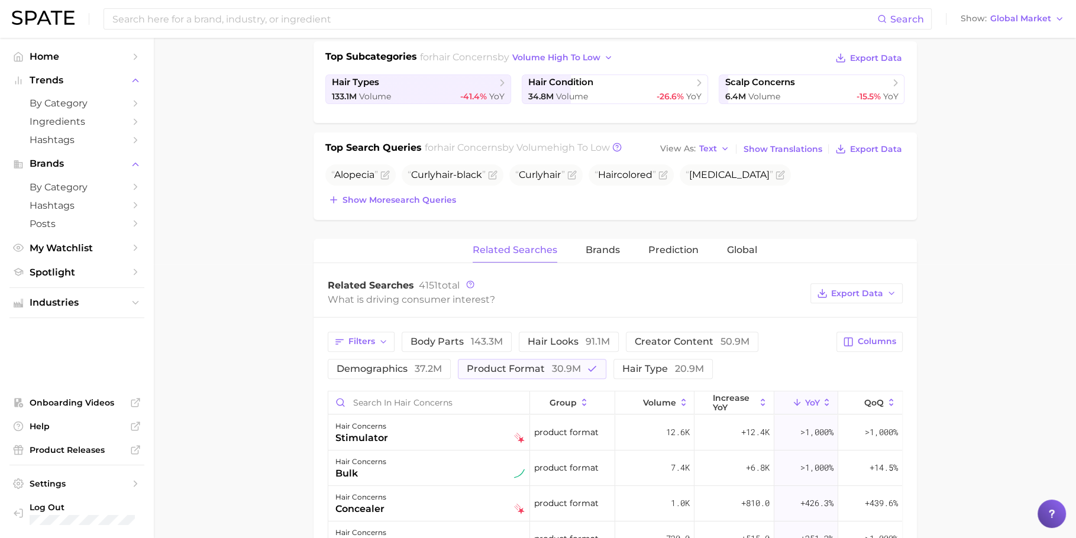
scroll to position [283, 0]
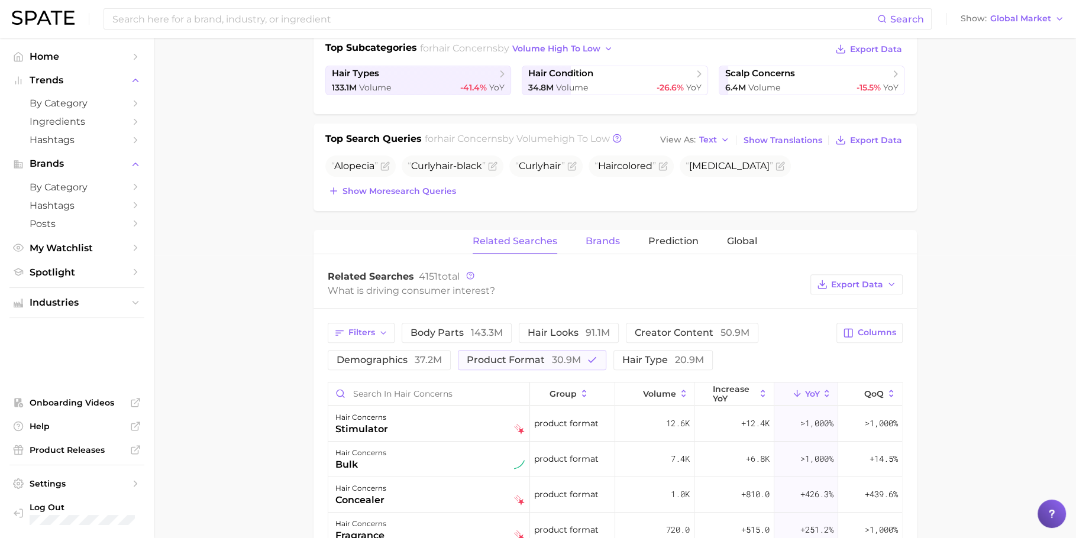
click at [607, 244] on button "Brands" at bounding box center [602, 241] width 34 height 23
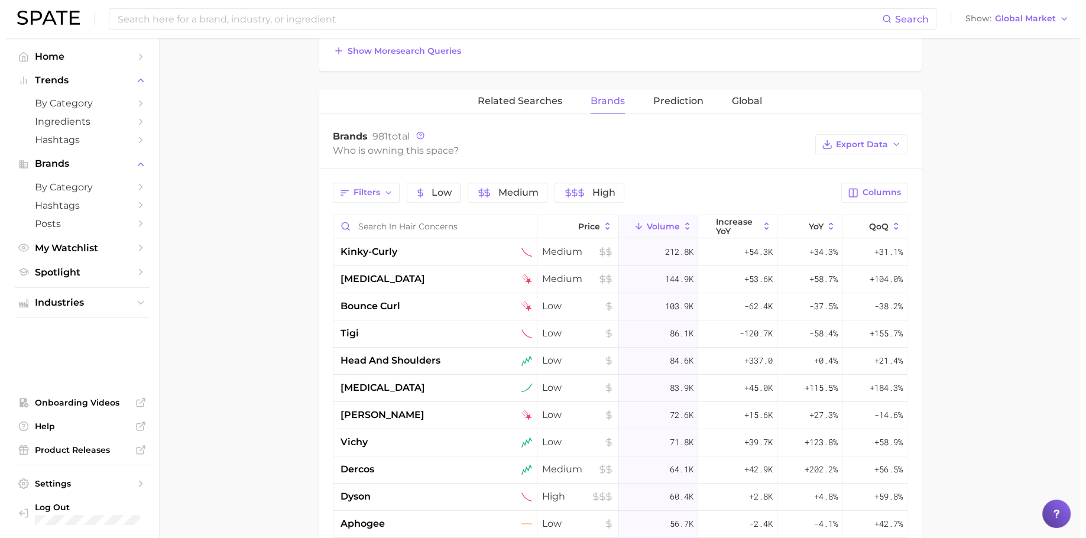
scroll to position [474, 0]
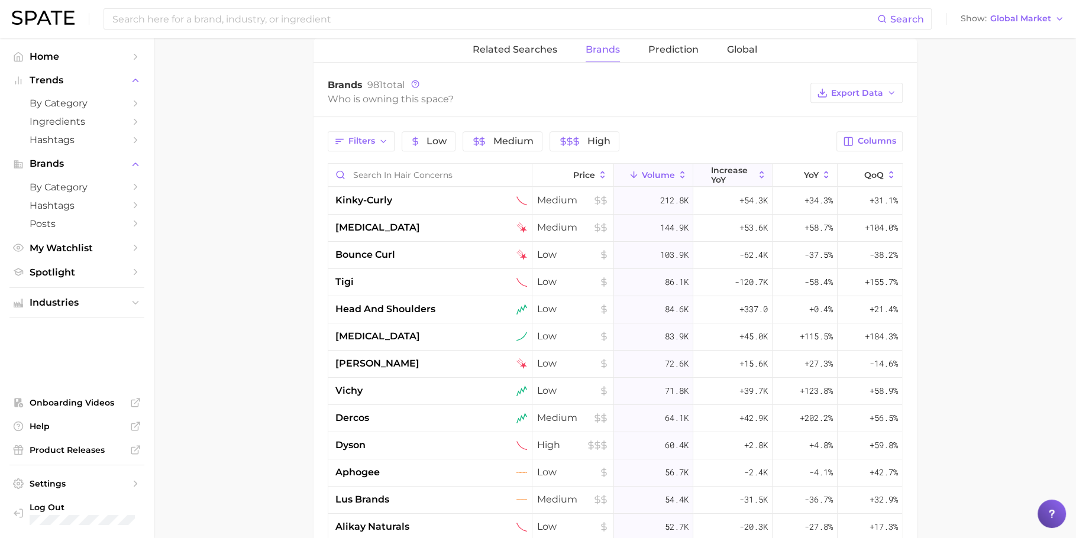
click at [733, 182] on button "increase YoY" at bounding box center [732, 175] width 79 height 23
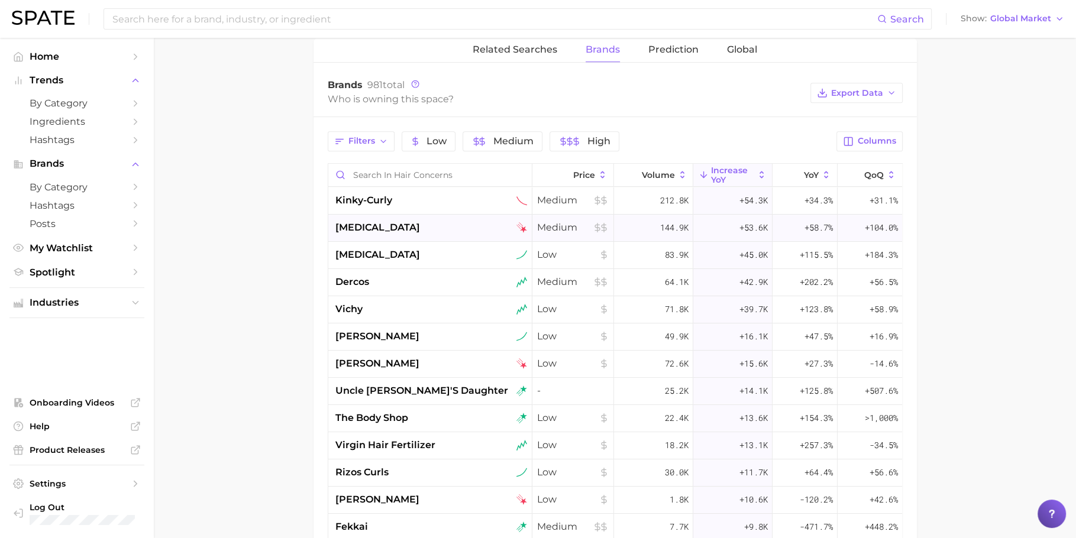
click at [705, 215] on div "+53.6k" at bounding box center [732, 228] width 79 height 27
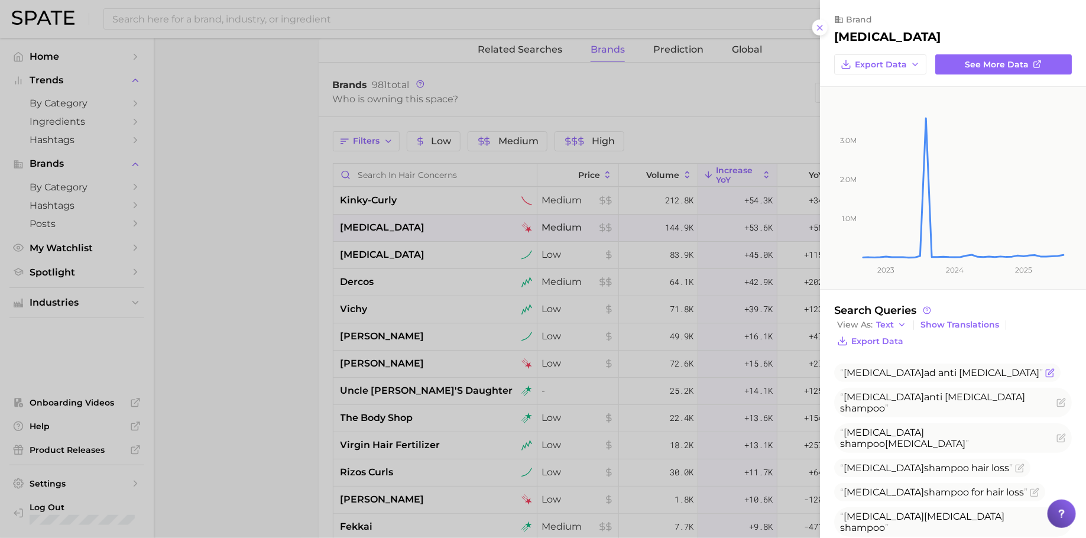
scroll to position [106, 0]
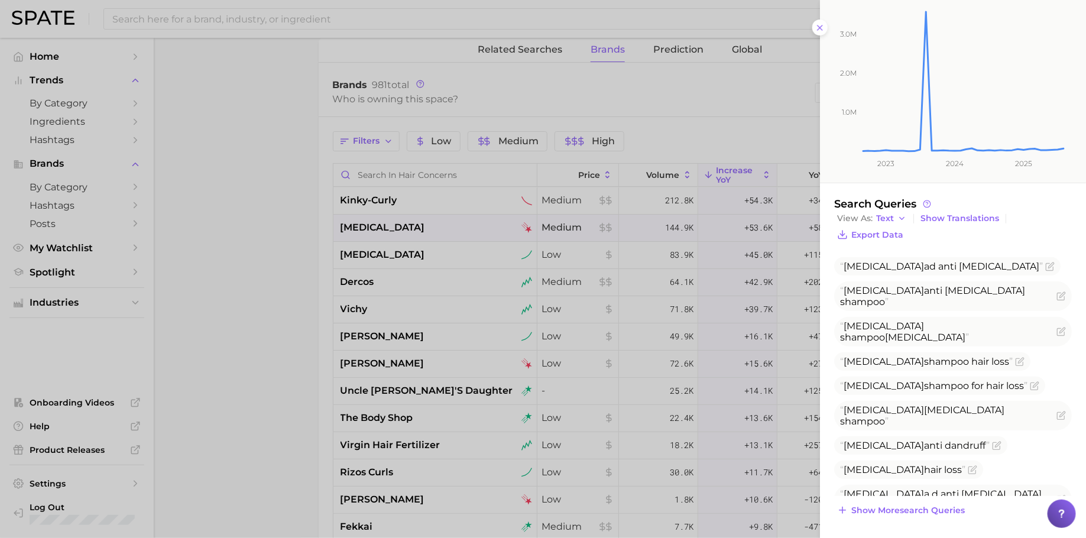
click at [562, 285] on div at bounding box center [543, 269] width 1086 height 538
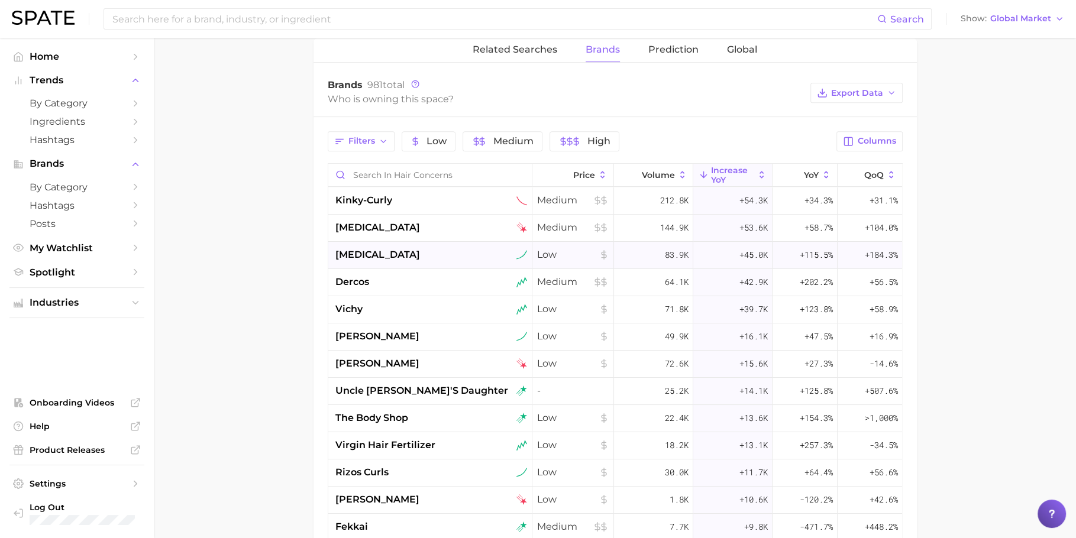
click at [602, 255] on div "Low" at bounding box center [573, 255] width 82 height 27
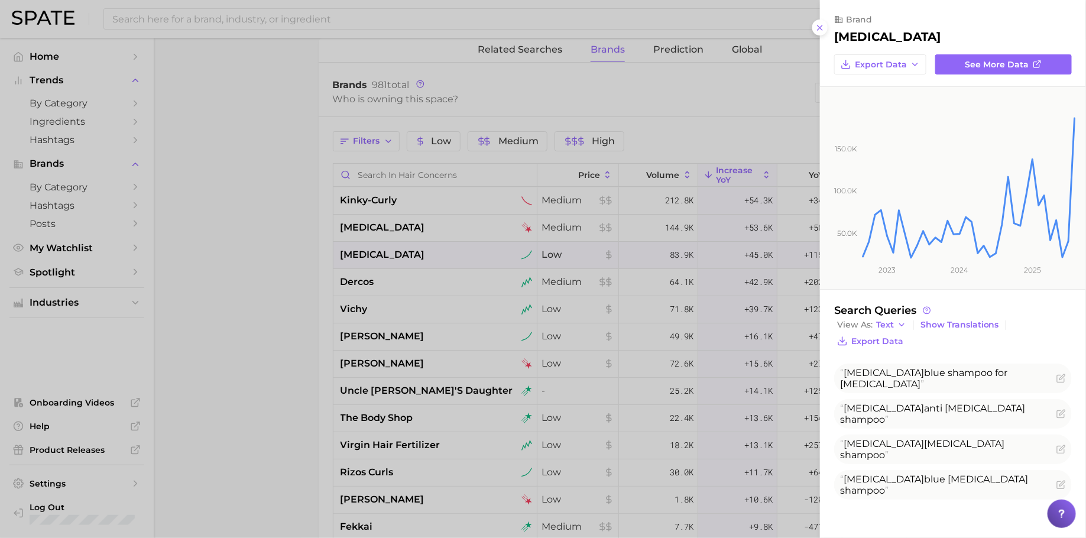
click at [601, 257] on div at bounding box center [543, 269] width 1086 height 538
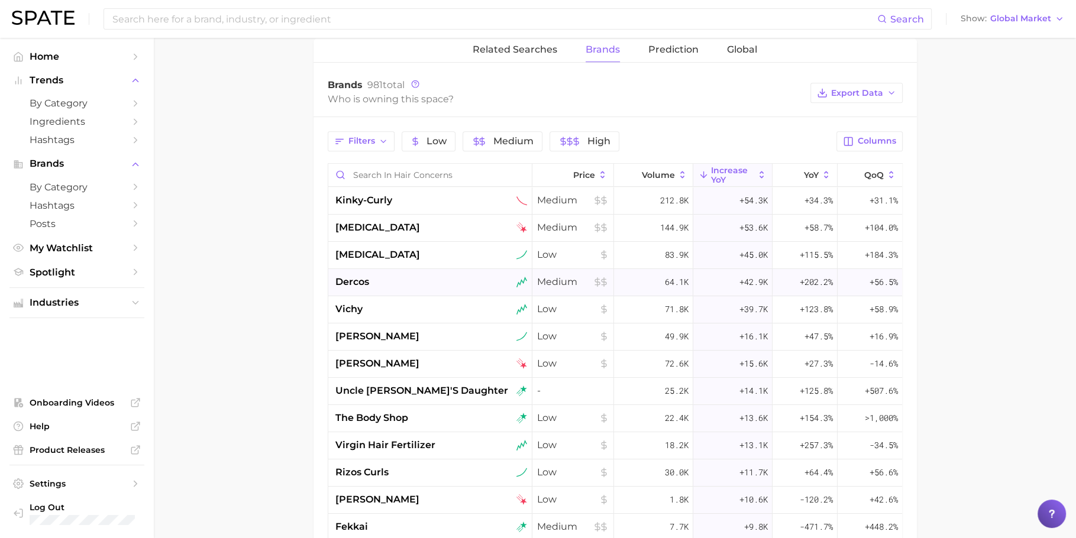
click at [601, 276] on div "Medium" at bounding box center [573, 282] width 82 height 27
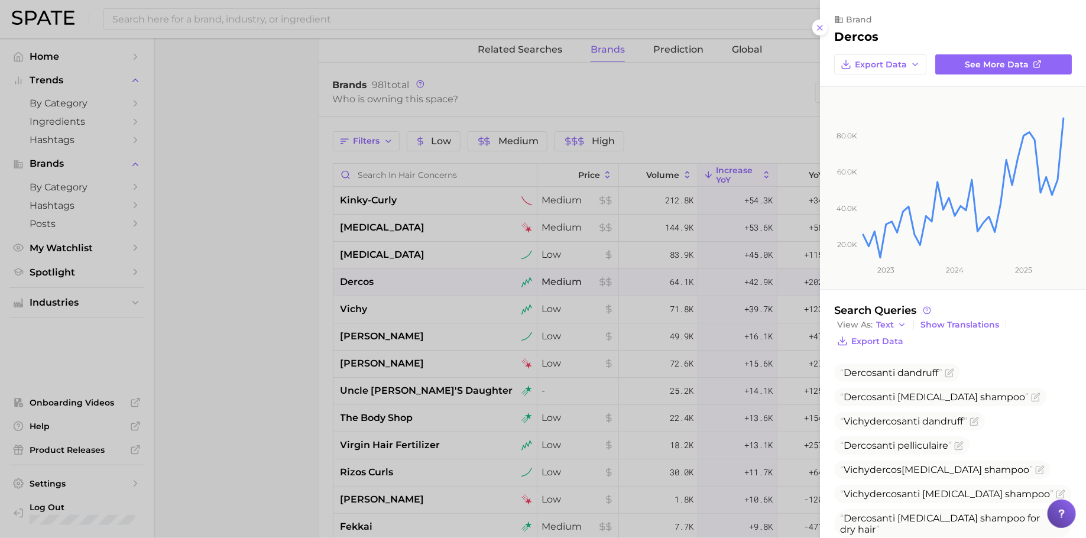
click at [609, 267] on div at bounding box center [543, 269] width 1086 height 538
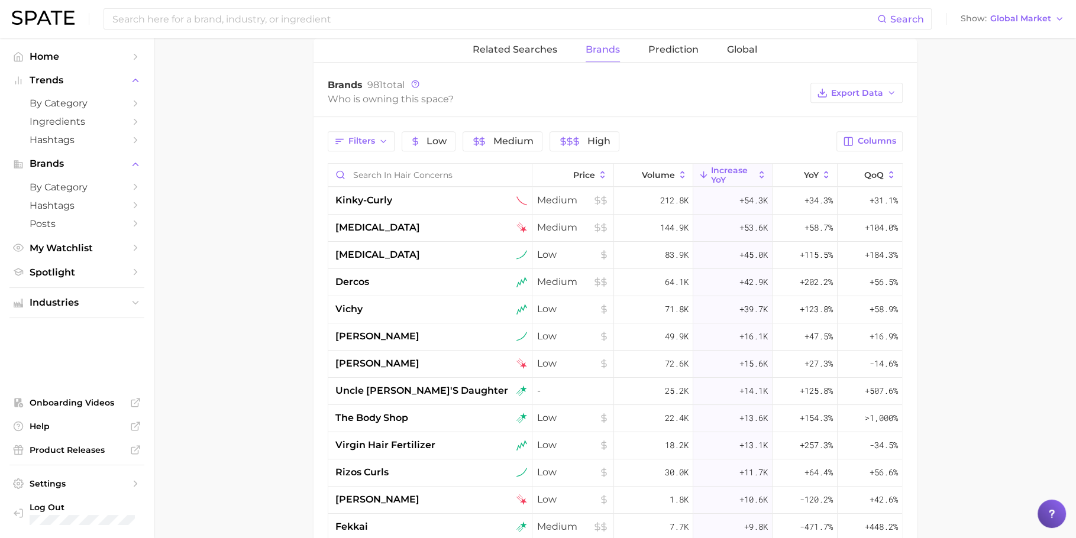
click at [614, 310] on div "71.8k" at bounding box center [653, 309] width 79 height 27
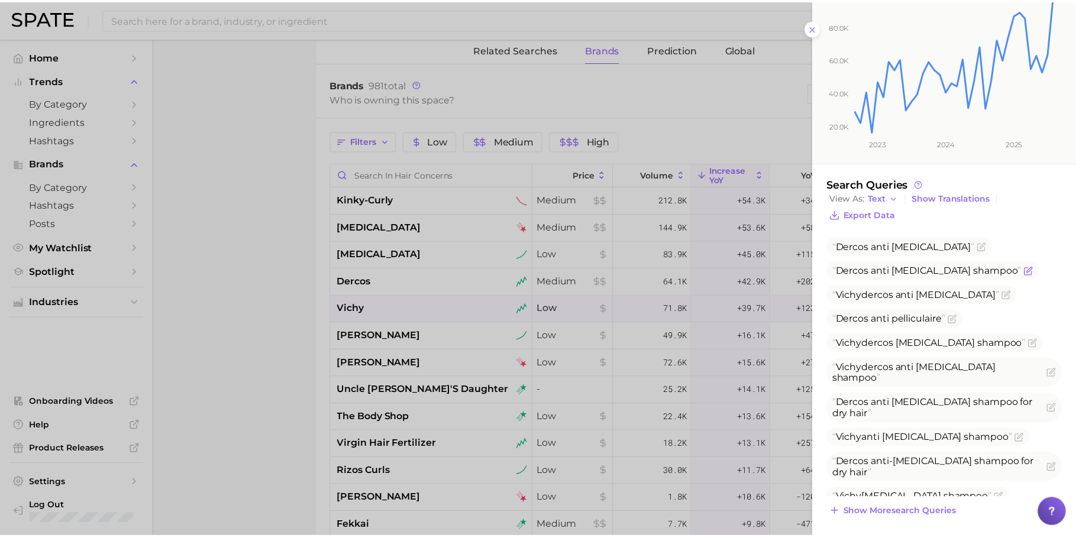
scroll to position [128, 0]
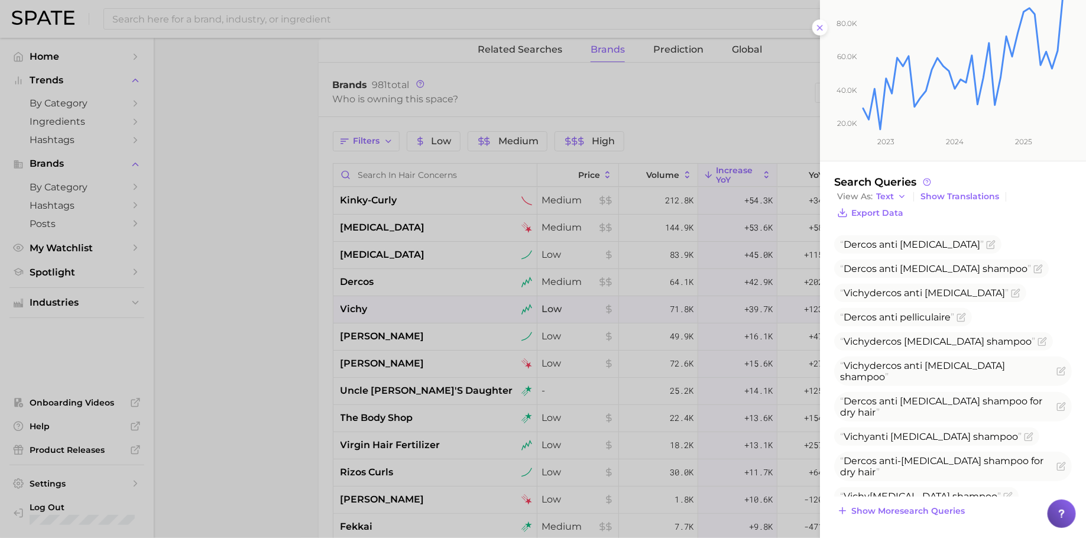
click at [648, 287] on div at bounding box center [543, 269] width 1086 height 538
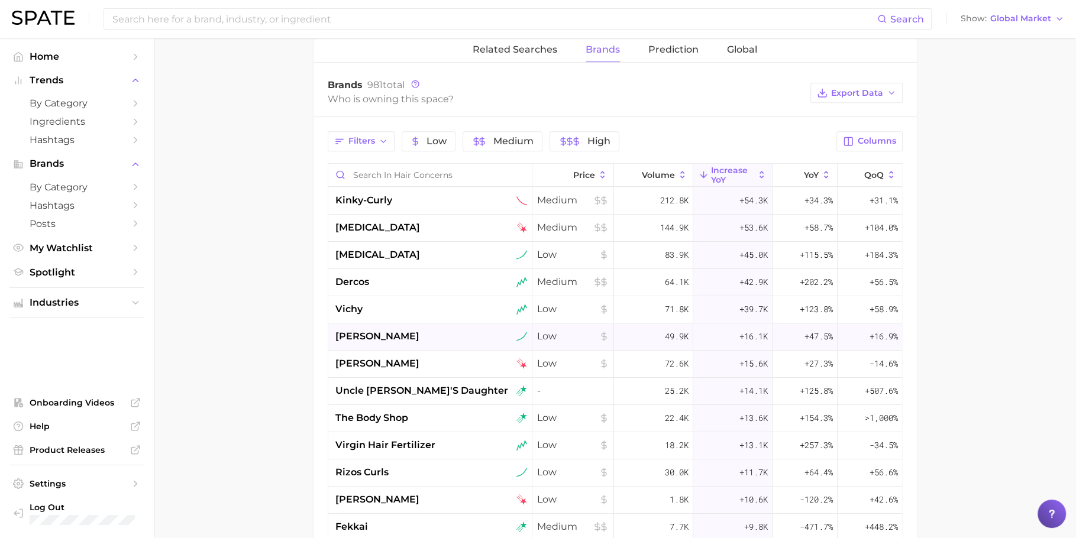
click at [649, 338] on div "49.9k" at bounding box center [653, 336] width 79 height 27
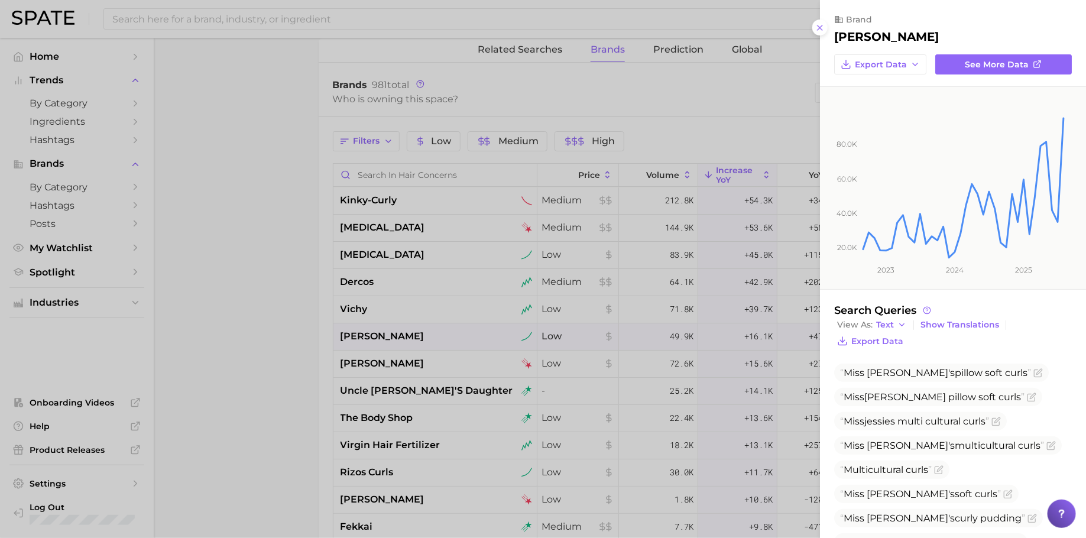
click at [648, 380] on div at bounding box center [543, 269] width 1086 height 538
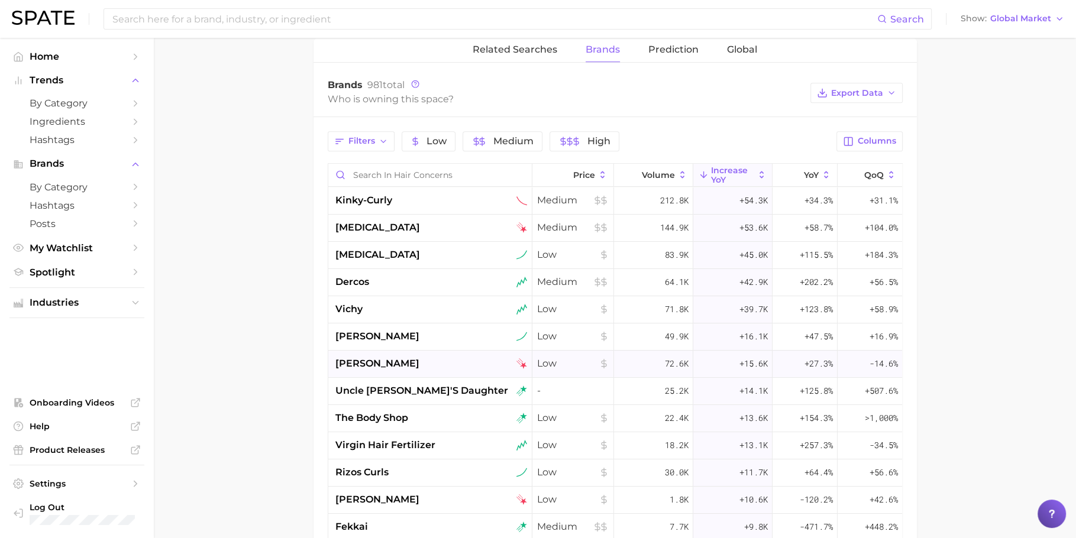
click at [653, 357] on div "72.6k" at bounding box center [653, 364] width 79 height 27
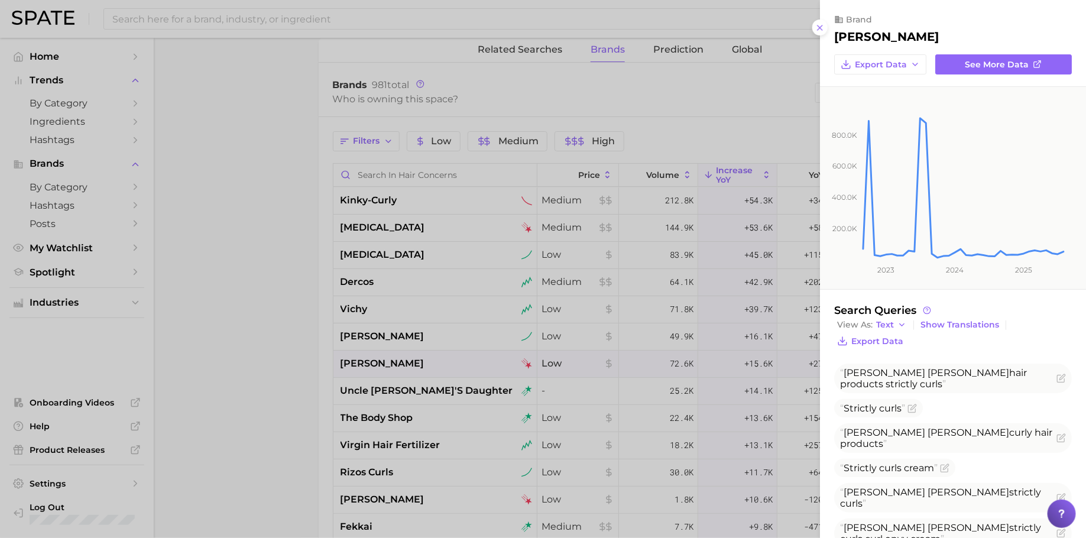
click at [654, 364] on div at bounding box center [543, 269] width 1086 height 538
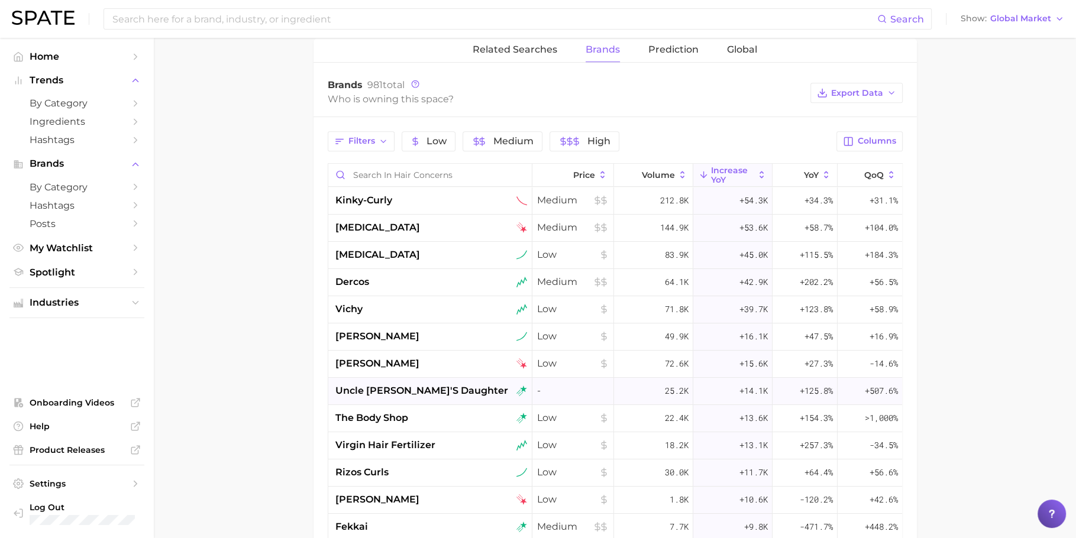
click at [665, 388] on span "25.2k" at bounding box center [677, 391] width 24 height 14
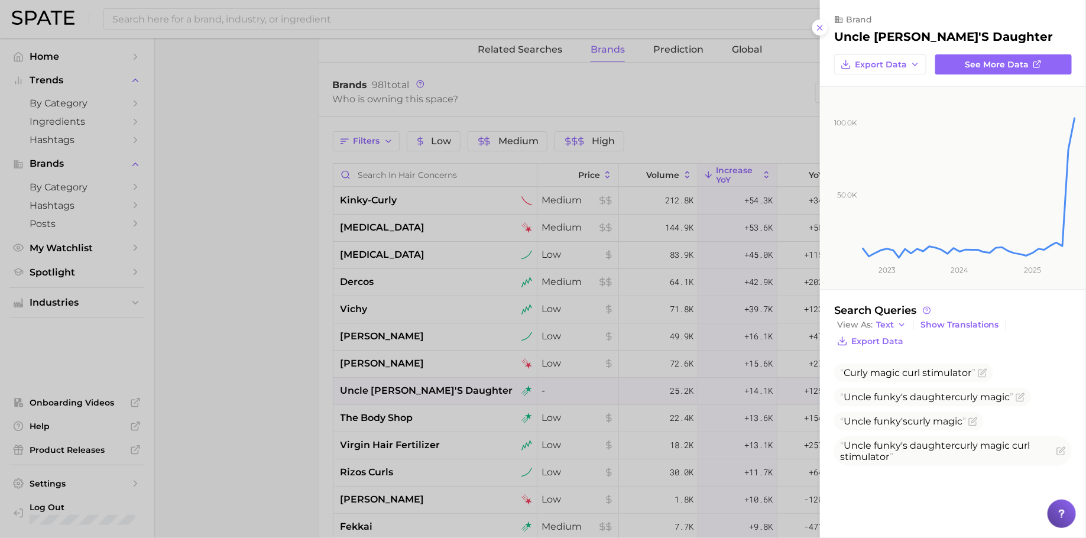
click at [656, 389] on div at bounding box center [543, 269] width 1086 height 538
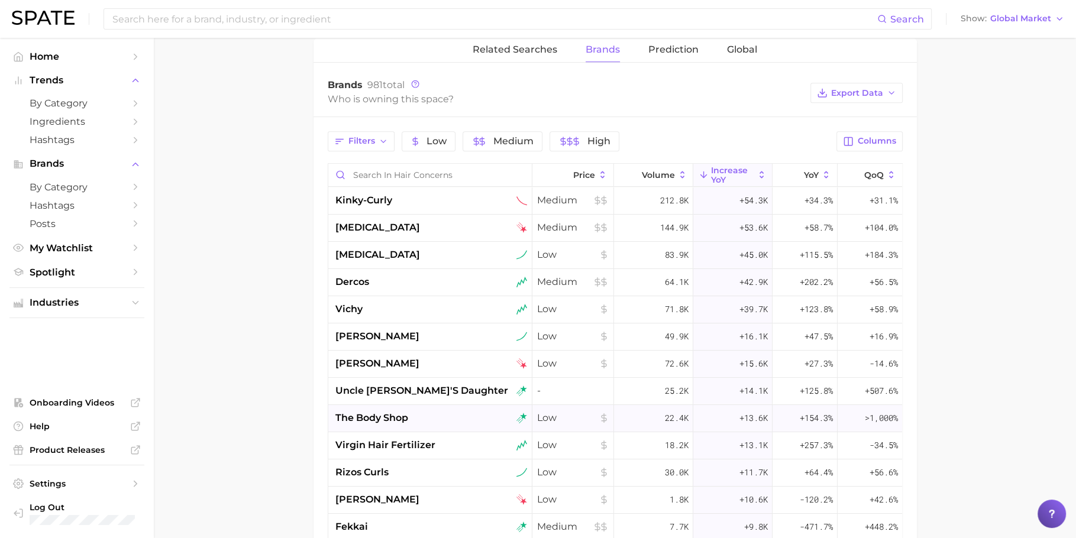
click at [665, 411] on span "22.4k" at bounding box center [677, 418] width 24 height 14
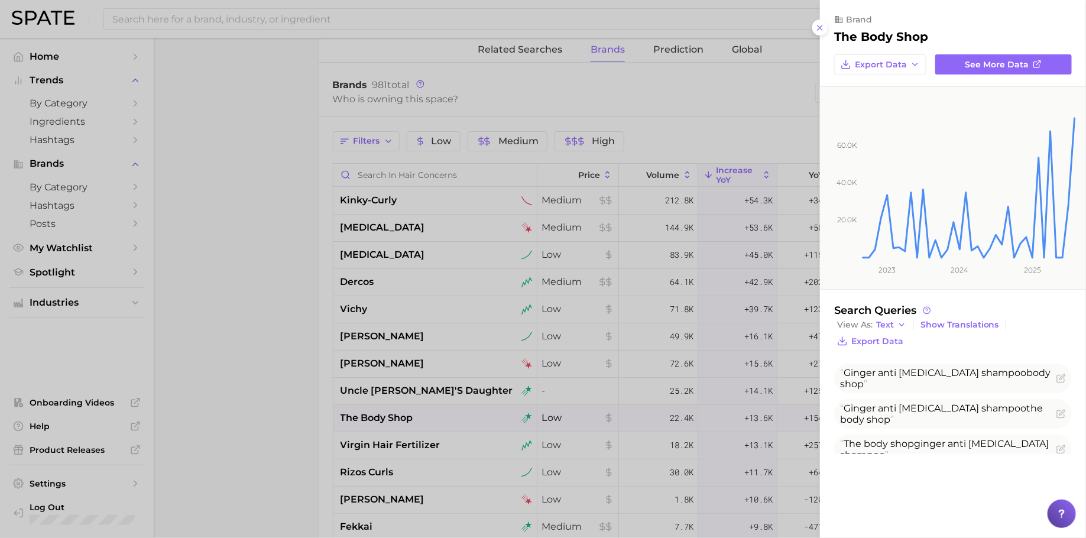
click at [659, 411] on div at bounding box center [543, 269] width 1086 height 538
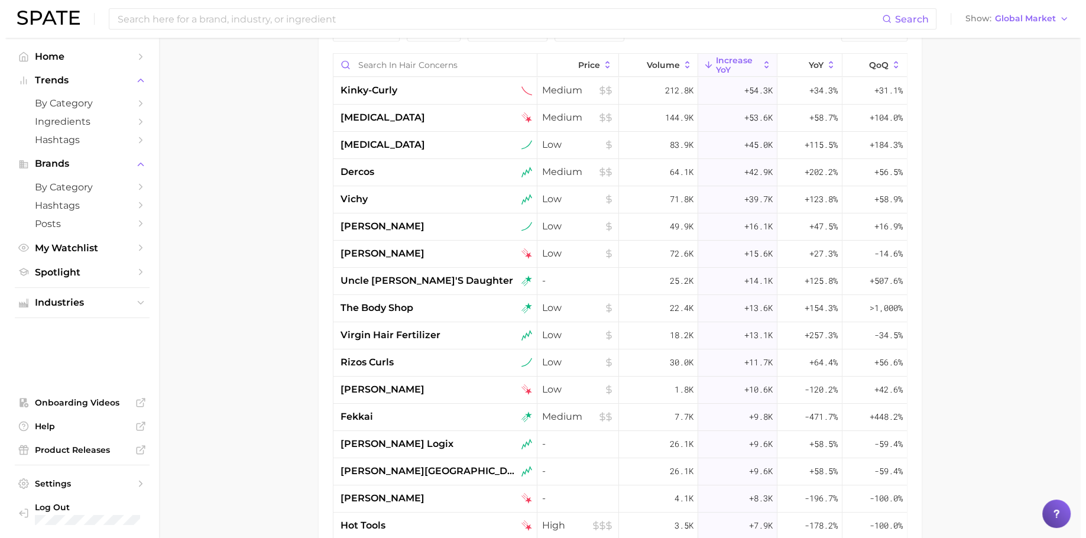
scroll to position [588, 0]
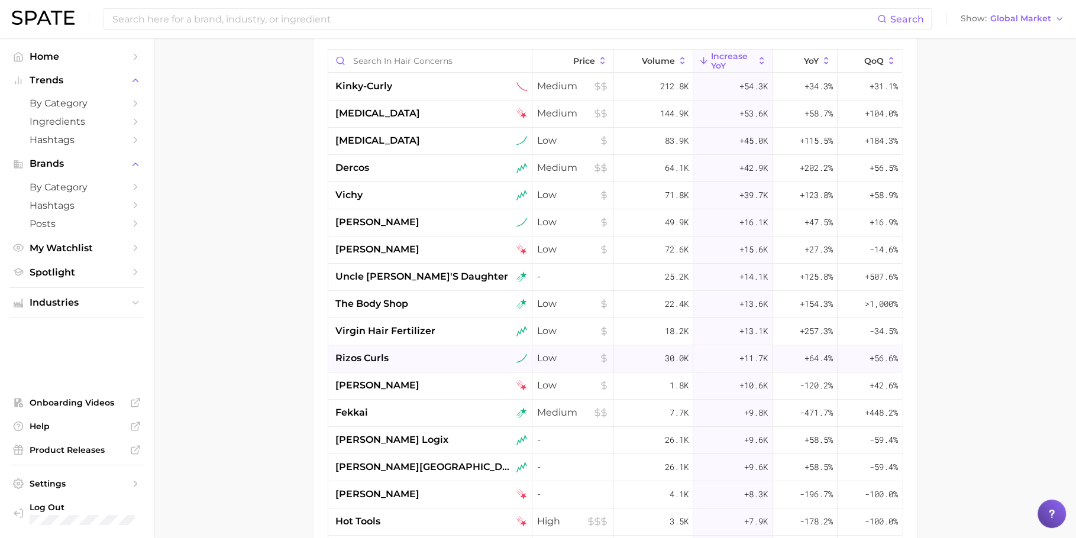
click at [678, 351] on span "30.0k" at bounding box center [677, 358] width 24 height 14
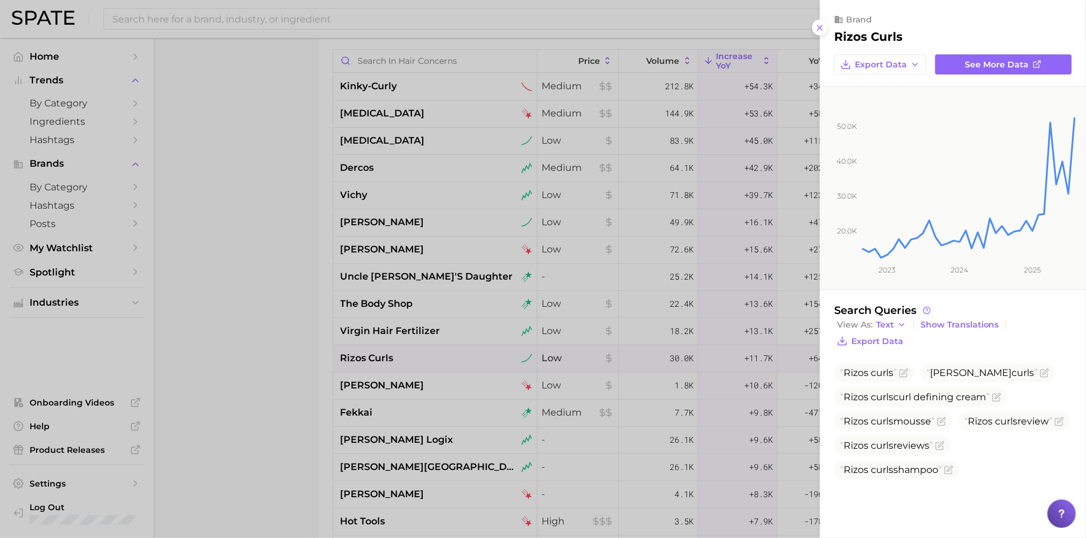
click at [679, 380] on div at bounding box center [543, 269] width 1086 height 538
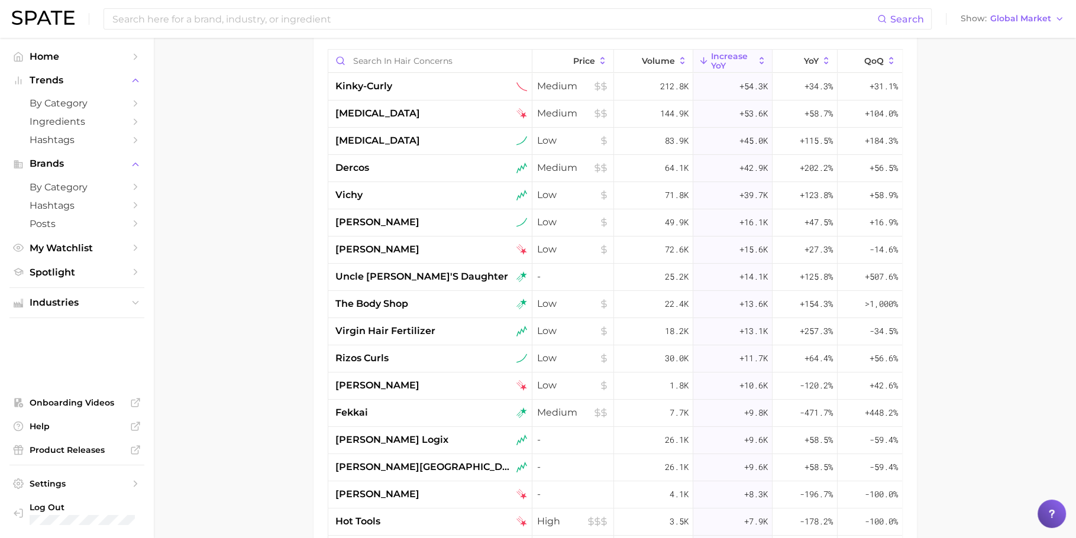
click at [679, 380] on span "1.8k" at bounding box center [678, 385] width 19 height 14
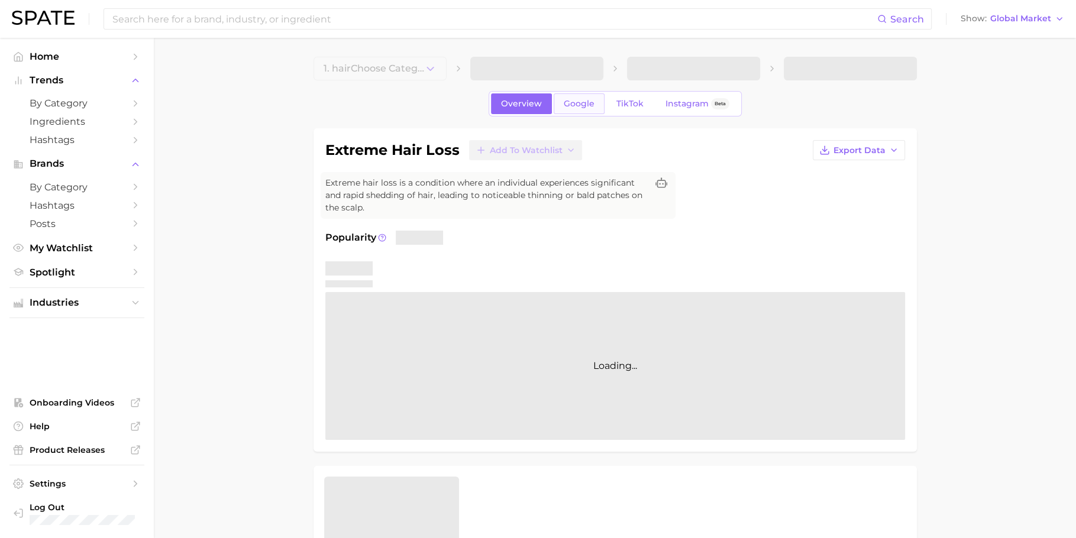
click at [578, 109] on link "Google" at bounding box center [579, 103] width 51 height 21
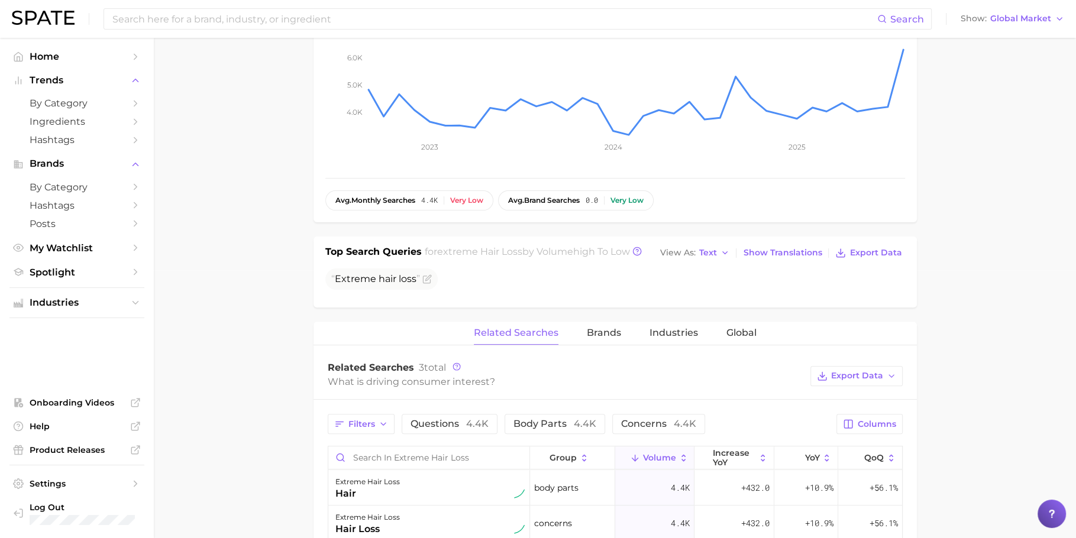
scroll to position [261, 0]
